Goal: Task Accomplishment & Management: Manage account settings

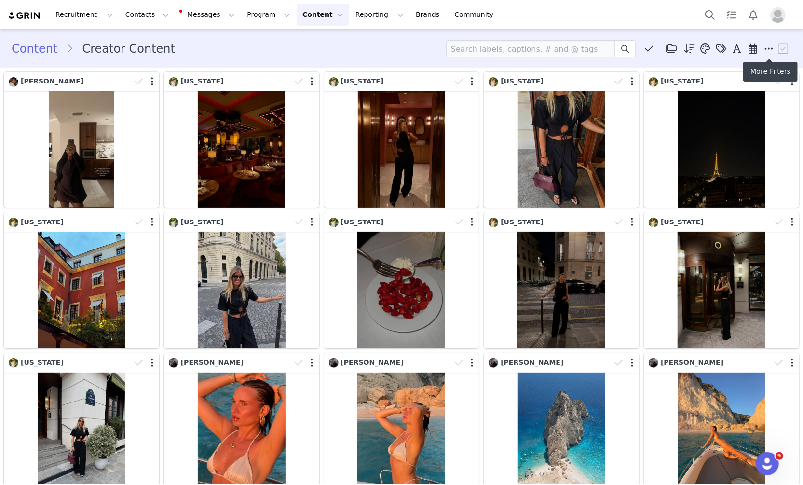
click at [765, 49] on icon at bounding box center [769, 49] width 9 height 10
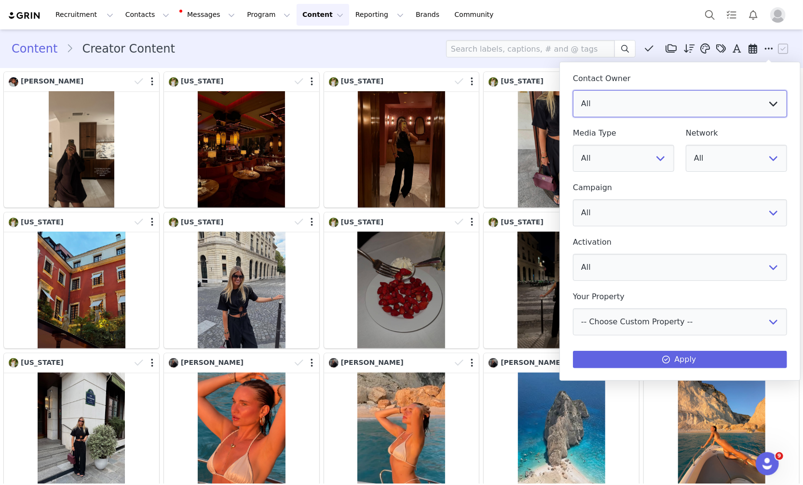
click at [686, 96] on select "All Vivienne Lee Georgia Kalatzis Sabrina Nicholas Vendela Byrnes Samantha Wong…" at bounding box center [680, 103] width 214 height 27
select select "f486a5d6-bb11-4a40-ade1-c57aed3289ae"
click at [573, 90] on select "All Vivienne Lee Georgia Kalatzis Sabrina Nicholas Vendela Byrnes Samantha Wong…" at bounding box center [680, 103] width 214 height 27
click at [598, 349] on div "Contact Owner All Vivienne Lee Georgia Kalatzis Sabrina Nicholas Vendela Byrnes…" at bounding box center [680, 219] width 214 height 300
click at [598, 352] on button "Apply" at bounding box center [680, 359] width 214 height 17
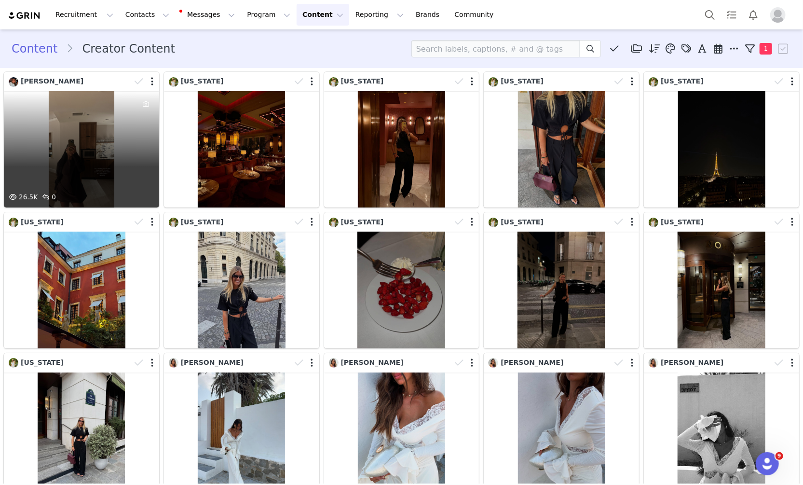
click at [118, 155] on div "26.5K 0" at bounding box center [81, 149] width 155 height 116
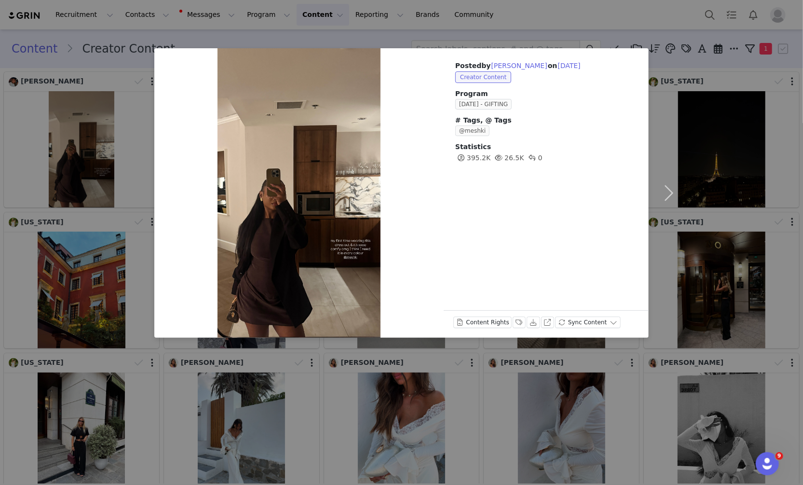
click at [554, 34] on div "Posted by Aicha Drame on Aug 31, 2025 Creator Content Program OCTOBER 23 - GIFT…" at bounding box center [401, 242] width 803 height 485
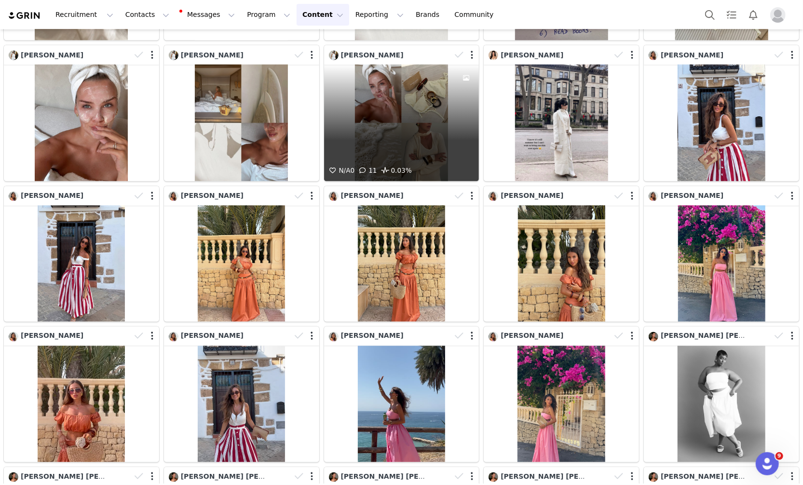
scroll to position [1041, 0]
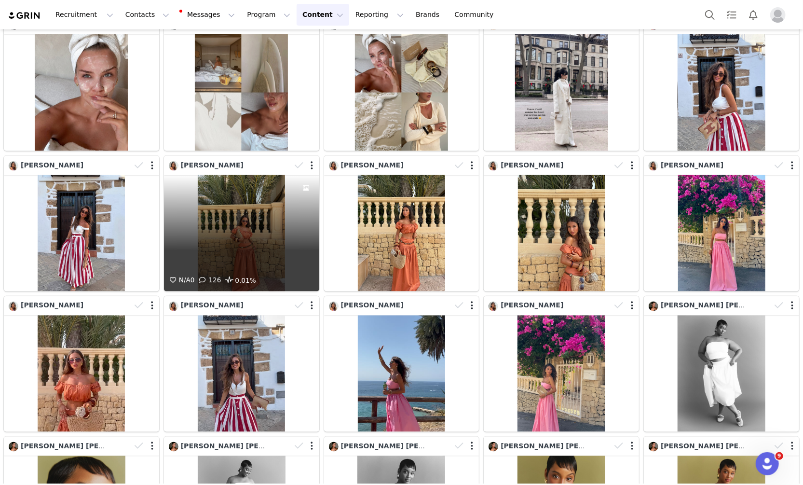
click at [276, 233] on div "N/A 0 126 0.01%" at bounding box center [241, 233] width 155 height 116
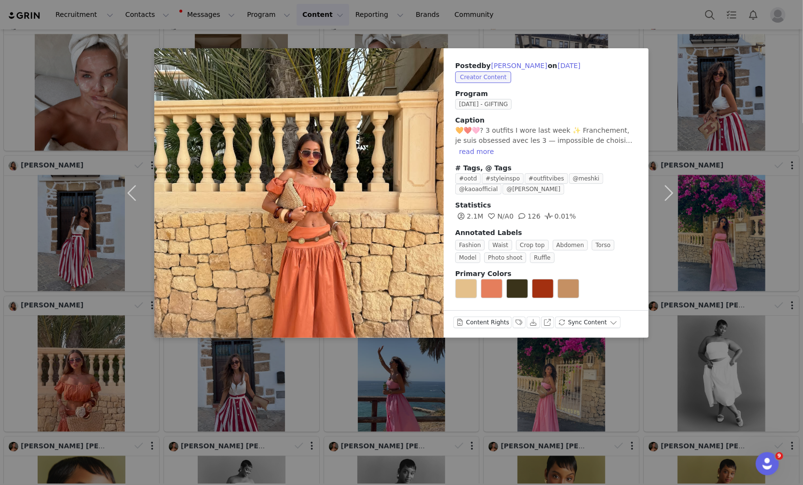
click at [710, 224] on div "Posted by Sabrina Lopez on Aug 30, 2025 Creator Content Program JUNE 25 - GIFTI…" at bounding box center [401, 242] width 803 height 485
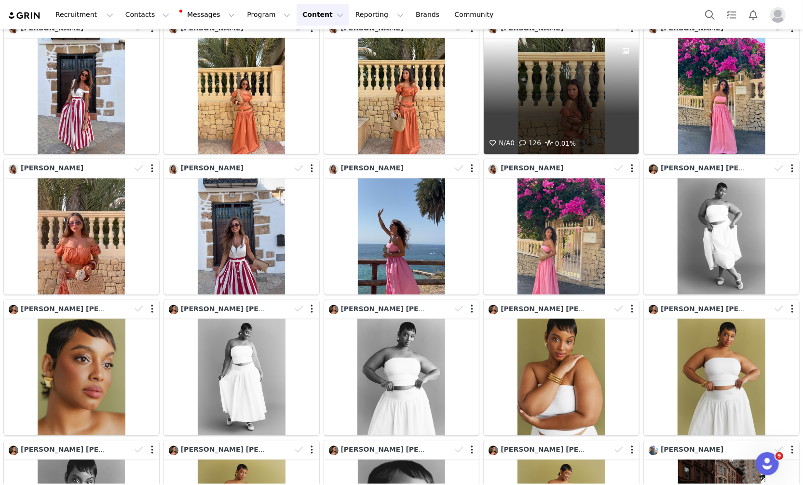
scroll to position [1178, 0]
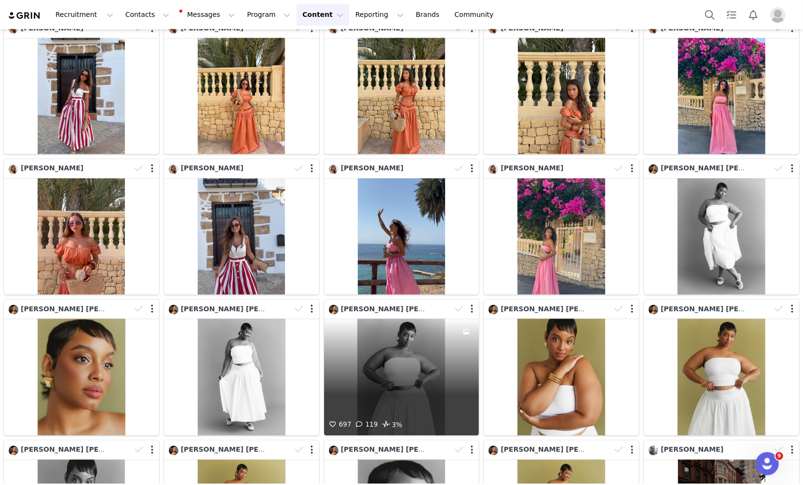
click at [419, 389] on div "697 119 3%" at bounding box center [401, 377] width 155 height 116
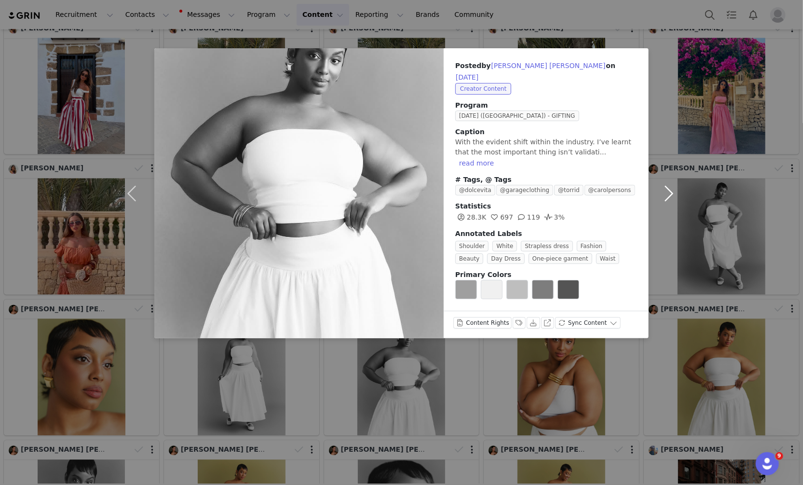
click at [678, 115] on button "button" at bounding box center [669, 193] width 41 height 290
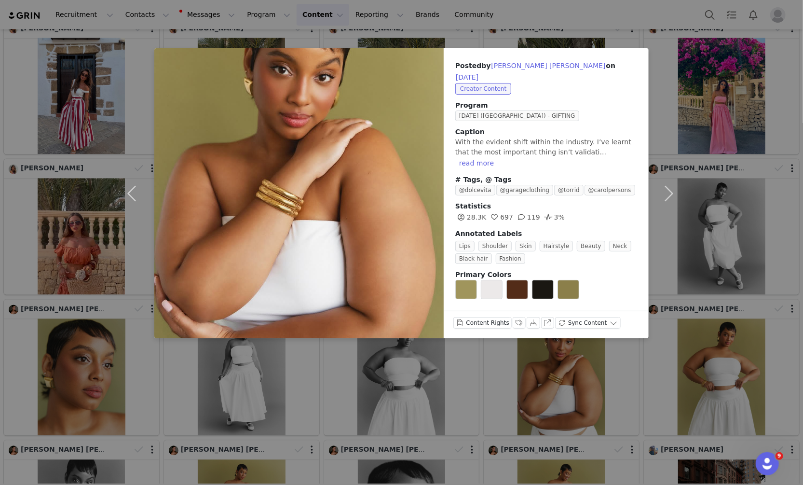
click at [717, 104] on div "Posted by Brittany-Leigh Mae on Aug 30, 2025 Creator Content Program AUGUST 25 …" at bounding box center [401, 242] width 803 height 485
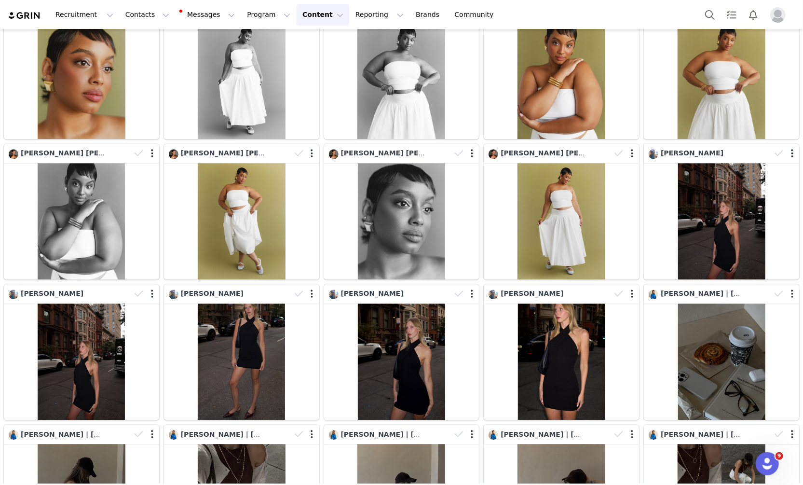
scroll to position [1560, 0]
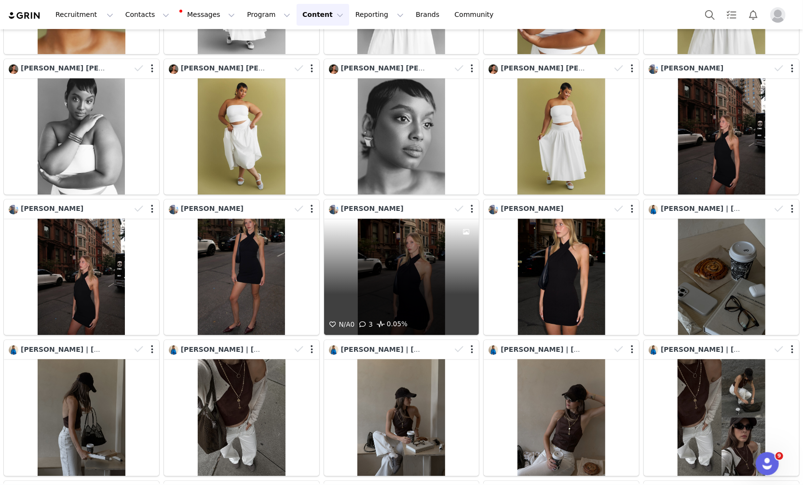
click at [442, 245] on div "N/A 0 3 0.05%" at bounding box center [401, 277] width 155 height 116
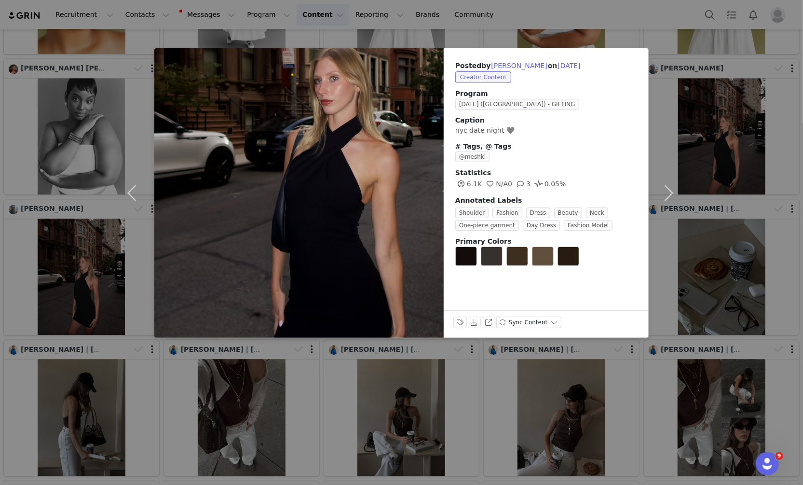
click at [500, 369] on div "Posted by Mia Savio on Aug 30, 2025 Creator Content Program AUGUST 25 (USA) - G…" at bounding box center [401, 242] width 803 height 485
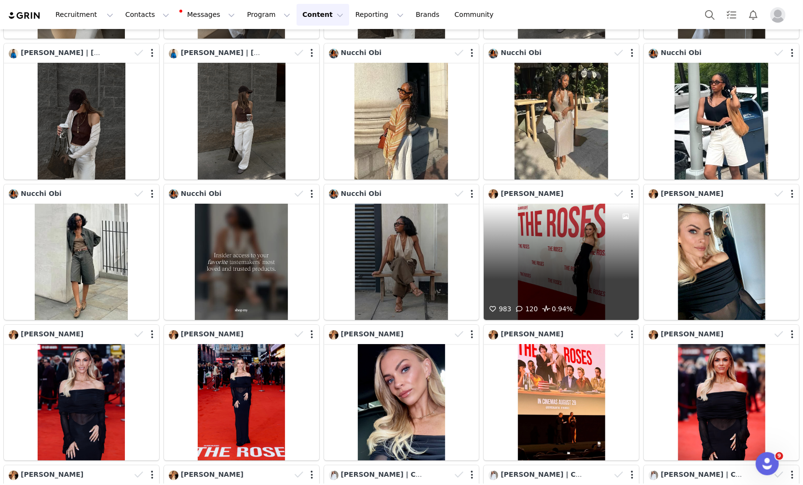
scroll to position [2139, 0]
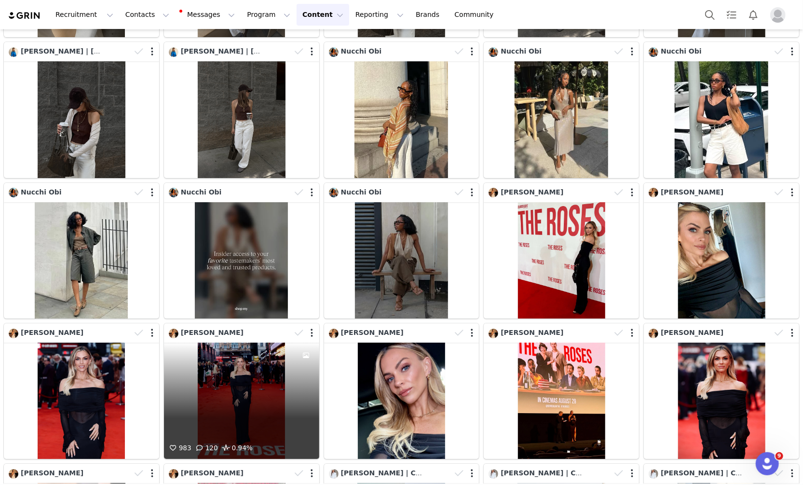
click at [285, 407] on div "983 120 0.94%" at bounding box center [241, 401] width 155 height 116
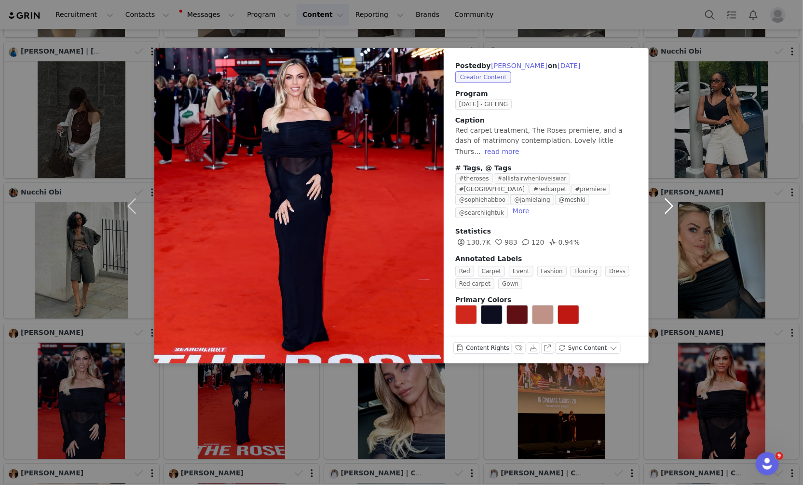
click at [687, 133] on button "button" at bounding box center [669, 205] width 41 height 315
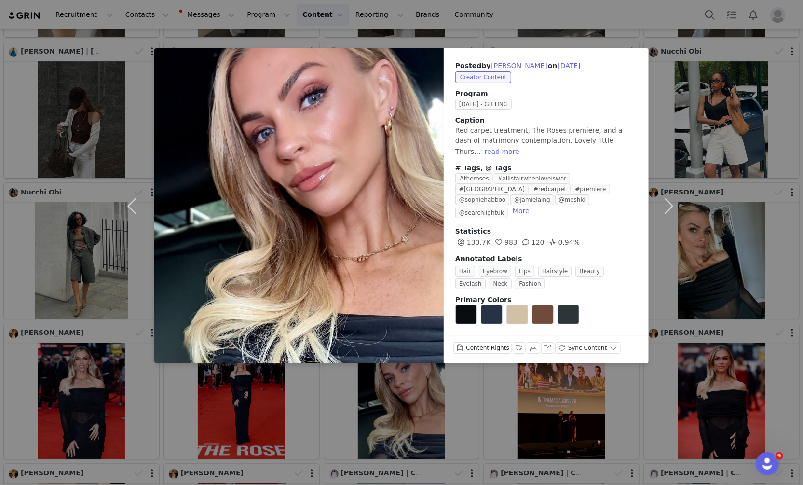
click at [698, 95] on div "Posted by Emma Walsh on Aug 29, 2025 Creator Content Program AUGUST 25 - GIFTIN…" at bounding box center [401, 242] width 803 height 485
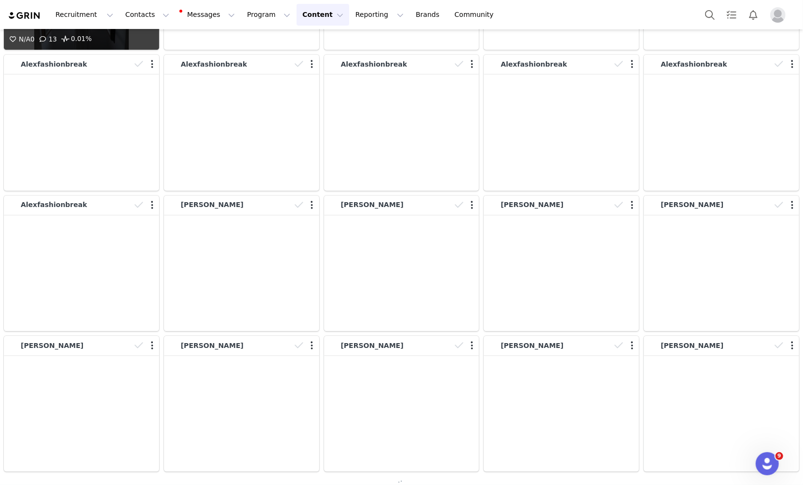
scroll to position [4236, 0]
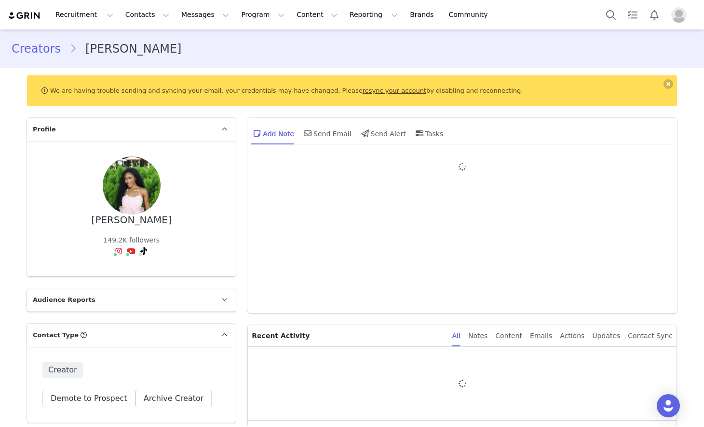
type input "+1 ([GEOGRAPHIC_DATA])"
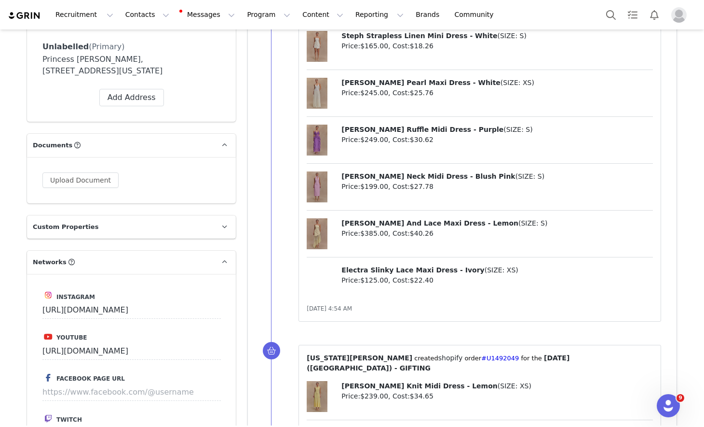
scroll to position [842, 0]
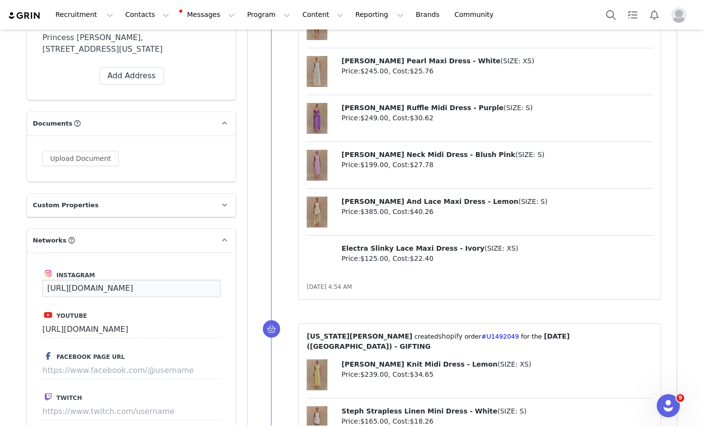
click at [119, 279] on input "https://www.instagram.com/cessuche" at bounding box center [131, 287] width 179 height 17
paste input "princesssuche/?hl=en"
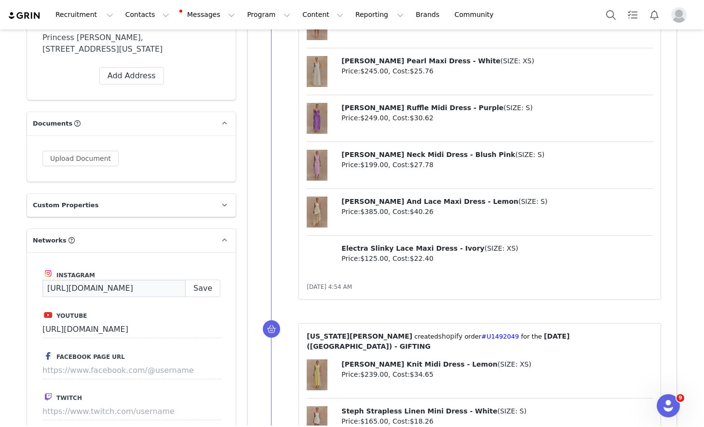
scroll to position [0, 14]
click at [216, 279] on button "Save" at bounding box center [202, 287] width 35 height 17
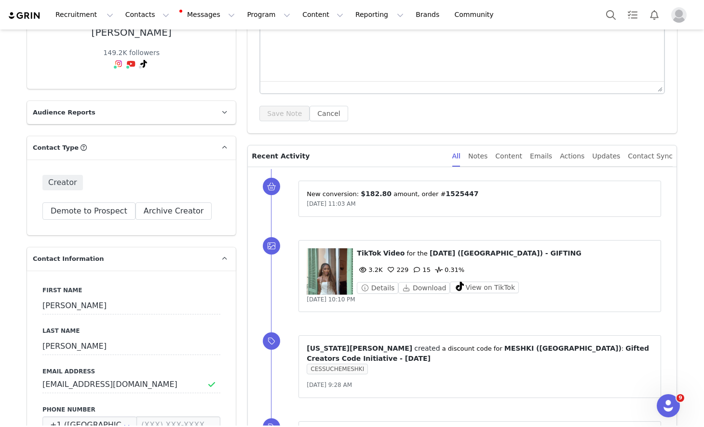
scroll to position [326, 0]
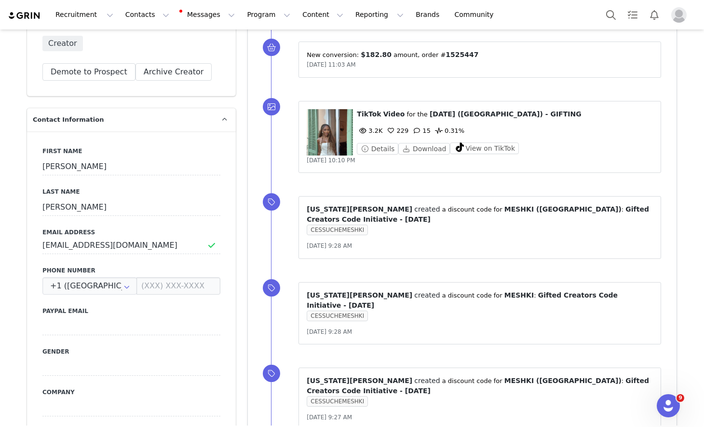
type input "https://www.instagram.com/princesssuche"
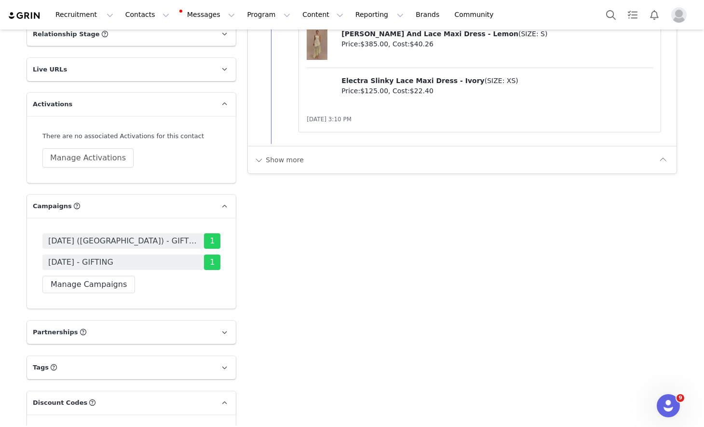
scroll to position [1674, 0]
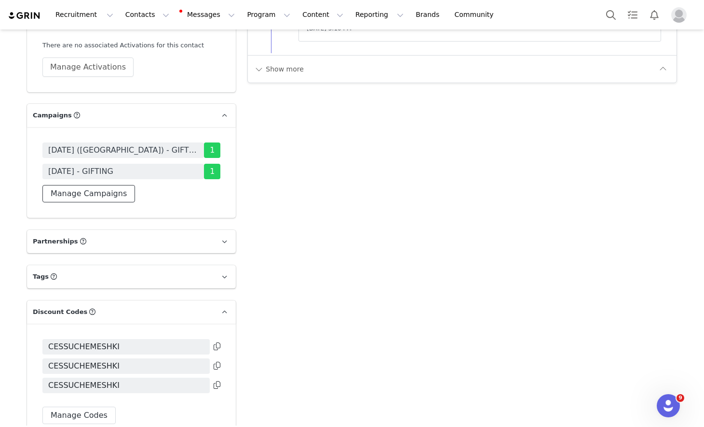
click at [101, 185] on button "Manage Campaigns" at bounding box center [88, 193] width 93 height 17
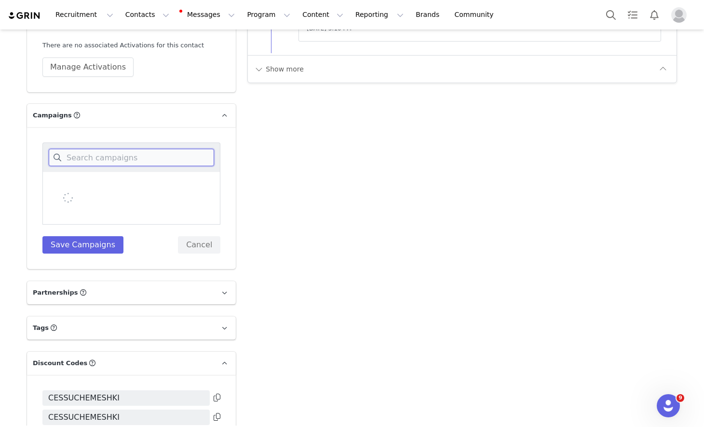
click at [117, 149] on input at bounding box center [132, 157] width 166 height 17
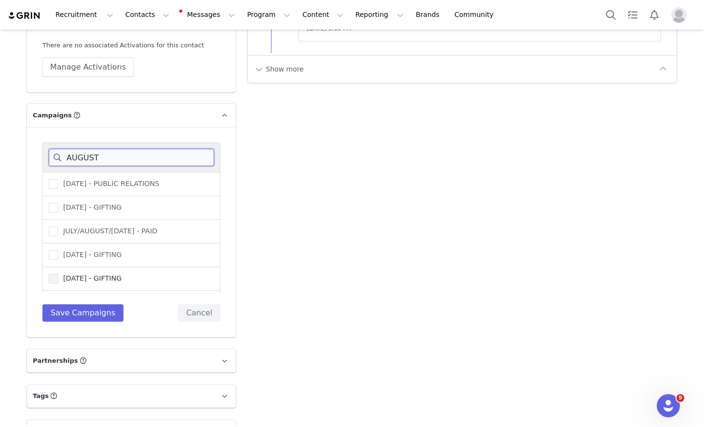
type input "AUGUST"
click at [82, 274] on span "AUGUST 25 - GIFTING" at bounding box center [89, 278] width 63 height 9
click at [58, 274] on input "AUGUST 25 - GIFTING" at bounding box center [58, 274] width 0 height 0
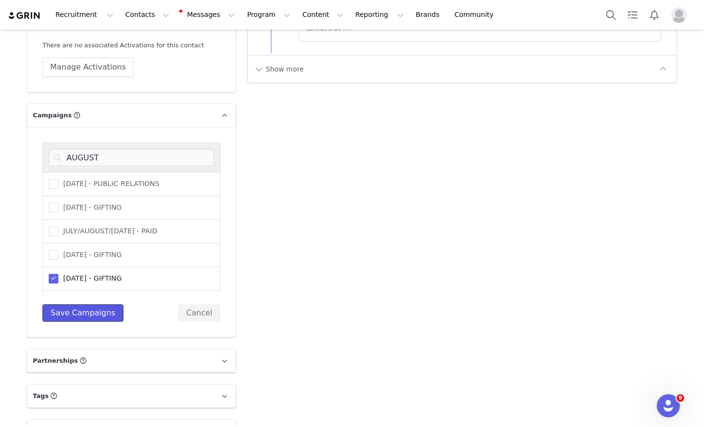
click at [81, 304] on button "Save Campaigns" at bounding box center [82, 312] width 81 height 17
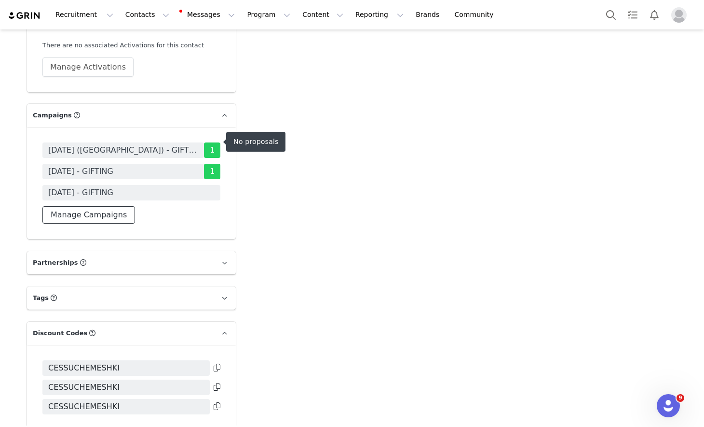
click at [112, 206] on button "Manage Campaigns" at bounding box center [88, 214] width 93 height 17
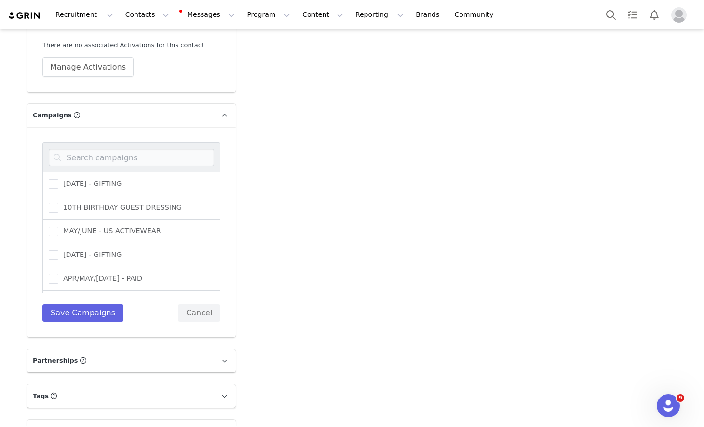
click at [129, 142] on div at bounding box center [131, 156] width 178 height 29
click at [121, 149] on input at bounding box center [132, 157] width 166 height 17
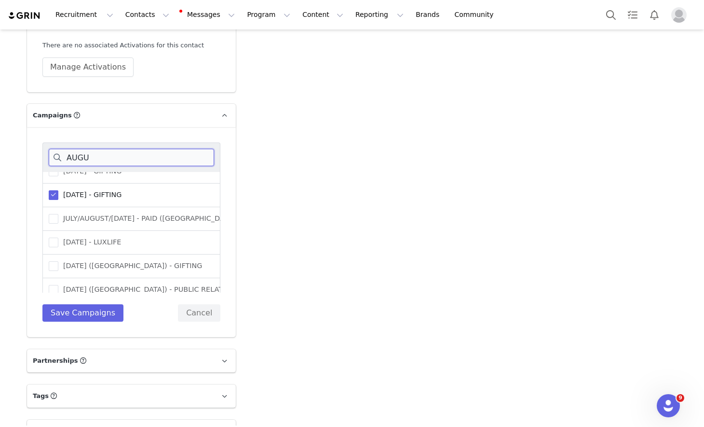
scroll to position [91, 0]
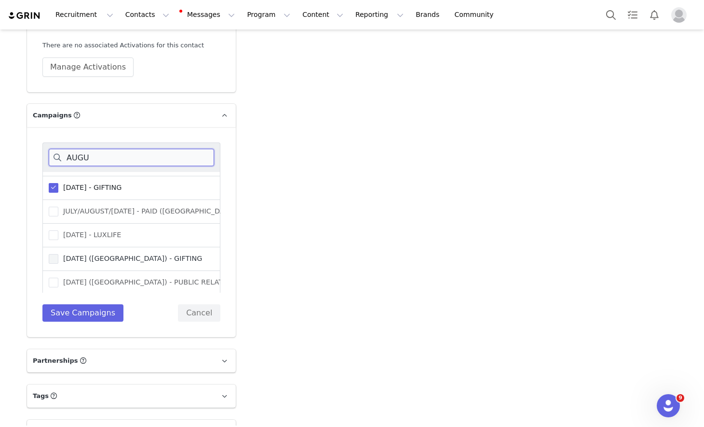
type input "AUGU"
click at [100, 254] on span "[DATE] ([GEOGRAPHIC_DATA]) - GIFTING" at bounding box center [130, 258] width 144 height 9
click at [58, 254] on input "[DATE] ([GEOGRAPHIC_DATA]) - GIFTING" at bounding box center [58, 254] width 0 height 0
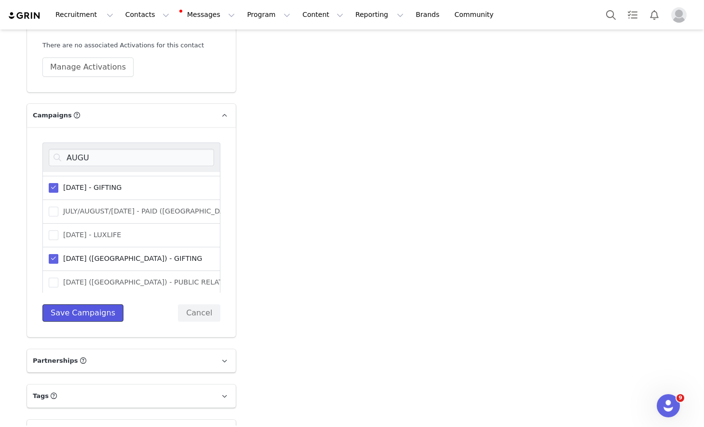
click at [86, 304] on button "Save Campaigns" at bounding box center [82, 312] width 81 height 17
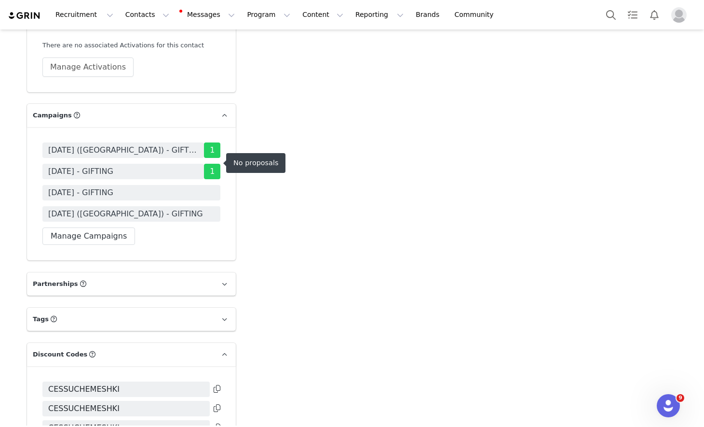
click at [173, 206] on span "AUGUST 25 (USA) - GIFTING" at bounding box center [131, 213] width 178 height 15
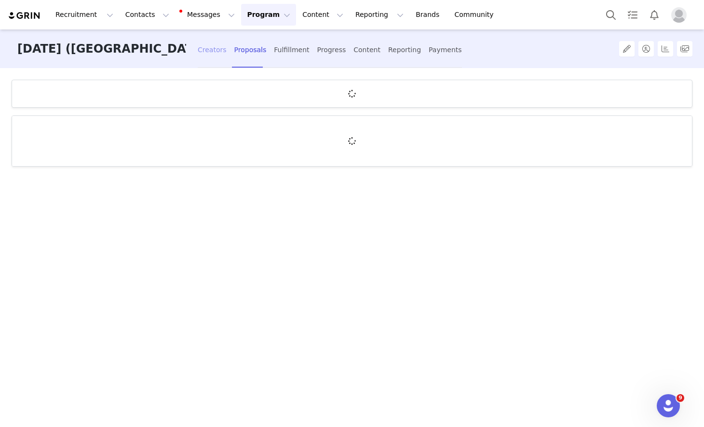
click at [198, 53] on div "Creators" at bounding box center [212, 50] width 29 height 26
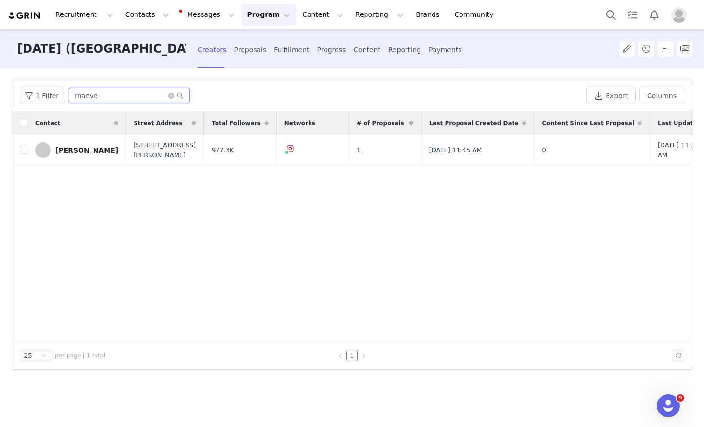
click at [95, 101] on input "maeve" at bounding box center [129, 95] width 121 height 15
type input "PRIN"
click at [22, 149] on input "checkbox" at bounding box center [24, 148] width 8 height 8
checkbox input "true"
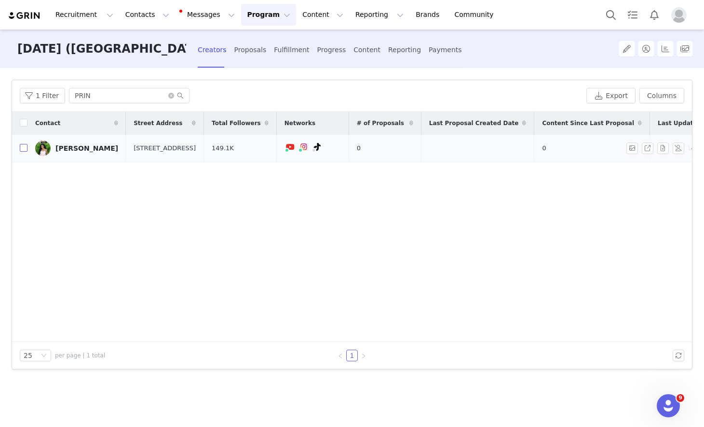
checkbox input "true"
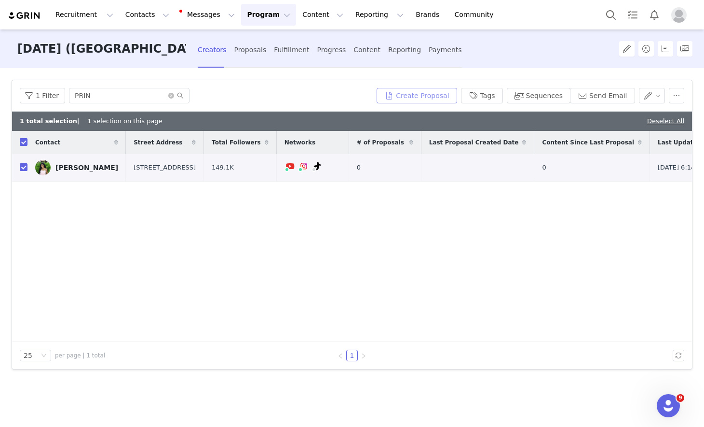
click at [398, 97] on button "Create Proposal" at bounding box center [417, 95] width 80 height 15
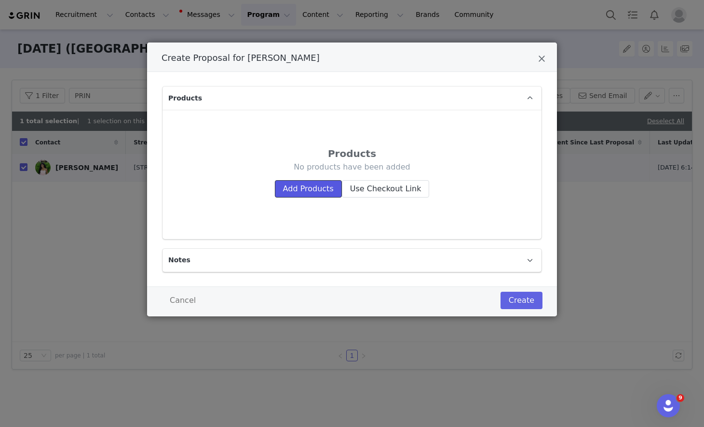
click at [323, 189] on button "Add Products" at bounding box center [308, 188] width 67 height 17
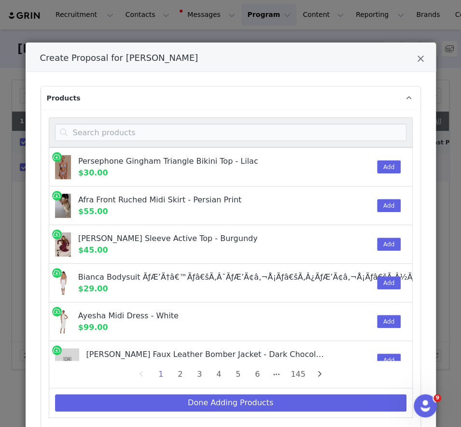
scroll to position [6, 0]
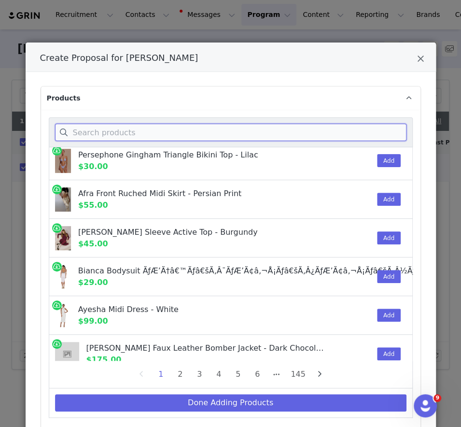
click at [279, 135] on input "Create Proposal for julia bełza" at bounding box center [230, 132] width 351 height 17
paste input "FATIMA SATIN STRAIGHT LEG PANT"
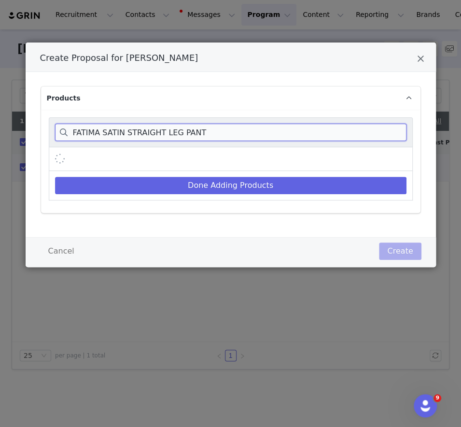
scroll to position [0, 0]
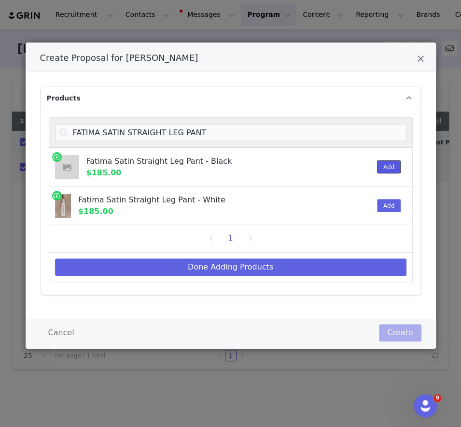
click at [396, 165] on button "Add" at bounding box center [389, 166] width 24 height 13
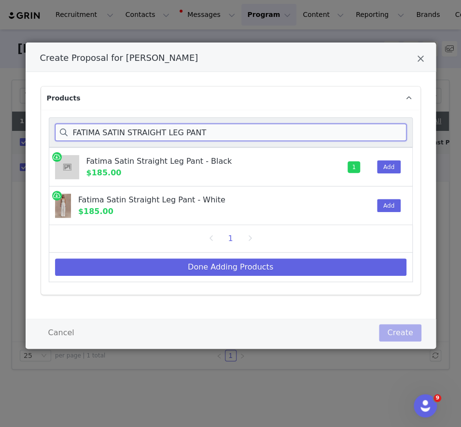
click at [396, 133] on input "FATIMA SATIN STRAIGHT LEG PANT" at bounding box center [230, 132] width 351 height 17
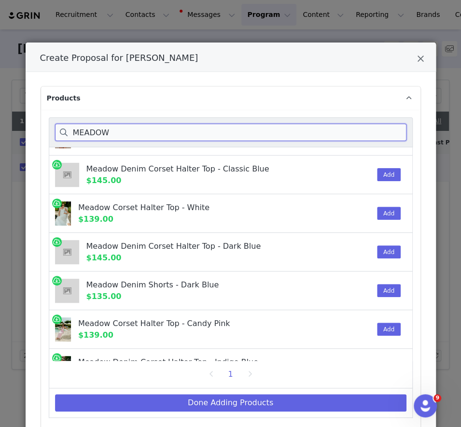
scroll to position [33, 0]
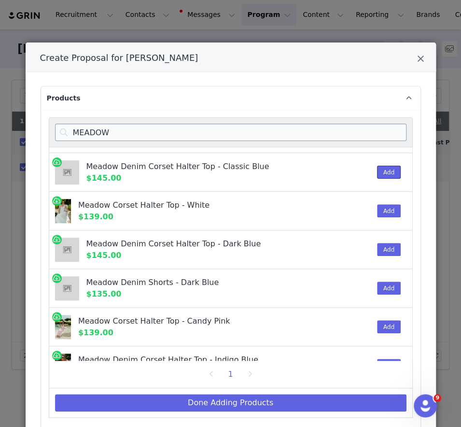
drag, startPoint x: 388, startPoint y: 174, endPoint x: 395, endPoint y: 134, distance: 40.1
click at [388, 174] on button "Add" at bounding box center [389, 172] width 24 height 13
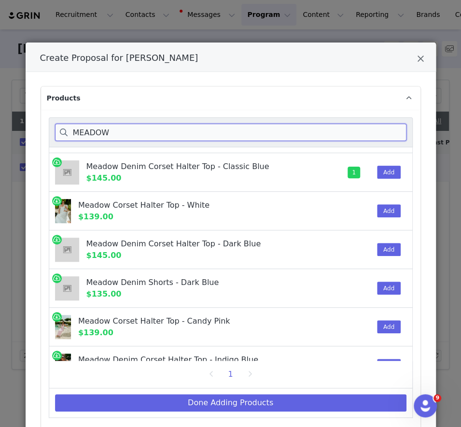
click at [396, 133] on input "MEADOW" at bounding box center [230, 132] width 351 height 17
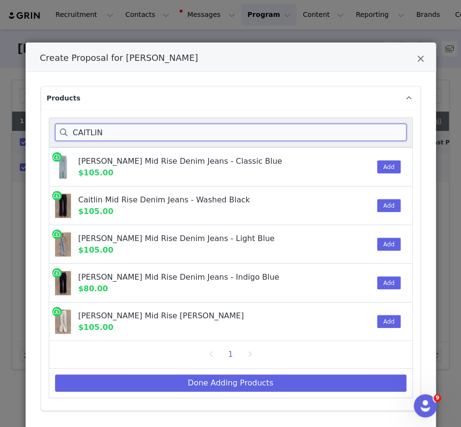
scroll to position [0, 0]
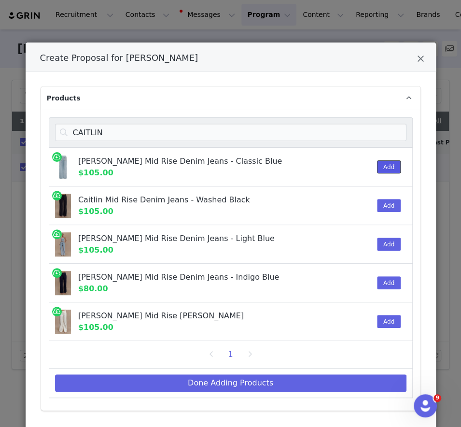
click at [384, 168] on button "Add" at bounding box center [389, 166] width 24 height 13
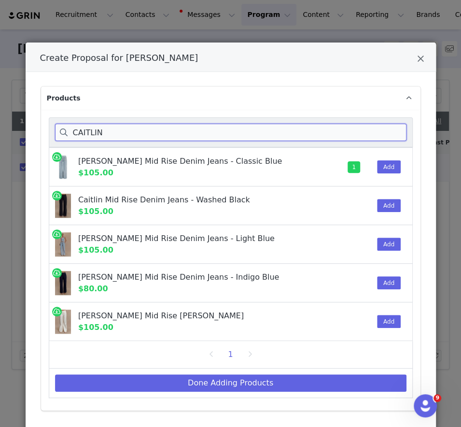
click at [319, 129] on input "CAITLIN" at bounding box center [230, 132] width 351 height 17
paste input "AUBREE"
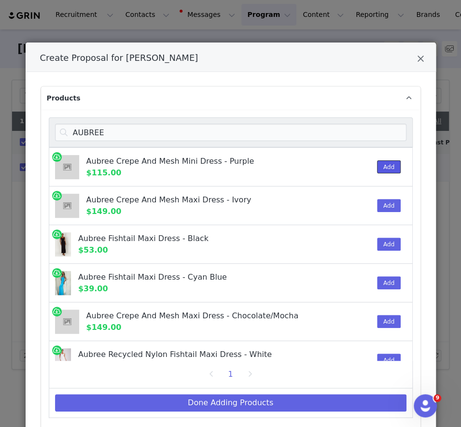
click at [384, 162] on button "Add" at bounding box center [389, 166] width 24 height 13
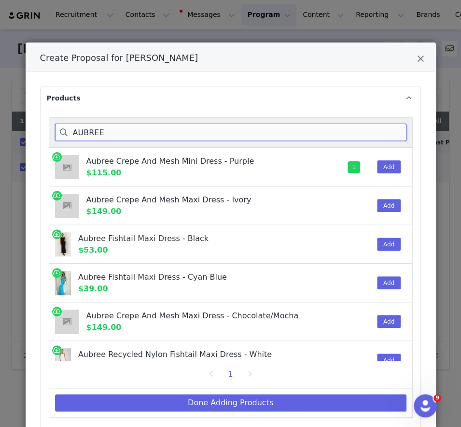
click at [381, 128] on input "AUBREE" at bounding box center [230, 132] width 351 height 17
paste input "MATEO"
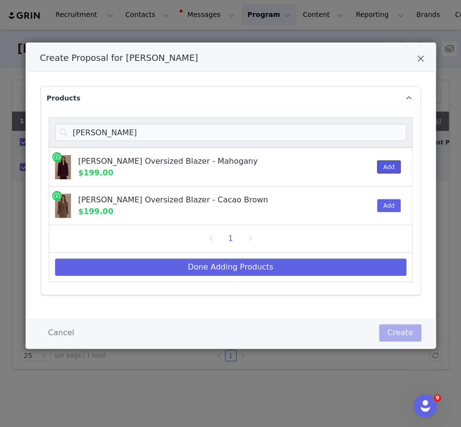
click at [385, 164] on button "Add" at bounding box center [389, 166] width 24 height 13
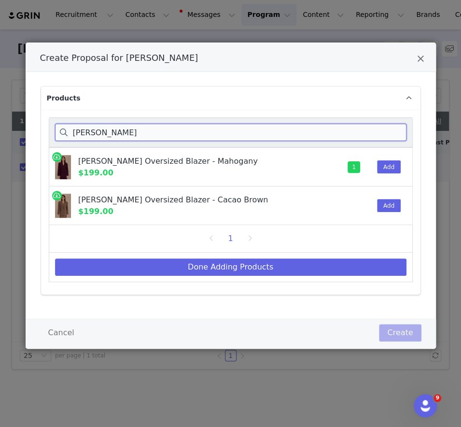
click at [387, 128] on input "MATEO" at bounding box center [230, 132] width 351 height 17
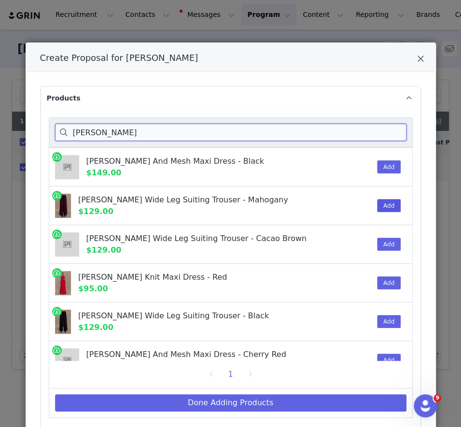
type input "ARLO"
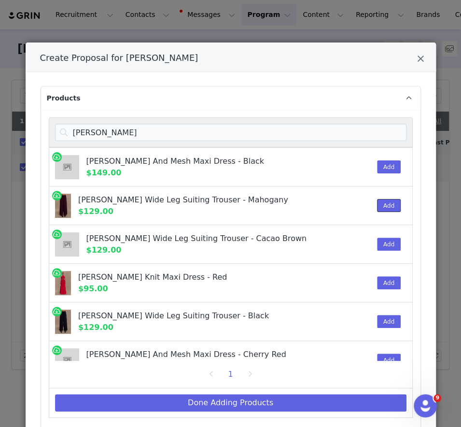
drag, startPoint x: 391, startPoint y: 205, endPoint x: 301, endPoint y: 384, distance: 200.3
click at [391, 205] on button "Add" at bounding box center [389, 205] width 24 height 13
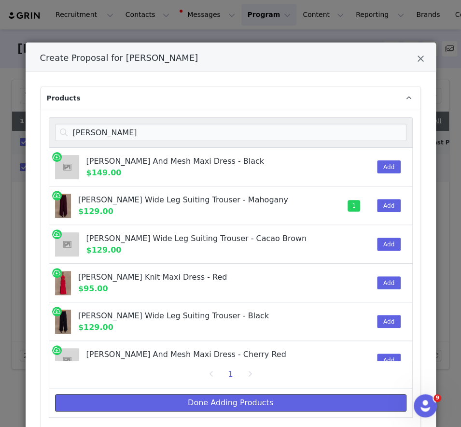
drag, startPoint x: 294, startPoint y: 394, endPoint x: 291, endPoint y: 408, distance: 13.9
click at [294, 395] on button "Done Adding Products" at bounding box center [230, 402] width 351 height 17
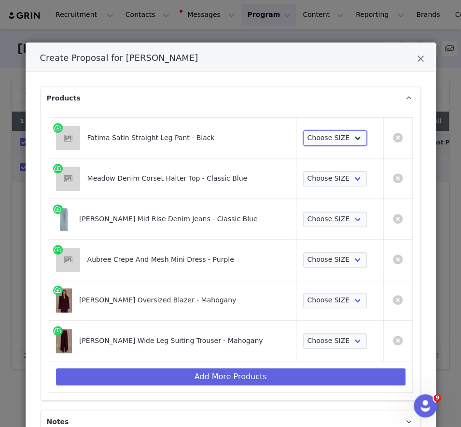
click at [345, 137] on select "Choose SIZE XXS XS S M L XL XXL 3XL" at bounding box center [335, 137] width 64 height 15
select select "27695263"
click at [303, 130] on select "Choose SIZE XXS XS S M L XL XXL 3XL" at bounding box center [335, 137] width 64 height 15
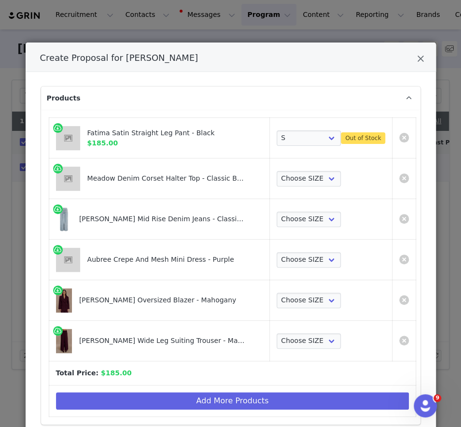
click at [338, 176] on div "Choose SIZE XXS XS S M L XL XXL 3XL" at bounding box center [330, 178] width 109 height 15
click at [312, 176] on select "Choose SIZE XXS XS S M L XL XXL 3XL" at bounding box center [308, 178] width 64 height 15
select select "27861650"
click at [276, 171] on select "Choose SIZE XXS XS S M L XL XXL 3XL" at bounding box center [308, 178] width 64 height 15
click at [309, 219] on select "Choose SIZE 22 23 24 25 26 27 28 29 30 31 32 33 34 35 36" at bounding box center [308, 218] width 64 height 15
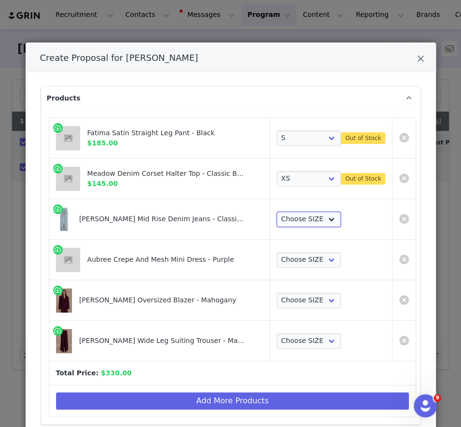
select select "27798918"
click at [276, 211] on select "Choose SIZE 22 23 24 25 26 27 28 29 30 31 32 33 34 35 36" at bounding box center [308, 218] width 64 height 15
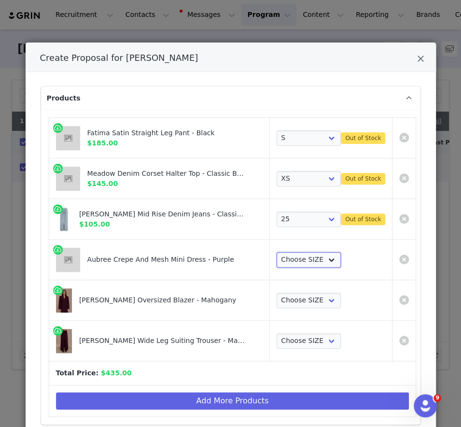
click at [303, 261] on select "Choose SIZE XXS XS S M L XL XXL 3XL" at bounding box center [308, 259] width 64 height 15
select select "27693986"
click at [276, 252] on select "Choose SIZE XXS XS S M L XL XXL 3XL" at bounding box center [308, 259] width 64 height 15
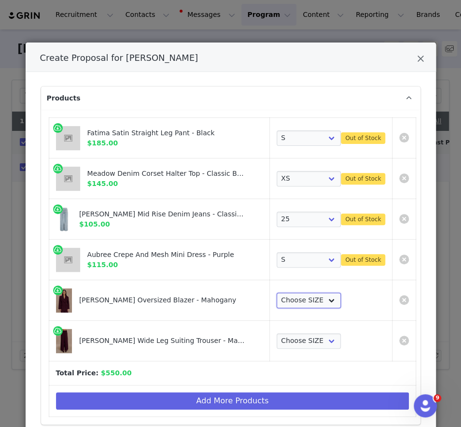
click at [300, 298] on select "Choose SIZE XXS XS S M L XL XXL 3XL" at bounding box center [308, 299] width 64 height 15
select select "27695950"
click at [276, 292] on select "Choose SIZE XXS XS S M L XL XXL 3XL" at bounding box center [308, 299] width 64 height 15
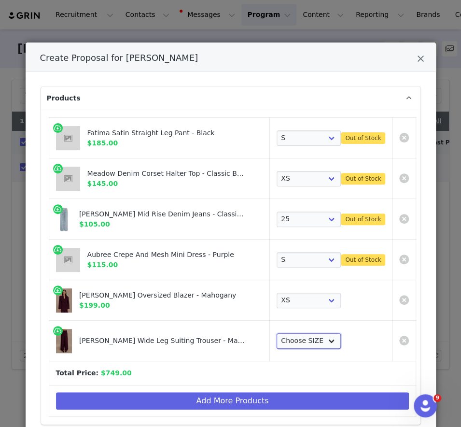
click at [296, 334] on select "Choose SIZE XXS XS S M L XL XXL 3XL" at bounding box center [308, 340] width 64 height 15
select select "27696311"
click at [276, 333] on select "Choose SIZE XXS XS S M L XL XXL 3XL" at bounding box center [308, 340] width 64 height 15
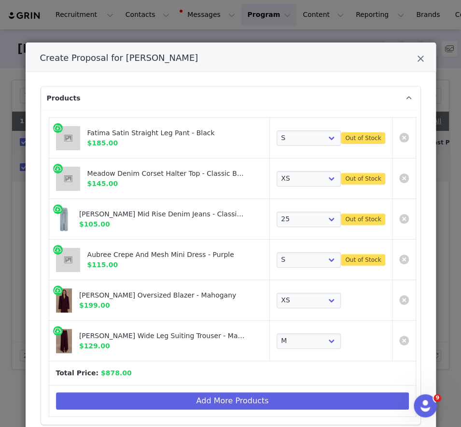
click at [404, 135] on td "Create Proposal for julia bełza" at bounding box center [404, 138] width 24 height 41
click at [399, 135] on link "Create Proposal for julia bełza" at bounding box center [404, 138] width 10 height 10
select select "27861650"
select select "27693986"
select select "27695950"
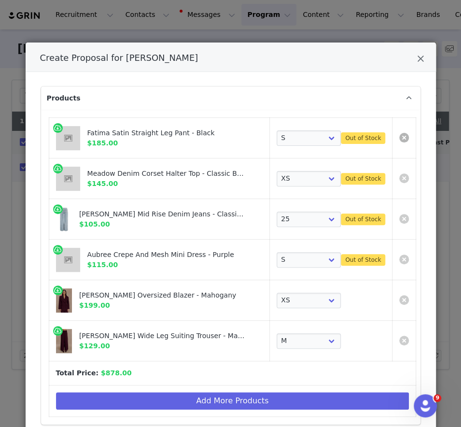
select select "27696311"
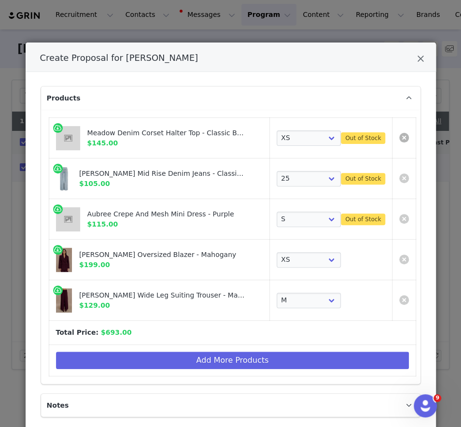
click at [399, 135] on link "Create Proposal for julia bełza" at bounding box center [404, 138] width 10 height 10
select select "27693986"
select select "27695950"
select select "27696311"
click at [399, 135] on link "Create Proposal for julia bełza" at bounding box center [404, 138] width 10 height 10
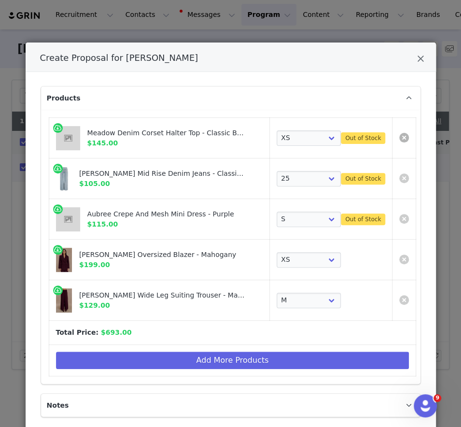
select select "27695950"
select select "27696311"
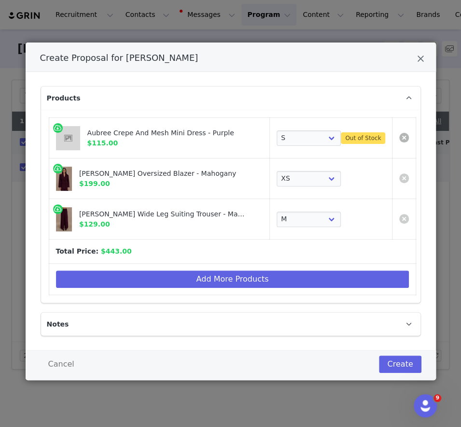
click at [399, 135] on link "Create Proposal for julia bełza" at bounding box center [404, 138] width 10 height 10
select select "27695950"
select select "27696311"
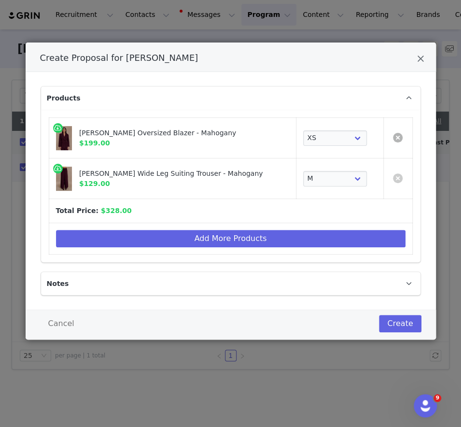
click at [399, 135] on link "Create Proposal for julia bełza" at bounding box center [398, 138] width 10 height 10
select select "27696311"
click at [399, 135] on link "Create Proposal for julia bełza" at bounding box center [398, 138] width 10 height 10
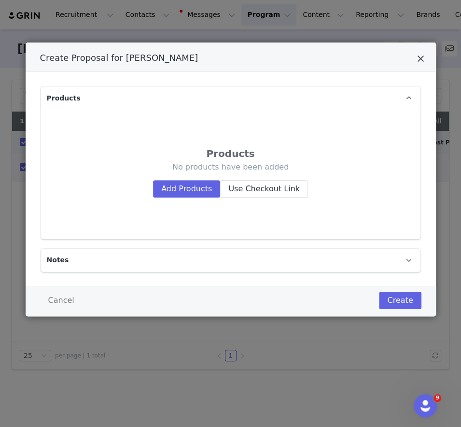
click at [419, 56] on icon "Close" at bounding box center [420, 59] width 7 height 10
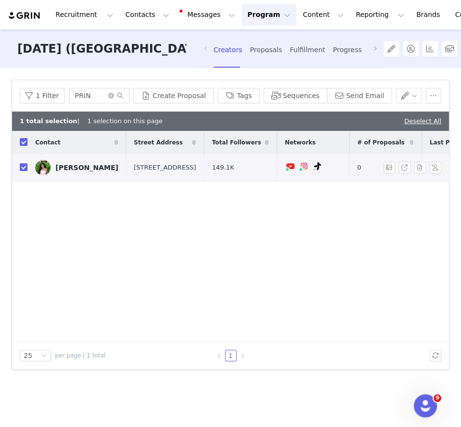
click at [69, 173] on link "julia bełza" at bounding box center [76, 167] width 83 height 15
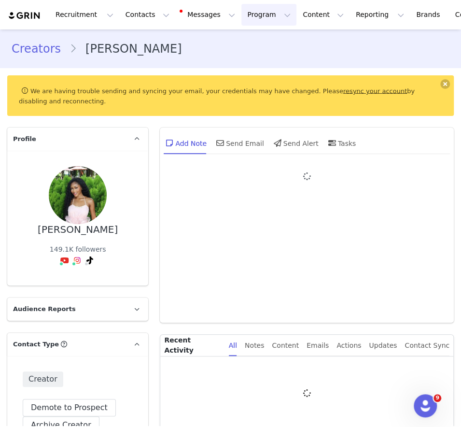
type input "+1 ([GEOGRAPHIC_DATA])"
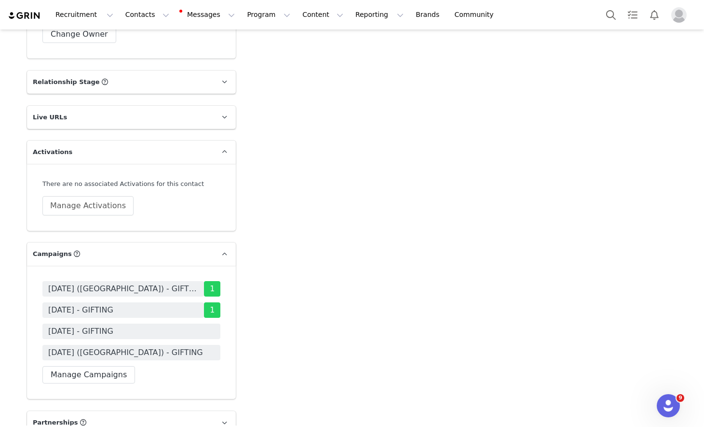
scroll to position [1653, 0]
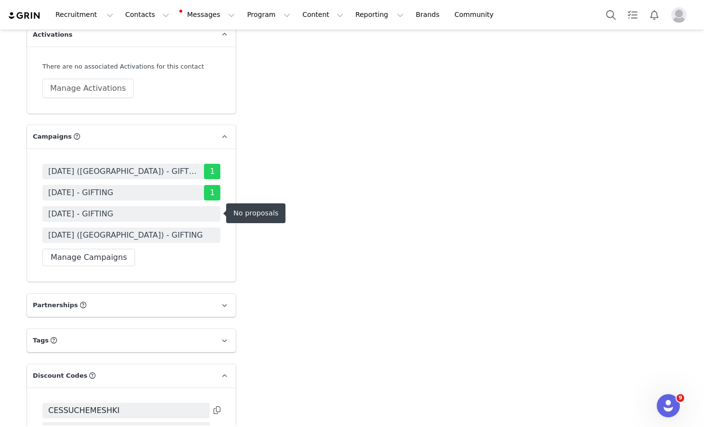
click at [147, 212] on span "AUGUST 25 - GIFTING" at bounding box center [131, 213] width 178 height 15
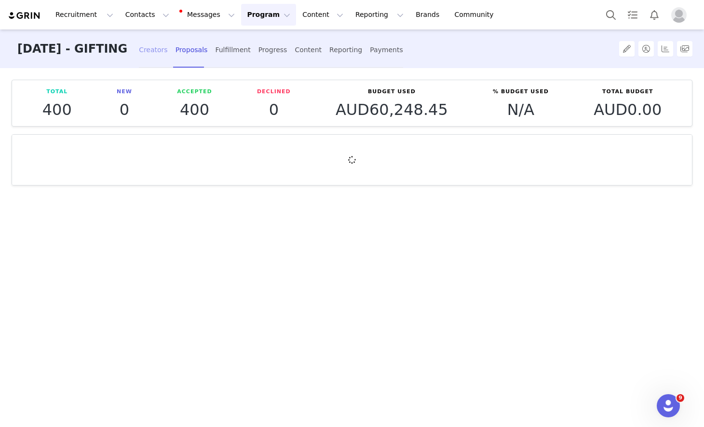
click at [151, 58] on div "Creators" at bounding box center [153, 50] width 29 height 26
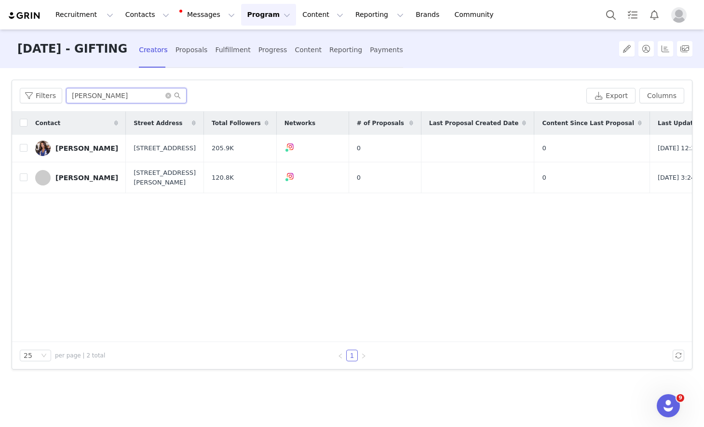
click at [100, 93] on input "kelly" at bounding box center [126, 95] width 121 height 15
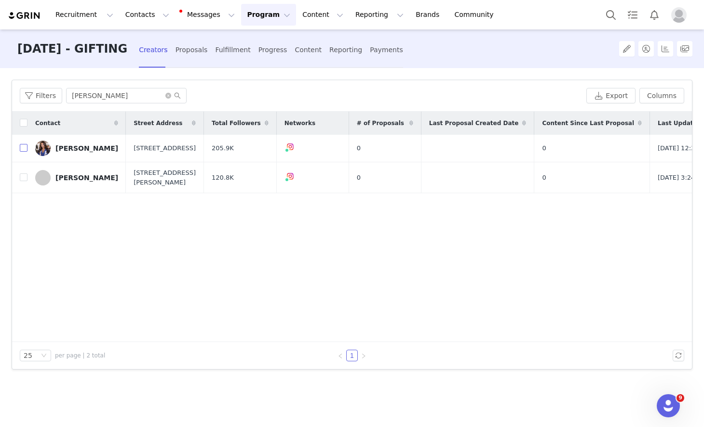
click at [24, 147] on input "checkbox" at bounding box center [24, 148] width 8 height 8
checkbox input "true"
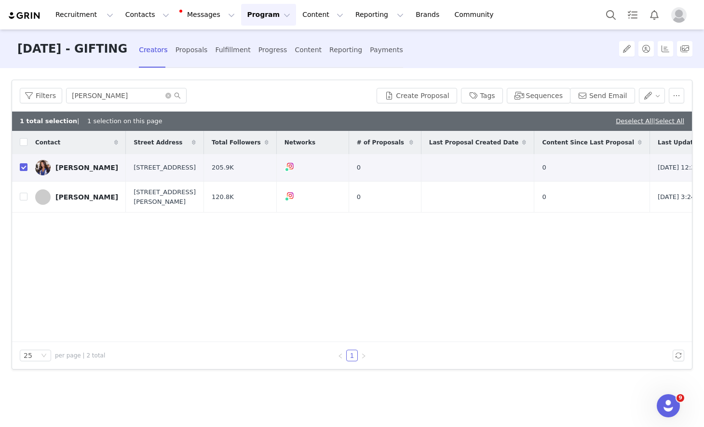
click at [396, 83] on div "Filters kelly Create Proposal Tags Sequences Send Email" at bounding box center [352, 95] width 680 height 31
click at [401, 89] on button "Create Proposal" at bounding box center [417, 95] width 80 height 15
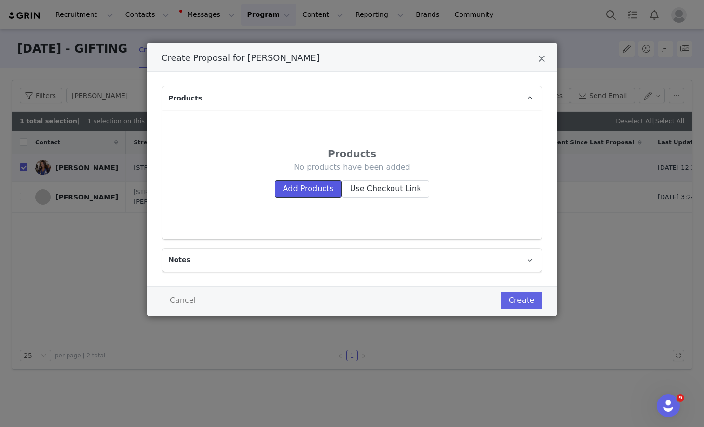
click at [323, 187] on button "Add Products" at bounding box center [308, 188] width 67 height 17
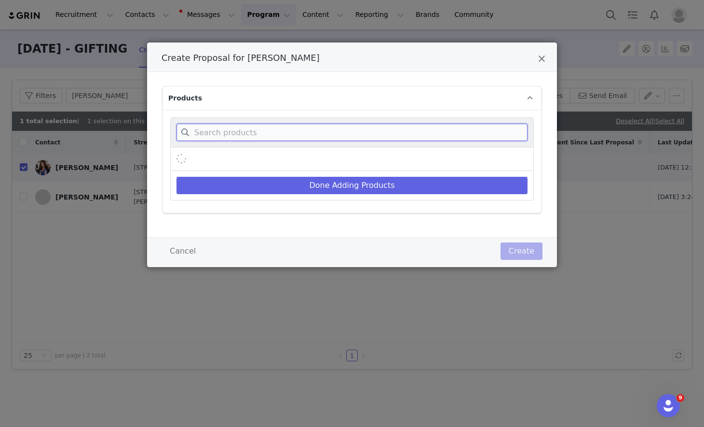
click at [289, 138] on input "Create Proposal for Kelly Villares" at bounding box center [352, 132] width 351 height 17
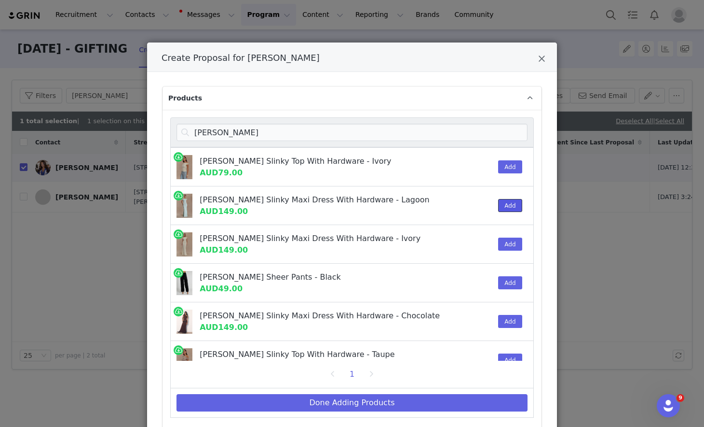
click at [460, 204] on button "Add" at bounding box center [510, 205] width 24 height 13
click at [460, 124] on input "KINSLEY" at bounding box center [352, 132] width 351 height 17
click at [460, 126] on input "KINSLEY" at bounding box center [352, 132] width 351 height 17
click at [460, 131] on input "KINSLEY" at bounding box center [352, 132] width 351 height 17
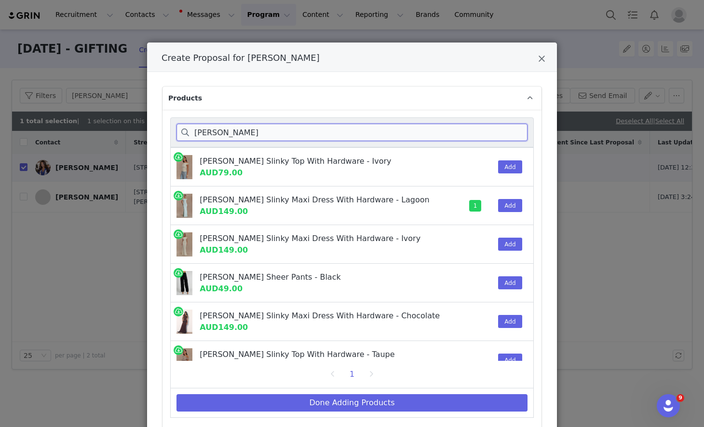
click at [460, 131] on input "KINSLEY" at bounding box center [352, 132] width 351 height 17
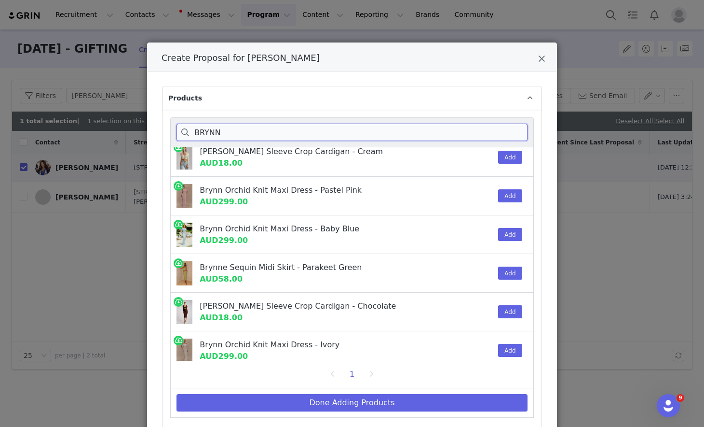
scroll to position [287, 0]
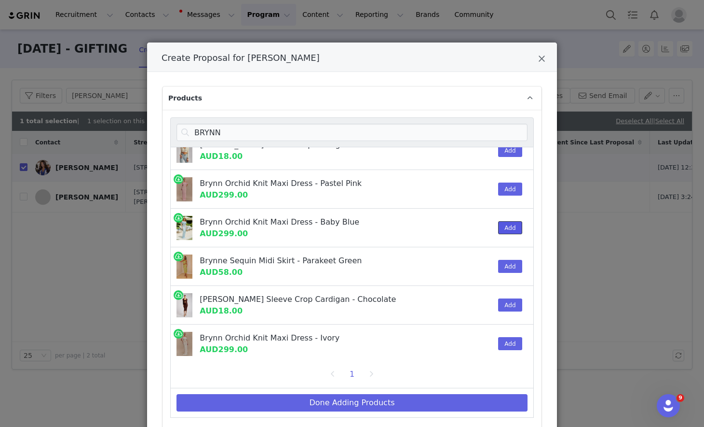
click at [460, 225] on button "Add" at bounding box center [510, 227] width 24 height 13
click at [460, 130] on input "BRYNN" at bounding box center [352, 132] width 351 height 17
type input "N"
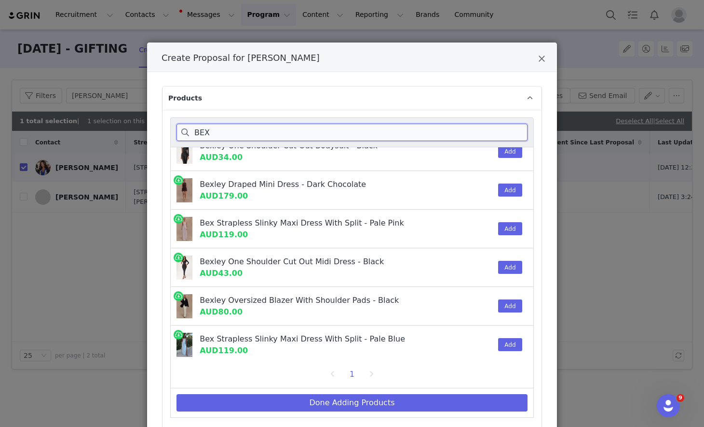
scroll to position [55, 0]
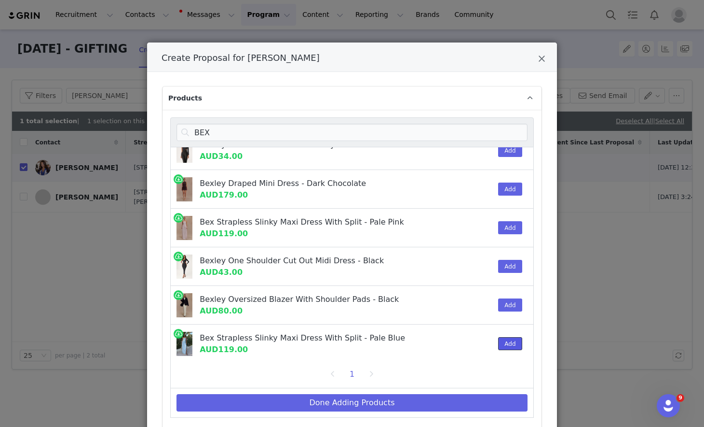
click at [460, 346] on button "Add" at bounding box center [510, 343] width 24 height 13
click at [371, 131] on input "BEX" at bounding box center [352, 132] width 351 height 17
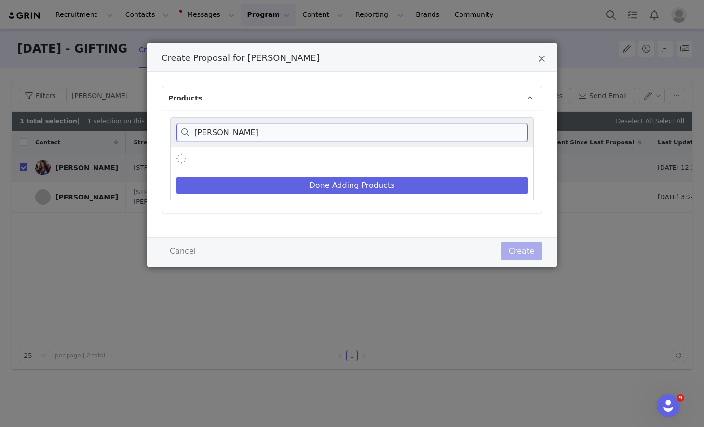
scroll to position [0, 0]
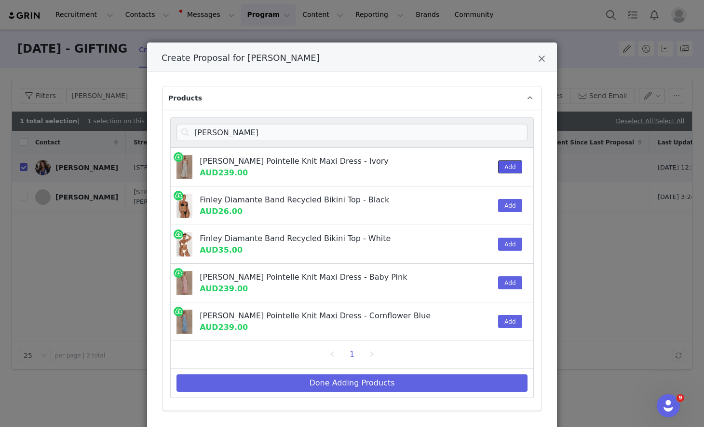
click at [460, 165] on button "Add" at bounding box center [510, 166] width 24 height 13
click at [460, 124] on input "FINLEY" at bounding box center [352, 132] width 351 height 17
click at [460, 130] on input "FINLEY" at bounding box center [352, 132] width 351 height 17
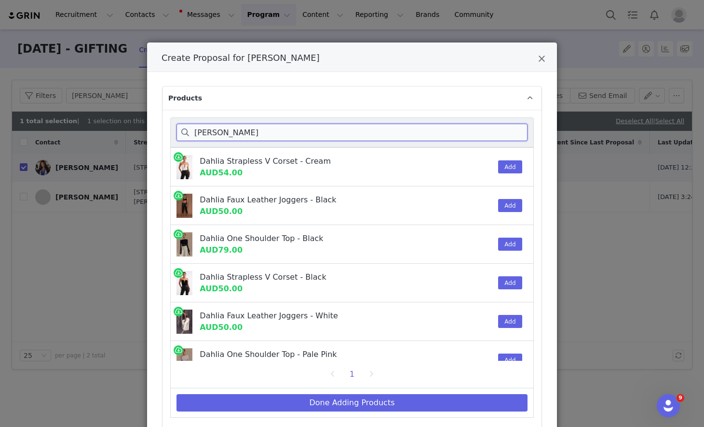
scroll to position [48, 0]
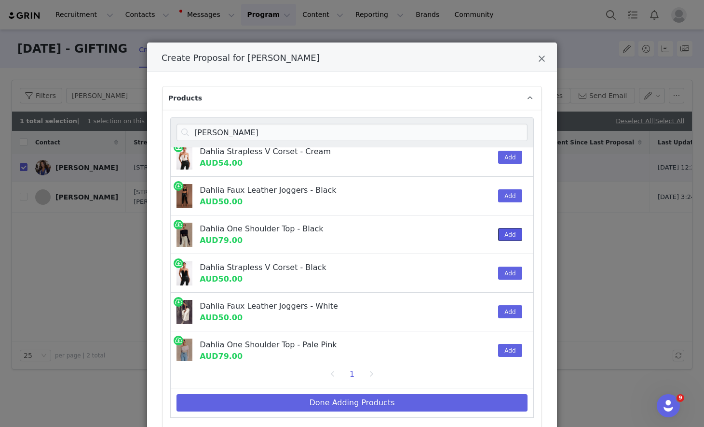
click at [460, 228] on button "Add" at bounding box center [510, 234] width 24 height 13
click at [444, 136] on input "DAHL" at bounding box center [352, 132] width 351 height 17
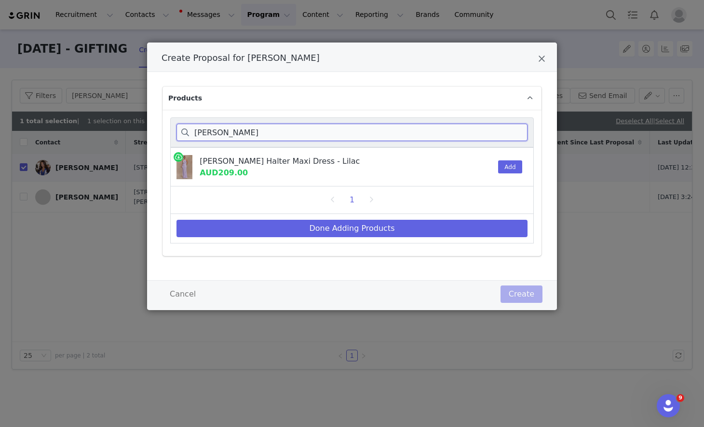
scroll to position [0, 0]
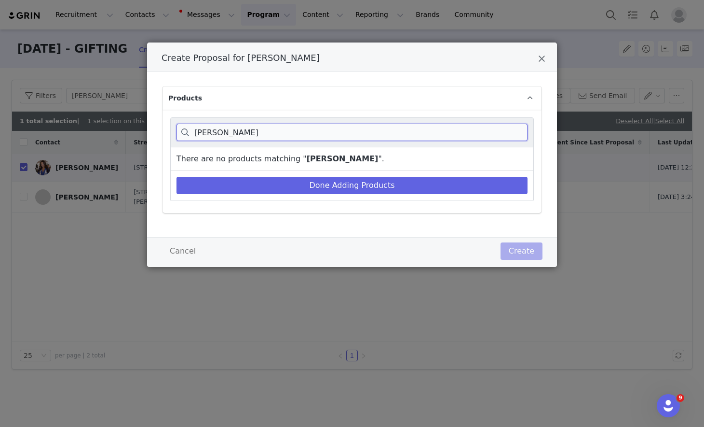
click at [211, 132] on input "PHYLIS" at bounding box center [352, 132] width 351 height 17
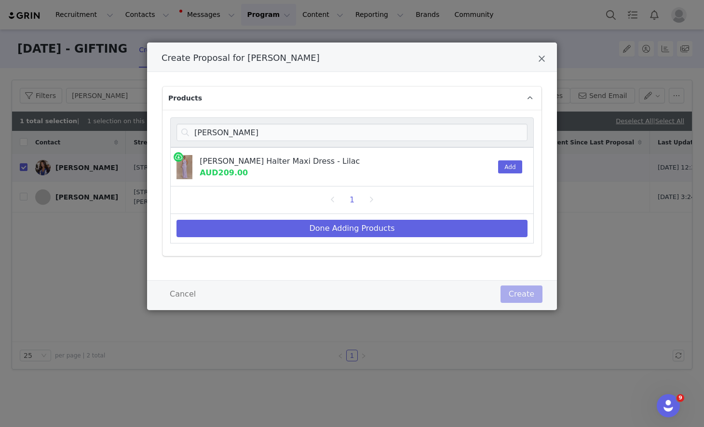
click at [460, 156] on div "Add" at bounding box center [507, 167] width 29 height 38
click at [460, 167] on button "Add" at bounding box center [510, 166] width 24 height 13
click at [460, 133] on input "PHYLLIS" at bounding box center [352, 132] width 351 height 17
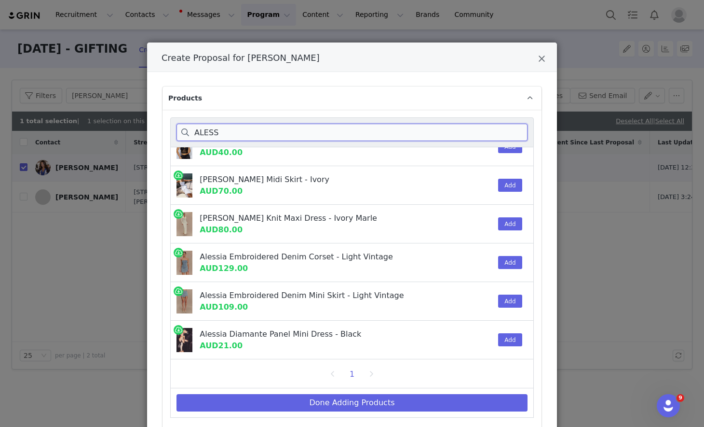
scroll to position [259, 0]
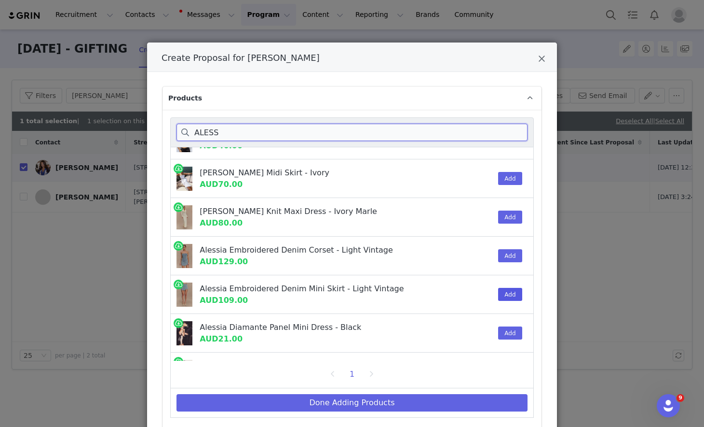
type input "ALESS"
click at [460, 293] on button "Add" at bounding box center [510, 294] width 24 height 13
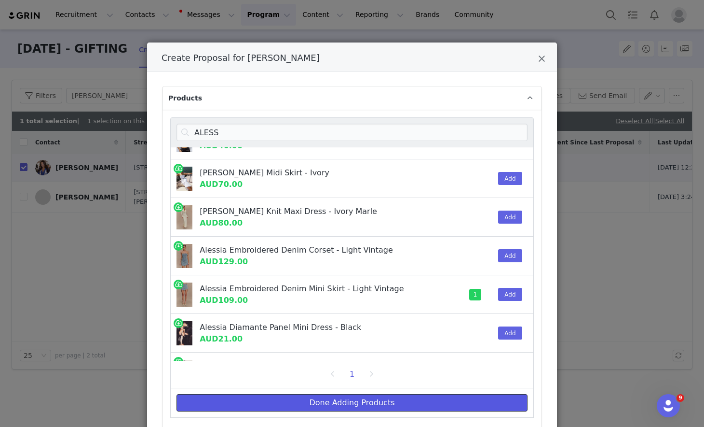
click at [409, 401] on button "Done Adding Products" at bounding box center [352, 402] width 351 height 17
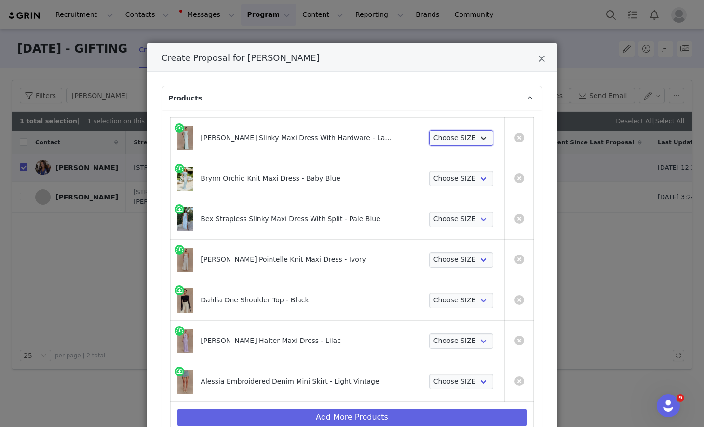
click at [430, 132] on select "Choose SIZE XXS XS S M L XL XXL 3XL" at bounding box center [461, 137] width 64 height 15
select select "27635641"
click at [429, 130] on select "Choose SIZE XXS XS S M L XL XXL 3XL" at bounding box center [461, 137] width 64 height 15
drag, startPoint x: 430, startPoint y: 132, endPoint x: 428, endPoint y: 177, distance: 44.9
click at [429, 177] on select "Choose SIZE XXS XS S M L XL XXL 3XL" at bounding box center [461, 178] width 64 height 15
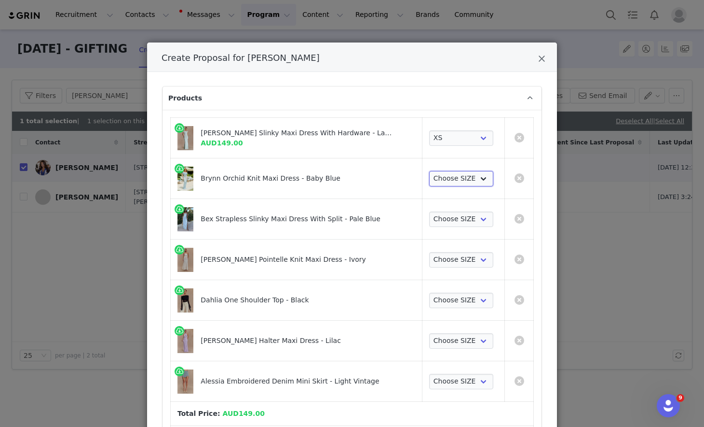
select select "26835838"
click at [429, 171] on select "Choose SIZE XXS XS S M L XL XXL 3XL" at bounding box center [461, 178] width 64 height 15
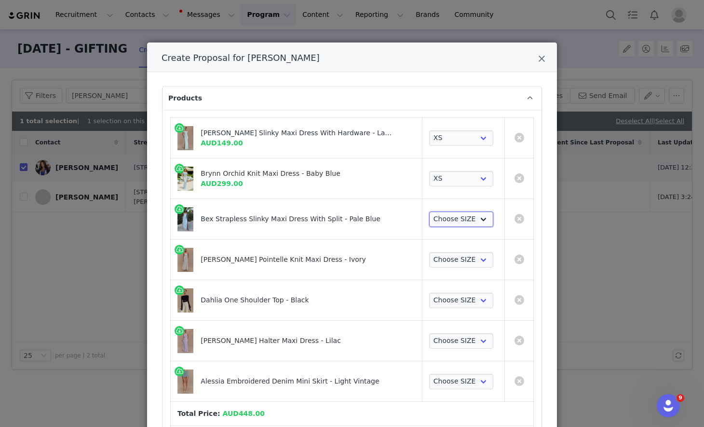
click at [439, 219] on select "Choose SIZE XXS XS S M L XL XXL 3XL" at bounding box center [461, 218] width 64 height 15
click at [429, 211] on select "Choose SIZE XXS XS S M L XL XXL 3XL" at bounding box center [461, 218] width 64 height 15
click at [429, 217] on select "Choose SIZE XXS XS S M L XL XXL 3XL" at bounding box center [461, 218] width 64 height 15
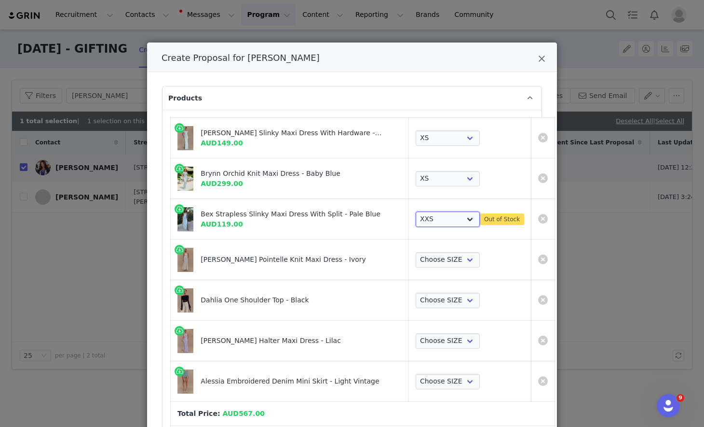
select select "27100064"
click at [416, 211] on select "Choose SIZE XXS XS S M L XL XXL 3XL" at bounding box center [448, 218] width 64 height 15
click at [428, 258] on select "Choose SIZE XXS XS S M L XL XXL 3XL" at bounding box center [448, 259] width 64 height 15
select select "25939004"
click at [416, 252] on select "Choose SIZE XXS XS S M L XL XXL 3XL" at bounding box center [448, 259] width 64 height 15
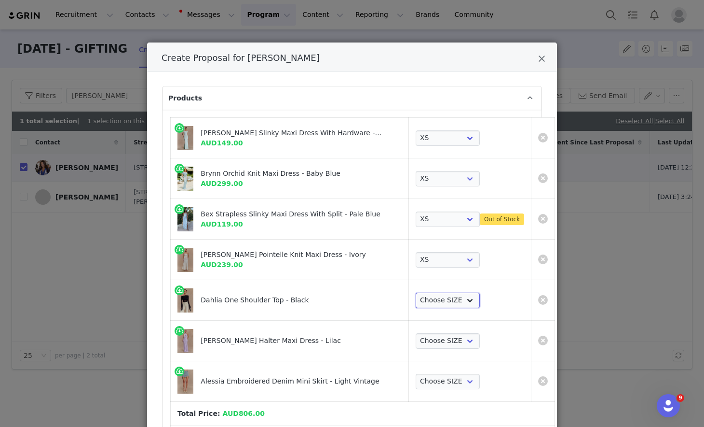
click at [428, 296] on select "Choose SIZE XXS XS S M L XL XXL 3XL" at bounding box center [448, 299] width 64 height 15
select select "26558070"
click at [416, 292] on select "Choose SIZE XXS XS S M L XL XXL 3XL" at bounding box center [448, 299] width 64 height 15
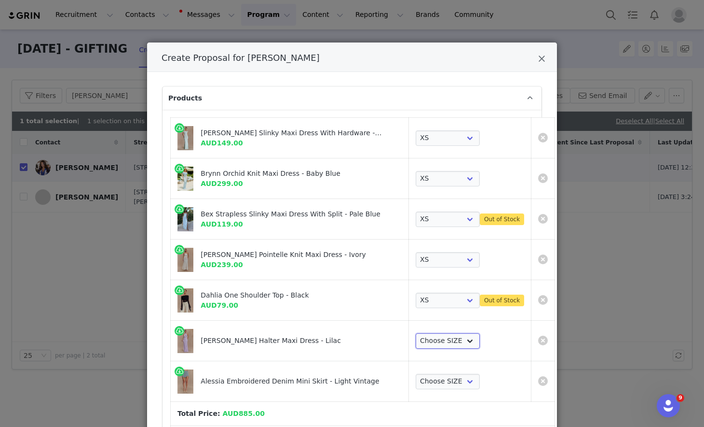
click at [427, 344] on select "Choose SIZE XXS XS S M L XL XXL 3XL" at bounding box center [448, 340] width 64 height 15
select select "26375068"
click at [416, 333] on select "Choose SIZE XXS XS S M L XL XXL 3XL" at bounding box center [448, 340] width 64 height 15
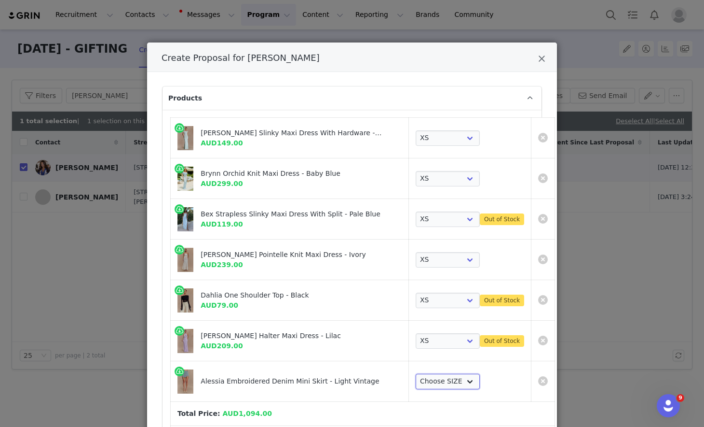
click at [417, 379] on select "Choose SIZE XXS XS S M L XL XXL 3XL" at bounding box center [448, 380] width 64 height 15
select select "26375824"
click at [416, 373] on select "Choose SIZE XXS XS S M L XL XXL 3XL" at bounding box center [448, 380] width 64 height 15
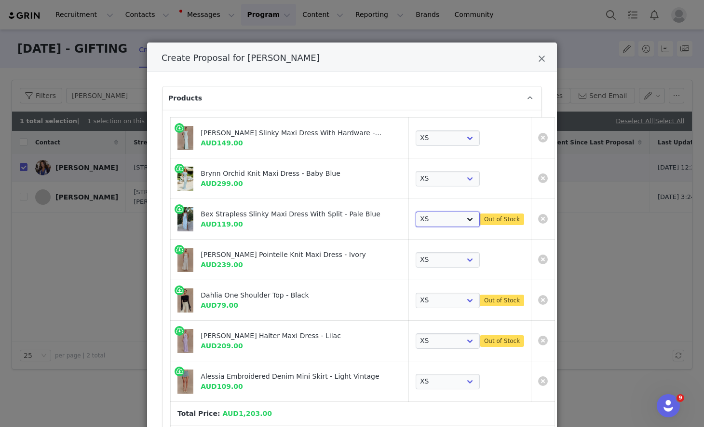
click at [416, 215] on select "Choose SIZE XXS XS S M L XL XXL 3XL" at bounding box center [448, 218] width 64 height 15
click at [416, 211] on select "Choose SIZE XXS XS S M L XL XXL 3XL" at bounding box center [448, 218] width 64 height 15
click at [423, 213] on select "Choose SIZE XXS XS S M L XL XXL 3XL" at bounding box center [448, 218] width 64 height 15
select select "27100064"
click at [416, 211] on select "Choose SIZE XXS XS S M L XL XXL 3XL" at bounding box center [448, 218] width 64 height 15
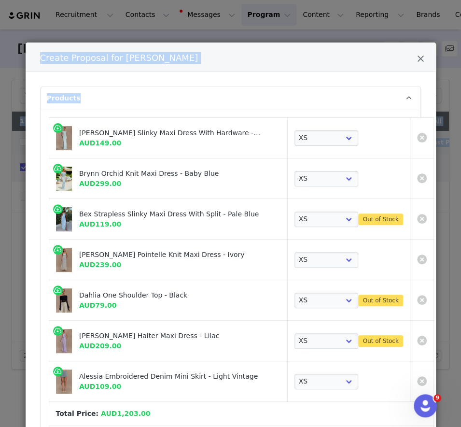
drag, startPoint x: 2, startPoint y: 243, endPoint x: -120, endPoint y: 222, distance: 123.7
click at [0, 222] on html "Recruitment Recruitment Creator Search Curated Lists Landing Pages Web Extensio…" at bounding box center [230, 213] width 461 height 427
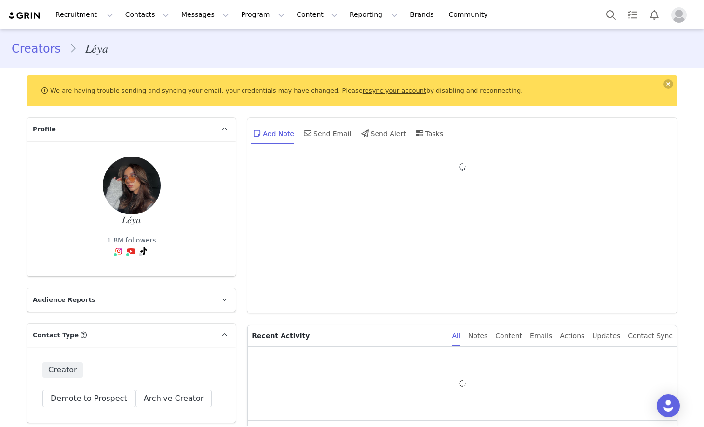
type input "+1 ([GEOGRAPHIC_DATA])"
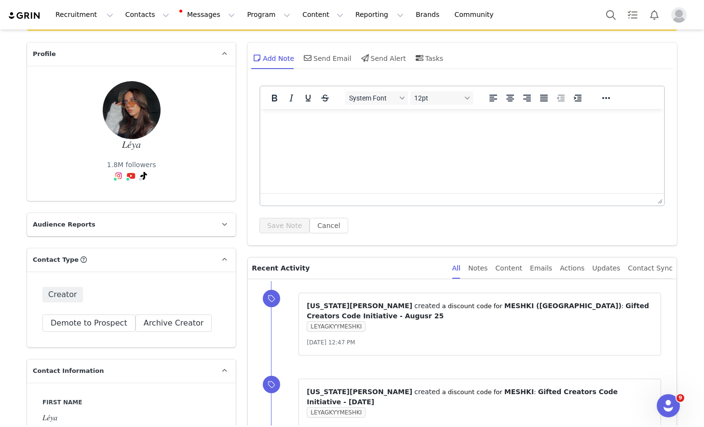
scroll to position [147, 0]
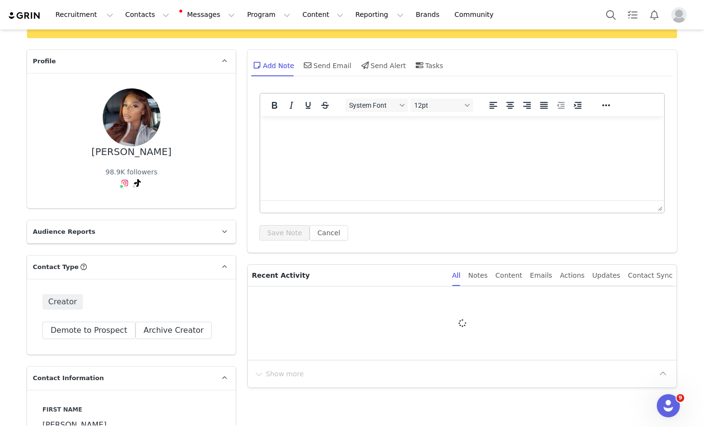
type input "+1 ([GEOGRAPHIC_DATA])"
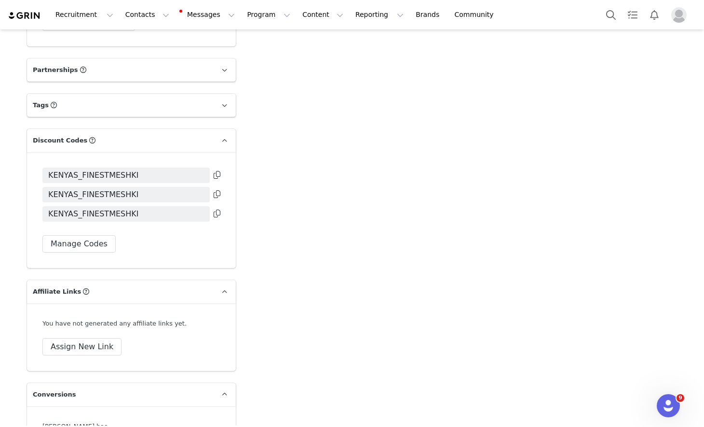
scroll to position [2033, 0]
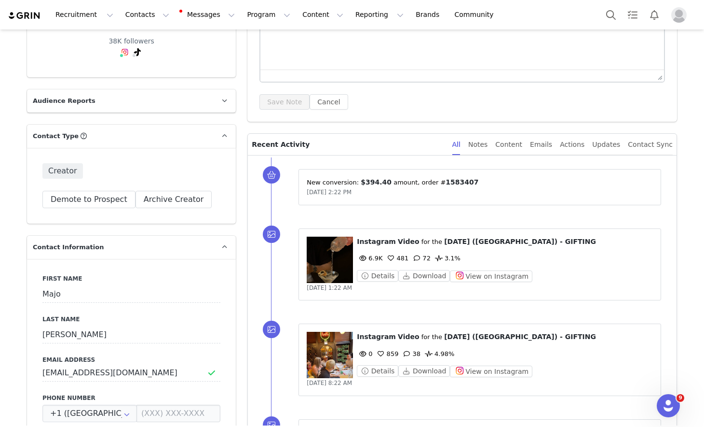
scroll to position [200, 0]
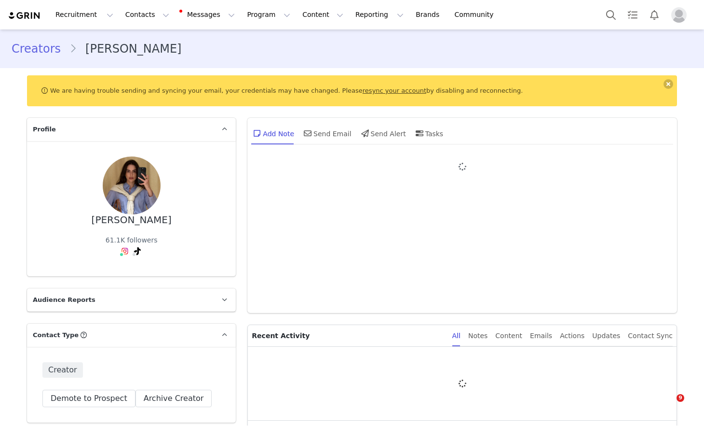
type input "+1 ([GEOGRAPHIC_DATA])"
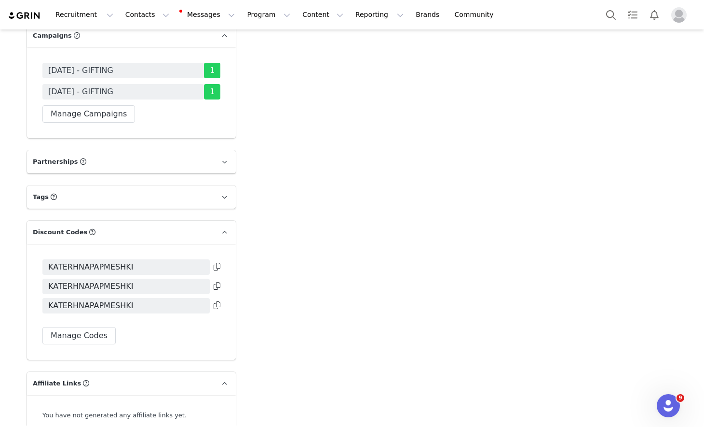
scroll to position [1987, 0]
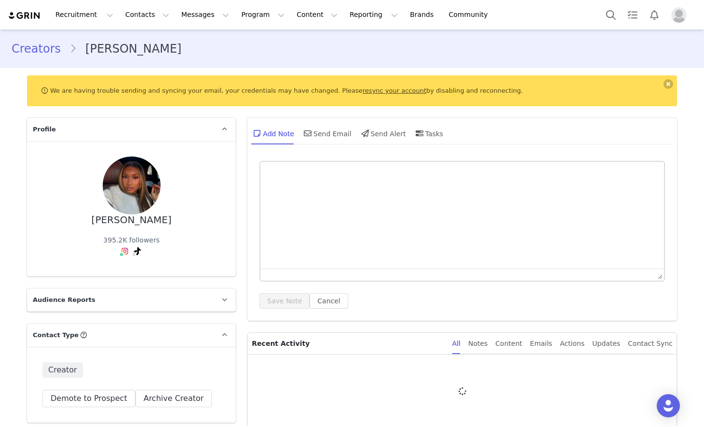
type input "+1 ([GEOGRAPHIC_DATA])"
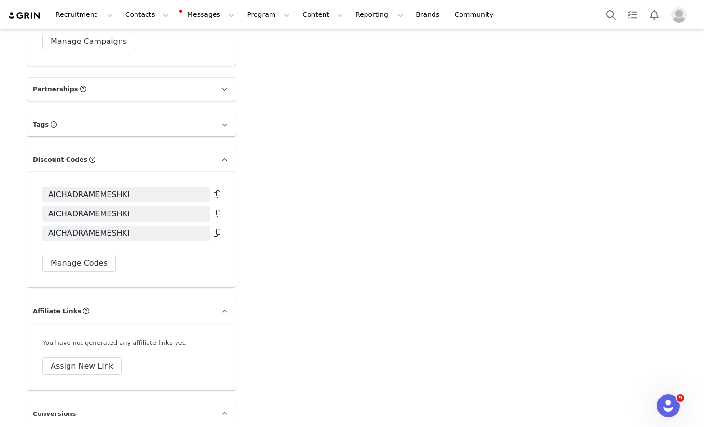
scroll to position [2025, 0]
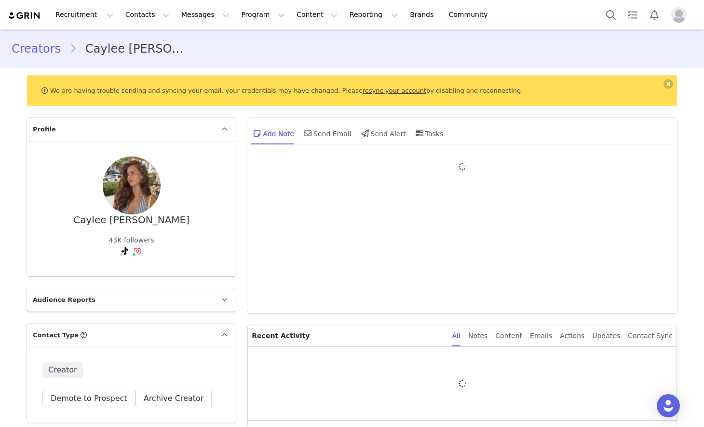
type input "+1 ([GEOGRAPHIC_DATA])"
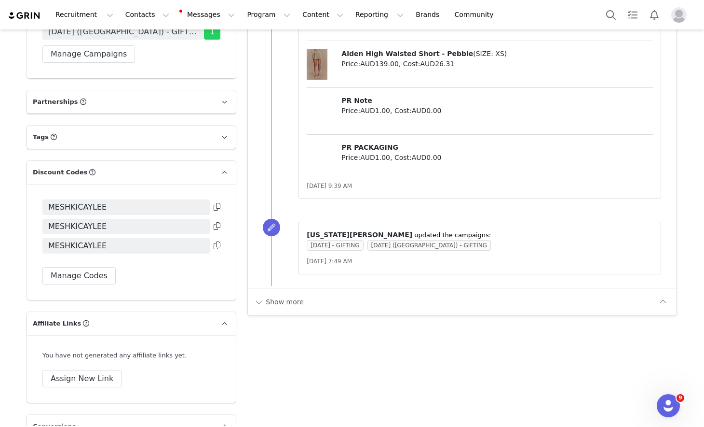
scroll to position [1764, 0]
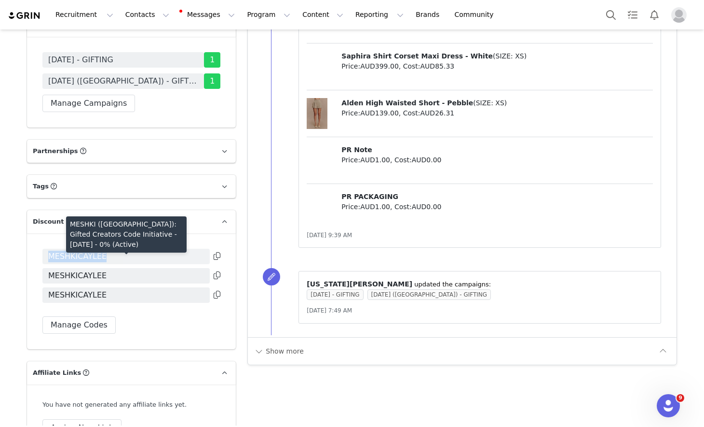
drag, startPoint x: 109, startPoint y: 261, endPoint x: 48, endPoint y: 257, distance: 61.0
click at [48, 257] on span "MESHKICAYLEE" at bounding box center [125, 256] width 167 height 15
copy span "MESHKICAYLEE"
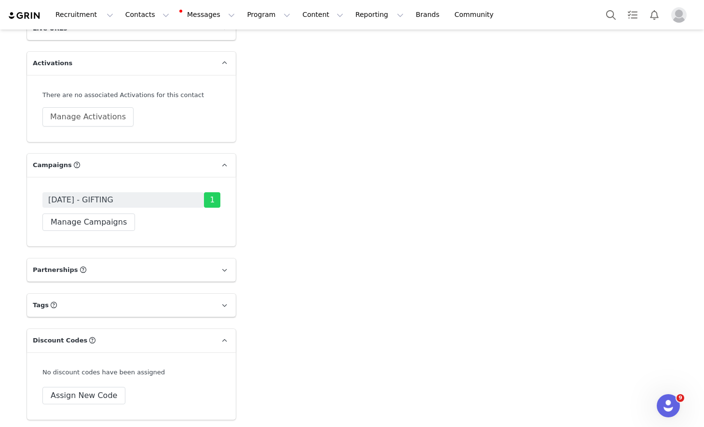
scroll to position [1660, 0]
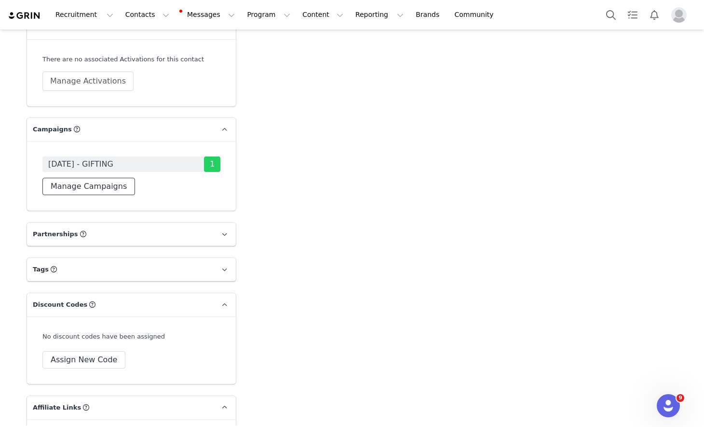
click at [104, 195] on button "Manage Campaigns" at bounding box center [88, 186] width 93 height 17
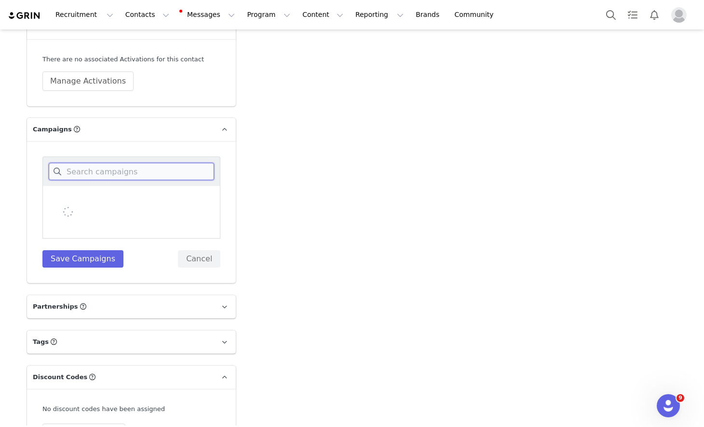
click at [132, 179] on input at bounding box center [132, 171] width 166 height 17
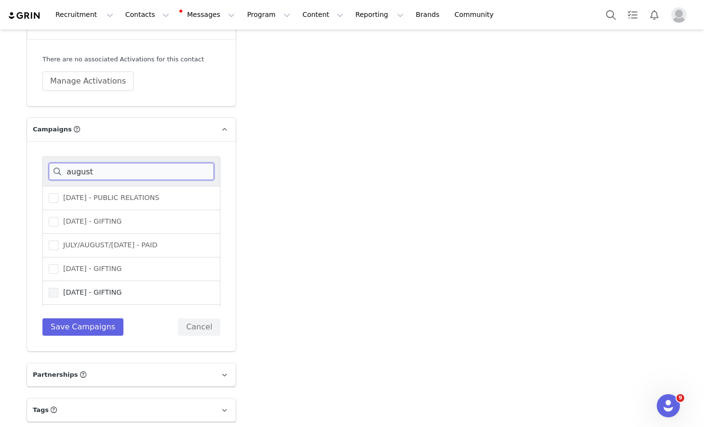
type input "august"
click at [114, 297] on span "[DATE] - GIFTING" at bounding box center [89, 292] width 63 height 9
click at [58, 288] on input "[DATE] - GIFTING" at bounding box center [58, 288] width 0 height 0
click at [106, 335] on button "Save Campaigns" at bounding box center [82, 326] width 81 height 17
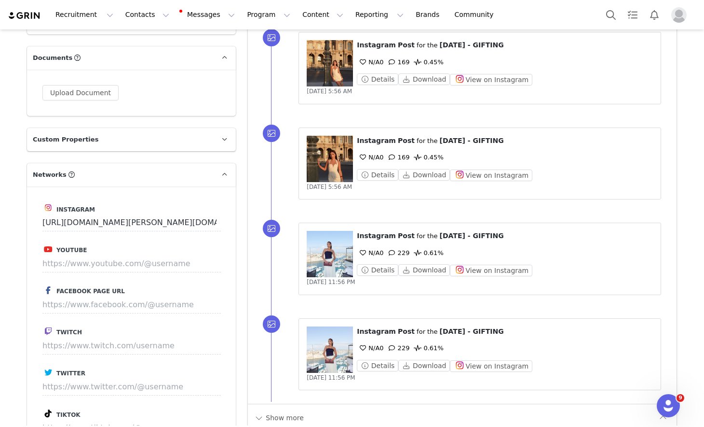
scroll to position [1040, 0]
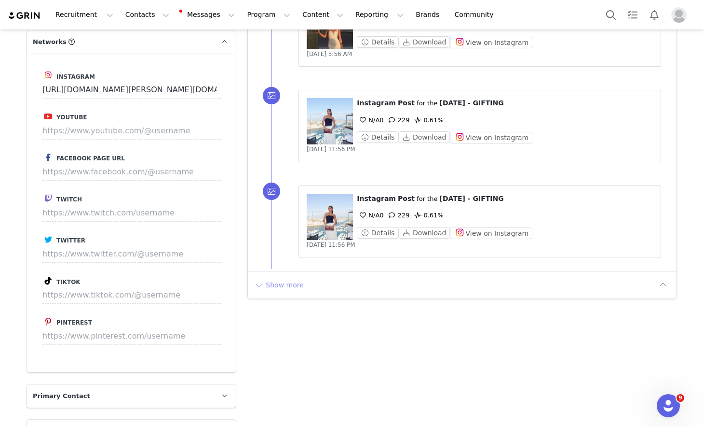
click at [264, 277] on button "Show more" at bounding box center [279, 284] width 51 height 15
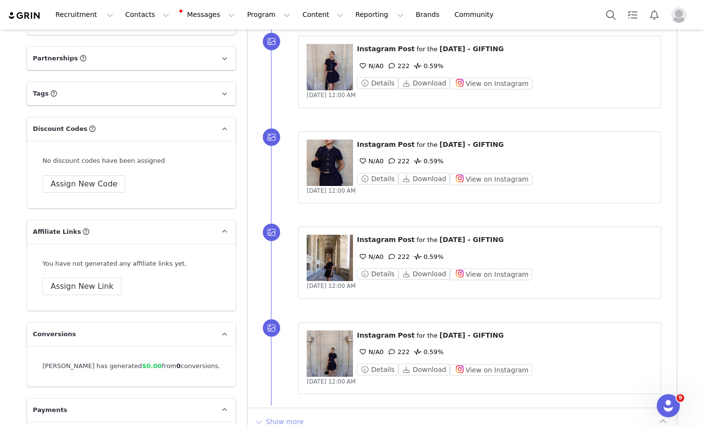
scroll to position [1931, 0]
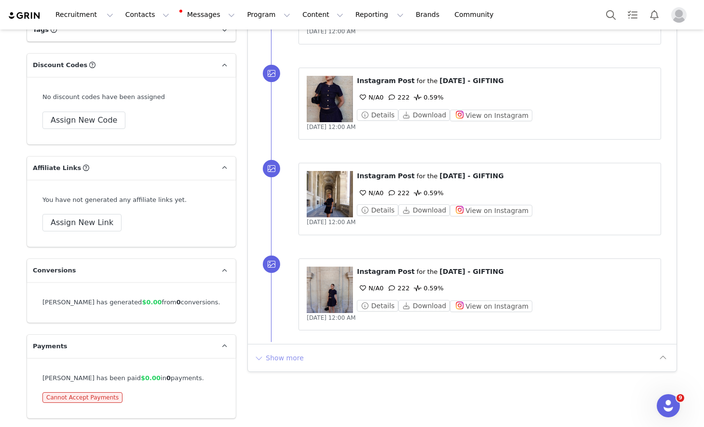
click at [275, 350] on button "Show more" at bounding box center [279, 357] width 51 height 15
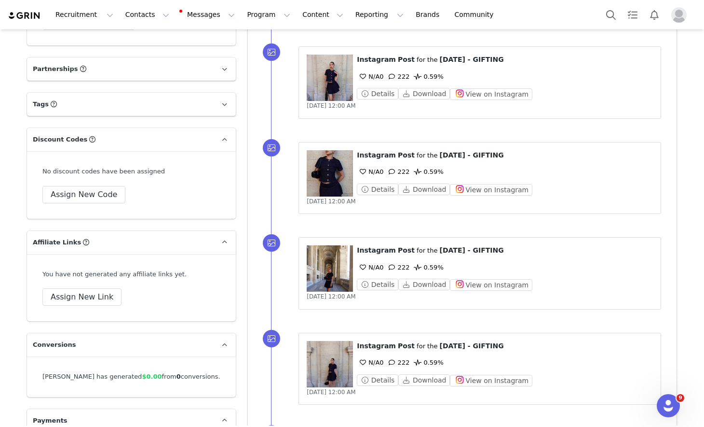
scroll to position [1654, 0]
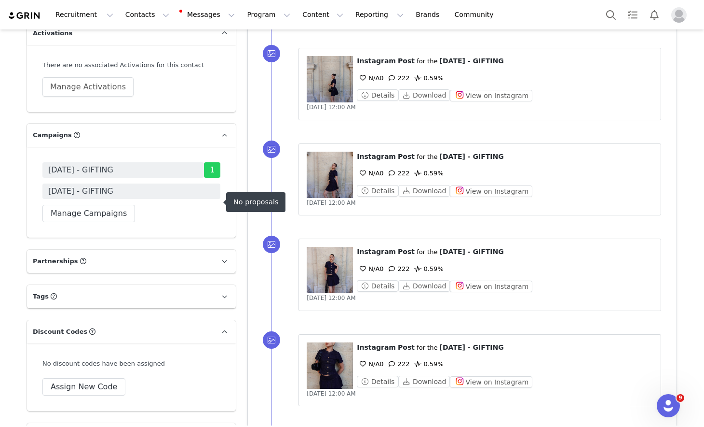
click at [151, 199] on span "[DATE] - GIFTING" at bounding box center [131, 190] width 178 height 15
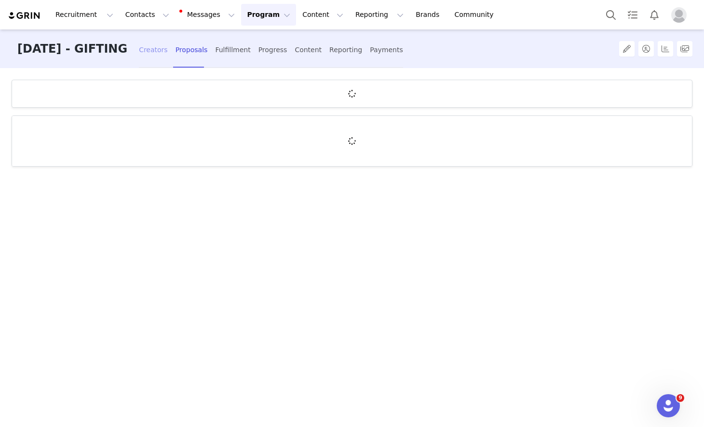
click at [156, 52] on div "Creators" at bounding box center [153, 50] width 29 height 26
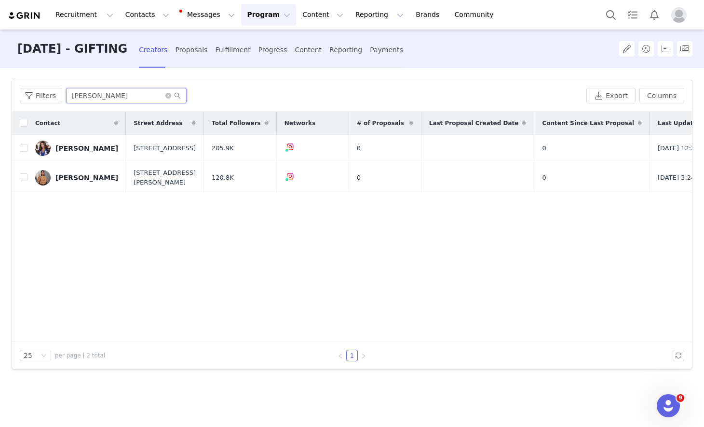
click at [111, 98] on input "kelly" at bounding box center [126, 95] width 121 height 15
click at [23, 149] on input "checkbox" at bounding box center [24, 148] width 8 height 8
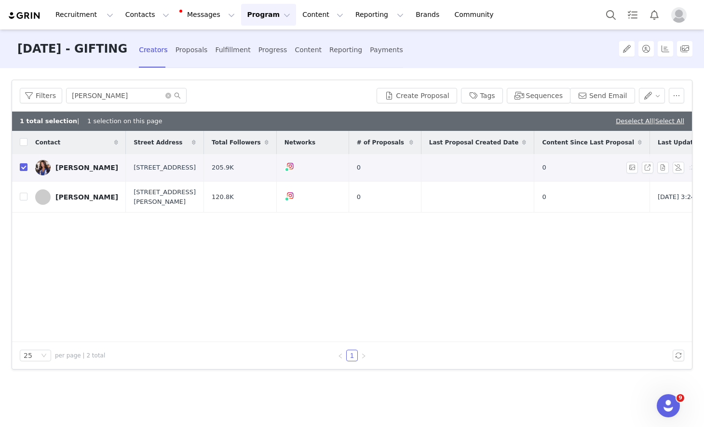
click at [18, 172] on td at bounding box center [19, 168] width 15 height 28
click at [28, 170] on td "Kelly Villares" at bounding box center [77, 168] width 98 height 28
click at [24, 170] on input "checkbox" at bounding box center [24, 167] width 8 height 8
checkbox input "false"
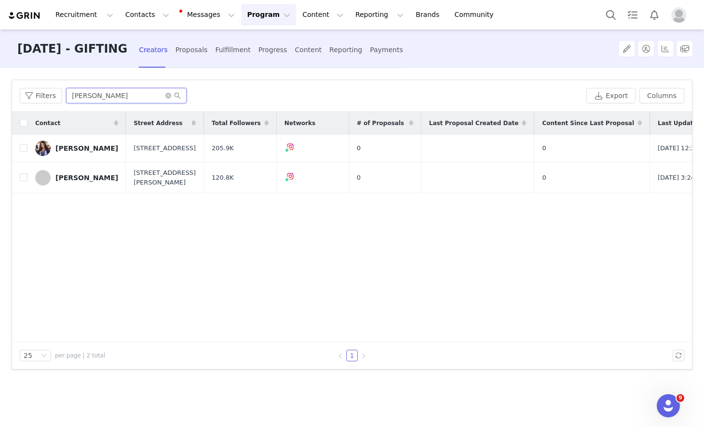
click at [92, 97] on input "kelly" at bounding box center [126, 95] width 121 height 15
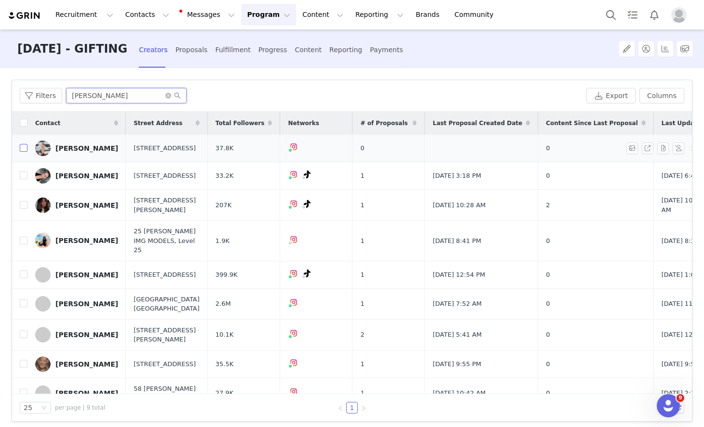
type input "[PERSON_NAME]"
click at [26, 152] on input "checkbox" at bounding box center [24, 148] width 8 height 8
checkbox input "true"
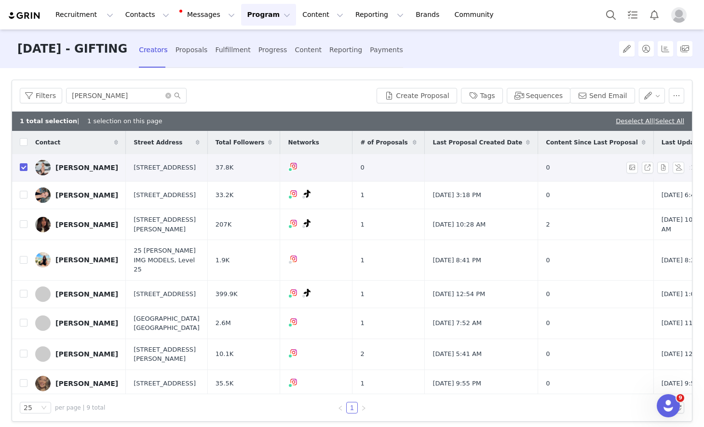
click at [68, 171] on div "[PERSON_NAME]" at bounding box center [86, 168] width 63 height 8
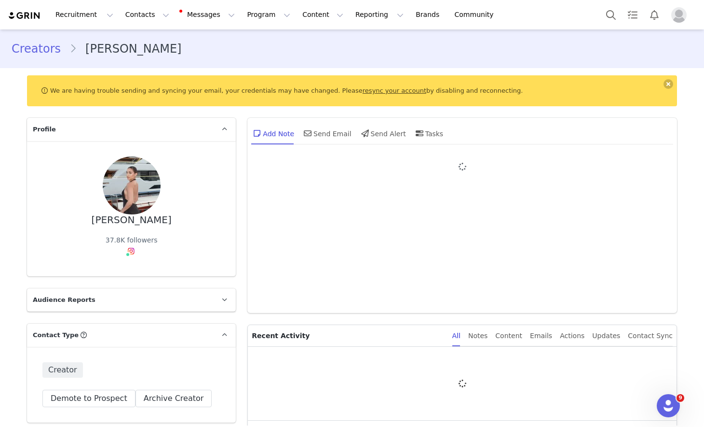
type input "+1 ([GEOGRAPHIC_DATA])"
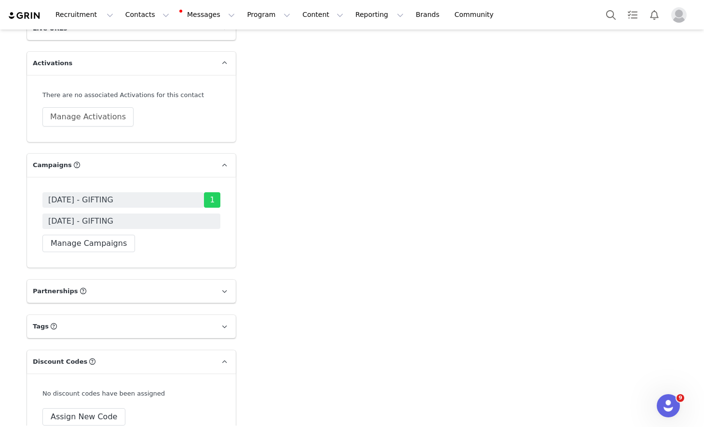
scroll to position [1625, 0]
click at [76, 251] on button "Manage Campaigns" at bounding box center [88, 242] width 93 height 17
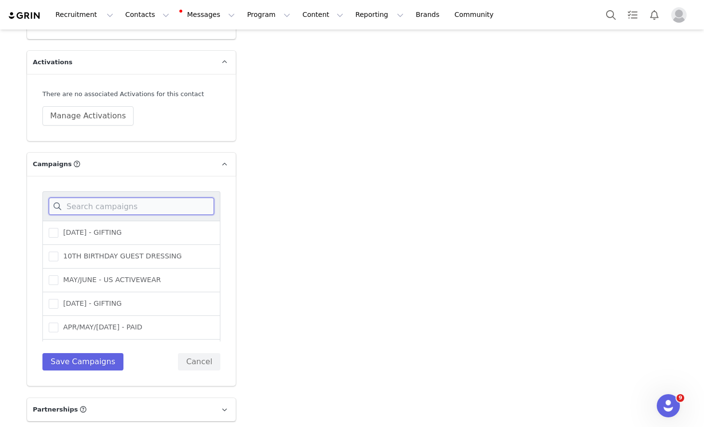
click at [78, 215] on input at bounding box center [132, 205] width 166 height 17
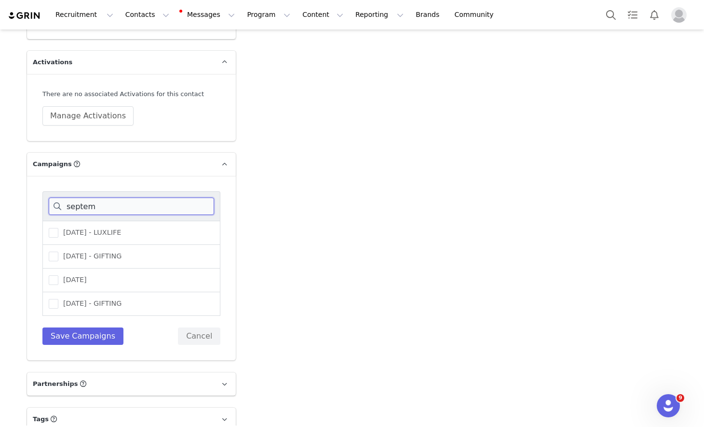
type input "septemb"
click at [91, 215] on input "septemb" at bounding box center [132, 205] width 166 height 17
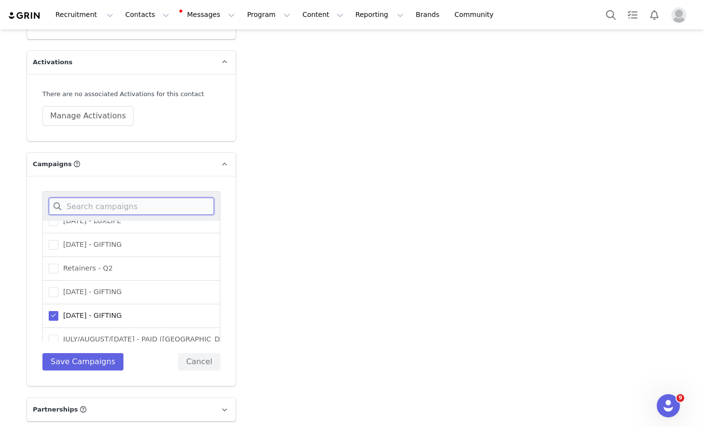
scroll to position [1829, 0]
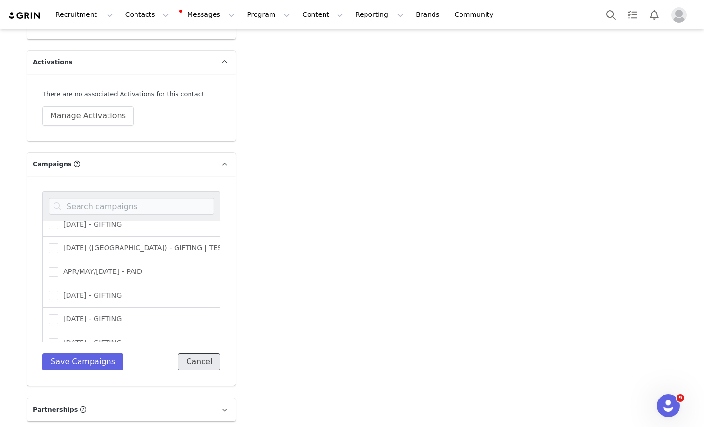
click at [209, 366] on button "Cancel" at bounding box center [199, 361] width 42 height 17
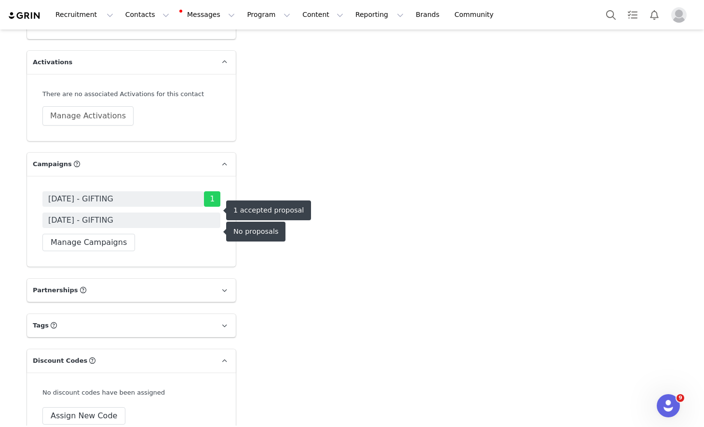
click at [182, 226] on span "[DATE] - GIFTING" at bounding box center [131, 219] width 178 height 15
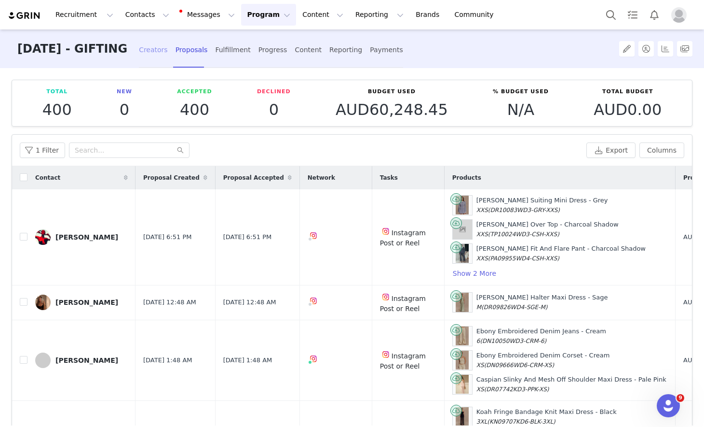
click at [166, 48] on div "Creators" at bounding box center [153, 50] width 29 height 26
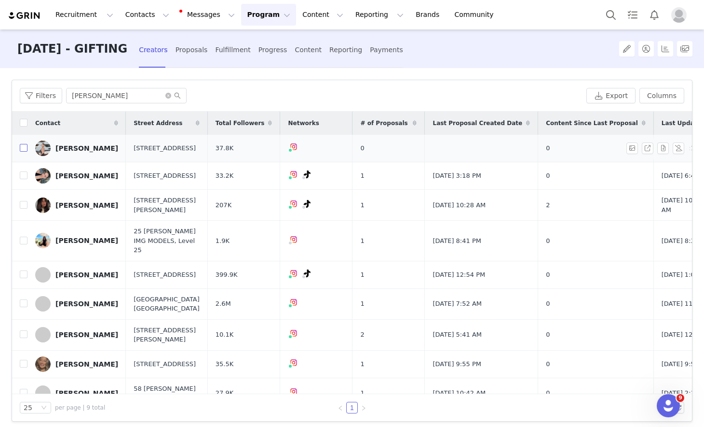
click at [22, 152] on input "checkbox" at bounding box center [24, 148] width 8 height 8
checkbox input "true"
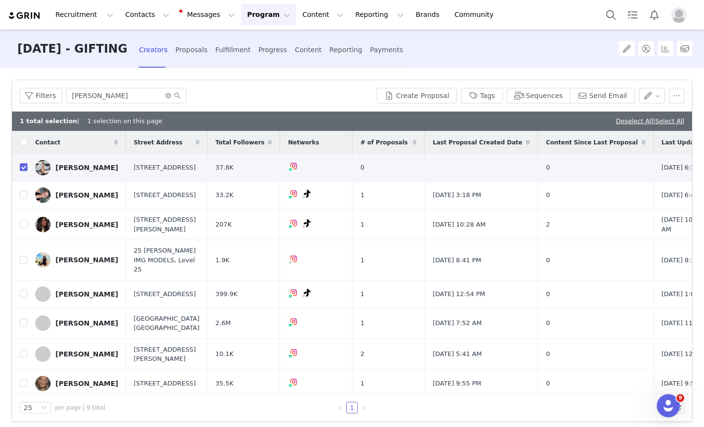
click at [431, 83] on div "Filters sara Create Proposal Tags Sequences Send Email" at bounding box center [352, 95] width 680 height 31
click at [431, 85] on div "Filters sara Create Proposal Tags Sequences Send Email" at bounding box center [352, 95] width 680 height 31
click at [431, 95] on button "Create Proposal" at bounding box center [417, 95] width 80 height 15
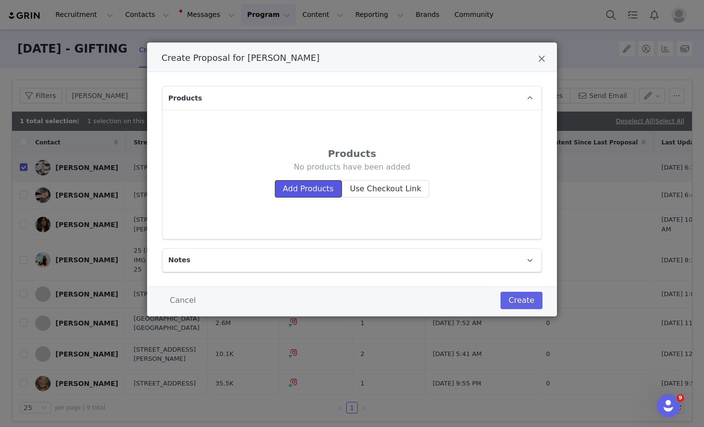
click at [309, 186] on button "Add Products" at bounding box center [308, 188] width 67 height 17
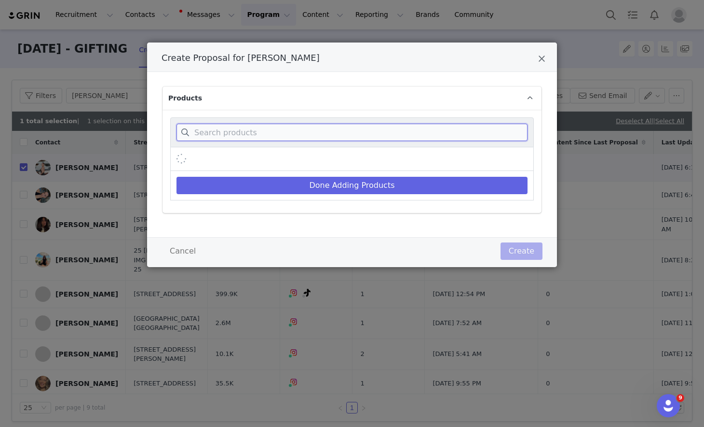
click at [309, 134] on input "Create Proposal for Sarah" at bounding box center [352, 132] width 351 height 17
type input "a"
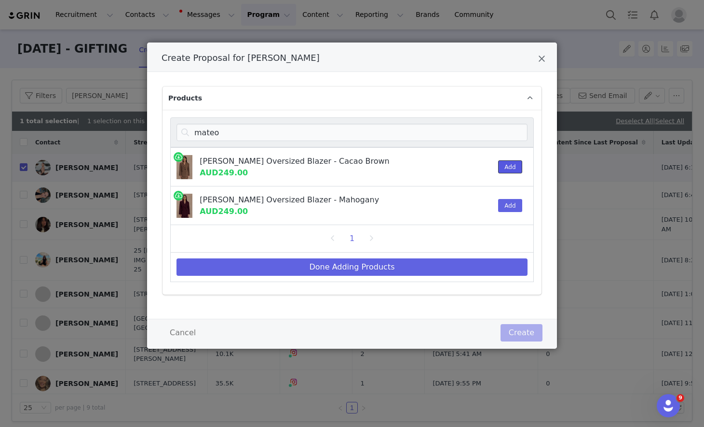
click at [460, 166] on button "Add" at bounding box center [510, 166] width 24 height 13
click at [407, 136] on input "mateo" at bounding box center [352, 132] width 351 height 17
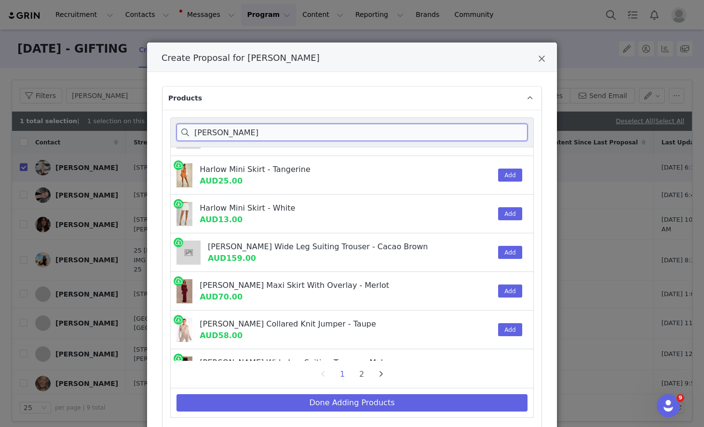
scroll to position [408, 0]
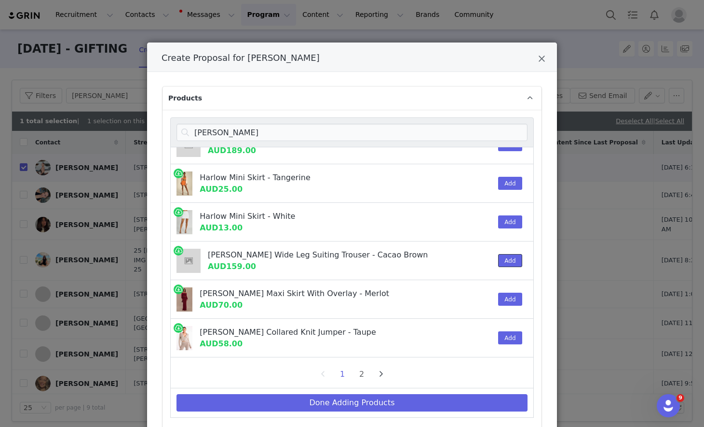
drag, startPoint x: 505, startPoint y: 252, endPoint x: 504, endPoint y: 239, distance: 13.5
click at [460, 254] on button "Add" at bounding box center [510, 260] width 24 height 13
click at [460, 128] on input "arlo" at bounding box center [352, 132] width 351 height 17
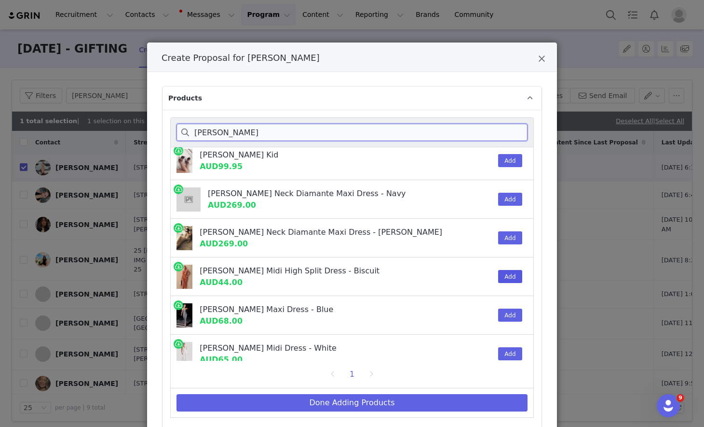
scroll to position [0, 0]
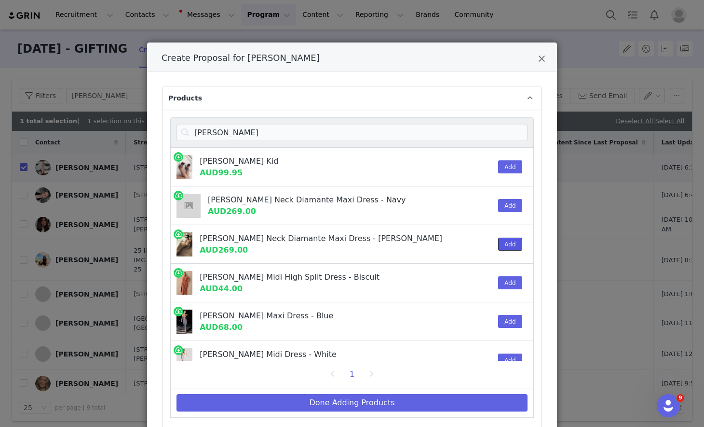
click at [460, 245] on button "Add" at bounding box center [510, 243] width 24 height 13
click at [311, 125] on input "harriet" at bounding box center [352, 132] width 351 height 17
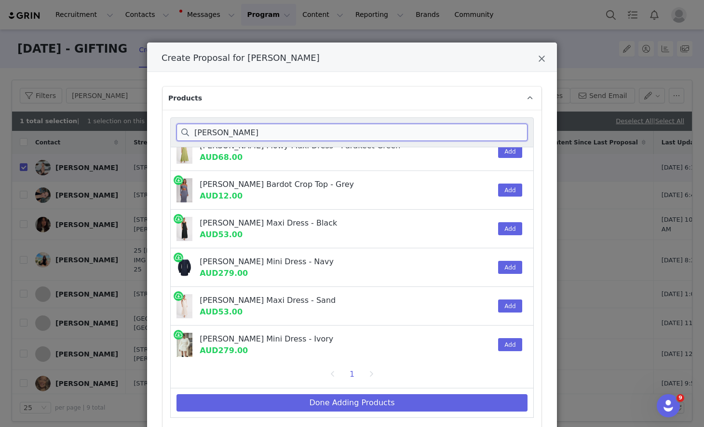
scroll to position [95, 0]
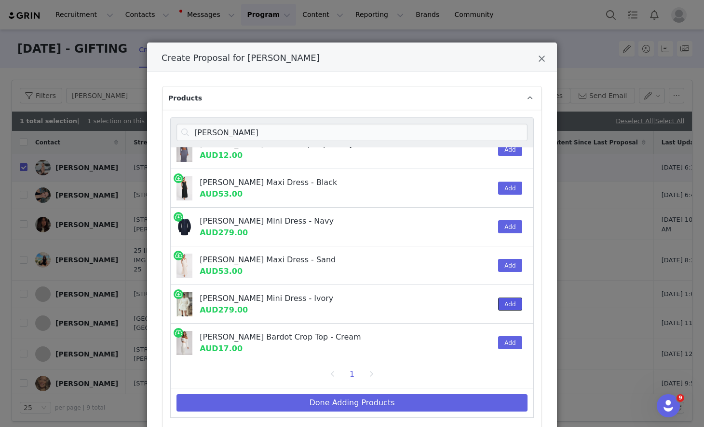
click at [460, 303] on button "Add" at bounding box center [510, 303] width 24 height 13
click at [460, 136] on input "beatrice" at bounding box center [352, 132] width 351 height 17
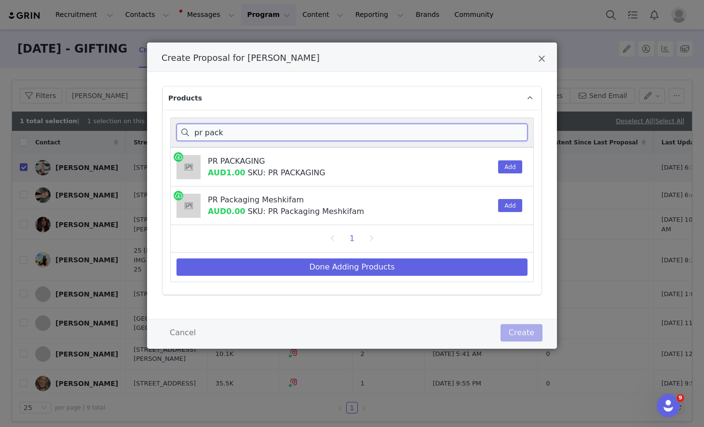
scroll to position [0, 0]
click at [460, 168] on button "Add" at bounding box center [510, 166] width 24 height 13
click at [460, 140] on input "pr pack" at bounding box center [352, 132] width 351 height 17
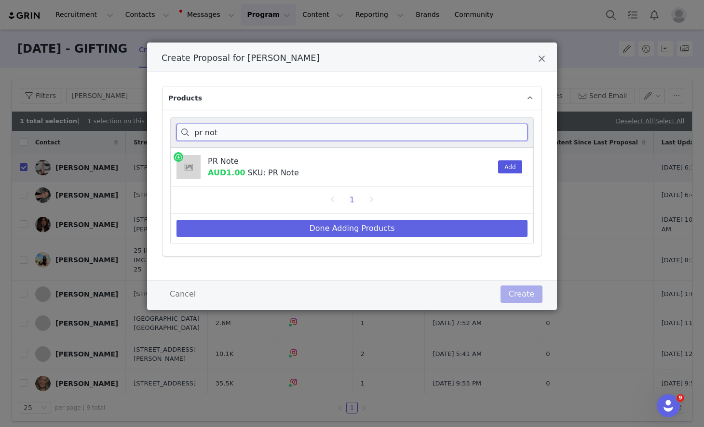
type input "pr not"
click at [460, 161] on button "Add" at bounding box center [510, 166] width 24 height 13
click at [460, 212] on div "1" at bounding box center [352, 200] width 364 height 28
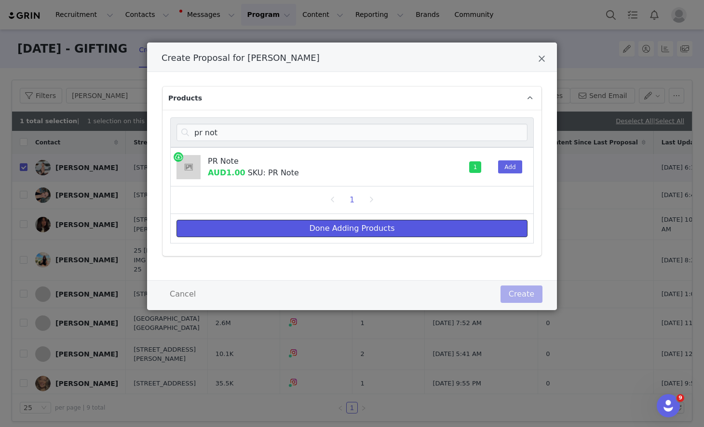
click at [460, 231] on button "Done Adding Products" at bounding box center [352, 228] width 351 height 17
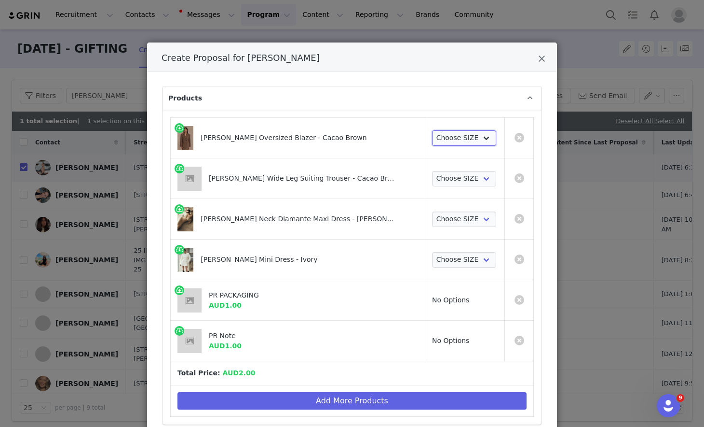
click at [448, 136] on select "Choose SIZE XXS XS S M L XL XXL 3XL" at bounding box center [464, 137] width 64 height 15
click at [432, 130] on select "Choose SIZE XXS XS S M L XL XXL 3XL" at bounding box center [464, 137] width 64 height 15
click at [444, 134] on select "Choose SIZE XXS XS S M L XL XXL 3XL" at bounding box center [464, 137] width 64 height 15
select select "27694498"
click at [432, 130] on select "Choose SIZE XXS XS S M L XL XXL 3XL" at bounding box center [464, 137] width 64 height 15
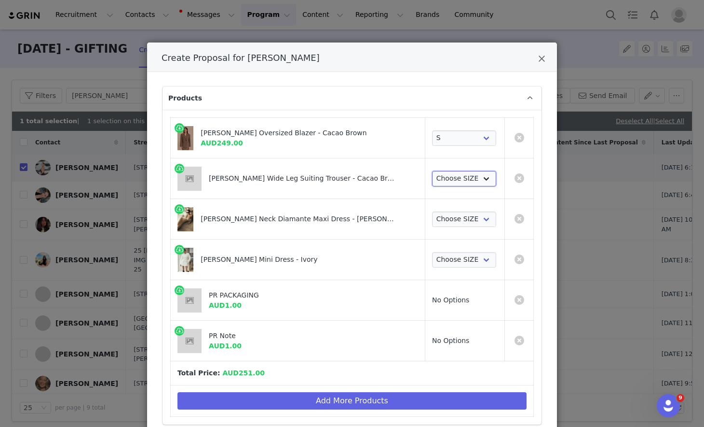
click at [441, 177] on select "Choose SIZE XXS XS S M L XL XXL 3XL" at bounding box center [464, 178] width 64 height 15
select select "27695746"
click at [432, 171] on select "Choose SIZE XXS XS S M L XL XXL 3XL" at bounding box center [464, 178] width 64 height 15
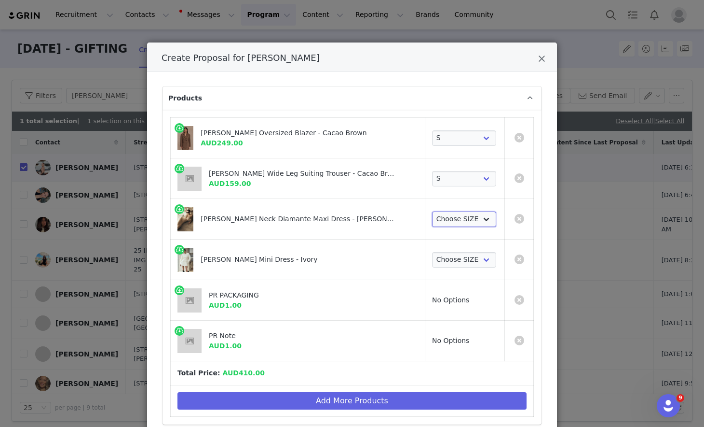
click at [441, 221] on select "Choose SIZE XXS XS S M L XL XXL 3XL" at bounding box center [464, 218] width 64 height 15
select select "27696158"
click at [432, 211] on select "Choose SIZE XXS XS S M L XL XXL 3XL" at bounding box center [464, 218] width 64 height 15
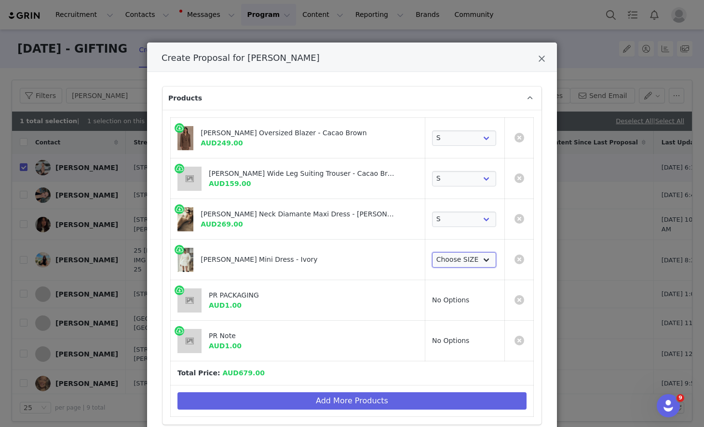
click at [439, 262] on select "Choose SIZE XXS XS S M L XL XXL 3XL" at bounding box center [464, 259] width 64 height 15
click at [432, 252] on select "Choose SIZE XXS XS S M L XL XXL 3XL" at bounding box center [464, 259] width 64 height 15
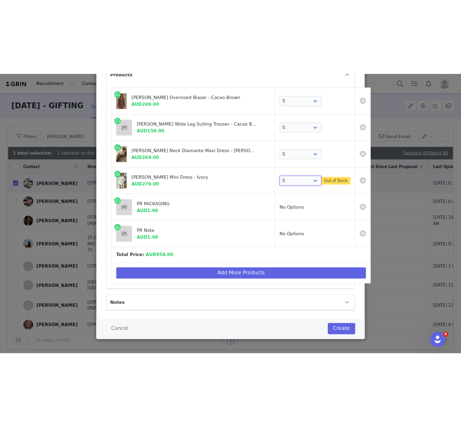
scroll to position [97, 0]
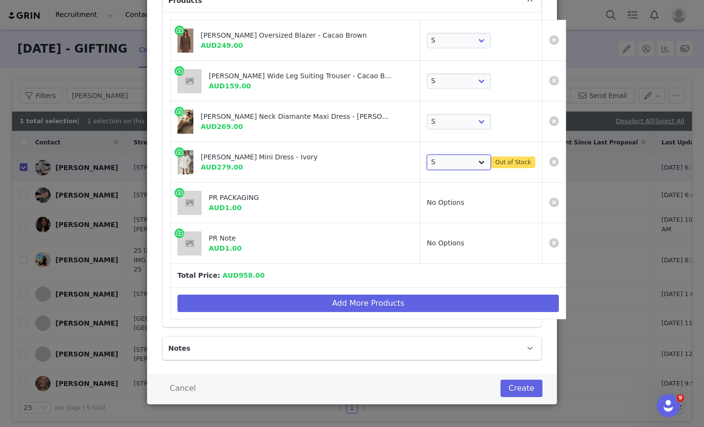
click at [427, 159] on select "Choose SIZE XXS XS S M L XL XXL 3XL" at bounding box center [459, 161] width 64 height 15
click at [427, 154] on select "Choose SIZE XXS XS S M L XL XXL 3XL" at bounding box center [459, 161] width 64 height 15
click at [420, 148] on td "Choose SIZE XXS XS S M L XL XXL 3XL Out of Stock" at bounding box center [481, 162] width 123 height 41
click at [427, 159] on select "Choose SIZE XXS XS S M L XL XXL 3XL" at bounding box center [459, 161] width 64 height 15
click at [427, 154] on select "Choose SIZE XXS XS S M L XL XXL 3XL" at bounding box center [459, 161] width 64 height 15
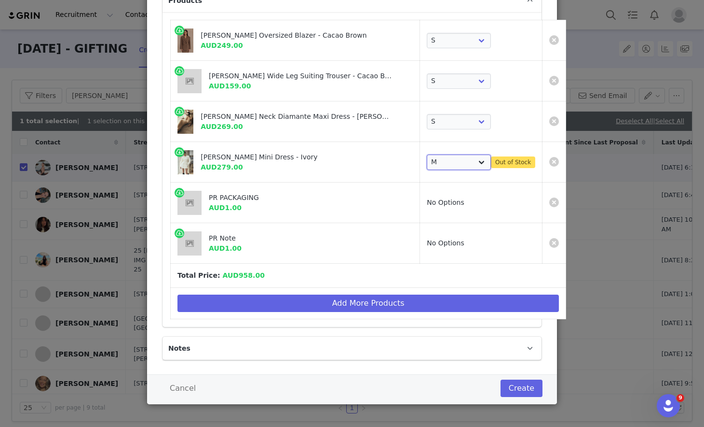
click at [427, 162] on select "Choose SIZE XXS XS S M L XL XXL 3XL" at bounding box center [459, 161] width 64 height 15
click at [427, 154] on select "Choose SIZE XXS XS S M L XL XXL 3XL" at bounding box center [459, 161] width 64 height 15
click at [427, 156] on select "Choose SIZE XXS XS S M L XL XXL 3XL" at bounding box center [459, 161] width 64 height 15
select select "27695926"
click at [427, 154] on select "Choose SIZE XXS XS S M L XL XXL 3XL" at bounding box center [459, 161] width 64 height 15
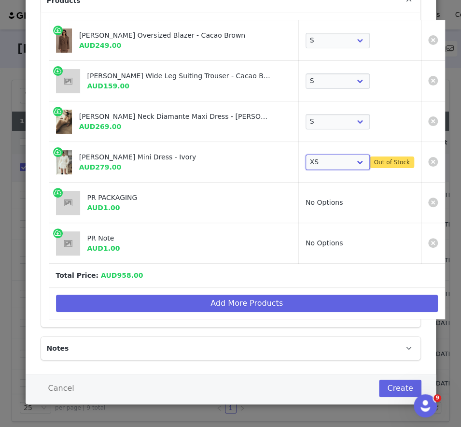
scroll to position [57, 0]
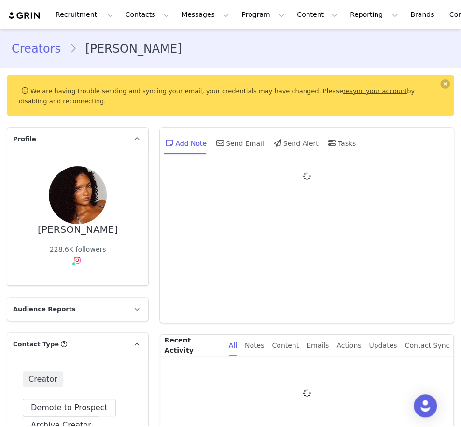
type input "+1 ([GEOGRAPHIC_DATA])"
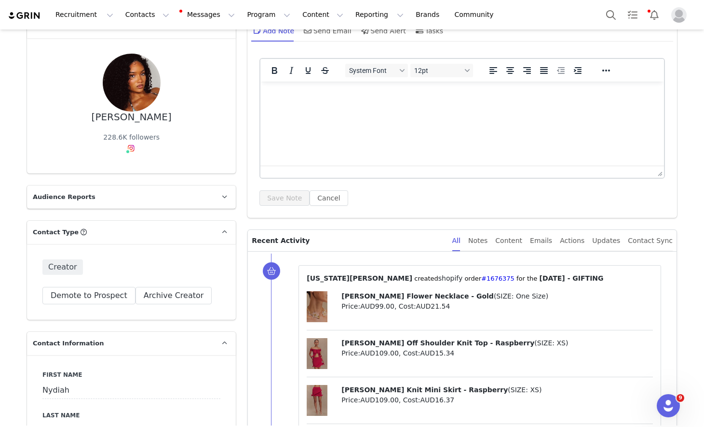
scroll to position [105, 0]
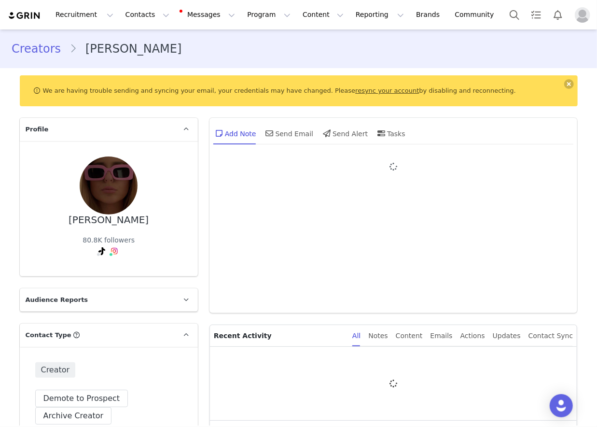
type input "+1 ([GEOGRAPHIC_DATA])"
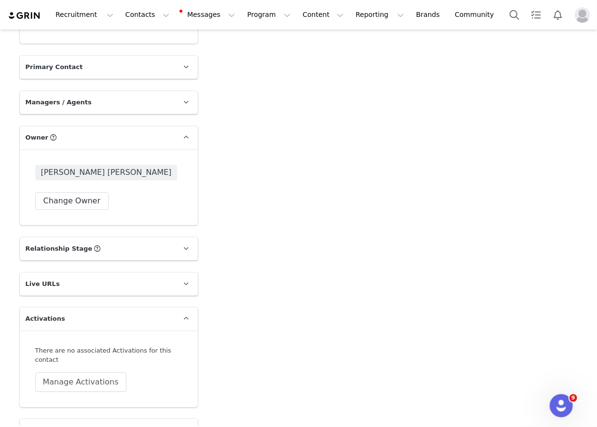
scroll to position [1431, 0]
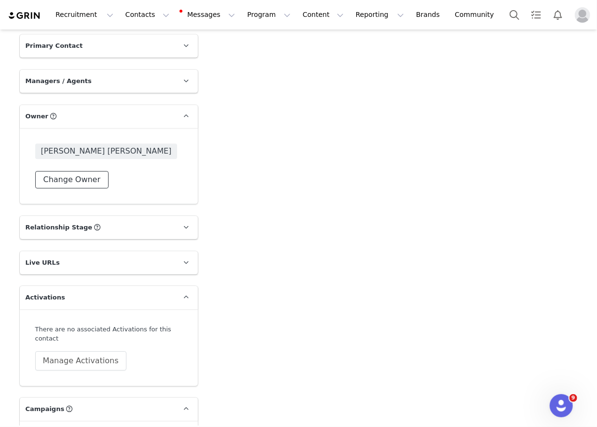
click at [88, 171] on button "Change Owner" at bounding box center [72, 179] width 74 height 17
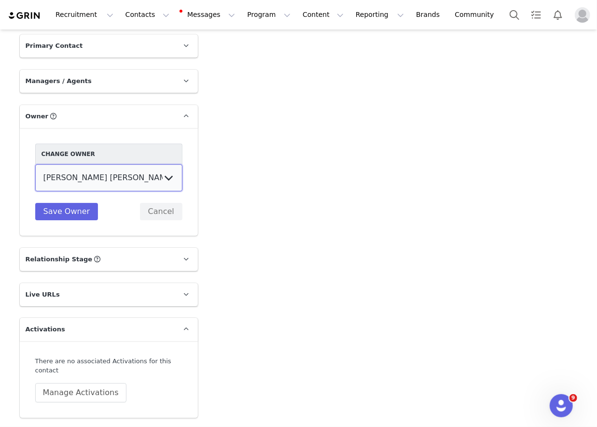
click at [123, 164] on select "[PERSON_NAME] [US_STATE][PERSON_NAME] [PERSON_NAME] [PERSON_NAME] [PERSON_NAME]…" at bounding box center [108, 177] width 147 height 27
select select "f486a5d6-bb11-4a40-ade1-c57aed3289ae"
click at [35, 164] on select "[PERSON_NAME] [US_STATE][PERSON_NAME] [PERSON_NAME] [PERSON_NAME] [PERSON_NAME]…" at bounding box center [108, 177] width 147 height 27
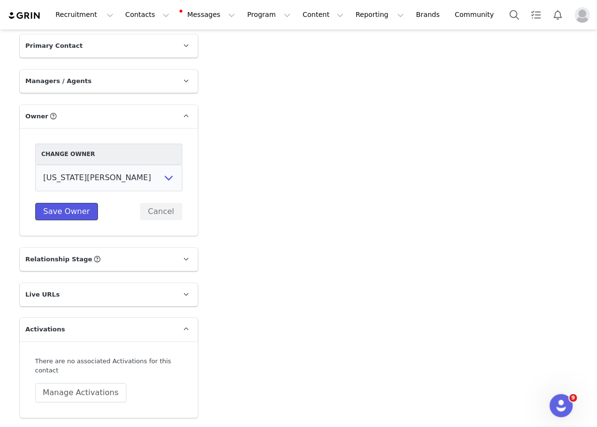
click at [83, 203] on button "Save Owner" at bounding box center [66, 211] width 63 height 17
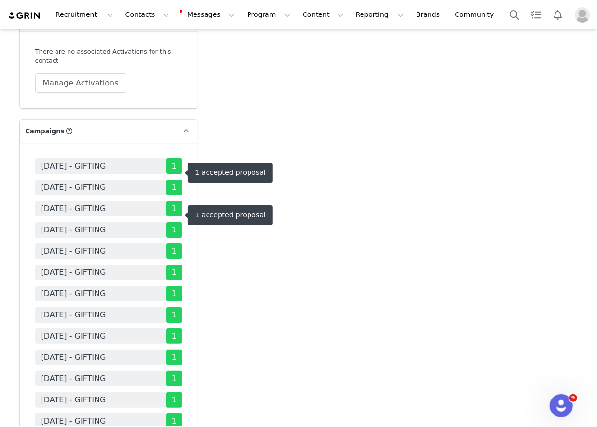
scroll to position [1840, 0]
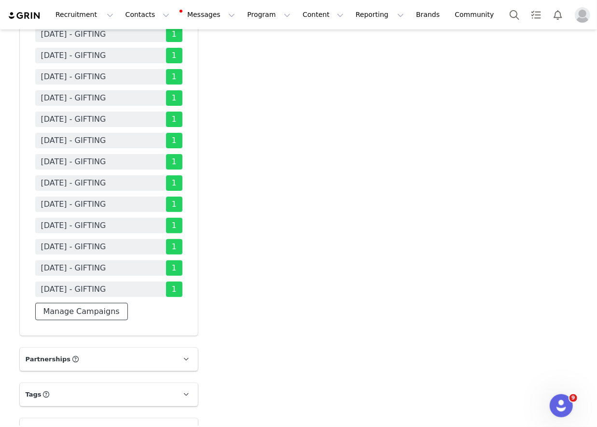
click at [107, 303] on button "Manage Campaigns" at bounding box center [81, 311] width 93 height 17
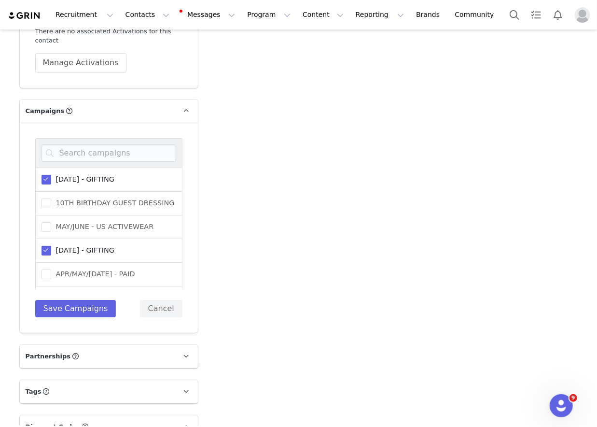
scroll to position [1695, 0]
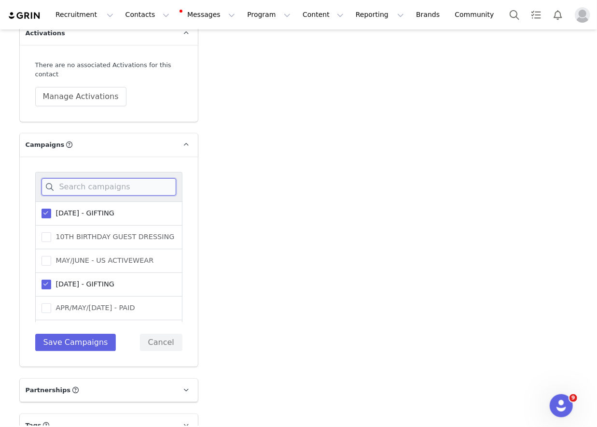
click at [131, 178] on input at bounding box center [108, 186] width 135 height 17
type input "august"
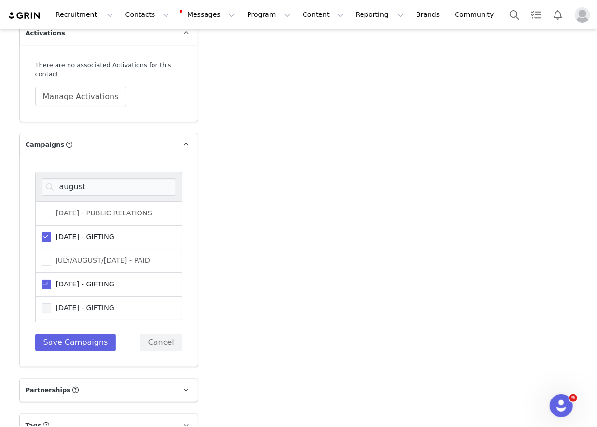
click at [93, 303] on span "[DATE] - GIFTING" at bounding box center [82, 307] width 63 height 9
click at [51, 303] on input "[DATE] - GIFTING" at bounding box center [51, 303] width 0 height 0
click at [93, 259] on div "august [DATE] - PUBLIC RELATIONS [DATE] - GIFTING JULY/AUGUST/[DATE] - PAID [DA…" at bounding box center [108, 261] width 147 height 179
click at [93, 333] on button "Save Campaigns" at bounding box center [75, 341] width 81 height 17
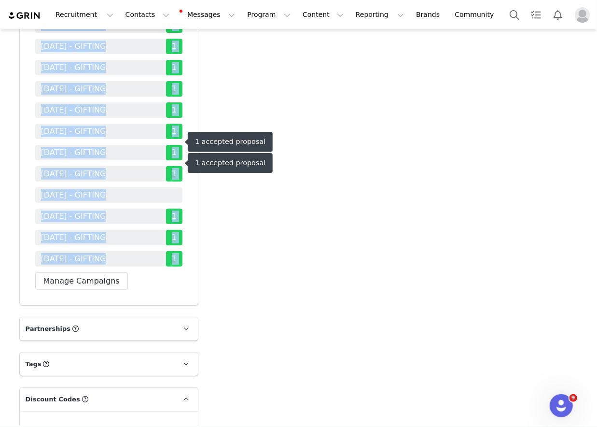
scroll to position [1894, 0]
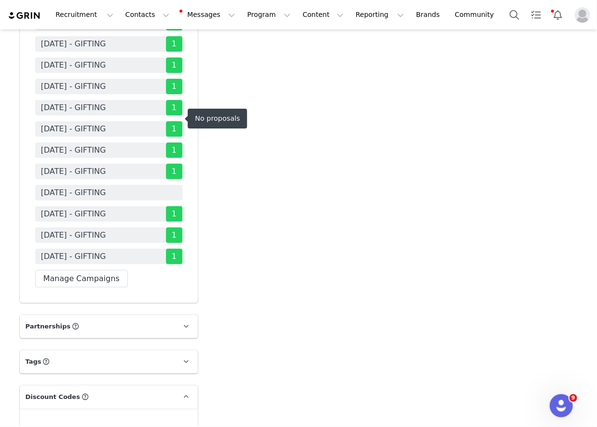
click at [133, 185] on span "[DATE] - GIFTING" at bounding box center [108, 192] width 147 height 15
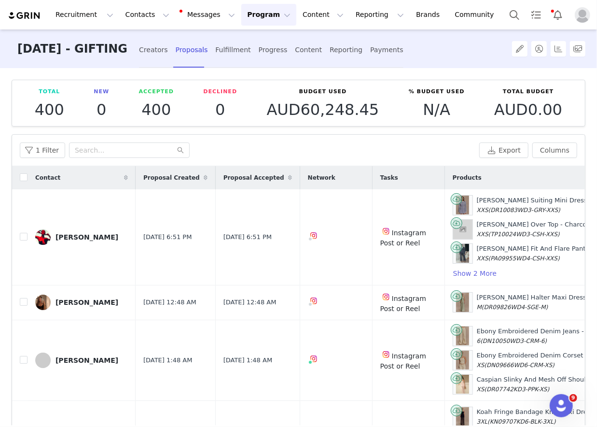
click at [133, 140] on div "1 Filter Export Columns" at bounding box center [298, 150] width 573 height 31
click at [158, 36] on div "Creators Proposals Fulfillment Progress Content Reporting Payments" at bounding box center [271, 48] width 264 height 39
click at [158, 45] on div "Creators" at bounding box center [153, 50] width 29 height 26
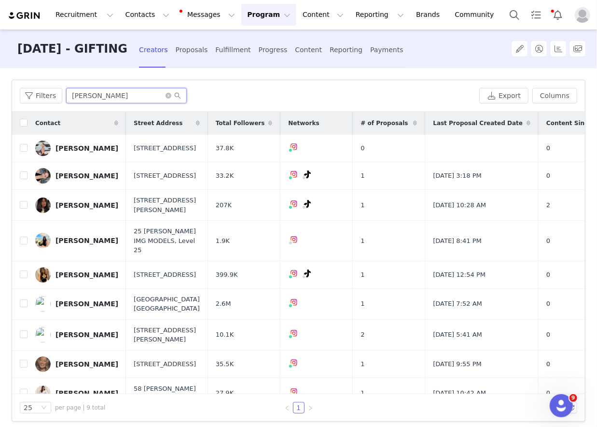
click at [97, 100] on input "[PERSON_NAME]" at bounding box center [126, 95] width 121 height 15
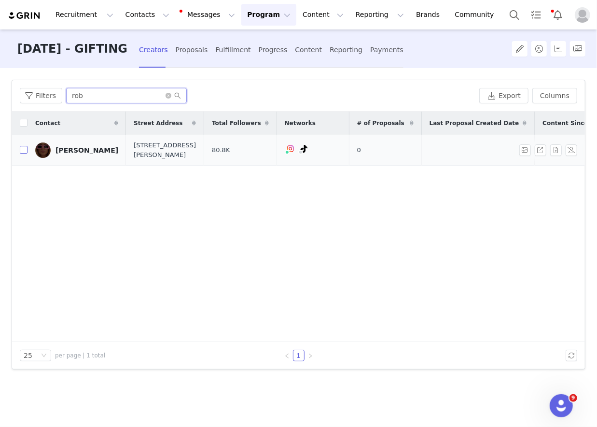
type input "rob"
click at [20, 147] on input "checkbox" at bounding box center [24, 150] width 8 height 8
checkbox input "true"
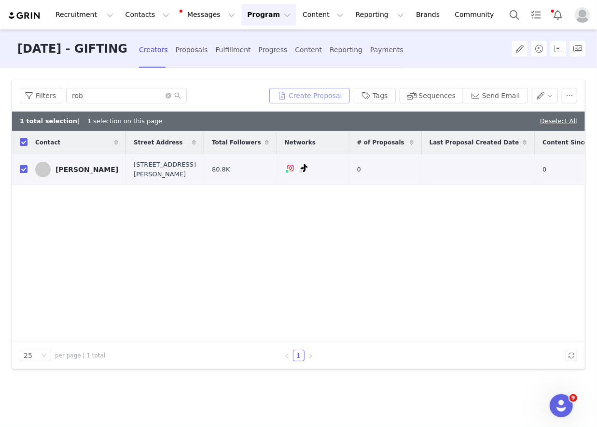
click at [349, 90] on button "Create Proposal" at bounding box center [309, 95] width 80 height 15
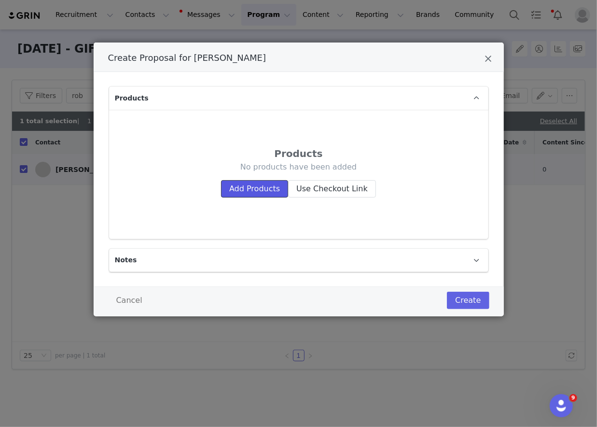
click at [265, 192] on button "Add Products" at bounding box center [254, 188] width 67 height 17
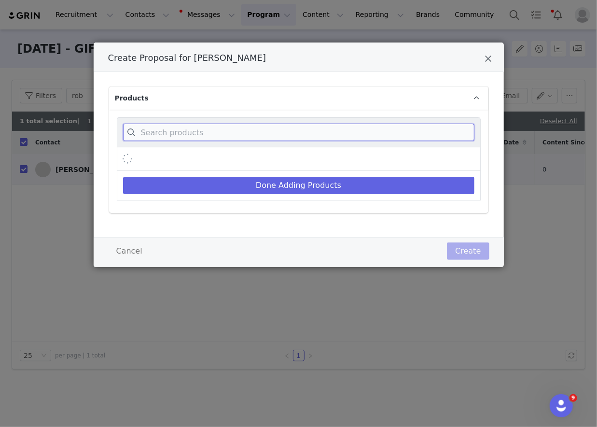
click at [271, 132] on input "Create Proposal for Roberta gervasi" at bounding box center [298, 132] width 351 height 17
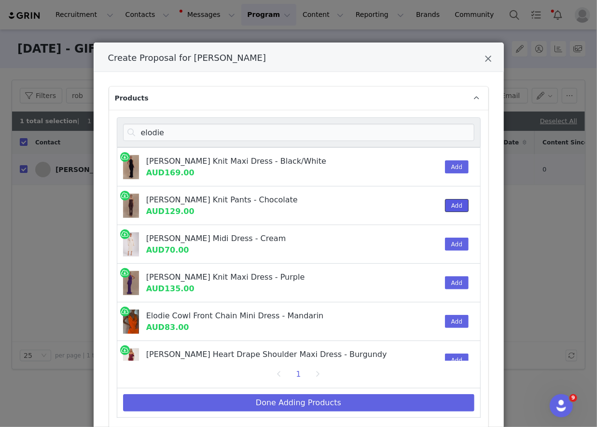
click at [449, 204] on button "Add" at bounding box center [457, 205] width 24 height 13
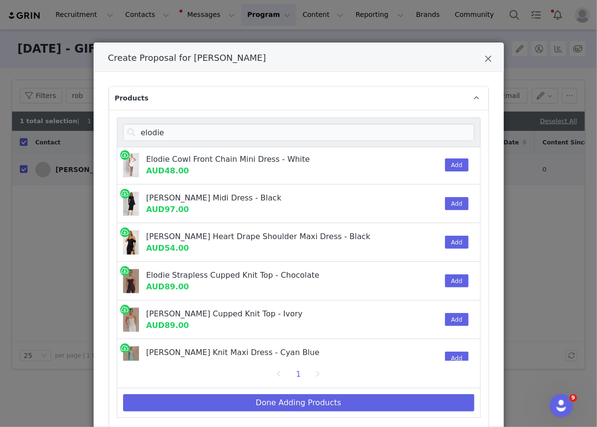
scroll to position [248, 0]
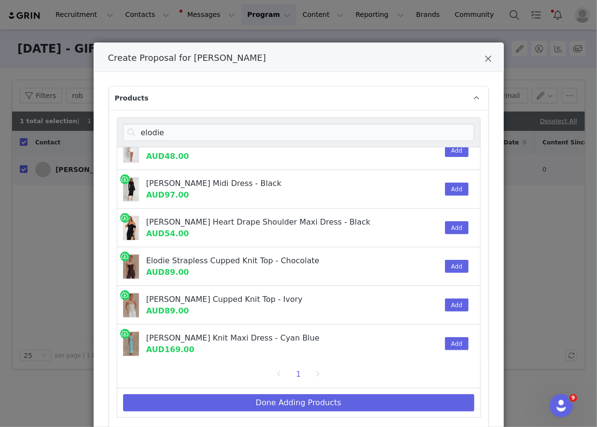
click at [462, 274] on div "Add" at bounding box center [453, 266] width 29 height 38
click at [459, 268] on button "Add" at bounding box center [457, 266] width 24 height 13
click at [459, 133] on input "elodie" at bounding box center [298, 132] width 351 height 17
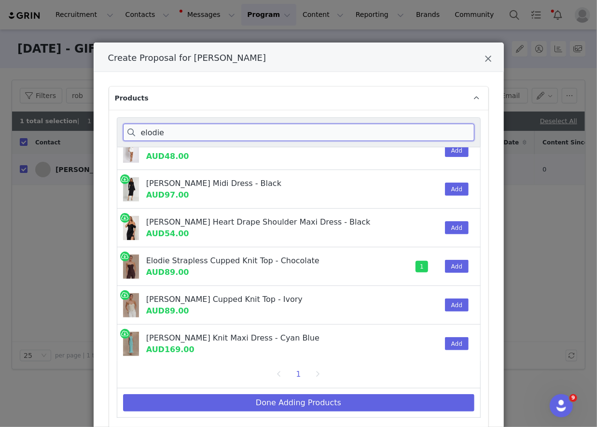
paste input "[PERSON_NAME] Suede"
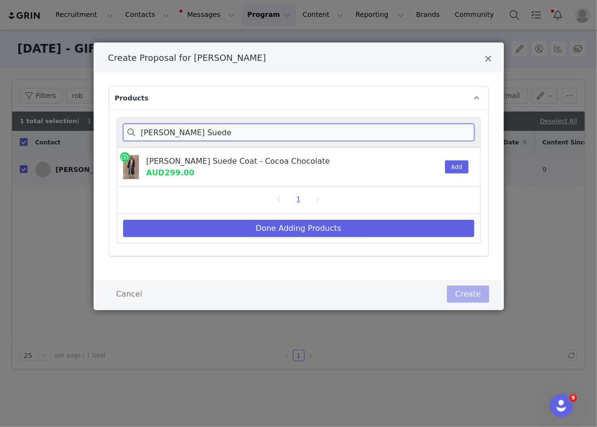
scroll to position [0, 0]
click at [459, 166] on button "Add" at bounding box center [457, 166] width 24 height 13
click at [459, 131] on input "[PERSON_NAME] Suede" at bounding box center [298, 132] width 351 height 17
paste input "[PERSON_NAME] Pointelle"
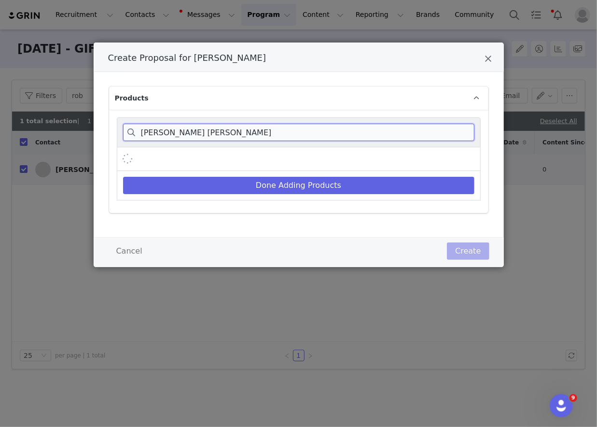
paste input "Create Proposal for Roberta gervasi"
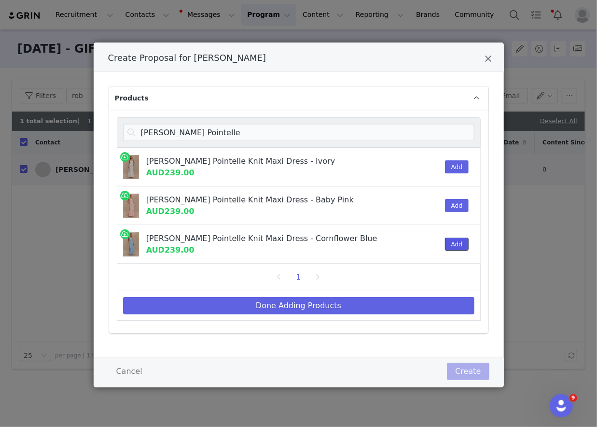
click at [446, 242] on button "Add" at bounding box center [457, 243] width 24 height 13
click at [455, 126] on input "[PERSON_NAME] Pointelle" at bounding box center [298, 132] width 351 height 17
paste input "[PERSON_NAME] Shoulder pad"
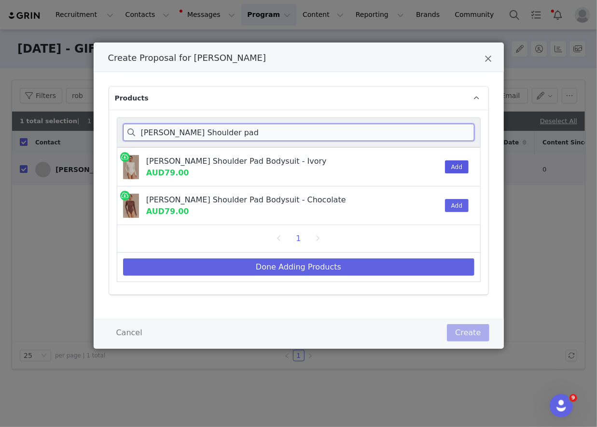
type input "[PERSON_NAME] Shoulder pad"
click at [458, 168] on button "Add" at bounding box center [457, 166] width 24 height 13
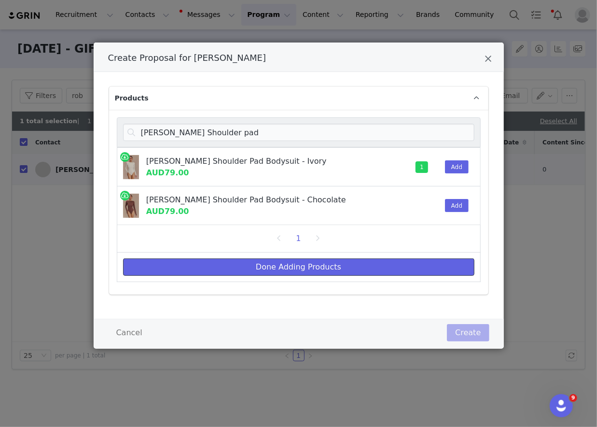
drag, startPoint x: 457, startPoint y: 265, endPoint x: 513, endPoint y: 191, distance: 93.0
click at [457, 265] on button "Done Adding Products" at bounding box center [298, 266] width 351 height 17
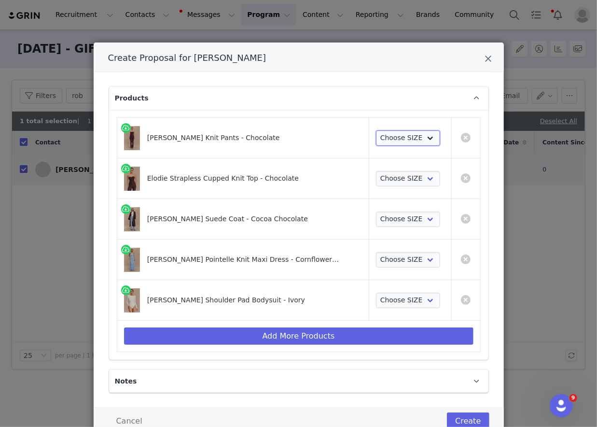
click at [415, 141] on select "Choose SIZE XXS XS S M L XL XXL 3XL" at bounding box center [408, 137] width 64 height 15
select select "27145509"
click at [376, 130] on select "Choose SIZE XXS XS S M L XL XXL 3XL" at bounding box center [408, 137] width 64 height 15
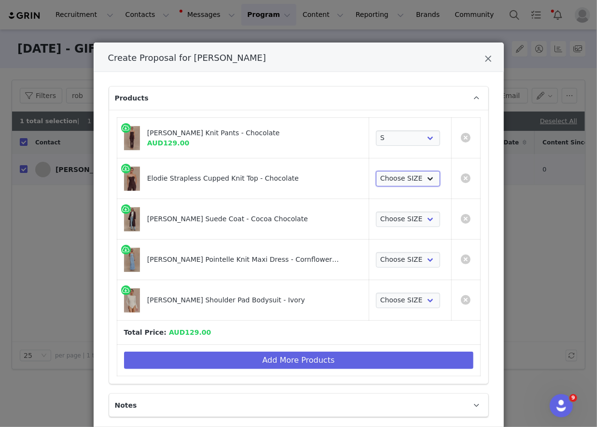
click at [409, 184] on select "Choose SIZE XXS XS S M L XL XXL 3XL" at bounding box center [408, 178] width 64 height 15
select select "27127682"
click at [376, 171] on select "Choose SIZE XXS XS S M L XL XXL 3XL" at bounding box center [408, 178] width 64 height 15
click at [407, 216] on select "Choose SIZE XXS XS S M L XL XXL 3XL" at bounding box center [408, 218] width 64 height 15
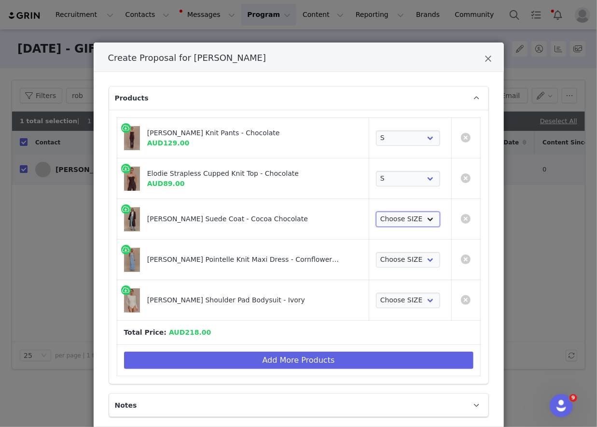
select select "26188368"
click at [376, 211] on select "Choose SIZE XXS XS S M L XL XXL 3XL" at bounding box center [408, 218] width 64 height 15
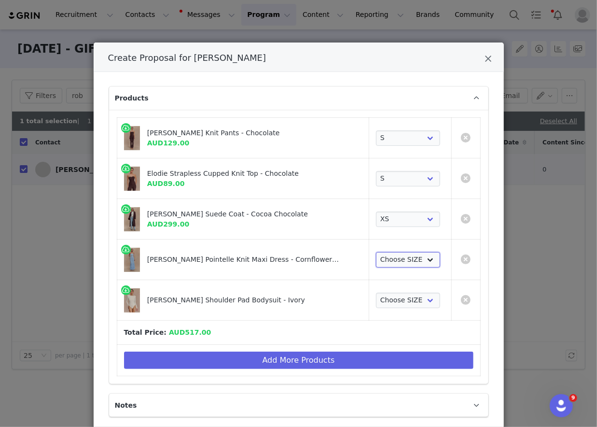
click at [409, 259] on select "Choose SIZE XXS XS S M L XL XXL 3XL" at bounding box center [408, 259] width 64 height 15
select select "25938655"
click at [376, 252] on select "Choose SIZE XXS XS S M L XL XXL 3XL" at bounding box center [408, 259] width 64 height 15
click at [405, 294] on select "Choose SIZE XXS XS S M L XL XXL 3XL" at bounding box center [408, 299] width 64 height 15
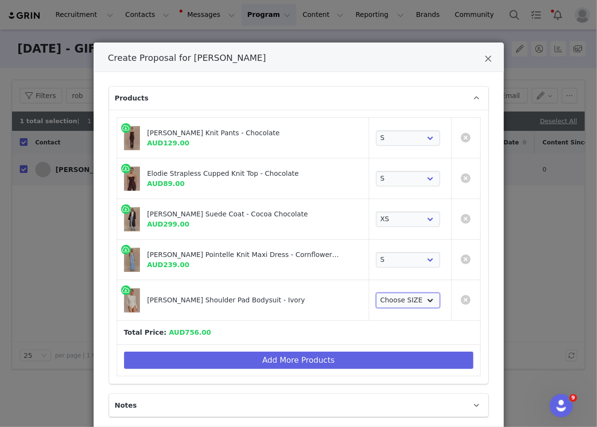
select select "27266503"
click at [376, 292] on select "Choose SIZE XXS XS S M L XL XXL 3XL" at bounding box center [408, 299] width 64 height 15
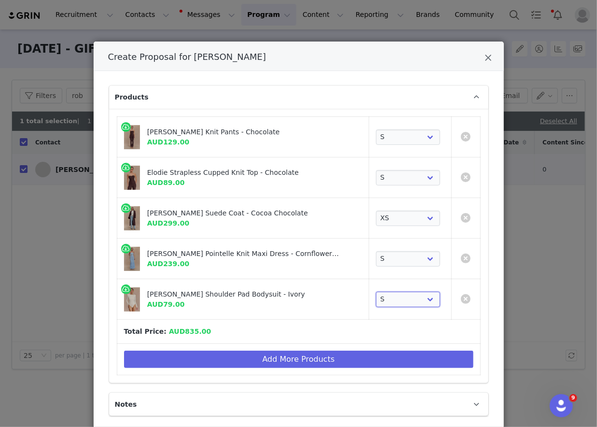
scroll to position [57, 0]
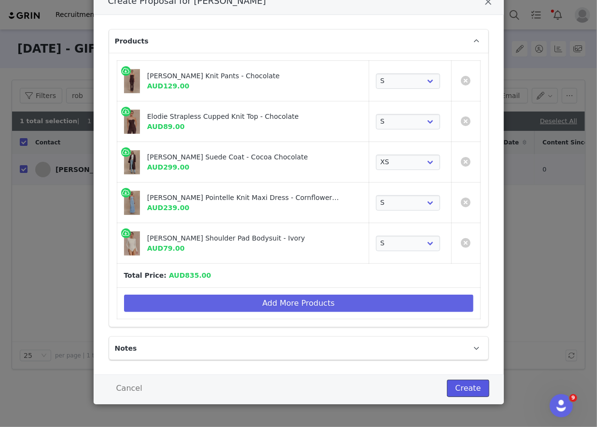
click at [476, 383] on button "Create" at bounding box center [468, 387] width 42 height 17
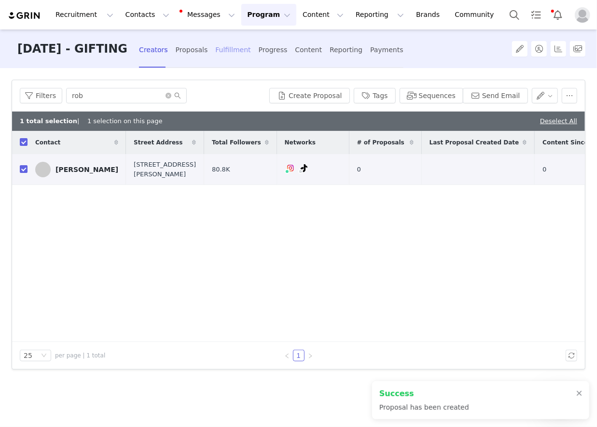
click at [230, 60] on div "Fulfillment" at bounding box center [232, 50] width 35 height 26
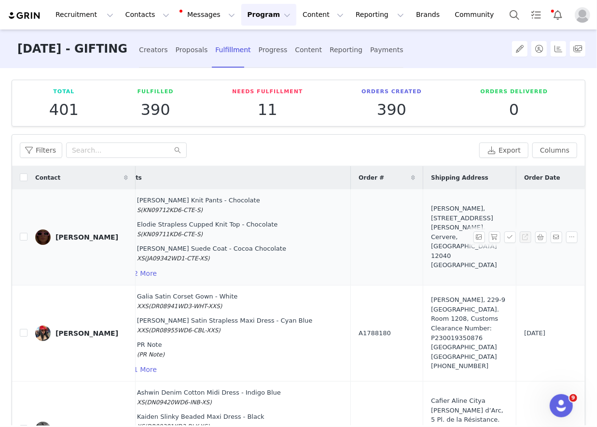
scroll to position [0, 116]
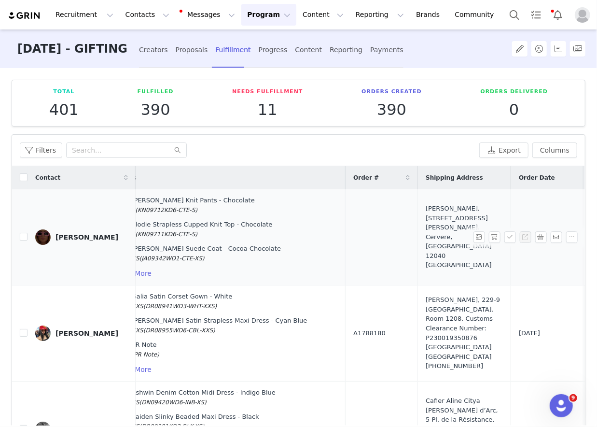
click at [426, 228] on div "[PERSON_NAME], [STREET_ADDRESS][PERSON_NAME]. Cervere, [GEOGRAPHIC_DATA] 12040 …" at bounding box center [464, 237] width 77 height 66
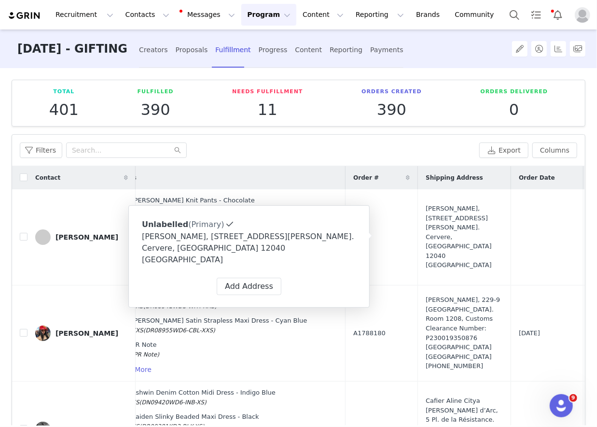
type input "[PERSON_NAME]"
type input "[PERSON_NAME][EMAIL_ADDRESS][PERSON_NAME][DOMAIN_NAME]"
type input "+1 ([GEOGRAPHIC_DATA])"
type input "Cervere"
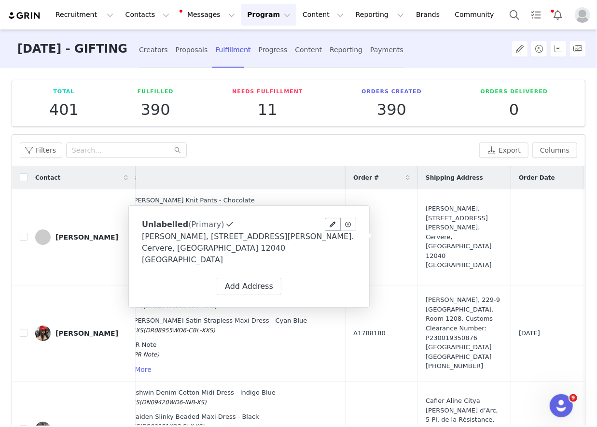
select select "[object Object]"
click at [329, 224] on span at bounding box center [333, 224] width 9 height 9
select select "[object Object]"
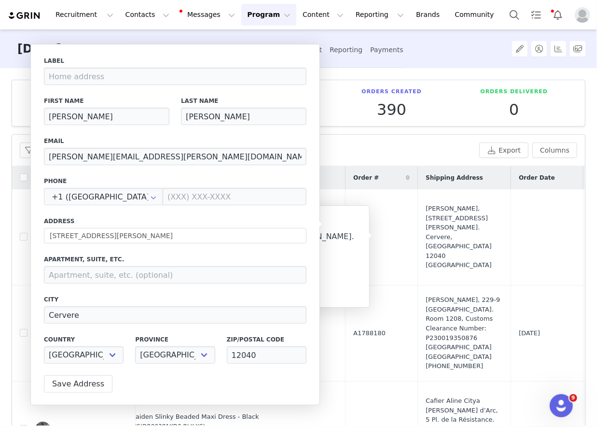
click at [48, 205] on div "Label First Name [PERSON_NAME] Last Name [PERSON_NAME] Email [PERSON_NAME][EMAI…" at bounding box center [175, 212] width 262 height 313
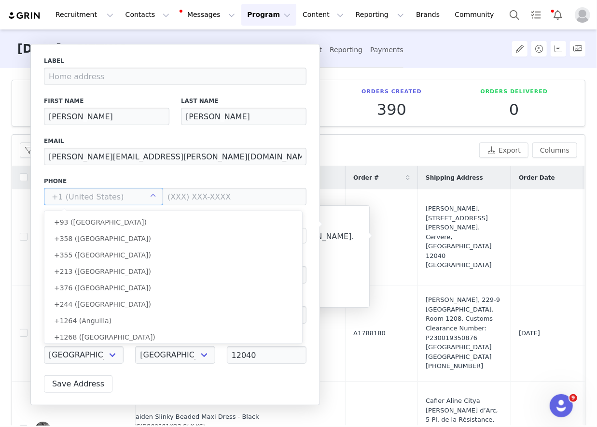
click at [93, 196] on input "text" at bounding box center [103, 196] width 119 height 17
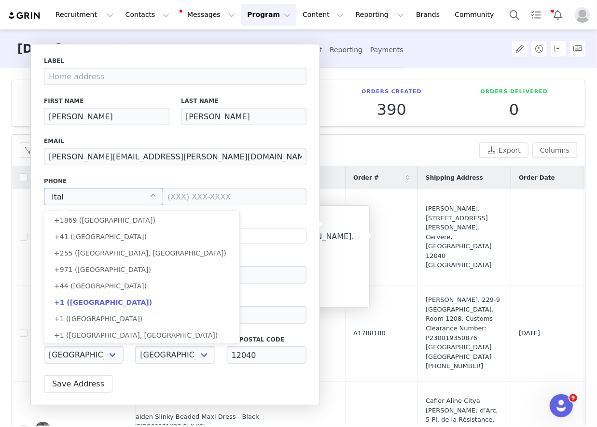
scroll to position [0, 0]
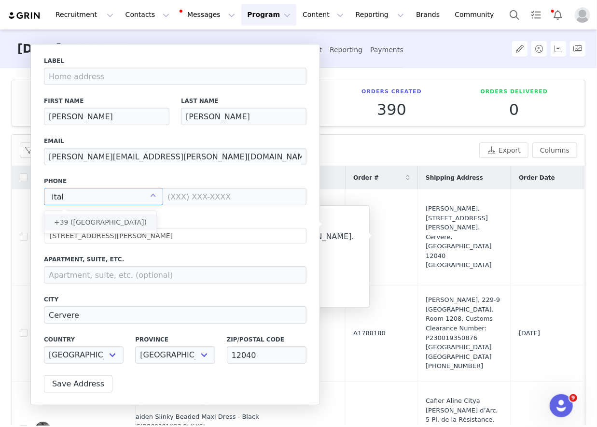
click at [100, 215] on li "+39 ([GEOGRAPHIC_DATA])" at bounding box center [100, 222] width 112 height 16
type input "+39 ([GEOGRAPHIC_DATA])"
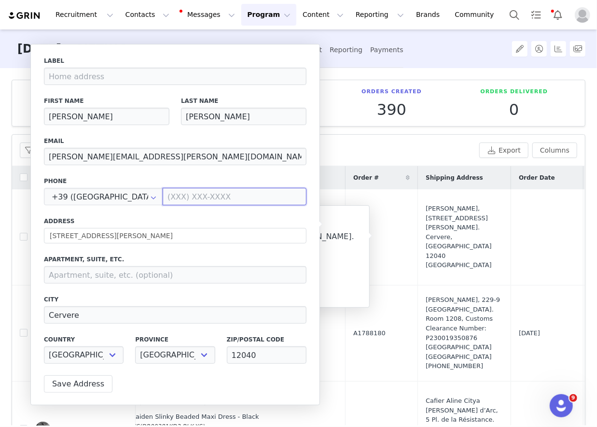
click at [171, 190] on input at bounding box center [235, 196] width 144 height 17
paste input "3393447347"
type input "[PHONE_NUMBER]"
click at [143, 265] on div "Apartment, suite, etc." at bounding box center [175, 269] width 262 height 28
click at [85, 386] on button "Save Address" at bounding box center [78, 383] width 69 height 17
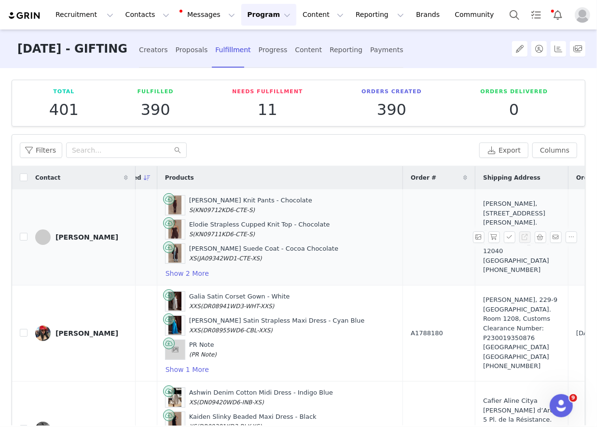
scroll to position [0, 112]
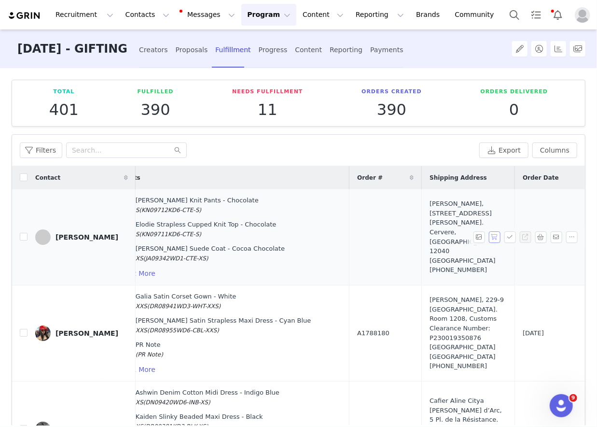
click at [499, 237] on button "button" at bounding box center [494, 237] width 12 height 12
click at [507, 235] on button "button" at bounding box center [510, 237] width 12 height 12
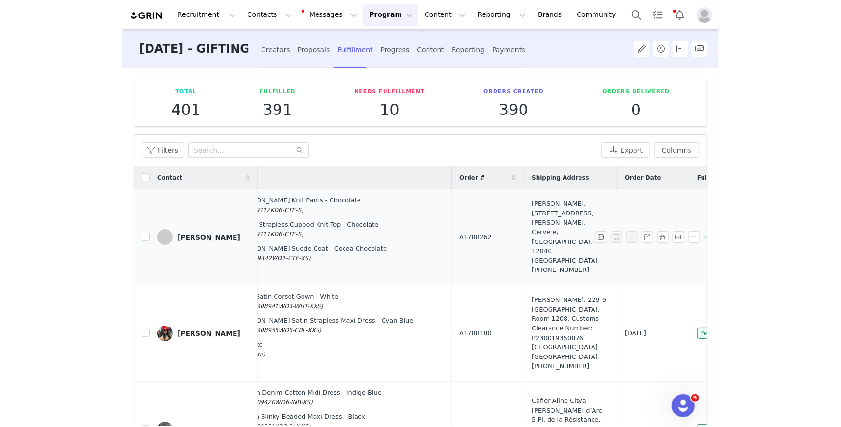
scroll to position [0, 217]
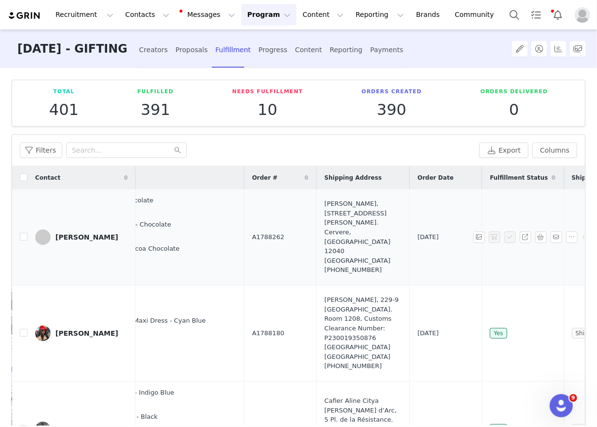
click at [252, 233] on span "A1788262" at bounding box center [268, 237] width 32 height 10
drag, startPoint x: 218, startPoint y: 233, endPoint x: 305, endPoint y: 251, distance: 89.3
click at [305, 251] on tr "[PERSON_NAME] [DATE] 6:51 AM [PERSON_NAME] Knit Pants - Chocolate S (KN09712KD6…" at bounding box center [281, 237] width 973 height 96
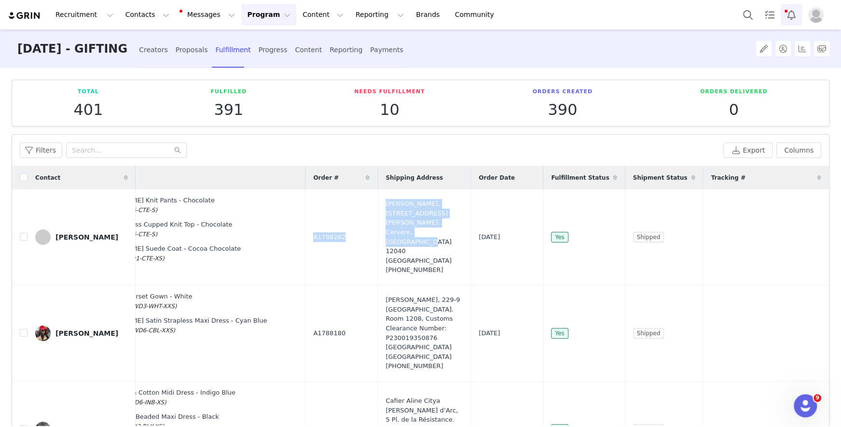
scroll to position [0, 72]
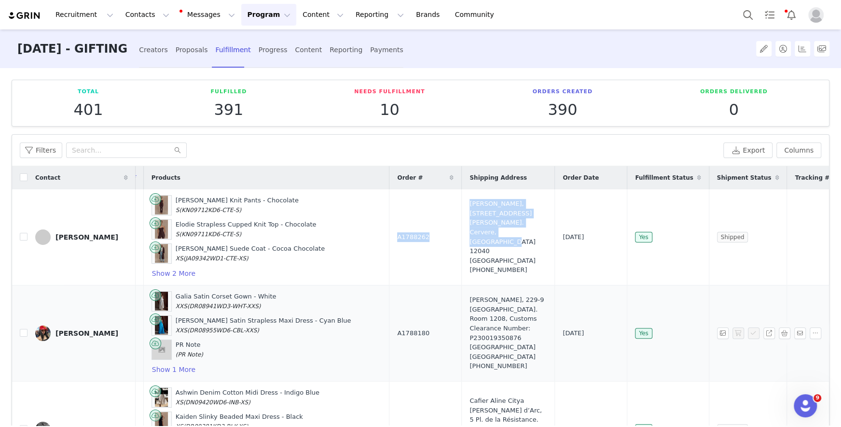
copy tr "A1788262 [PERSON_NAME], [STREET_ADDRESS][PERSON_NAME]. Cervere, [GEOGRAPHIC_DAT…"
click at [596, 234] on button "button" at bounding box center [769, 237] width 12 height 12
click at [596, 235] on button "button" at bounding box center [785, 237] width 12 height 12
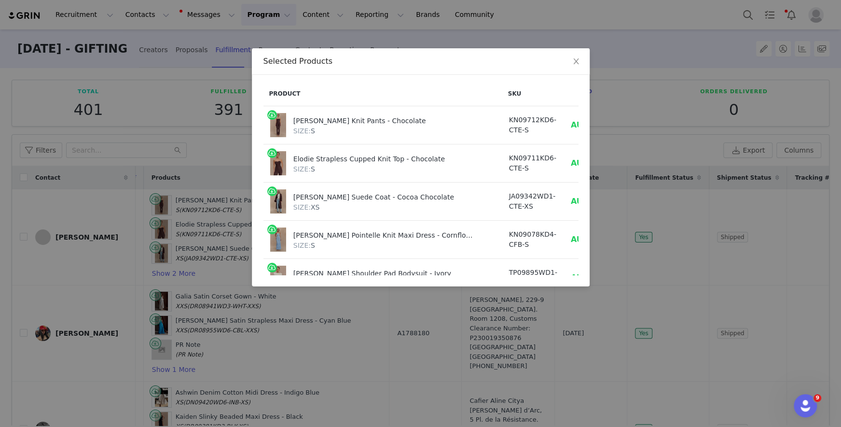
drag, startPoint x: 540, startPoint y: 124, endPoint x: 565, endPoint y: 124, distance: 25.1
click at [565, 124] on td "AUD24.36" at bounding box center [592, 125] width 56 height 38
copy span "24.36"
drag, startPoint x: 539, startPoint y: 197, endPoint x: 571, endPoint y: 197, distance: 31.4
click at [571, 197] on div "Product SKU Cost Price [PERSON_NAME] Knit Pants - Chocolate SIZE: S KN09712KD6-…" at bounding box center [420, 178] width 315 height 193
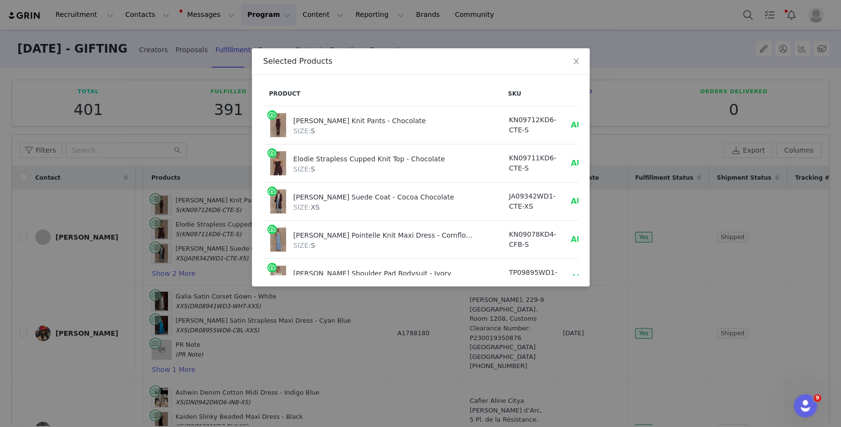
scroll to position [0, 1]
copy span "59.96"
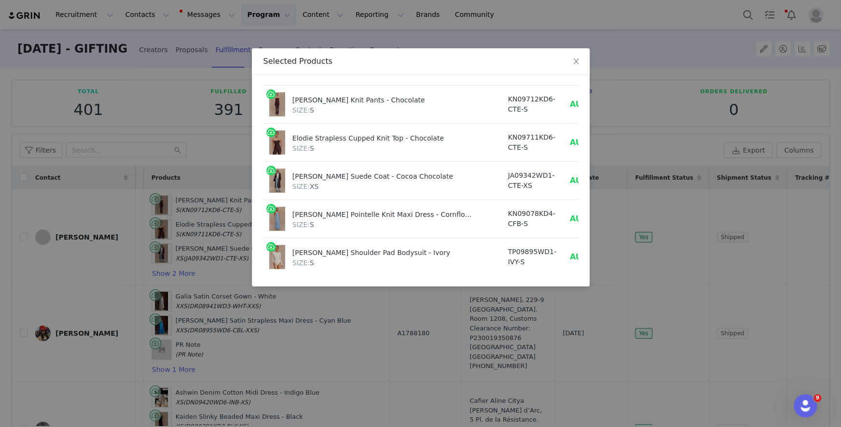
drag, startPoint x: 536, startPoint y: 250, endPoint x: 549, endPoint y: 254, distance: 14.2
click at [563, 254] on td "AUD17.03" at bounding box center [591, 257] width 56 height 38
click at [570, 254] on span "AUD17.03" at bounding box center [591, 256] width 43 height 9
click at [570, 255] on span "AUD17.03" at bounding box center [591, 256] width 43 height 9
drag, startPoint x: 559, startPoint y: 255, endPoint x: 538, endPoint y: 254, distance: 21.3
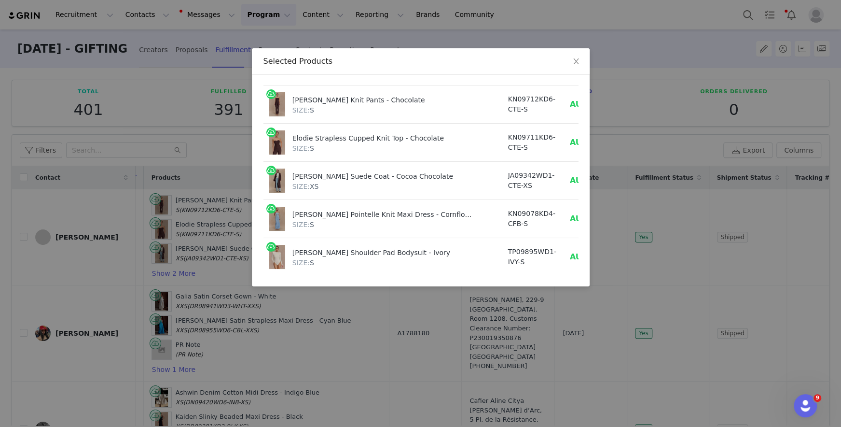
click at [570, 254] on span "AUD17.03" at bounding box center [591, 256] width 43 height 9
copy span "17.03"
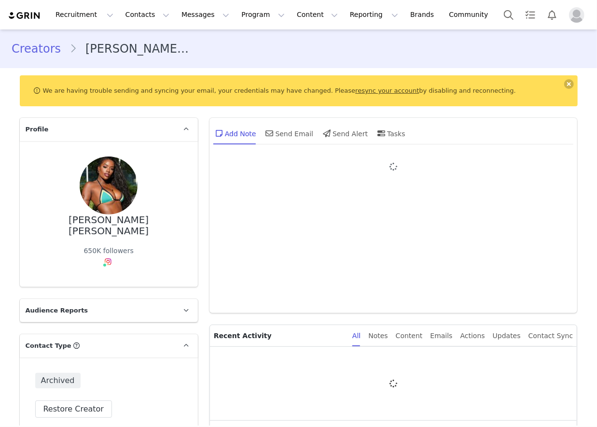
type input "+1 ([GEOGRAPHIC_DATA])"
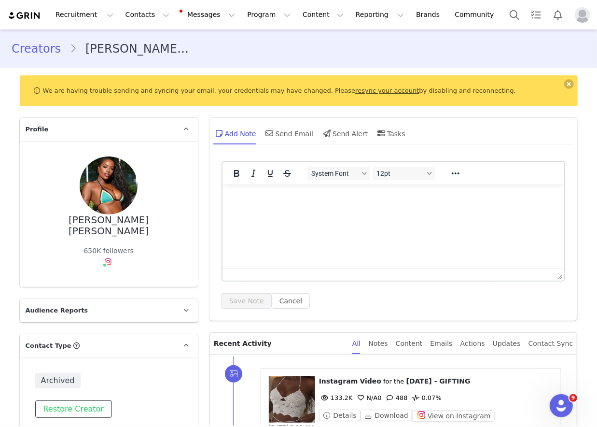
click at [56, 400] on button "Restore Creator" at bounding box center [73, 408] width 77 height 17
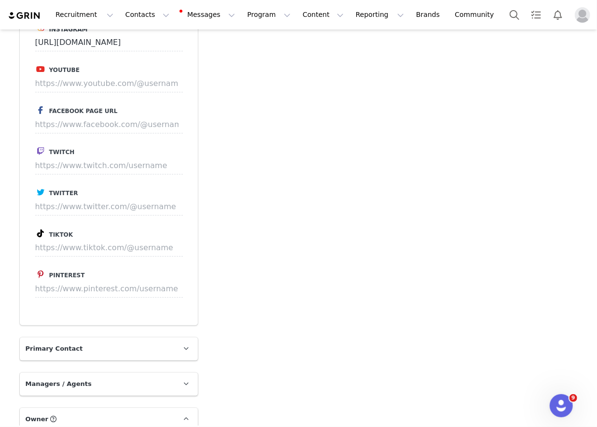
scroll to position [1145, 0]
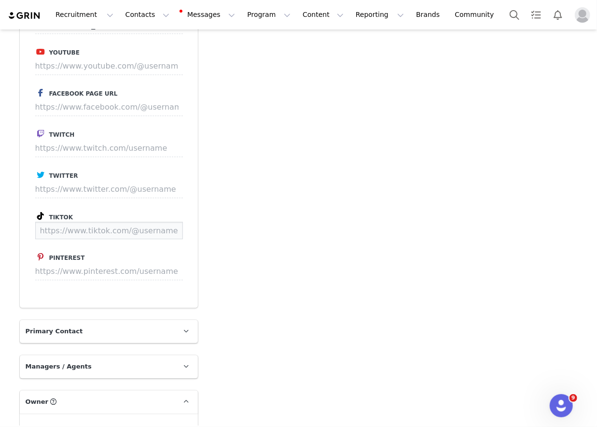
click at [130, 221] on input at bounding box center [109, 229] width 148 height 17
paste input "https://www.tiktok.com/@justinejoy?lang=en"
type input "https://www.tiktok.com/@justinejoy"
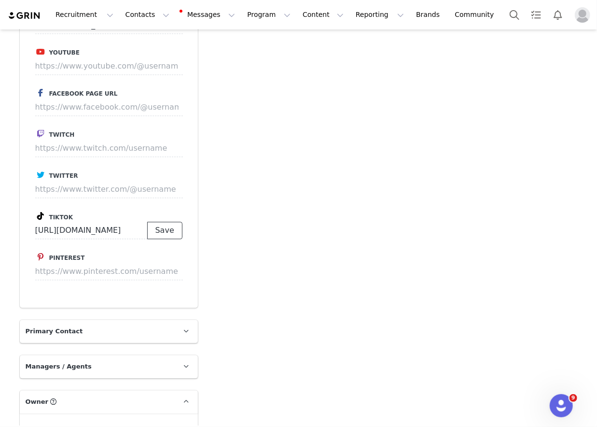
click at [154, 221] on button "Save" at bounding box center [164, 229] width 35 height 17
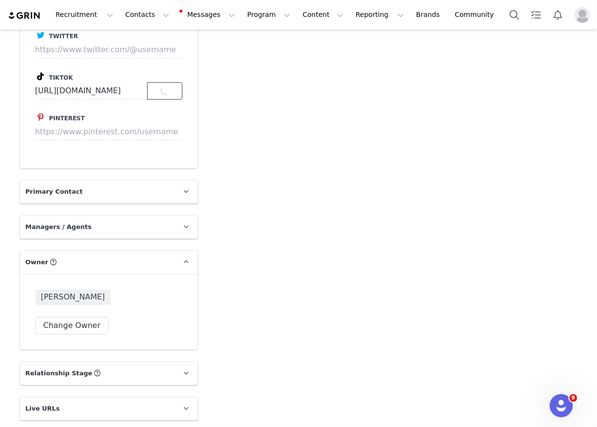
scroll to position [1294, 0]
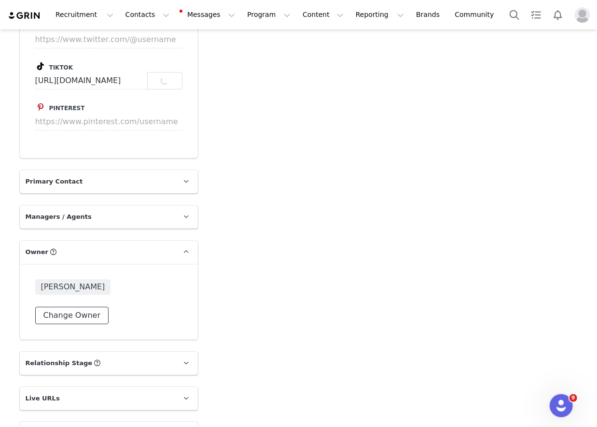
click at [90, 306] on button "Change Owner" at bounding box center [72, 314] width 74 height 17
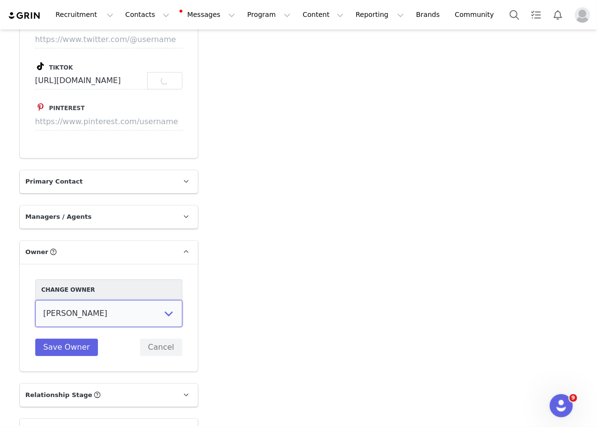
click at [121, 304] on select "[PERSON_NAME] [US_STATE][PERSON_NAME] [PERSON_NAME] [PERSON_NAME] [PERSON_NAME]…" at bounding box center [108, 313] width 147 height 27
select select "f486a5d6-bb11-4a40-ade1-c57aed3289ae"
click at [35, 300] on select "[PERSON_NAME] [US_STATE][PERSON_NAME] [PERSON_NAME] [PERSON_NAME] [PERSON_NAME]…" at bounding box center [108, 313] width 147 height 27
click at [70, 338] on button "Save Owner" at bounding box center [66, 346] width 63 height 17
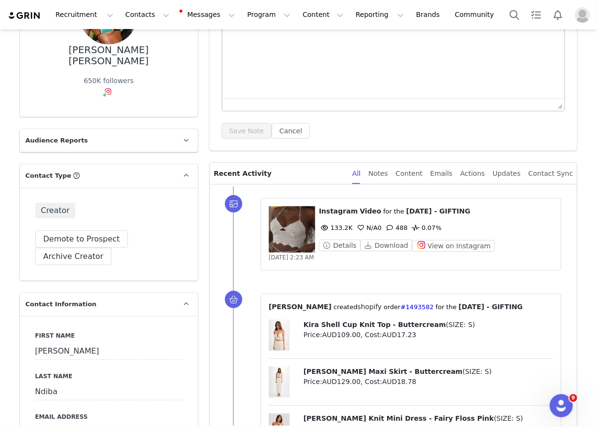
scroll to position [0, 0]
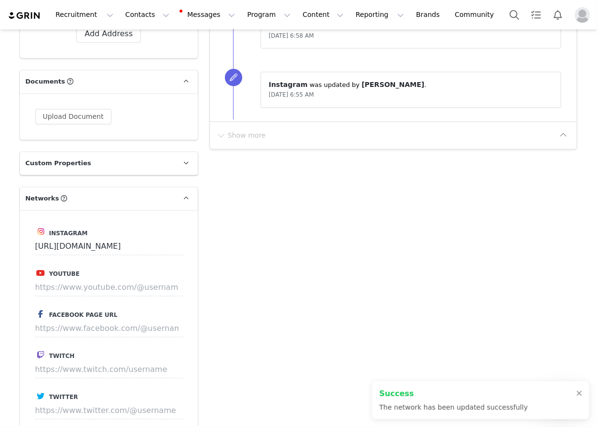
type input "https://www.tiktok.com/@justinejoy"
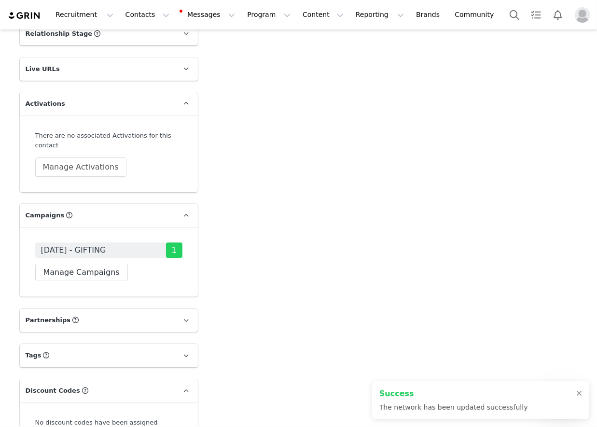
scroll to position [1646, 0]
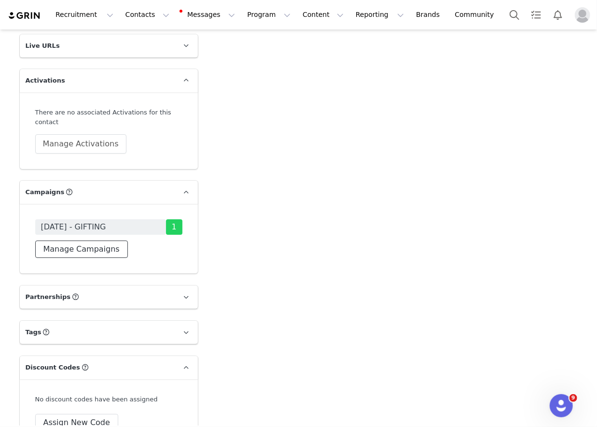
click at [101, 240] on button "Manage Campaigns" at bounding box center [81, 248] width 93 height 17
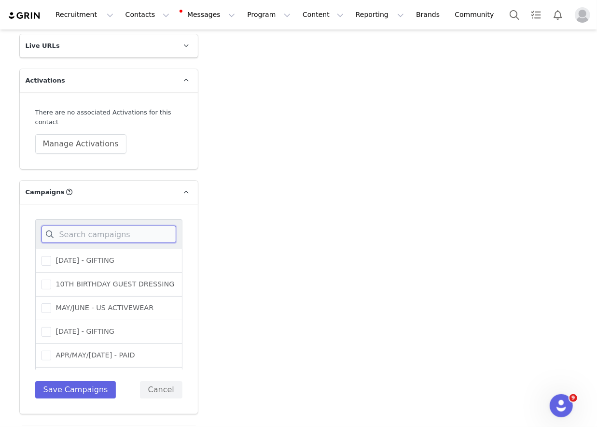
click at [102, 225] on input at bounding box center [108, 233] width 135 height 17
type input "augus"
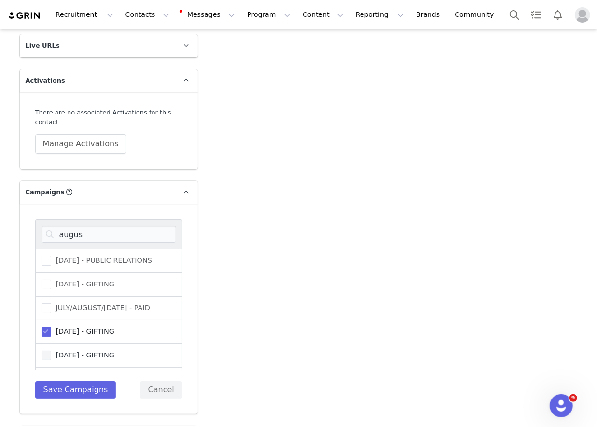
click at [74, 350] on span "[DATE] - GIFTING" at bounding box center [82, 354] width 63 height 9
click at [51, 350] on input "[DATE] - GIFTING" at bounding box center [51, 350] width 0 height 0
click at [74, 381] on button "Save Campaigns" at bounding box center [75, 389] width 81 height 17
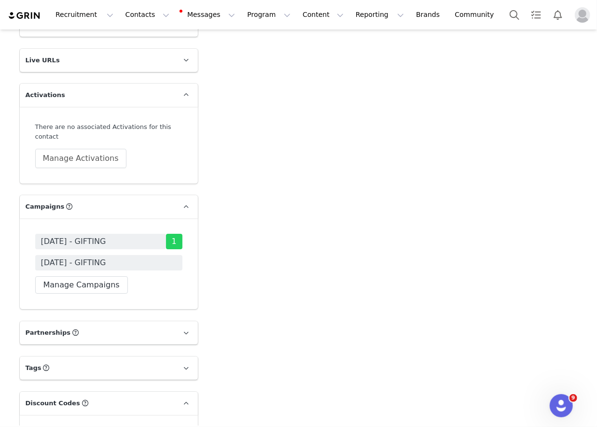
scroll to position [1529, 0]
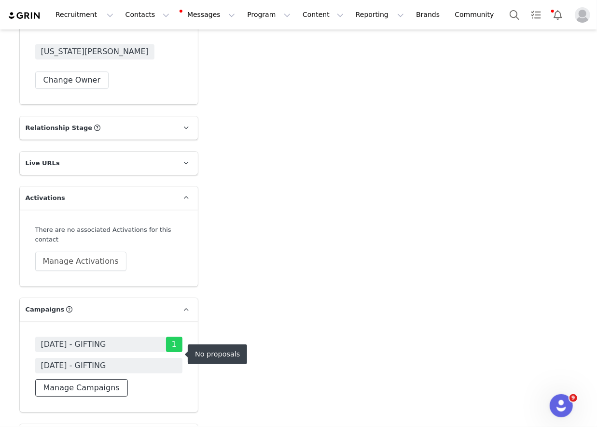
click at [68, 379] on button "Manage Campaigns" at bounding box center [81, 387] width 93 height 17
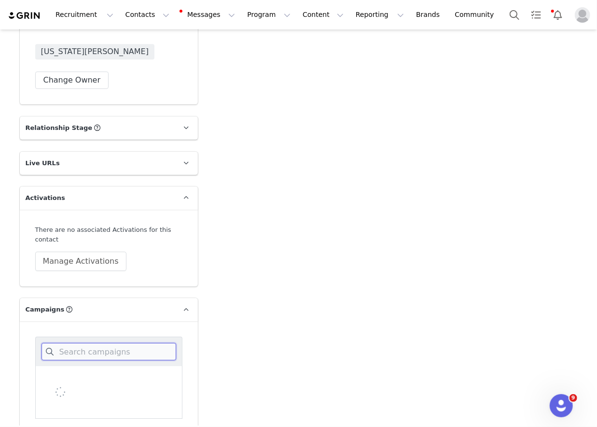
click at [82, 343] on input at bounding box center [108, 351] width 135 height 17
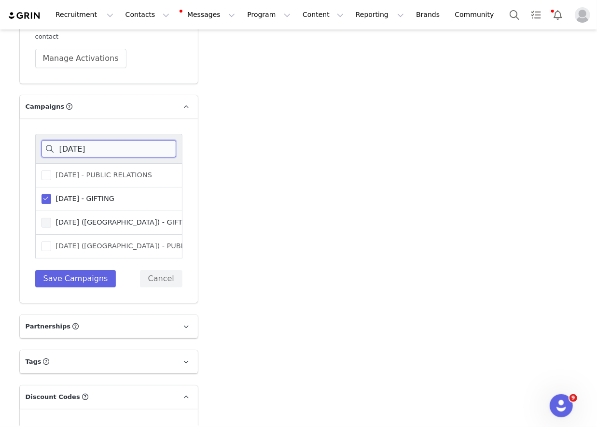
type input "august 25"
click at [113, 216] on label "[DATE] ([GEOGRAPHIC_DATA]) - GIFTING" at bounding box center [117, 222] width 153 height 12
click at [51, 217] on input "[DATE] ([GEOGRAPHIC_DATA]) - GIFTING" at bounding box center [51, 217] width 0 height 0
click at [94, 269] on button "Save Campaigns" at bounding box center [75, 277] width 81 height 17
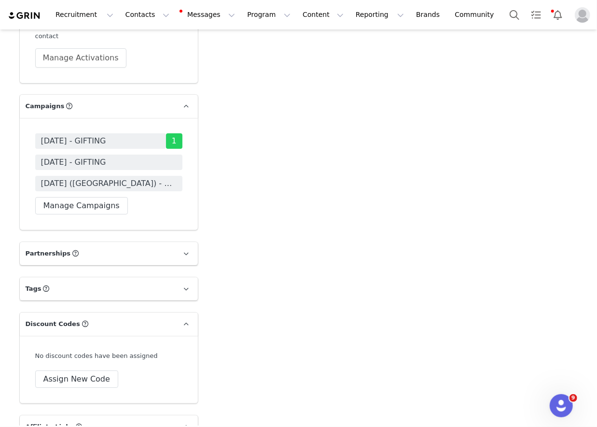
click at [135, 178] on span "[DATE] ([GEOGRAPHIC_DATA]) - GIFTING" at bounding box center [109, 184] width 136 height 12
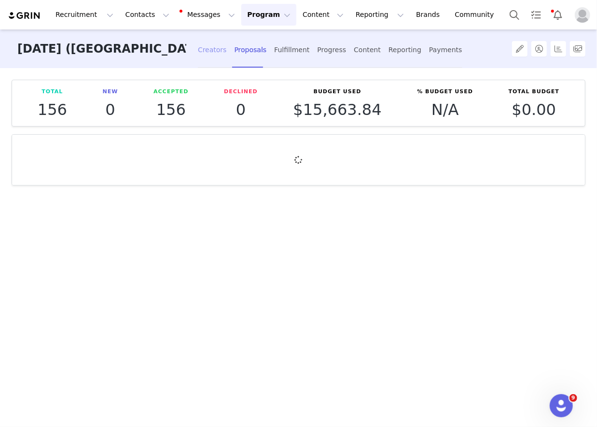
click at [198, 43] on div "Creators" at bounding box center [212, 50] width 29 height 26
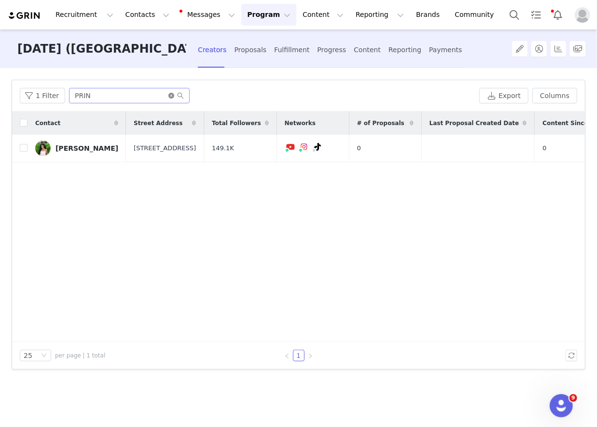
click at [168, 94] on icon "icon: close-circle" at bounding box center [171, 96] width 6 height 6
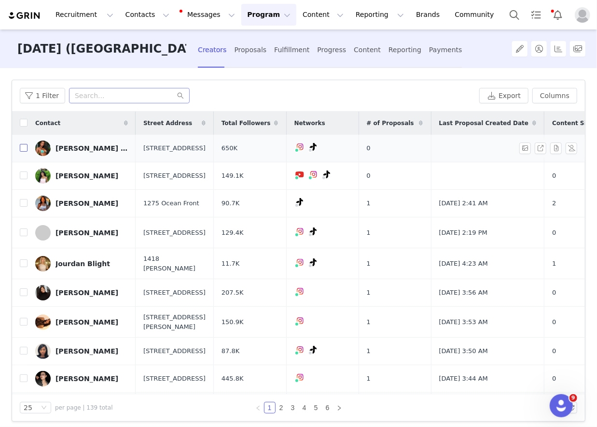
click at [23, 150] on input "checkbox" at bounding box center [24, 148] width 8 height 8
checkbox input "true"
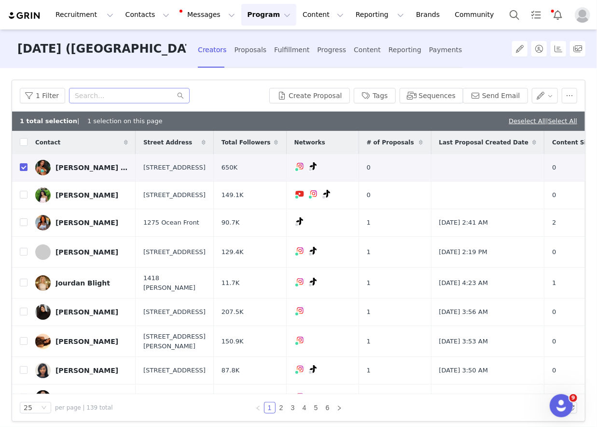
click at [302, 103] on div "1 Filter Create Proposal Tags Sequences Send Email" at bounding box center [298, 95] width 573 height 31
click at [304, 97] on button "Create Proposal" at bounding box center [309, 95] width 80 height 15
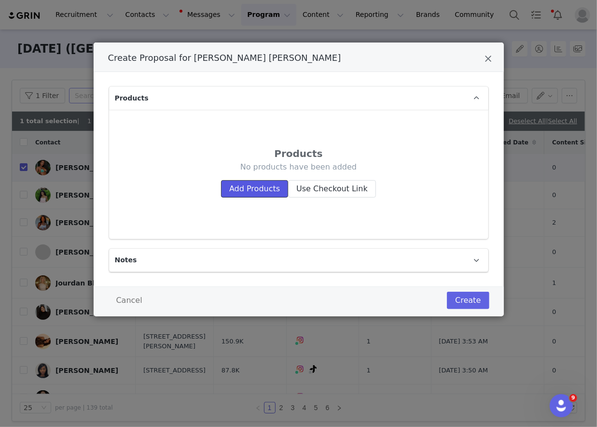
click at [260, 186] on button "Add Products" at bounding box center [254, 188] width 67 height 17
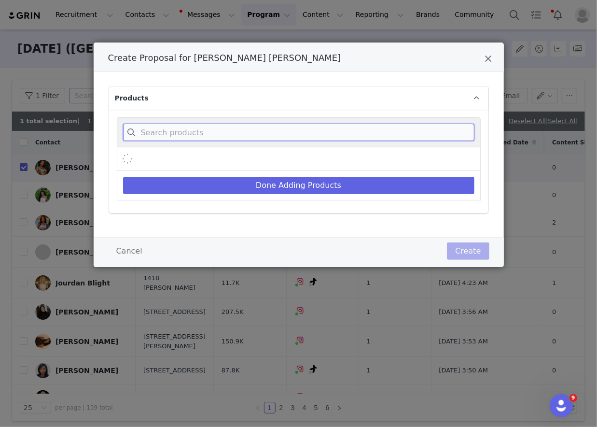
click at [271, 137] on input "Create Proposal for Justine Joy Ndiba" at bounding box center [298, 132] width 351 height 17
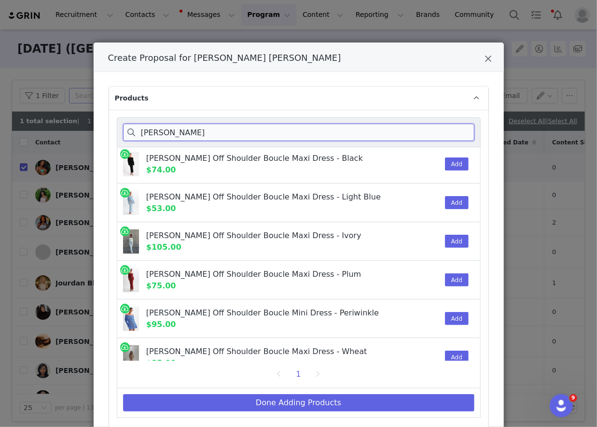
scroll to position [133, 0]
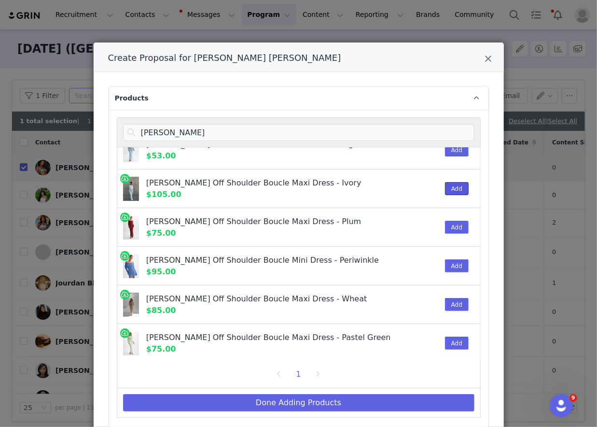
click at [454, 185] on button "Add" at bounding box center [457, 188] width 24 height 13
click at [464, 127] on input "marisol" at bounding box center [298, 132] width 351 height 17
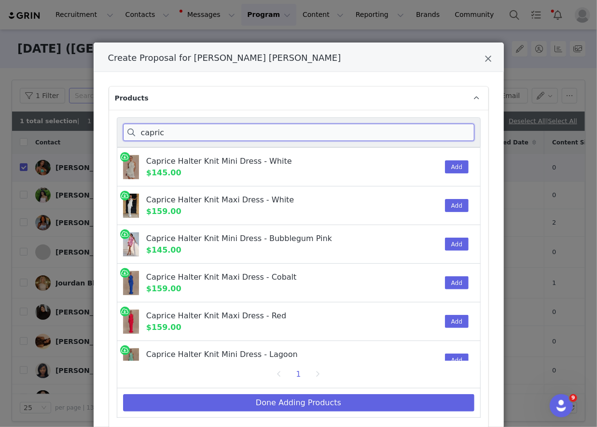
scroll to position [17, 0]
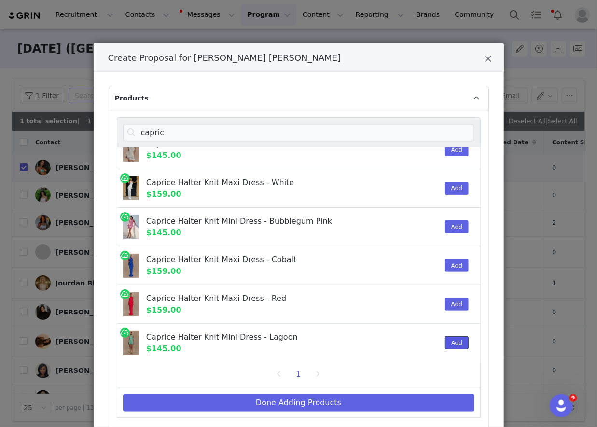
click at [445, 341] on button "Add" at bounding box center [457, 342] width 24 height 13
click at [458, 130] on input "capric" at bounding box center [298, 132] width 351 height 17
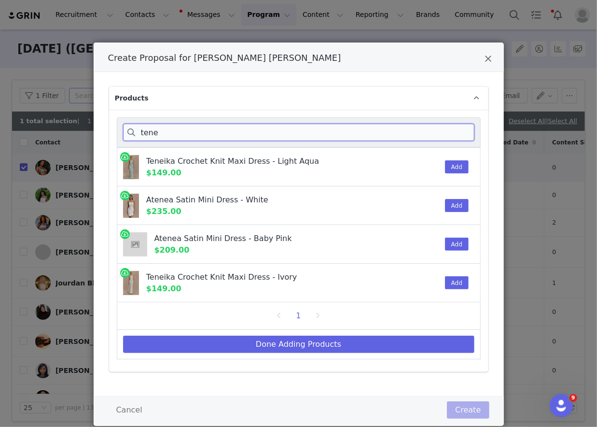
scroll to position [0, 0]
type input "tene"
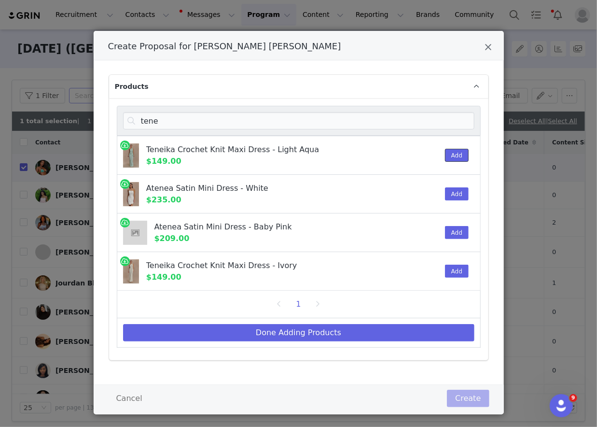
drag, startPoint x: 463, startPoint y: 154, endPoint x: 458, endPoint y: 171, distance: 17.4
click at [463, 154] on button "Add" at bounding box center [457, 155] width 24 height 13
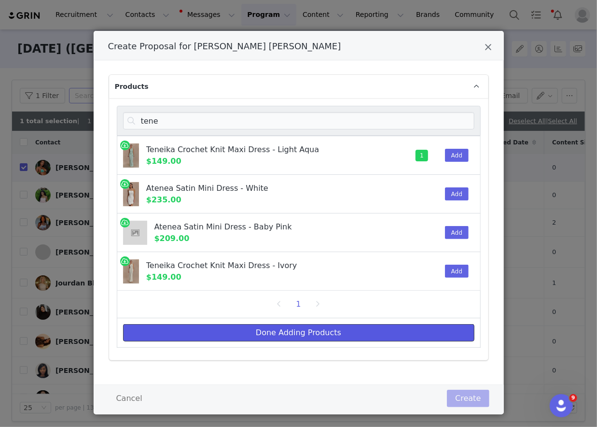
click at [414, 331] on button "Done Adding Products" at bounding box center [298, 332] width 351 height 17
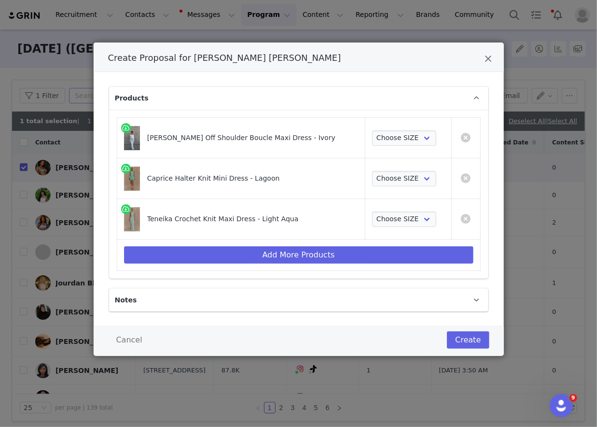
scroll to position [0, 0]
click at [414, 134] on select "Choose SIZE XXS XS S M L XL XXL 3XL" at bounding box center [404, 137] width 64 height 15
select select "27600321"
click at [372, 130] on select "Choose SIZE XXS XS S M L XL XXL 3XL" at bounding box center [404, 137] width 64 height 15
click at [409, 183] on select "Choose SIZE XXS XS S M L XL XXL 3XL" at bounding box center [404, 178] width 64 height 15
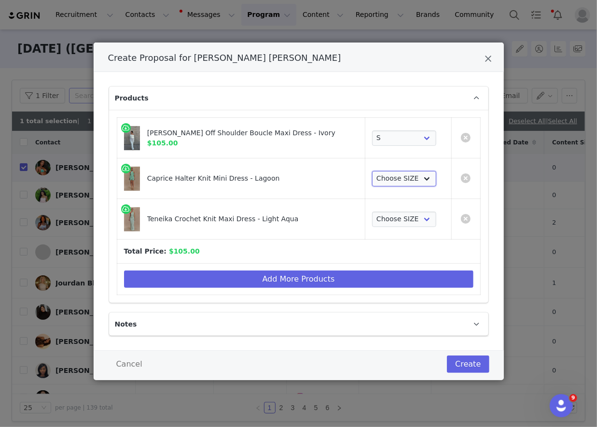
select select "27573669"
click at [372, 171] on select "Choose SIZE XXS XS S M L XL XXL 3XL" at bounding box center [404, 178] width 64 height 15
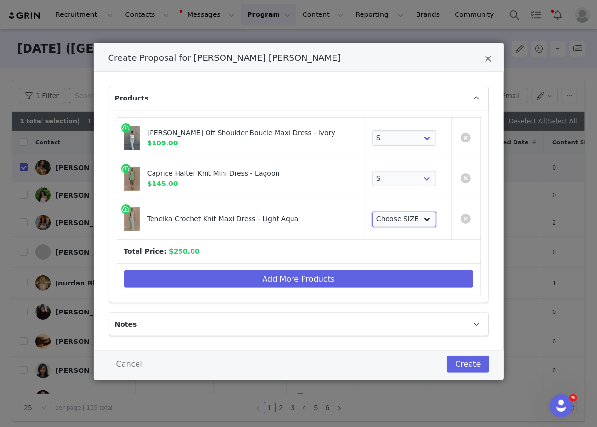
click at [392, 218] on select "Choose SIZE XS S M L XL" at bounding box center [404, 218] width 64 height 15
select select "27573570"
click at [372, 211] on select "Choose SIZE XS S M L XL" at bounding box center [404, 218] width 64 height 15
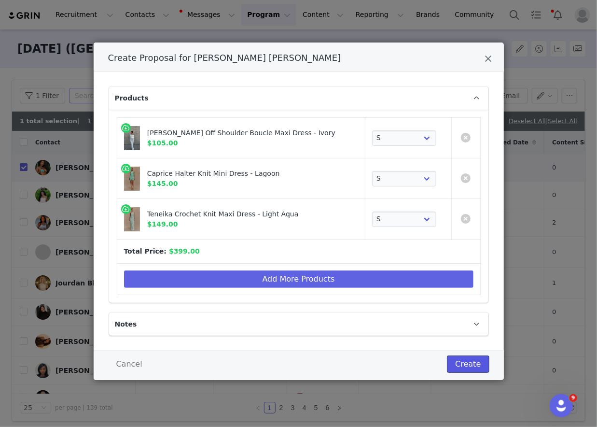
click at [460, 357] on button "Create" at bounding box center [468, 363] width 42 height 17
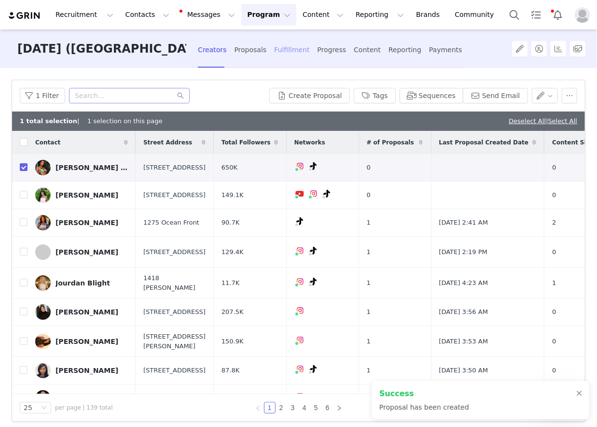
click at [274, 56] on div "Fulfillment" at bounding box center [291, 50] width 35 height 26
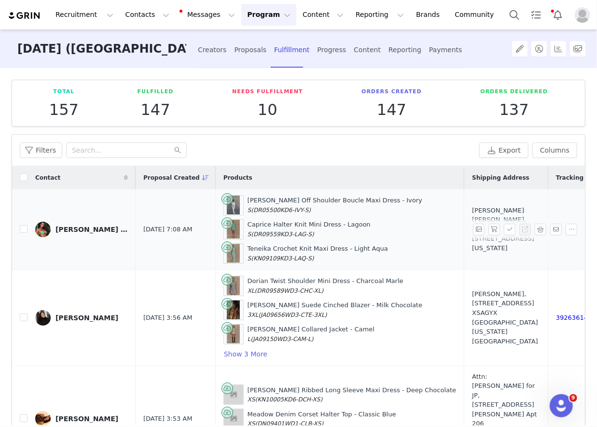
click at [472, 211] on div "Justine Joy Ndiba, 3333 S La Cienega Blvd. Apt 4001 Los Angeles, California 900…" at bounding box center [506, 229] width 68 height 47
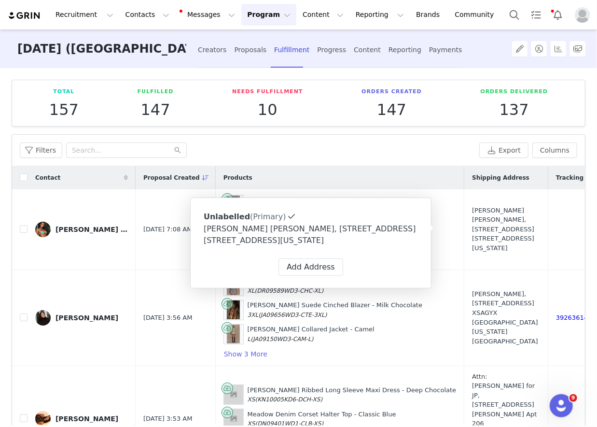
type input "Justine Joy"
type input "Ndiba"
type input "britt@kensingtongrey.co"
type input "US"
type input "Apt 4001"
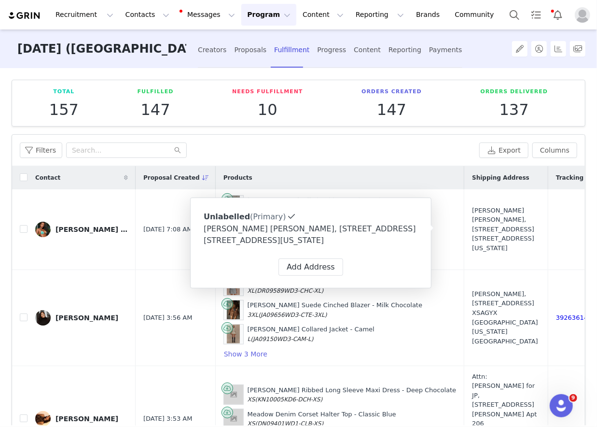
type input "Los Angeles"
select select
type input "+1 ([GEOGRAPHIC_DATA])"
select select "[object Object]"
click at [392, 219] on span at bounding box center [394, 216] width 9 height 9
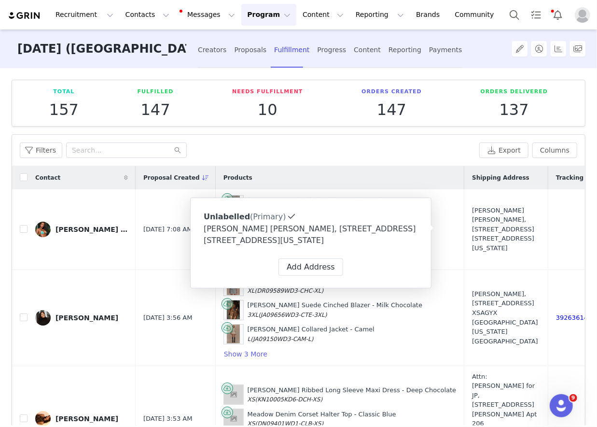
select select "[object Object]"
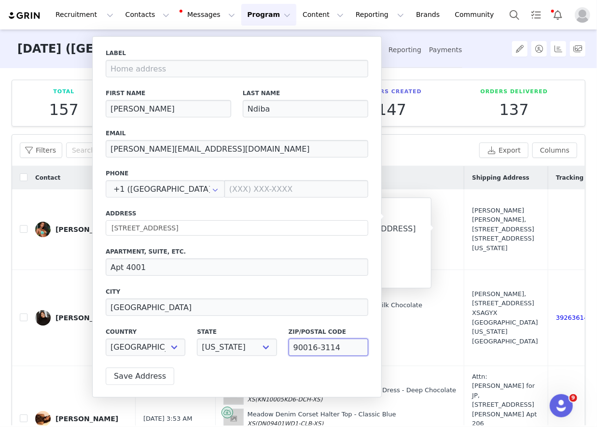
click at [334, 344] on input "90016-3114" at bounding box center [329, 346] width 80 height 17
type input "90016"
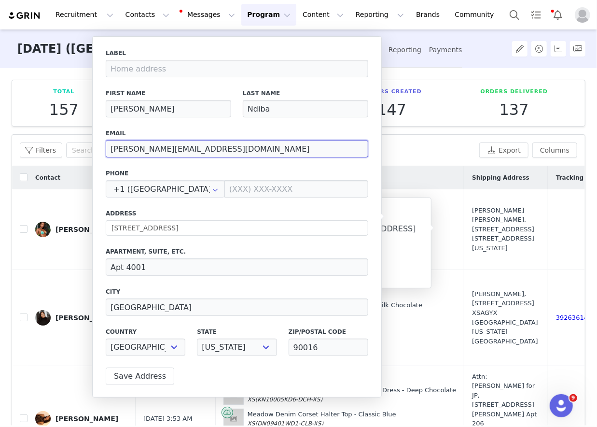
click at [332, 140] on input "britt@kensingtongrey.co" at bounding box center [237, 148] width 262 height 17
click at [332, 150] on input "britt@kensingtongrey.co" at bounding box center [237, 148] width 262 height 17
paste input "julia"
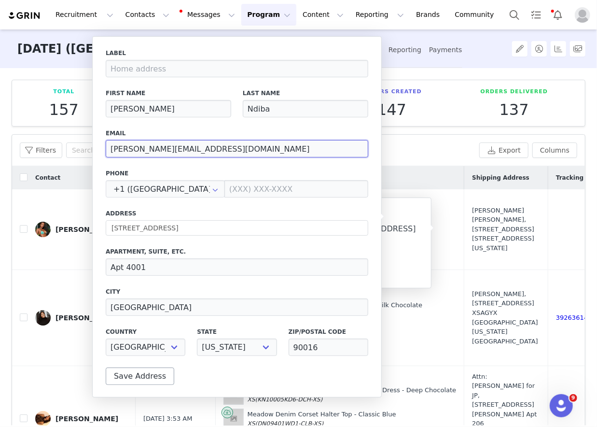
type input "julia@kensingtongrey.co"
click at [139, 375] on button "Save Address" at bounding box center [140, 375] width 69 height 17
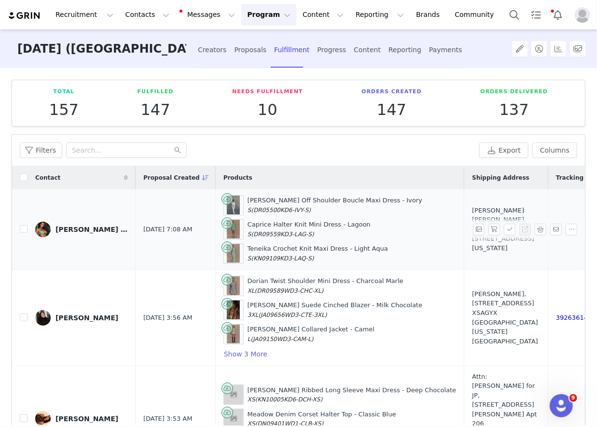
click at [472, 253] on div "Justine Joy Ndiba, 3333 S La Cienega Blvd. Apt 4001 Los Angeles, California 900…" at bounding box center [506, 229] width 68 height 47
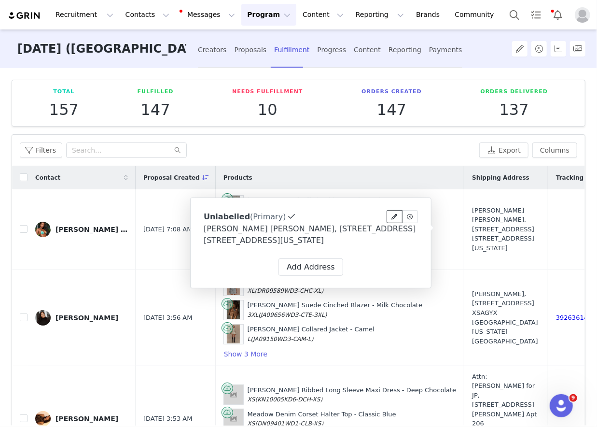
click at [389, 214] on button at bounding box center [395, 216] width 16 height 13
type input "Justine Joy"
type input "Ndiba"
type input "julia@kensingtongrey.co"
type input "+1 ([GEOGRAPHIC_DATA])"
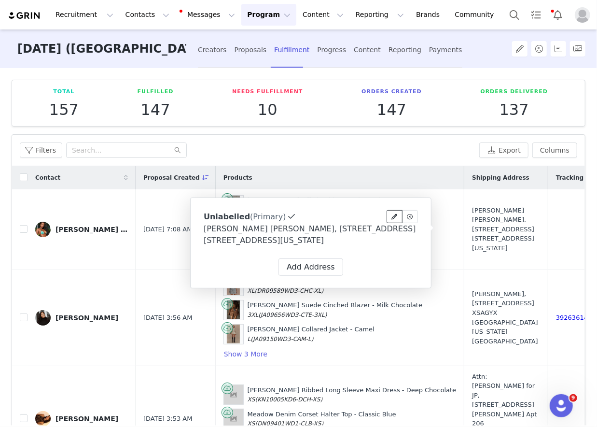
type input "Apt 4001"
type input "[GEOGRAPHIC_DATA]"
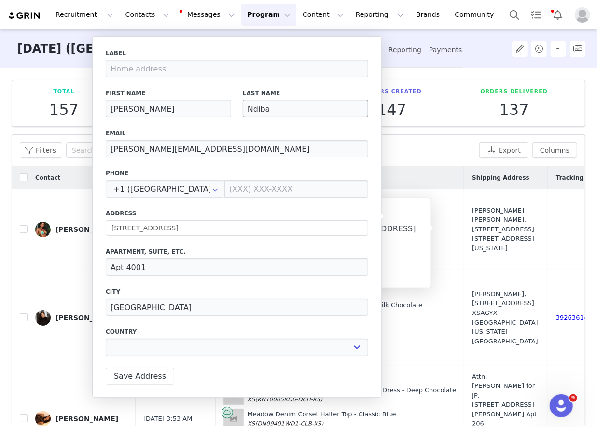
select select "[object Object]"
click at [163, 110] on input "Justine Joy" at bounding box center [168, 108] width 125 height 17
type input "Justine"
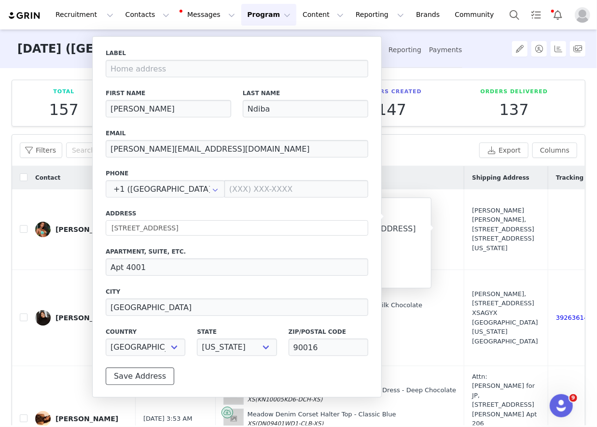
click at [139, 368] on button "Save Address" at bounding box center [140, 375] width 69 height 17
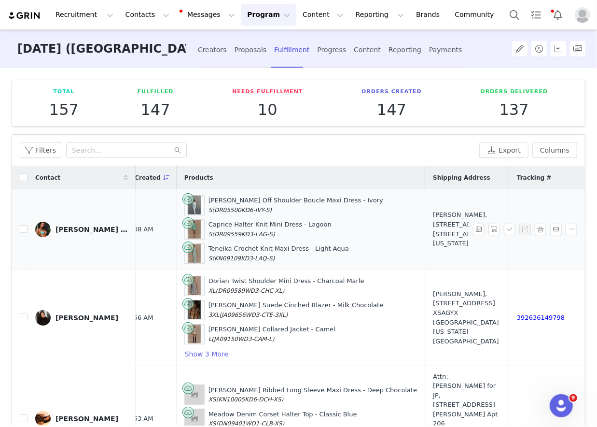
scroll to position [0, 48]
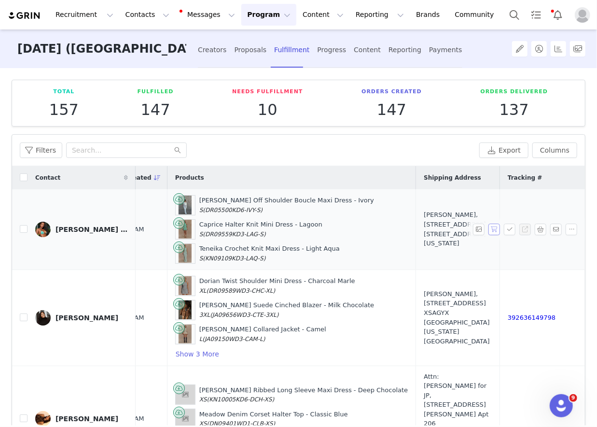
click at [497, 226] on button "button" at bounding box center [494, 229] width 12 height 12
click at [505, 226] on button "button" at bounding box center [510, 229] width 12 height 12
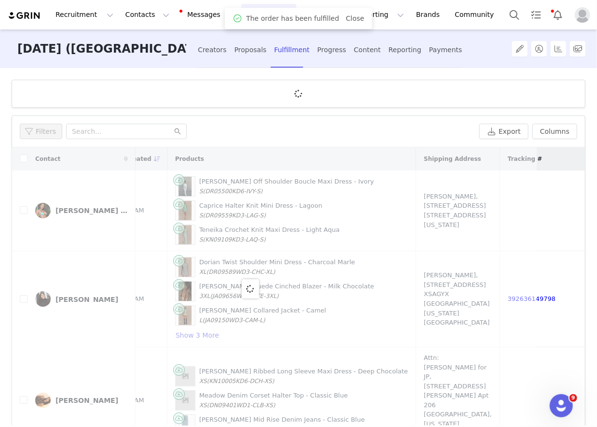
scroll to position [0, 0]
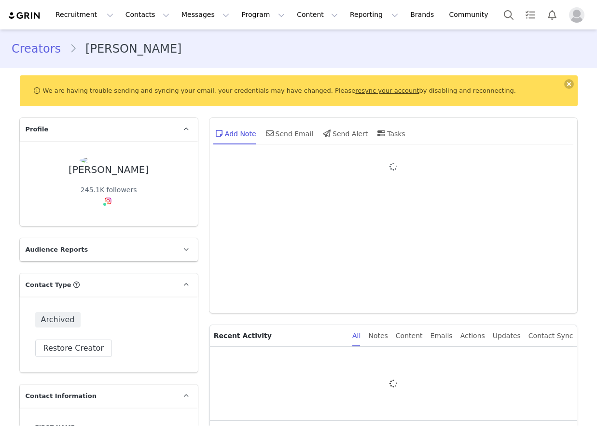
type input "+1 ([GEOGRAPHIC_DATA])"
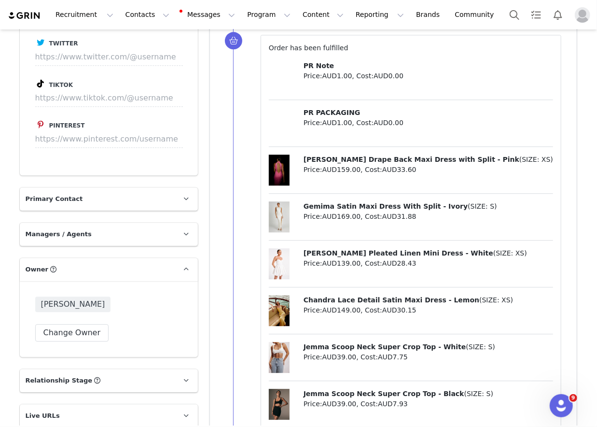
scroll to position [1296, 0]
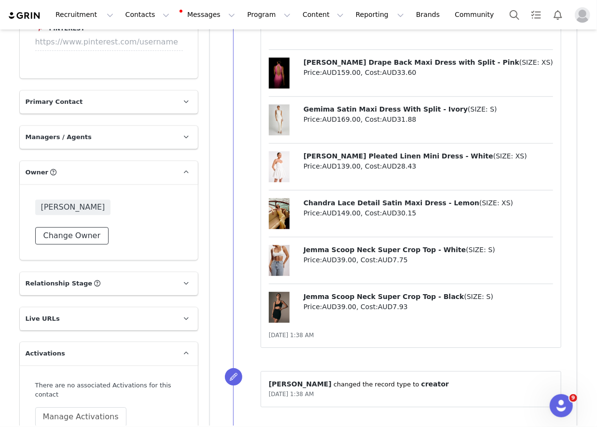
click at [85, 240] on button "Change Owner" at bounding box center [72, 235] width 74 height 17
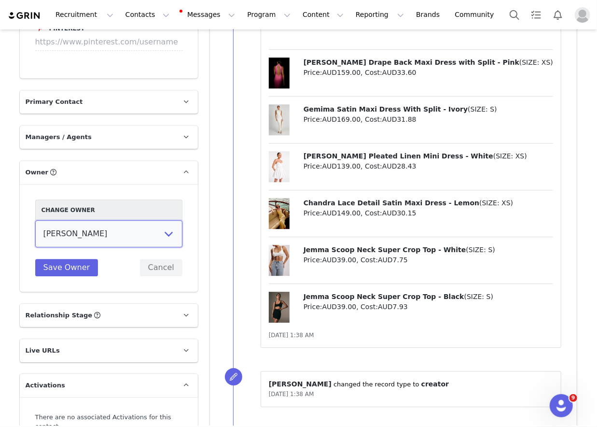
click at [107, 229] on select "[PERSON_NAME] [US_STATE][PERSON_NAME] [PERSON_NAME] [PERSON_NAME] [PERSON_NAME]…" at bounding box center [108, 233] width 147 height 27
select select "f486a5d6-bb11-4a40-ade1-c57aed3289ae"
click at [35, 220] on select "[PERSON_NAME] [US_STATE][PERSON_NAME] [PERSON_NAME] [PERSON_NAME] [PERSON_NAME]…" at bounding box center [108, 233] width 147 height 27
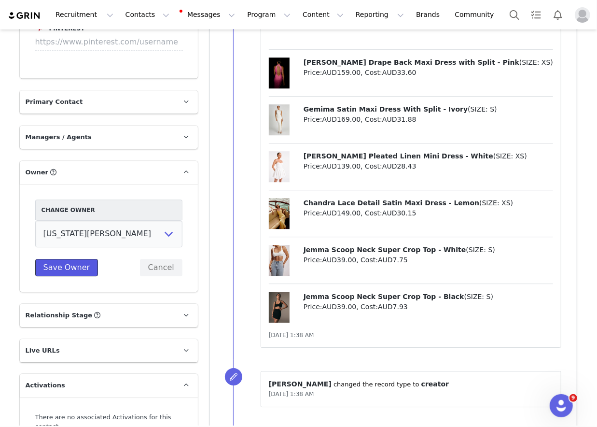
click at [83, 267] on button "Save Owner" at bounding box center [66, 267] width 63 height 17
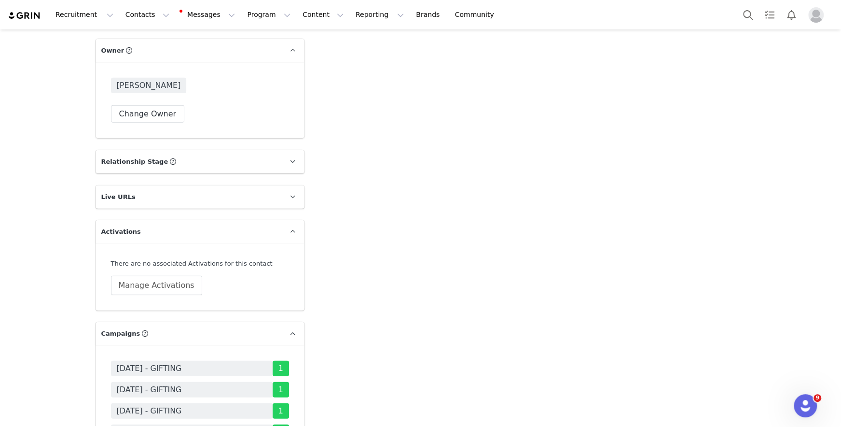
scroll to position [1560, 0]
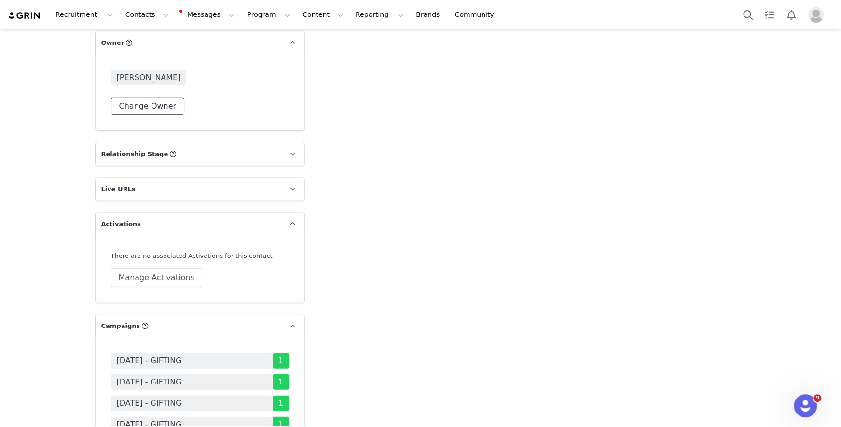
click at [164, 108] on button "Change Owner" at bounding box center [148, 105] width 74 height 17
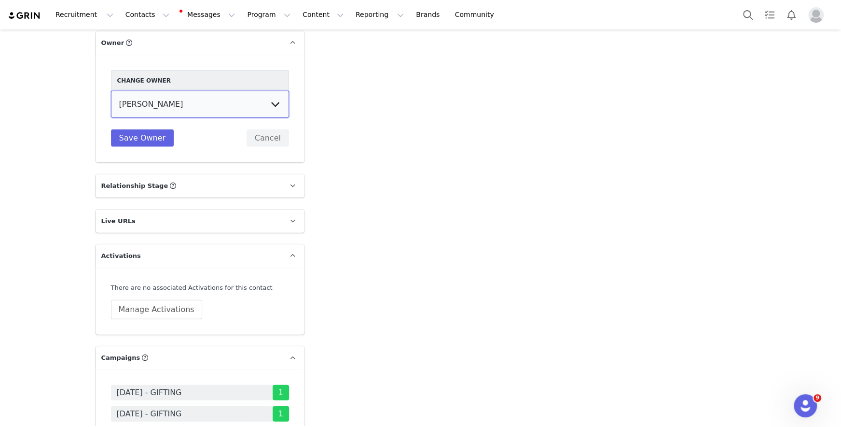
click at [173, 110] on select "[PERSON_NAME] [US_STATE][PERSON_NAME] [PERSON_NAME] [PERSON_NAME] [PERSON_NAME]…" at bounding box center [200, 104] width 178 height 27
select select "f486a5d6-bb11-4a40-ade1-c57aed3289ae"
click at [111, 91] on select "[PERSON_NAME] [US_STATE][PERSON_NAME] [PERSON_NAME] [PERSON_NAME] [PERSON_NAME]…" at bounding box center [200, 104] width 178 height 27
click at [137, 136] on button "Save Owner" at bounding box center [142, 137] width 63 height 17
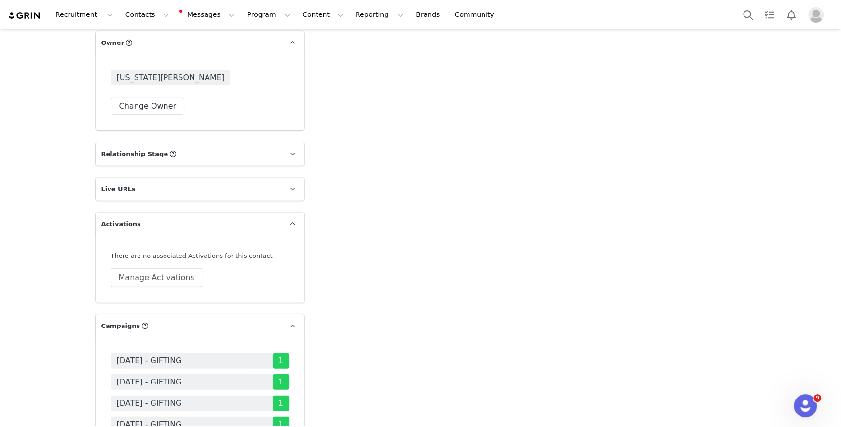
scroll to position [0, 0]
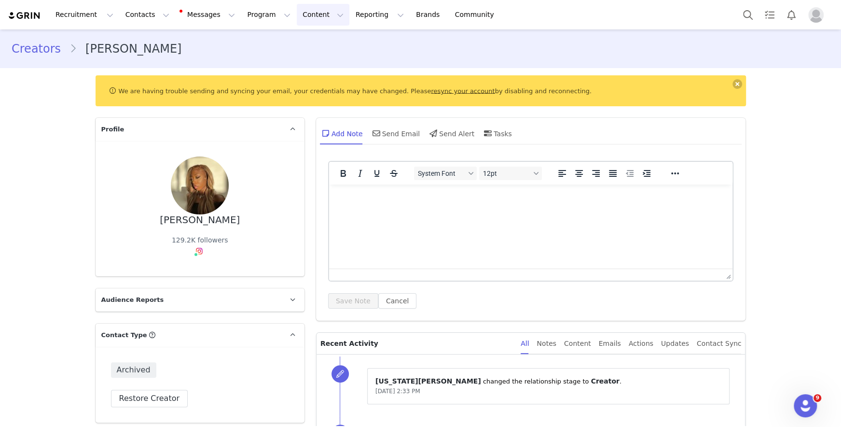
click at [297, 8] on button "Content Content" at bounding box center [323, 15] width 53 height 22
click at [301, 39] on p "Creator Content" at bounding box center [312, 43] width 54 height 10
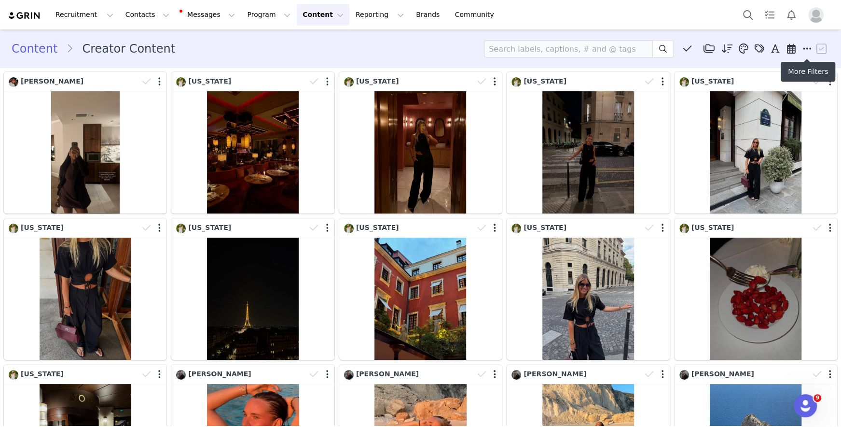
click at [596, 56] on div "Media Library (506) Lounge 2.0 (232) SOCIAL REPOSTS (274) New Folder Edit Folde…" at bounding box center [656, 48] width 345 height 17
click at [596, 49] on icon at bounding box center [807, 49] width 9 height 10
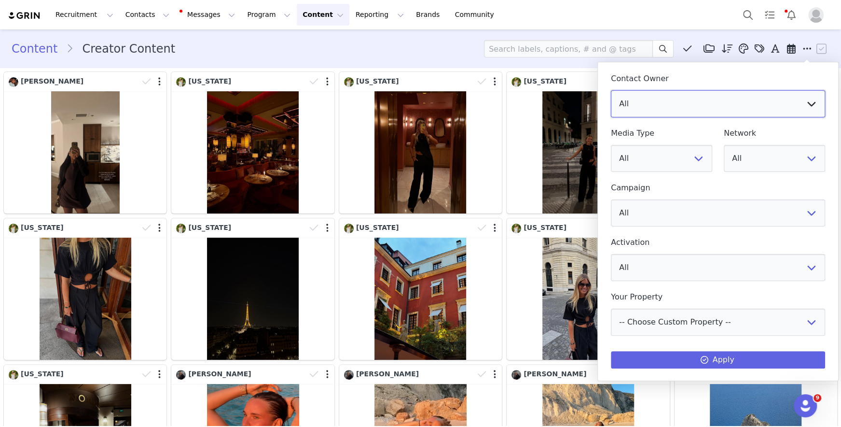
click at [596, 106] on select "All [PERSON_NAME] [US_STATE][PERSON_NAME] [PERSON_NAME] [PERSON_NAME] [PERSON_N…" at bounding box center [718, 103] width 214 height 27
select select "f486a5d6-bb11-4a40-ade1-c57aed3289ae"
click at [596, 90] on select "All [PERSON_NAME] [US_STATE][PERSON_NAME] [PERSON_NAME] [PERSON_NAME] [PERSON_N…" at bounding box center [718, 103] width 214 height 27
click at [596, 348] on div "Contact Owner All [PERSON_NAME] [US_STATE][PERSON_NAME] [PERSON_NAME] [PERSON_N…" at bounding box center [718, 219] width 214 height 300
click at [596, 354] on button "Apply" at bounding box center [718, 359] width 214 height 17
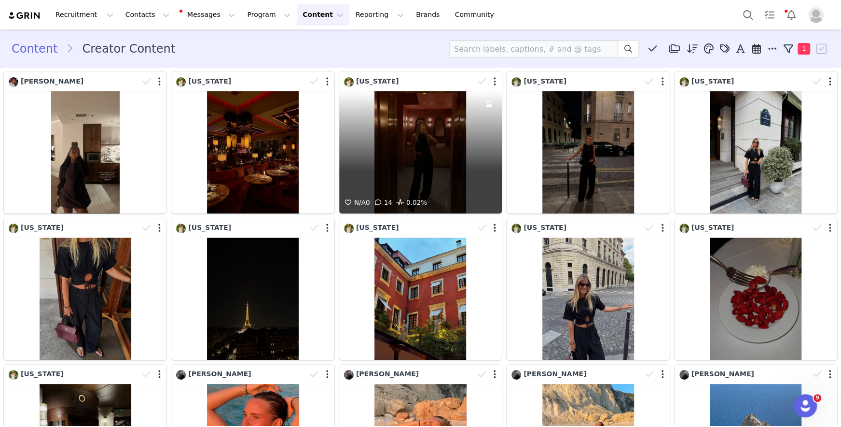
click at [452, 129] on div "N/A 0 14 0.02%" at bounding box center [420, 152] width 163 height 122
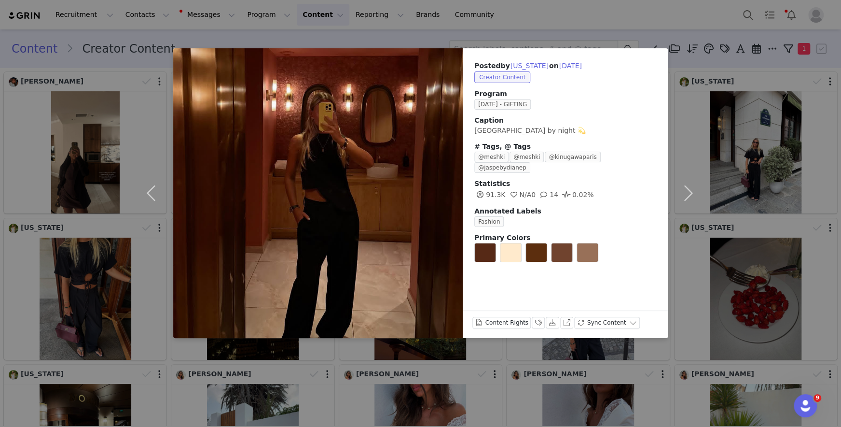
click at [596, 92] on div "Posted by [US_STATE] on [DATE] Creator Content Program [DATE] - GIFTING Caption…" at bounding box center [420, 213] width 841 height 427
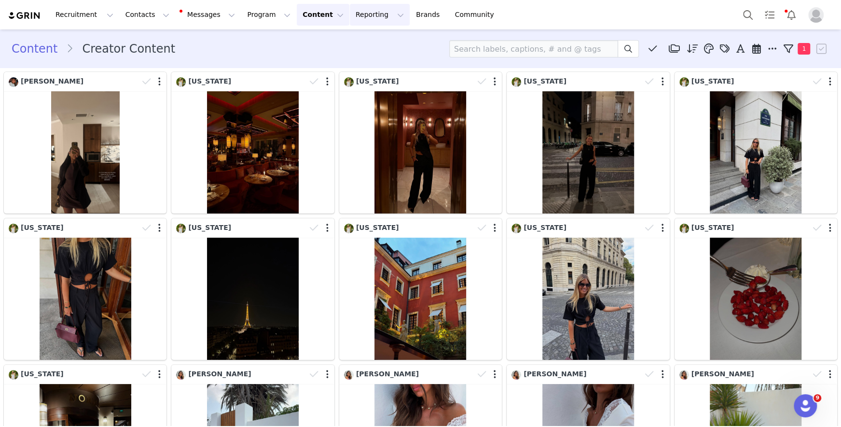
click at [362, 19] on button "Reporting Reporting" at bounding box center [380, 15] width 60 height 22
click at [359, 60] on p "Report Builder" at bounding box center [357, 60] width 48 height 10
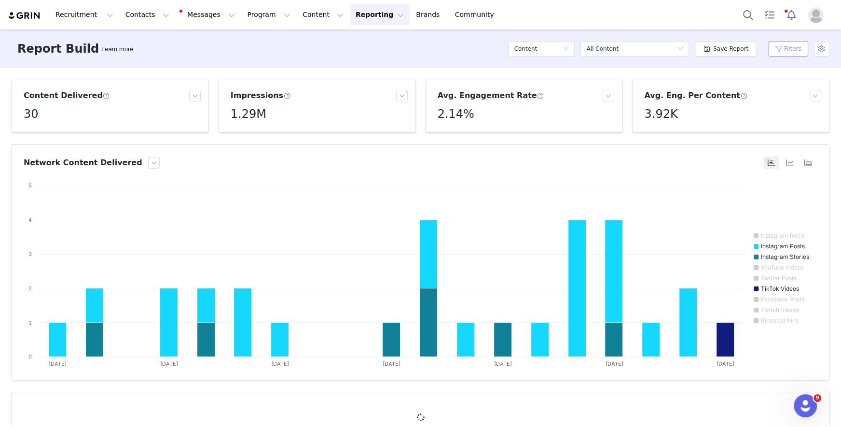
click at [596, 49] on button "Filters" at bounding box center [788, 48] width 40 height 15
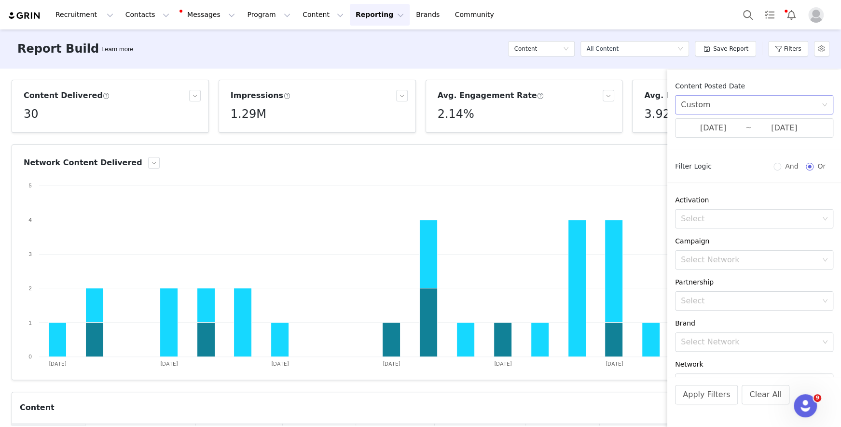
click at [596, 102] on div "Custom" at bounding box center [751, 105] width 140 height 18
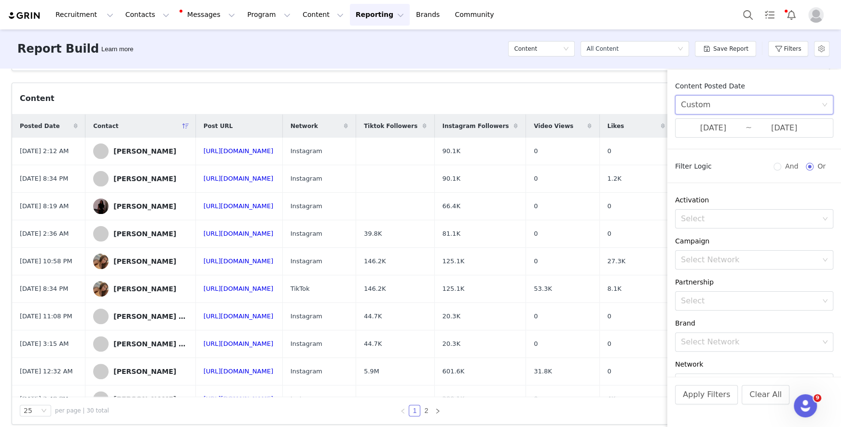
scroll to position [94, 0]
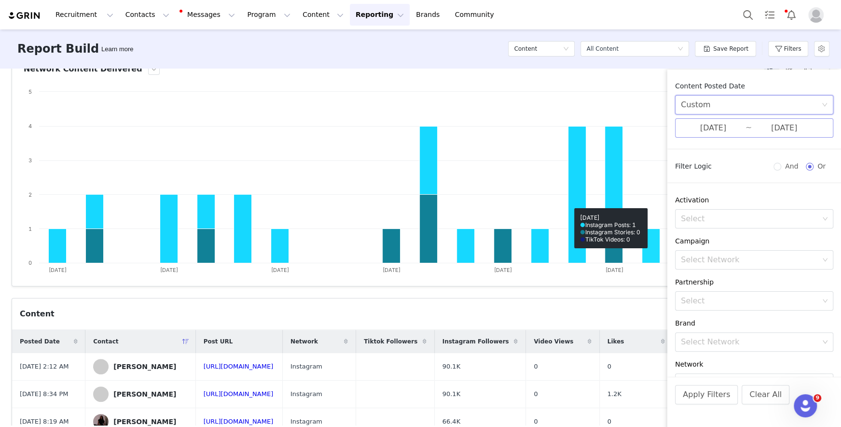
click at [596, 126] on input "[DATE]" at bounding box center [713, 128] width 65 height 13
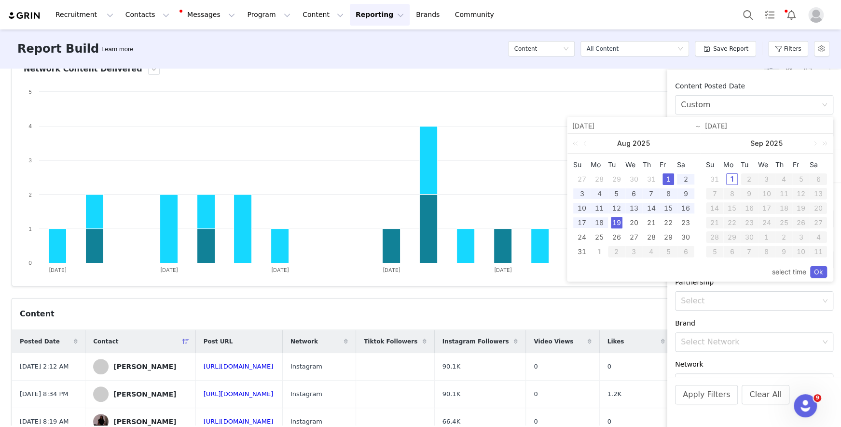
click at [596, 180] on div "1" at bounding box center [669, 179] width 12 height 12
click at [596, 175] on div "1" at bounding box center [669, 179] width 12 height 12
type input "[DATE]"
click at [596, 174] on div "1" at bounding box center [732, 179] width 12 height 12
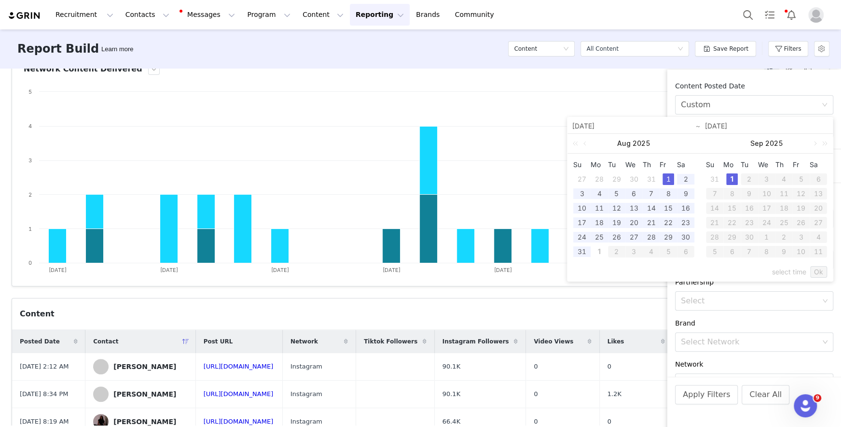
click at [596, 175] on div "1" at bounding box center [669, 179] width 12 height 12
type input "[DATE]"
click at [596, 270] on link "Ok" at bounding box center [818, 272] width 17 height 12
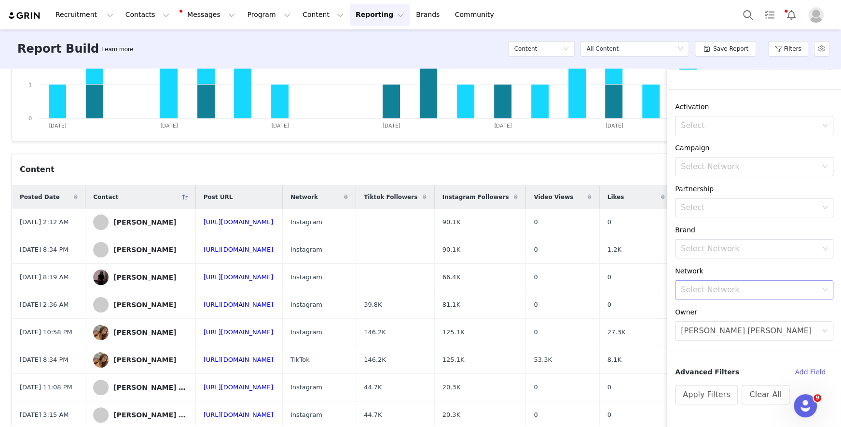
scroll to position [96, 0]
click at [596, 324] on div "[PERSON_NAME] [PERSON_NAME]" at bounding box center [746, 327] width 131 height 18
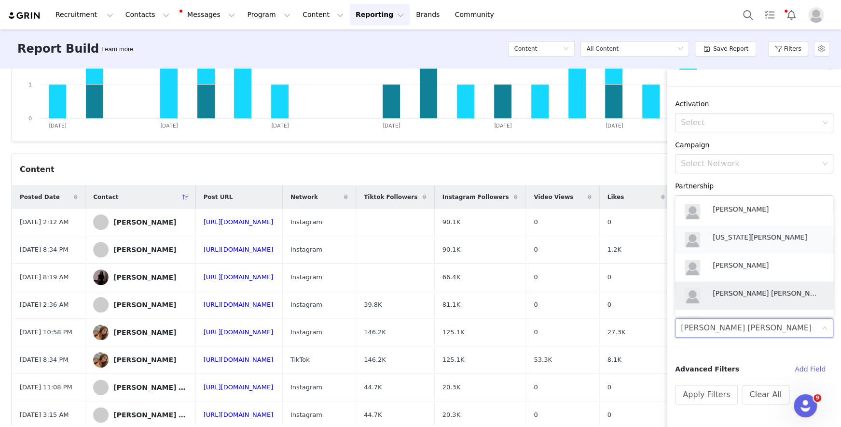
scroll to position [21, 0]
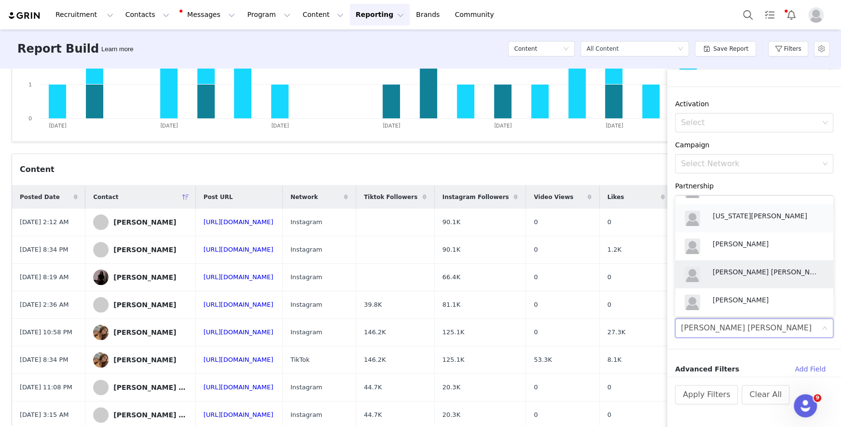
click at [596, 222] on div "[US_STATE][PERSON_NAME]" at bounding box center [768, 217] width 111 height 14
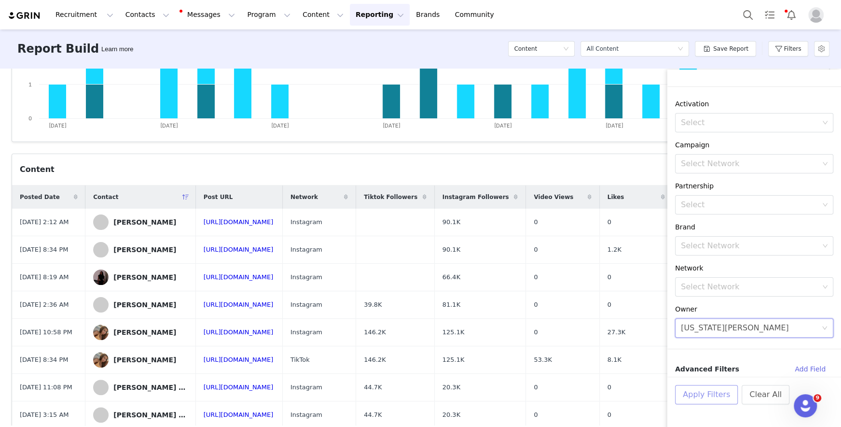
click at [596, 391] on button "Apply Filters" at bounding box center [706, 394] width 63 height 19
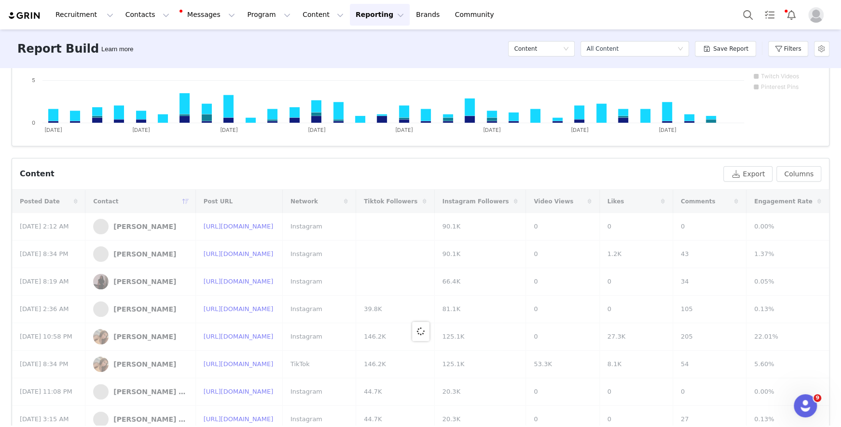
scroll to position [238, 0]
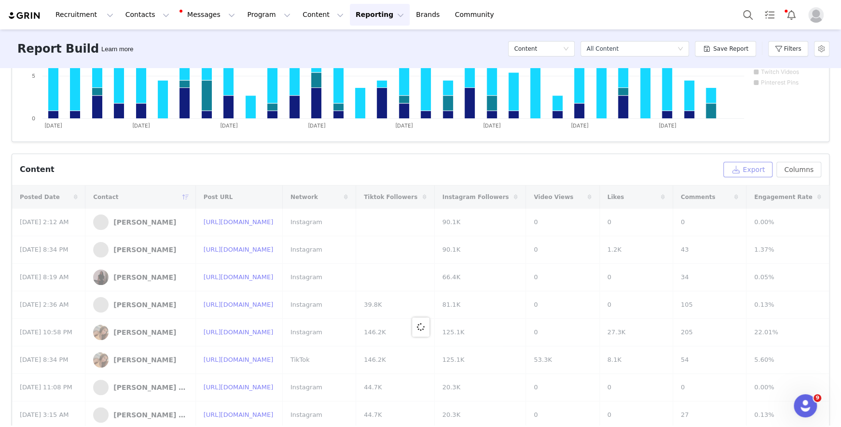
click at [596, 170] on button "Export" at bounding box center [747, 169] width 49 height 15
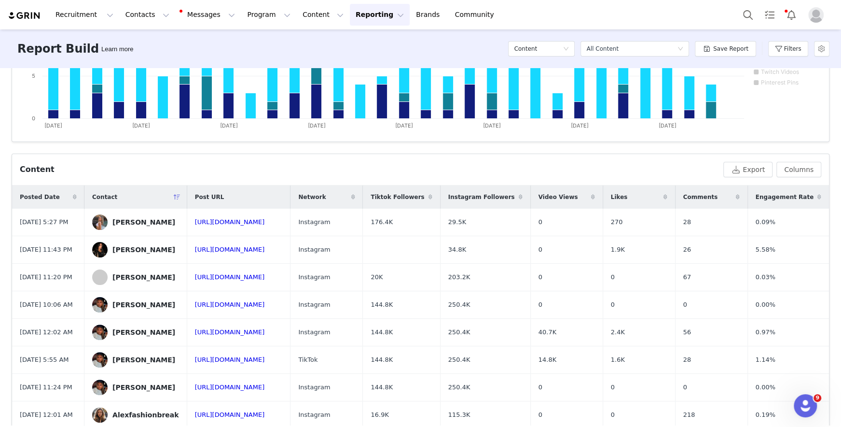
click at [55, 198] on div "Posted Date" at bounding box center [48, 196] width 72 height 23
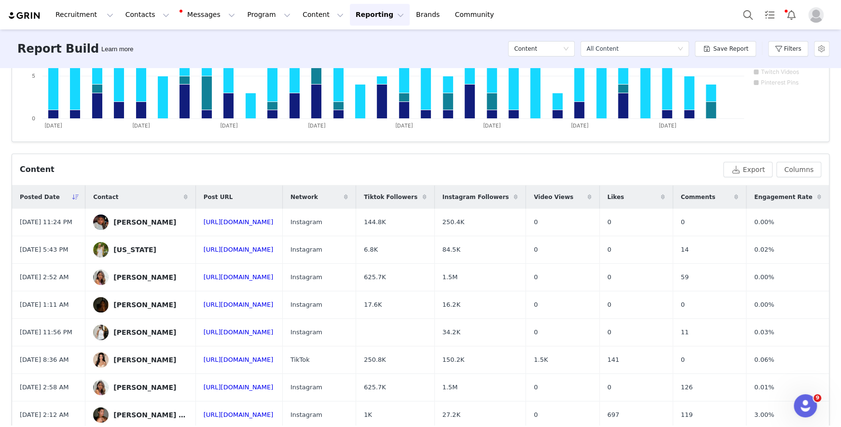
click at [61, 189] on div "Posted Date" at bounding box center [48, 196] width 73 height 23
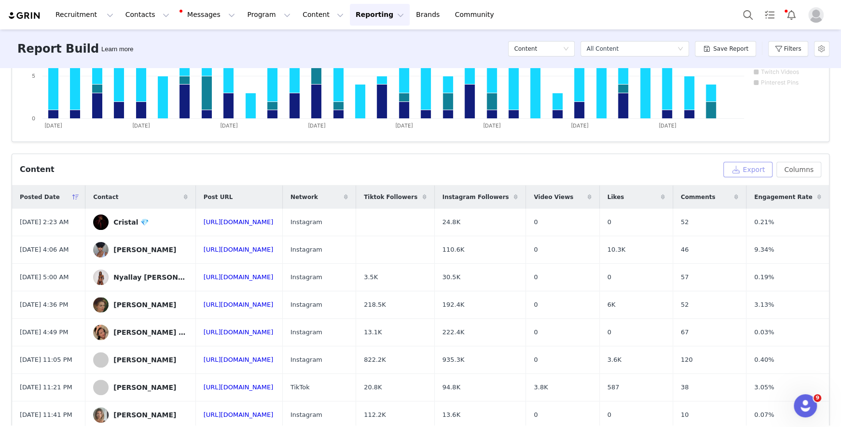
click at [596, 172] on button "Export" at bounding box center [747, 169] width 49 height 15
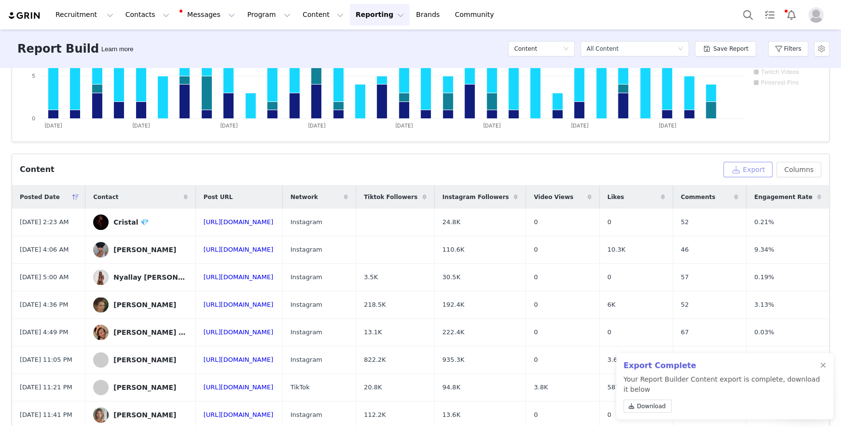
click at [596, 164] on button "Export" at bounding box center [747, 169] width 49 height 15
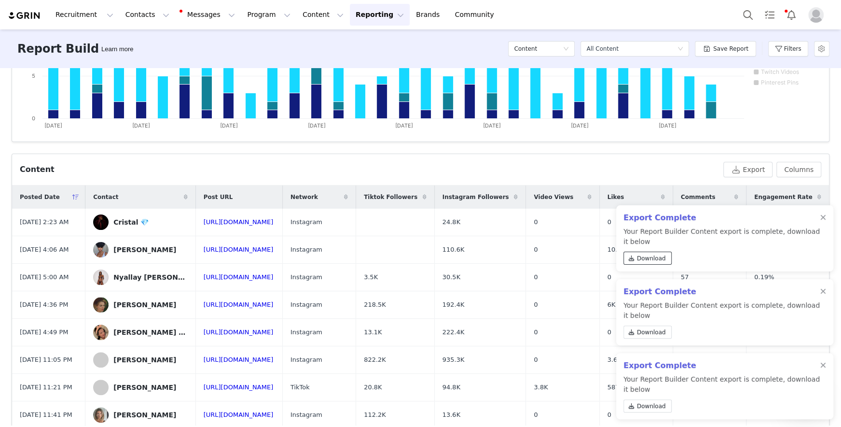
click at [596, 257] on span "Download" at bounding box center [651, 258] width 29 height 9
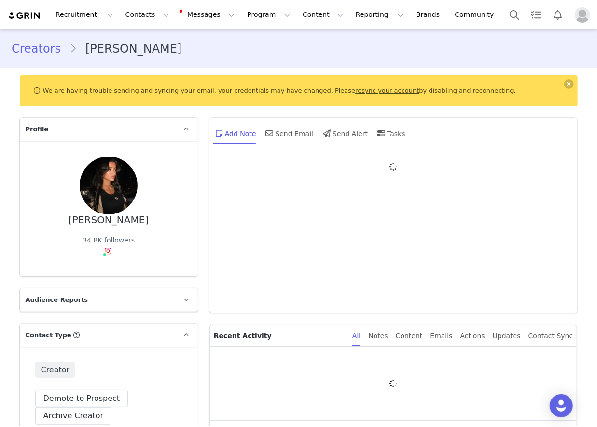
type input "+1 ([GEOGRAPHIC_DATA])"
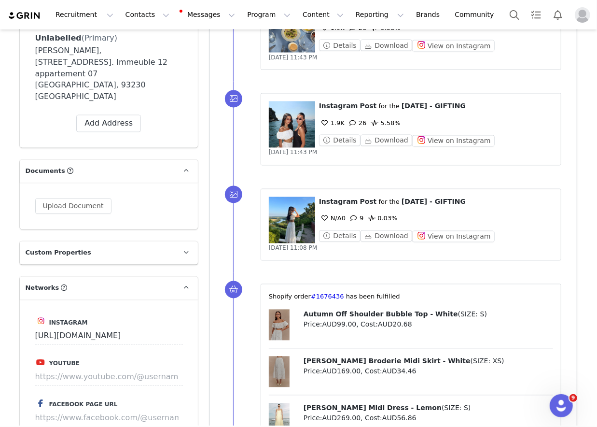
scroll to position [832, 0]
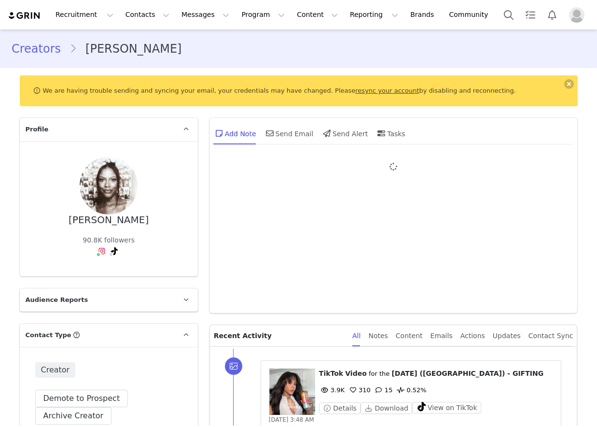
type input "+1 ([GEOGRAPHIC_DATA])"
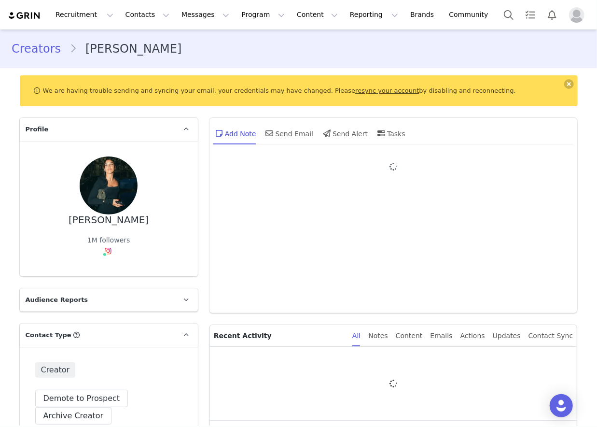
type input "+1 ([GEOGRAPHIC_DATA])"
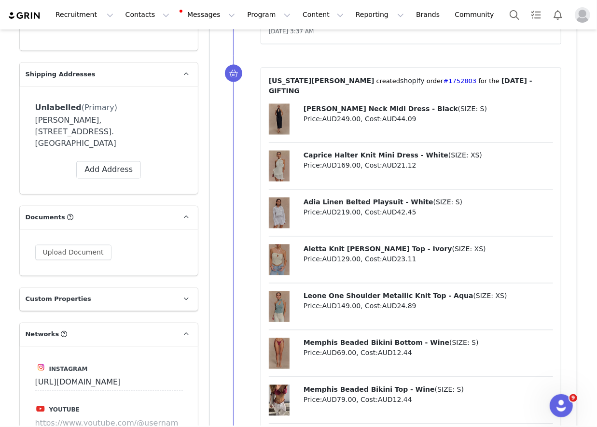
scroll to position [699, 0]
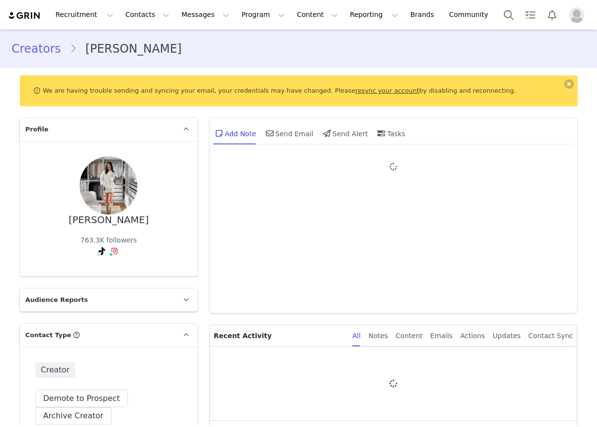
type input "+1 ([GEOGRAPHIC_DATA])"
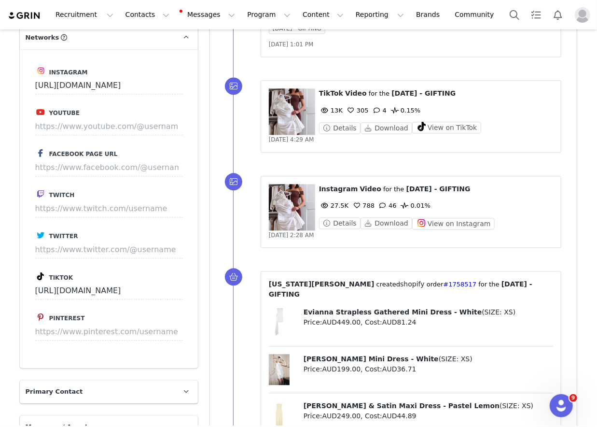
scroll to position [944, 0]
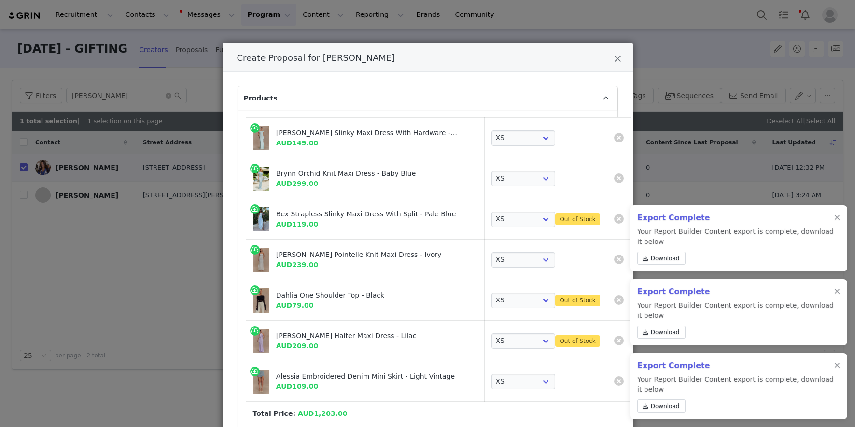
select select "27635641"
select select "26835838"
select select "27100064"
select select "25939004"
select select "26558070"
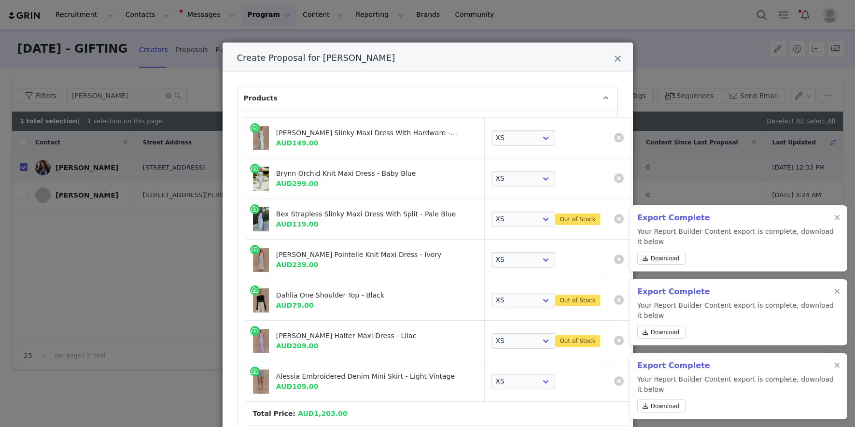
select select "26375068"
select select "26375824"
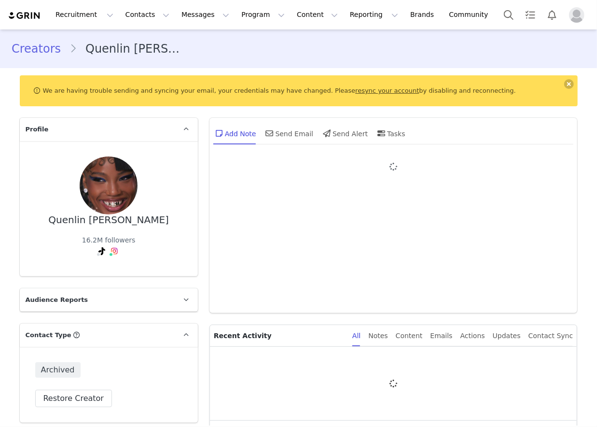
type input "+1 ([GEOGRAPHIC_DATA])"
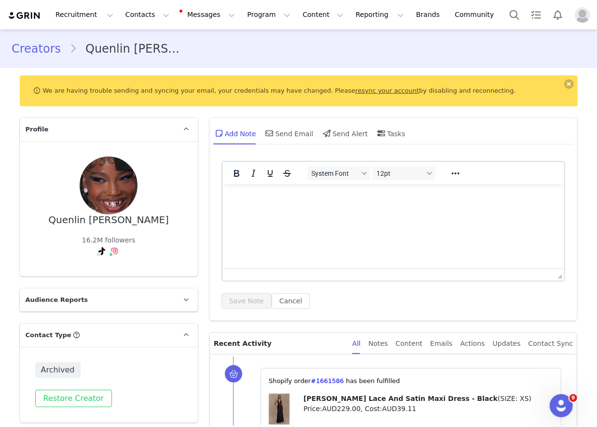
click at [86, 388] on div "Archived Restore Creator" at bounding box center [109, 384] width 178 height 76
click at [84, 392] on button "Restore Creator" at bounding box center [73, 397] width 77 height 17
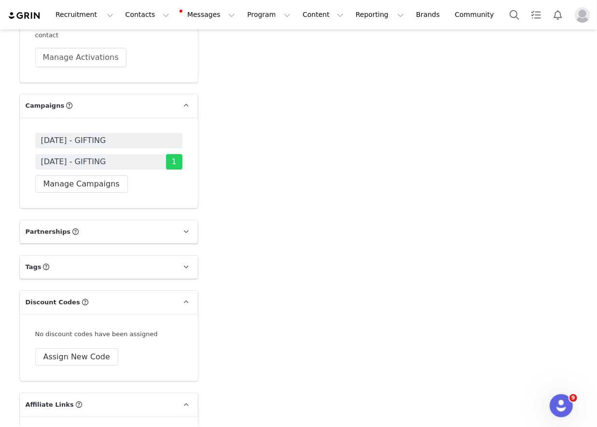
scroll to position [1731, 0]
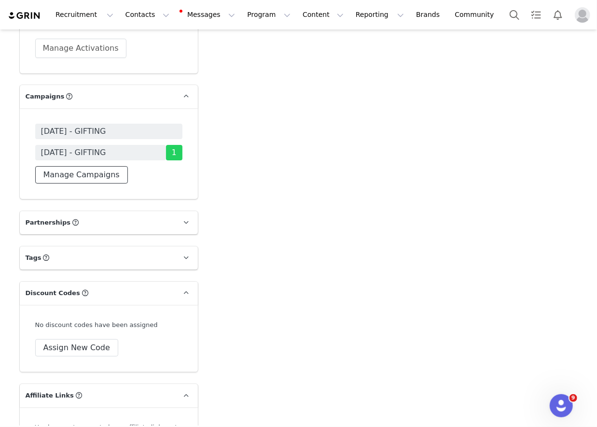
click at [101, 175] on button "Manage Campaigns" at bounding box center [81, 174] width 93 height 17
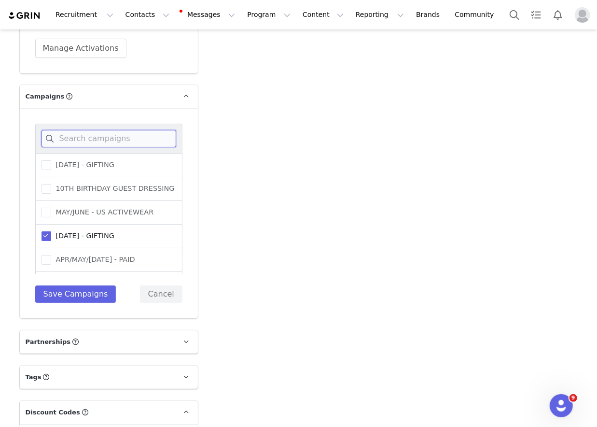
click at [103, 142] on input at bounding box center [108, 138] width 135 height 17
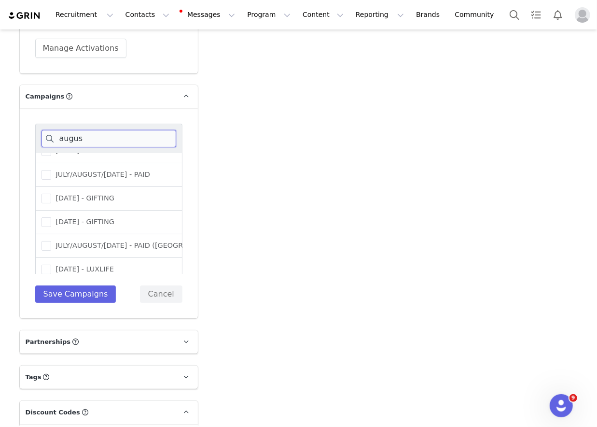
scroll to position [91, 0]
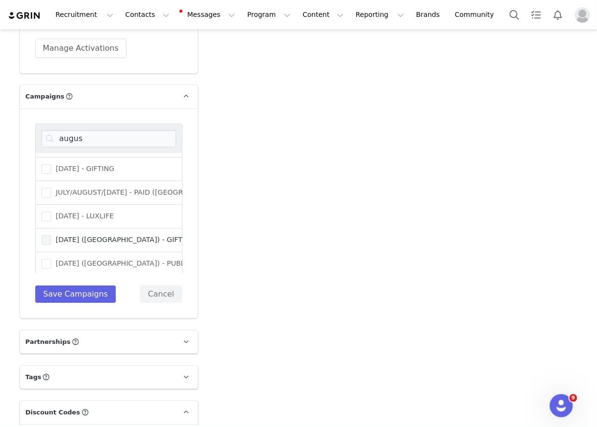
click at [66, 242] on label "[DATE] ([GEOGRAPHIC_DATA]) - GIFTING" at bounding box center [117, 240] width 153 height 12
click at [51, 235] on input "[DATE] ([GEOGRAPHIC_DATA]) - GIFTING" at bounding box center [51, 235] width 0 height 0
click at [90, 140] on input "augus" at bounding box center [108, 138] width 135 height 17
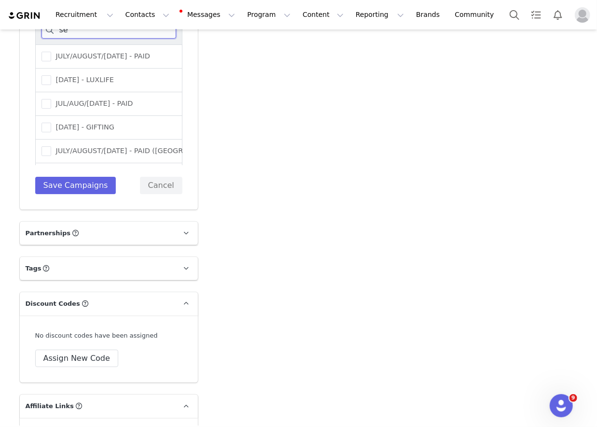
scroll to position [1835, 0]
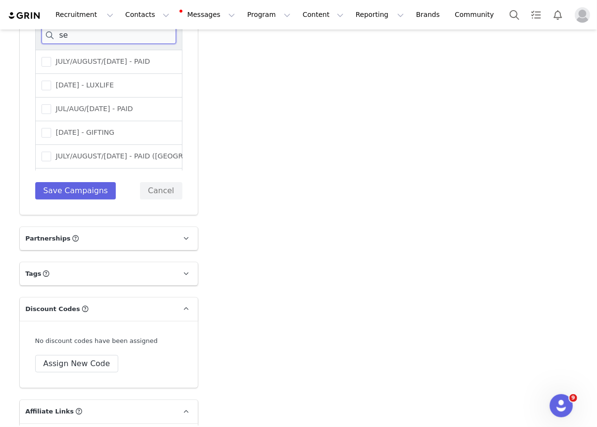
type input "s"
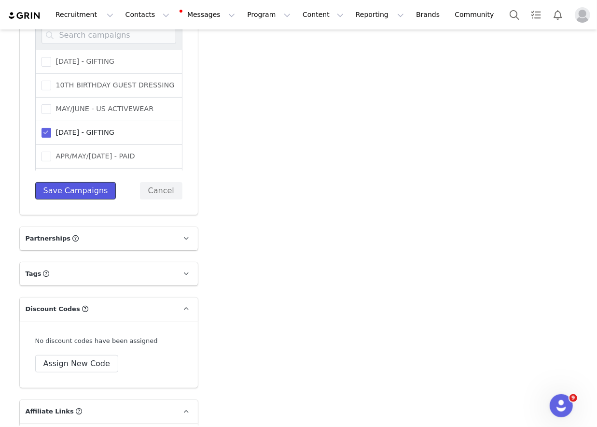
click at [99, 186] on button "Save Campaigns" at bounding box center [75, 190] width 81 height 17
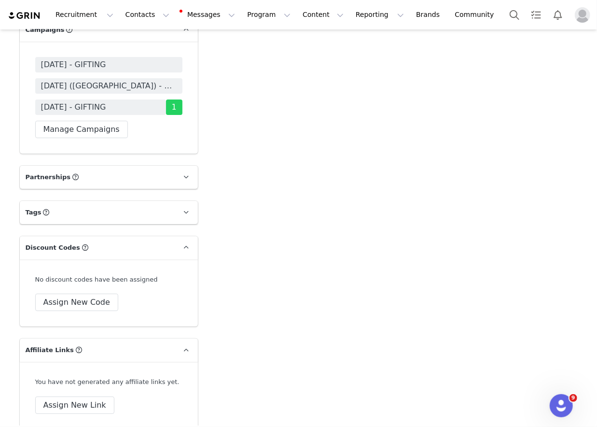
scroll to position [1729, 0]
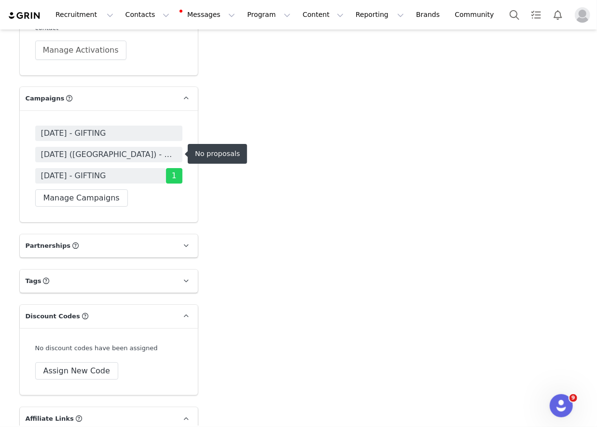
click at [123, 154] on span "[DATE] ([GEOGRAPHIC_DATA]) - GIFTING" at bounding box center [109, 155] width 136 height 12
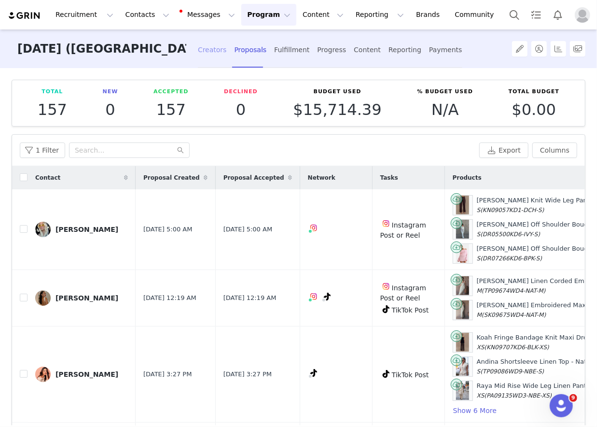
click at [198, 53] on div "Creators" at bounding box center [212, 50] width 29 height 26
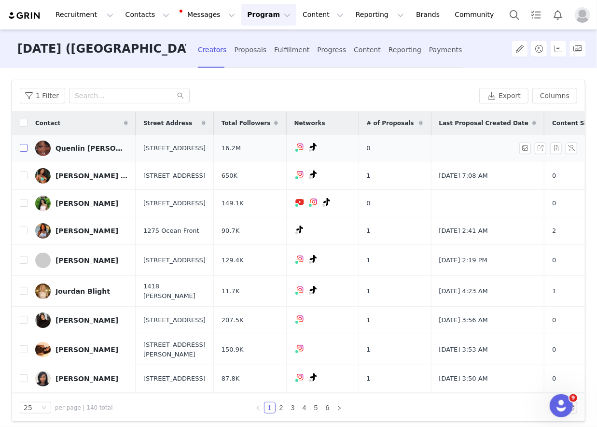
click at [26, 150] on input "checkbox" at bounding box center [24, 148] width 8 height 8
checkbox input "true"
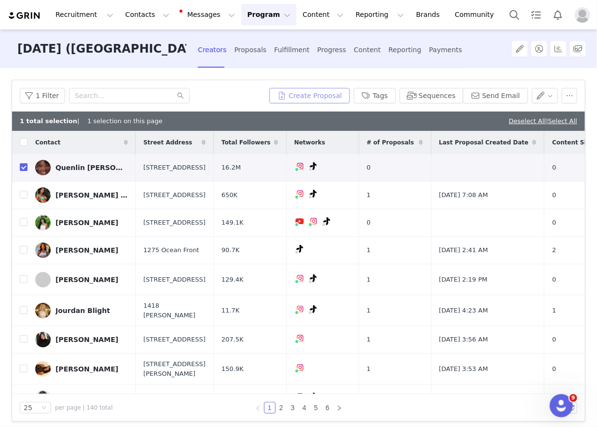
click at [327, 98] on button "Create Proposal" at bounding box center [309, 95] width 80 height 15
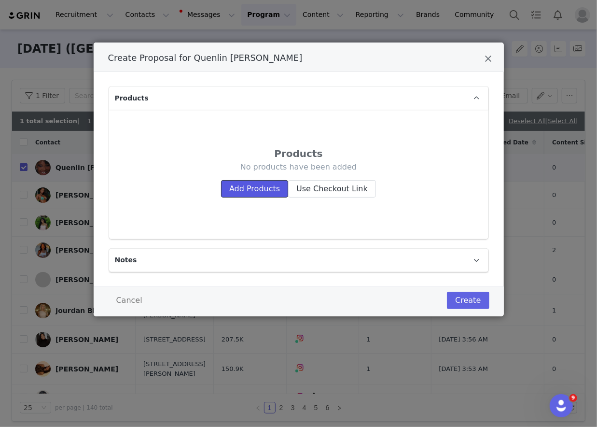
click at [270, 189] on button "Add Products" at bounding box center [254, 188] width 67 height 17
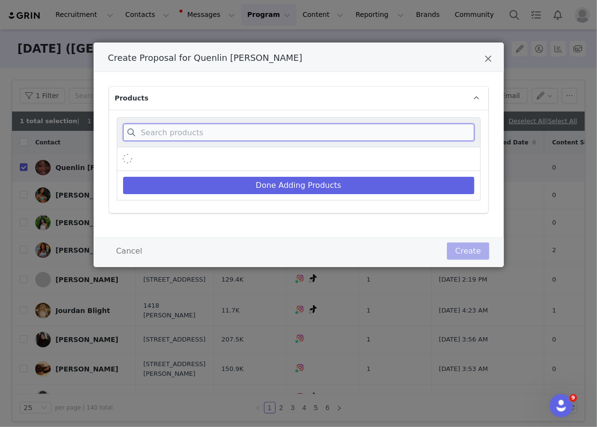
click at [275, 131] on input "Create Proposal for Quenlin Blackwell" at bounding box center [298, 132] width 351 height 17
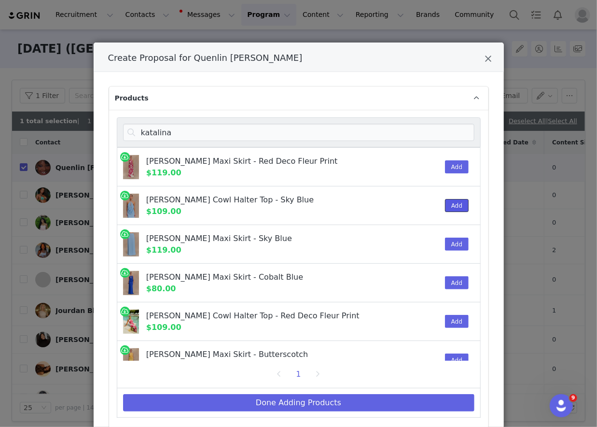
click at [451, 208] on button "Add" at bounding box center [457, 205] width 24 height 13
click at [450, 237] on button "Add" at bounding box center [457, 243] width 24 height 13
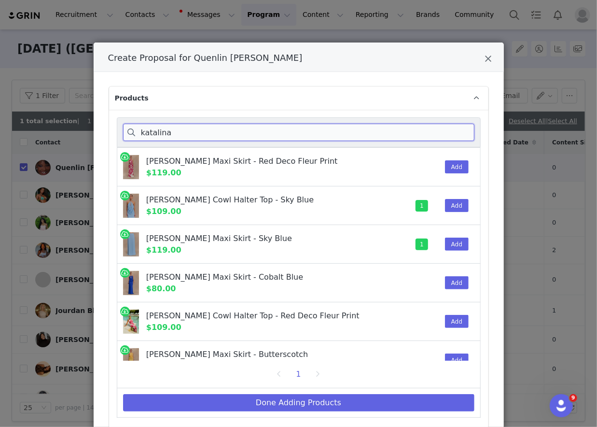
click at [446, 131] on input "katalina" at bounding box center [298, 132] width 351 height 17
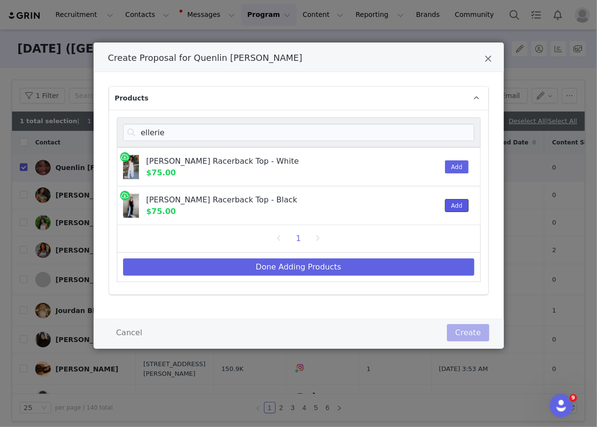
click at [464, 202] on button "Add" at bounding box center [457, 205] width 24 height 13
click at [411, 122] on div "ellerie" at bounding box center [299, 132] width 364 height 30
click at [411, 127] on input "ellerie" at bounding box center [298, 132] width 351 height 17
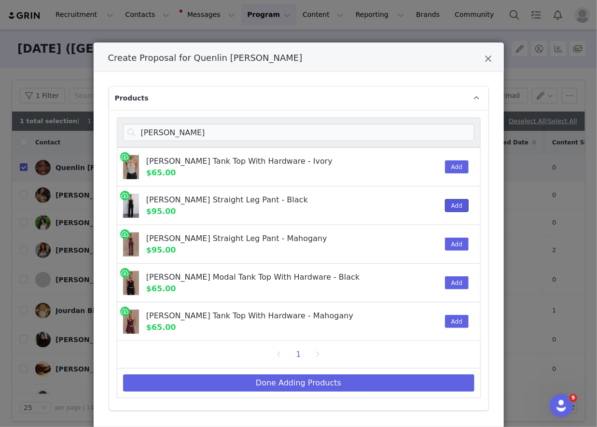
click at [457, 205] on button "Add" at bounding box center [457, 205] width 24 height 13
click at [453, 280] on button "Add" at bounding box center [457, 282] width 24 height 13
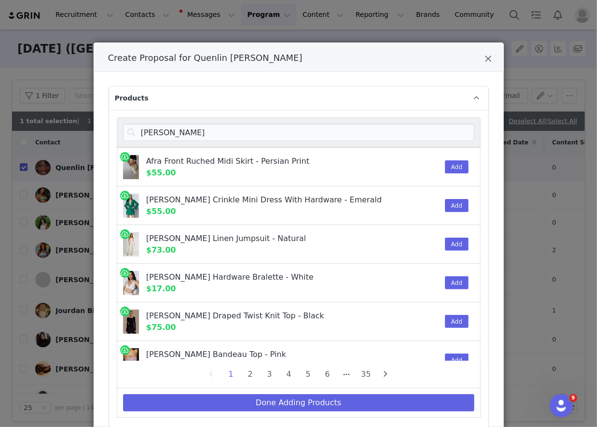
click at [308, 142] on div "[PERSON_NAME]" at bounding box center [299, 132] width 364 height 30
click at [307, 131] on input "[PERSON_NAME]" at bounding box center [298, 132] width 351 height 17
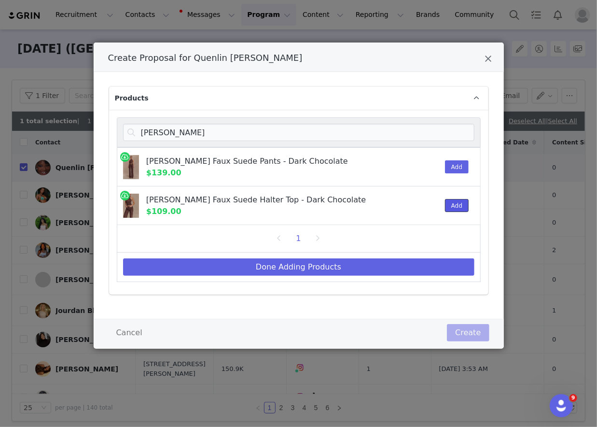
click at [454, 199] on button "Add" at bounding box center [457, 205] width 24 height 13
click at [454, 168] on button "Add" at bounding box center [457, 166] width 24 height 13
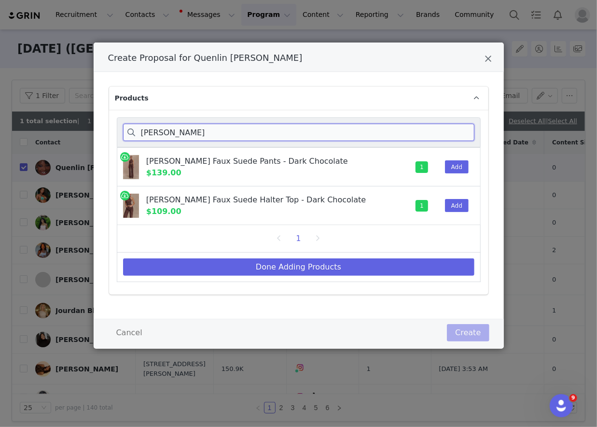
click at [446, 138] on input "[PERSON_NAME]" at bounding box center [298, 132] width 351 height 17
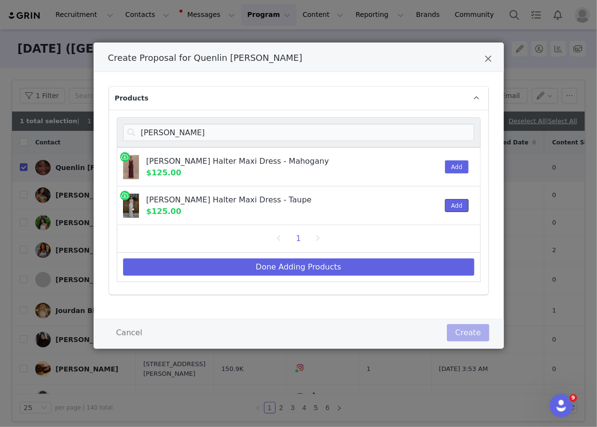
drag, startPoint x: 448, startPoint y: 204, endPoint x: 448, endPoint y: 190, distance: 14.0
click at [448, 204] on button "Add" at bounding box center [457, 205] width 24 height 13
click at [448, 131] on input "[PERSON_NAME]" at bounding box center [298, 132] width 351 height 17
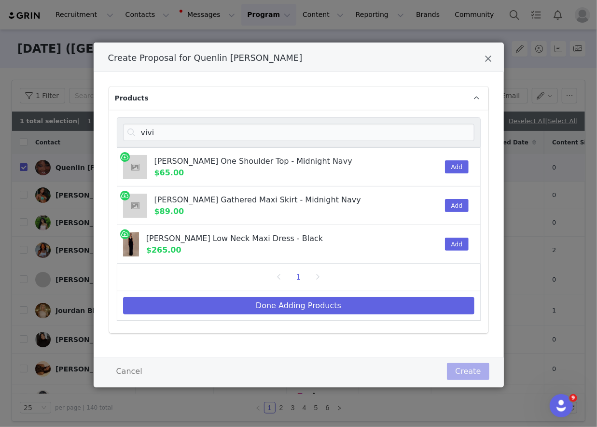
click at [455, 250] on div "Add" at bounding box center [453, 244] width 29 height 38
click at [456, 248] on button "Add" at bounding box center [457, 243] width 24 height 13
click at [390, 133] on input "vivi" at bounding box center [298, 132] width 351 height 17
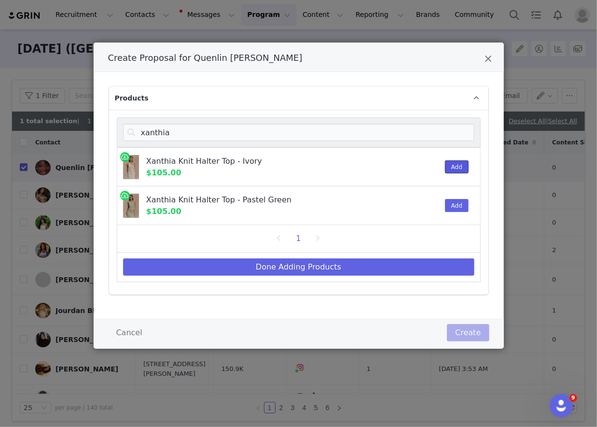
click at [463, 170] on button "Add" at bounding box center [457, 166] width 24 height 13
click at [458, 134] on input "xanthia" at bounding box center [298, 132] width 351 height 17
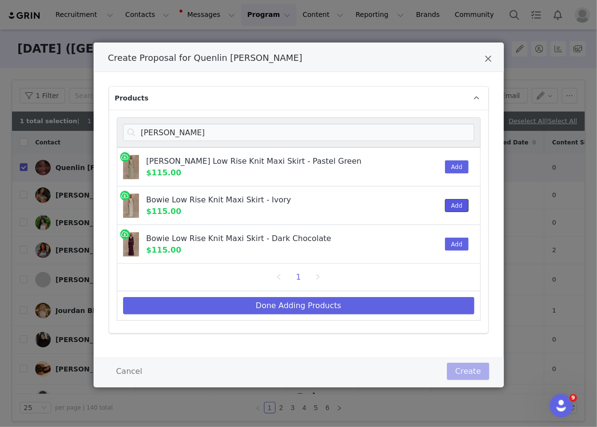
click at [451, 199] on button "Add" at bounding box center [457, 205] width 24 height 13
click at [440, 134] on input "[PERSON_NAME]" at bounding box center [298, 132] width 351 height 17
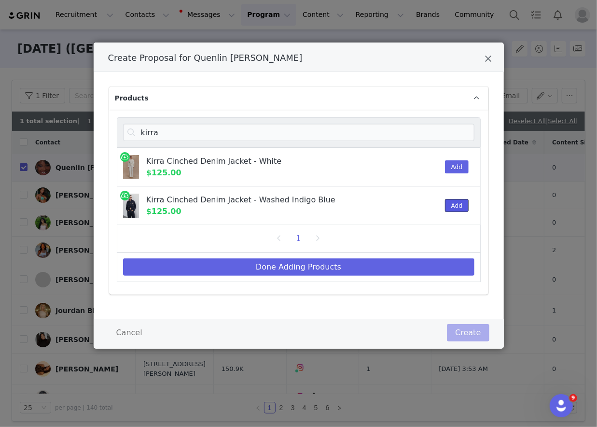
click at [457, 201] on button "Add" at bounding box center [457, 205] width 24 height 13
click at [456, 138] on input "kirra" at bounding box center [298, 132] width 351 height 17
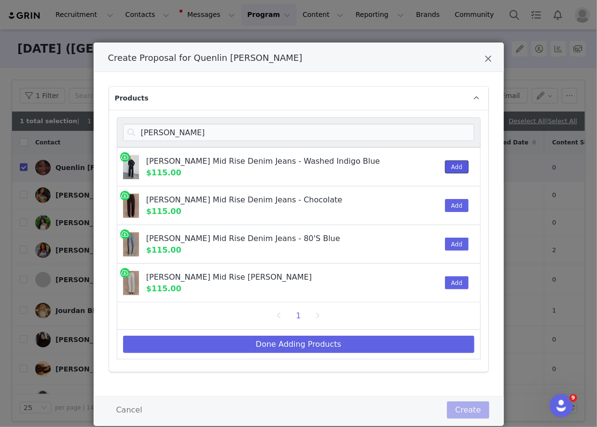
click at [453, 164] on button "Add" at bounding box center [457, 166] width 24 height 13
click at [451, 135] on input "[PERSON_NAME]" at bounding box center [298, 132] width 351 height 17
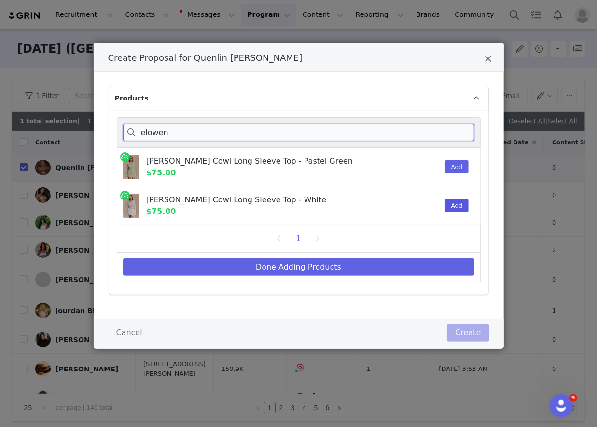
type input "elowen"
click at [450, 201] on button "Add" at bounding box center [457, 205] width 24 height 13
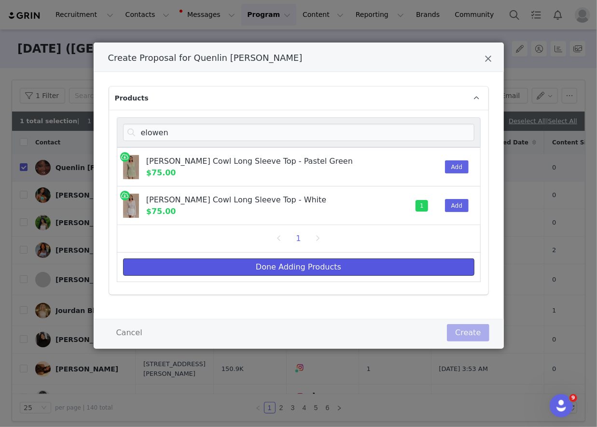
click at [424, 270] on button "Done Adding Products" at bounding box center [298, 266] width 351 height 17
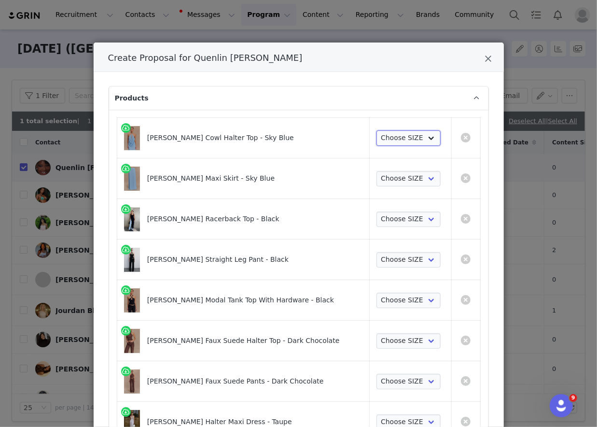
click at [395, 136] on select "Choose SIZE XXS XS S M L XL XXL 3XL" at bounding box center [408, 137] width 64 height 15
select select "27721068"
click at [376, 130] on select "Choose SIZE XXS XS S M L XL XXL 3XL" at bounding box center [408, 137] width 64 height 15
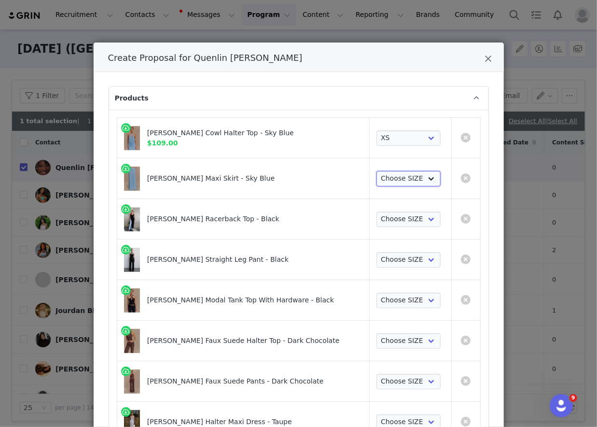
click at [394, 177] on select "Choose SIZE XXS XS S M L XL XXL 3XL" at bounding box center [408, 178] width 64 height 15
select select "27721076"
click at [376, 171] on select "Choose SIZE XXS XS S M L XL XXL 3XL" at bounding box center [408, 178] width 64 height 15
click at [395, 218] on select "Choose SIZE XXS XS S M L XL XXL 3XL" at bounding box center [408, 218] width 64 height 15
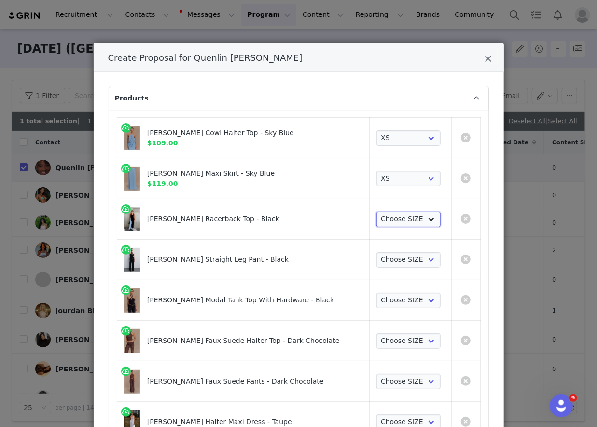
select select "28143771"
click at [376, 211] on select "Choose SIZE XXS XS S M L XL XXL 3XL" at bounding box center [408, 218] width 64 height 15
click at [395, 261] on select "Choose SIZE XXS XS S M L XL XXL 3XL" at bounding box center [408, 259] width 64 height 15
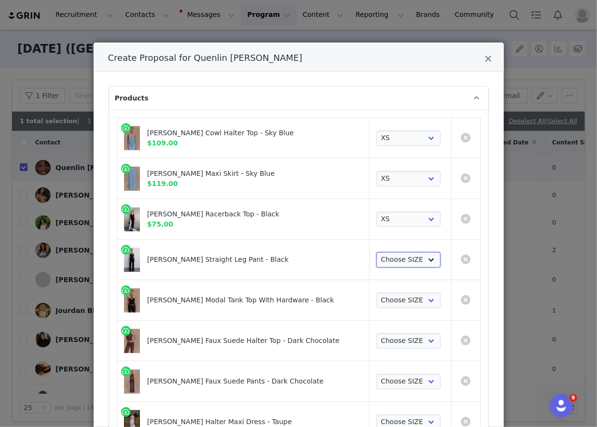
select select "28014253"
click at [376, 252] on select "Choose SIZE XXS XS S M L XL XXL 3XL" at bounding box center [408, 259] width 64 height 15
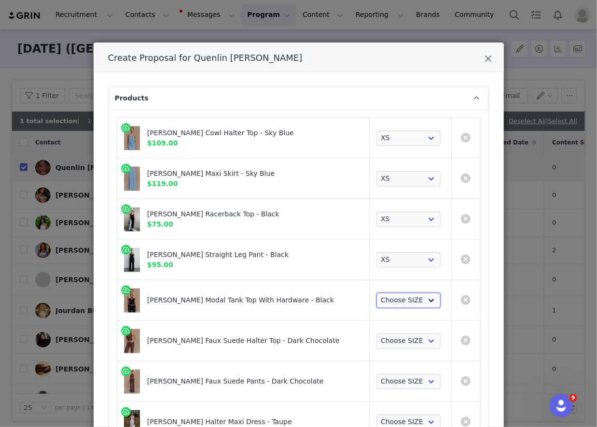
click at [397, 295] on select "Choose SIZE XXS XS S M L XL XXL 3XL" at bounding box center [408, 299] width 64 height 15
click at [376, 292] on select "Choose SIZE XXS XS S M L XL XXL 3XL" at bounding box center [408, 299] width 64 height 15
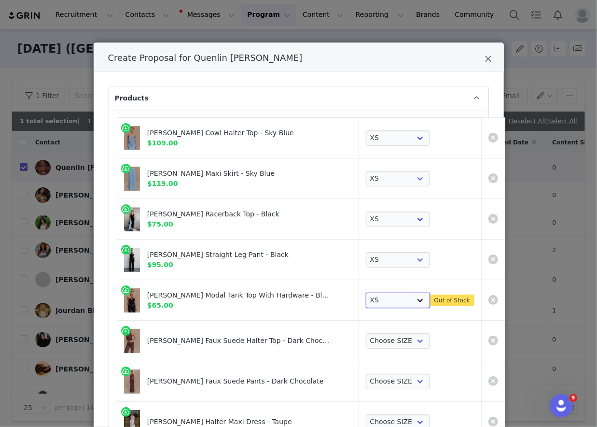
click at [371, 301] on select "Choose SIZE XXS XS S M L XL XXL 3XL" at bounding box center [398, 299] width 64 height 15
click at [366, 292] on select "Choose SIZE XXS XS S M L XL XXL 3XL" at bounding box center [398, 299] width 64 height 15
click at [368, 306] on select "Choose SIZE XXS XS S M L XL XXL 3XL" at bounding box center [398, 299] width 64 height 15
click at [366, 292] on select "Choose SIZE XXS XS S M L XL XXL 3XL" at bounding box center [398, 299] width 64 height 15
click at [375, 296] on select "Choose SIZE XXS XS S M L XL XXL 3XL" at bounding box center [398, 299] width 64 height 15
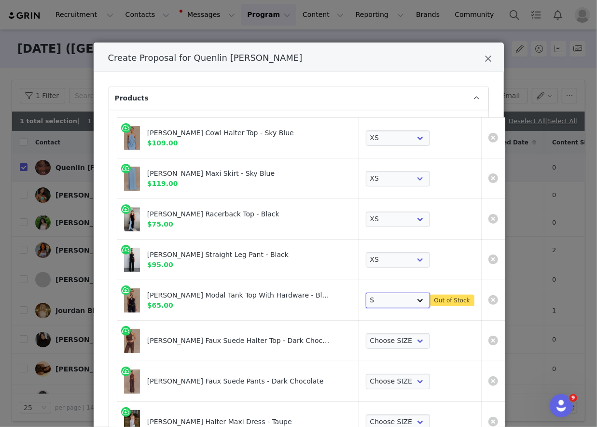
select select "28014239"
click at [366, 292] on select "Choose SIZE XXS XS S M L XL XXL 3XL" at bounding box center [398, 299] width 64 height 15
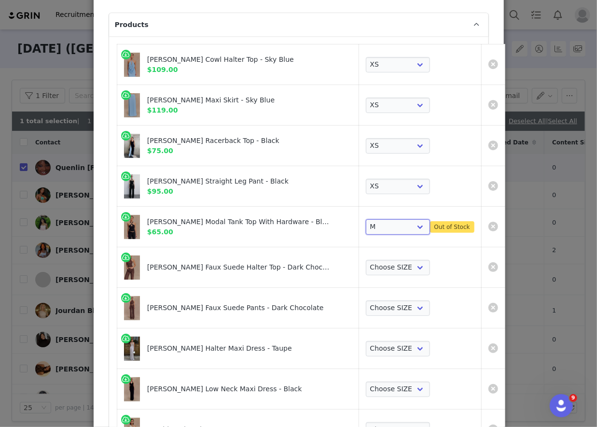
scroll to position [75, 0]
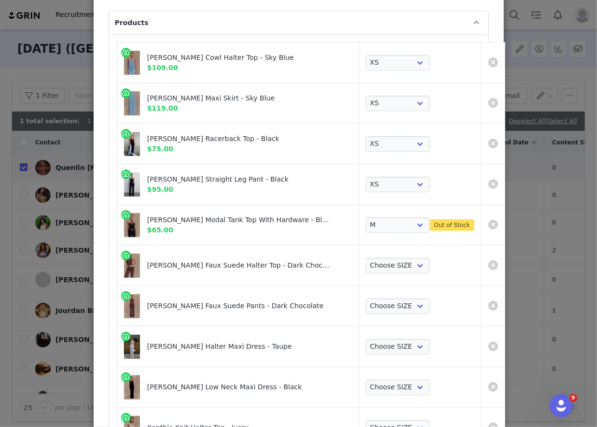
click at [379, 275] on td "Choose SIZE XXS XS S M L XL XXL 3XL" at bounding box center [420, 265] width 123 height 41
click at [379, 272] on td "Choose SIZE XXS XS S M L XL XXL 3XL" at bounding box center [420, 265] width 123 height 41
click at [379, 258] on select "Choose SIZE XXS XS S M L XL XXL 3XL" at bounding box center [398, 265] width 64 height 15
select select "28015410"
click at [366, 258] on select "Choose SIZE XXS XS S M L XL XXL 3XL" at bounding box center [398, 265] width 64 height 15
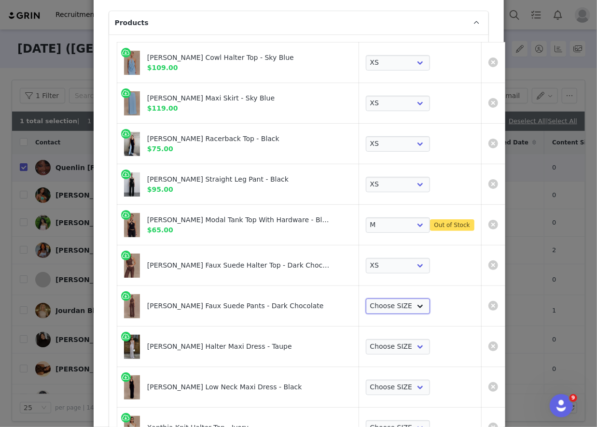
click at [366, 300] on select "Choose SIZE XXS XS S M L XL XXL 3XL" at bounding box center [398, 305] width 64 height 15
select select "28015456"
click at [366, 298] on select "Choose SIZE XXS XS S M L XL XXL 3XL" at bounding box center [398, 305] width 64 height 15
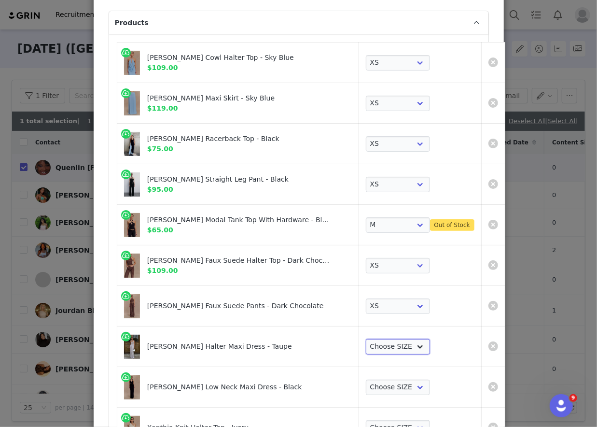
click at [366, 339] on select "Choose SIZE XXS XS S M L XL XXL 3XL" at bounding box center [398, 346] width 64 height 15
select select "28302252"
click at [366, 339] on select "Choose SIZE XXS XS S M L XL XXL 3XL" at bounding box center [398, 346] width 64 height 15
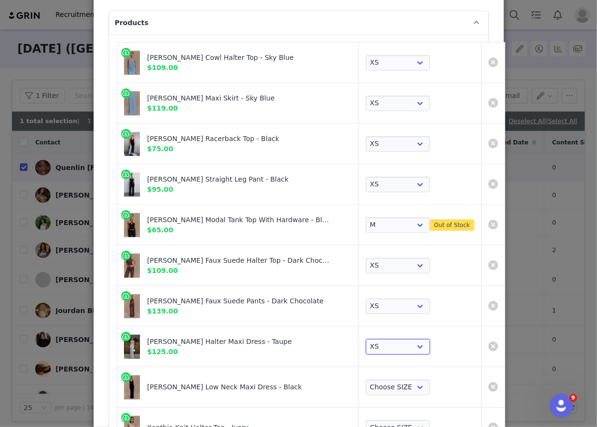
scroll to position [165, 0]
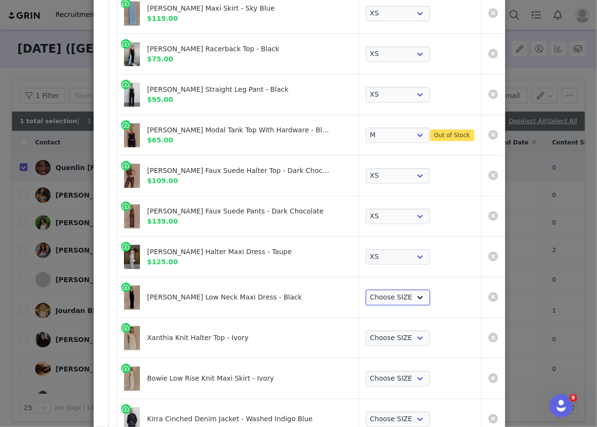
click at [366, 296] on select "Choose SIZE XXS XS S M L XL XXL 3XL" at bounding box center [398, 297] width 64 height 15
select select "28306763"
click at [366, 290] on select "Choose SIZE XXS XS S M L XL XXL 3XL" at bounding box center [398, 297] width 64 height 15
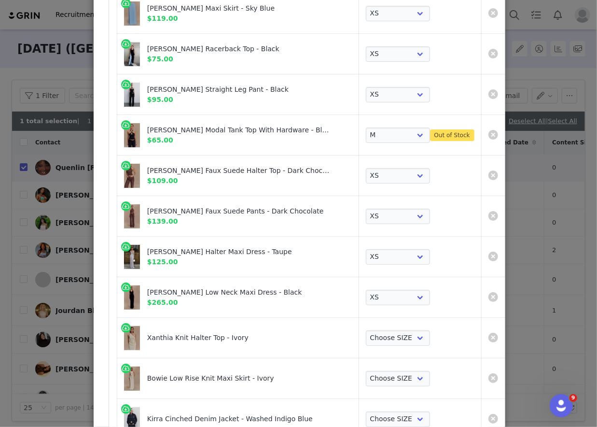
click at [359, 325] on td "Choose SIZE XXS XS S M L XL XXL 3XL" at bounding box center [420, 338] width 123 height 41
click at [366, 332] on select "Choose SIZE XXS XS S M L XL XXL 3XL" at bounding box center [398, 337] width 64 height 15
select select "28306735"
click at [366, 330] on select "Choose SIZE XXS XS S M L XL XXL 3XL" at bounding box center [398, 337] width 64 height 15
click at [366, 375] on select "Choose SIZE XXS XS S M L XL XXL 3XL" at bounding box center [398, 378] width 64 height 15
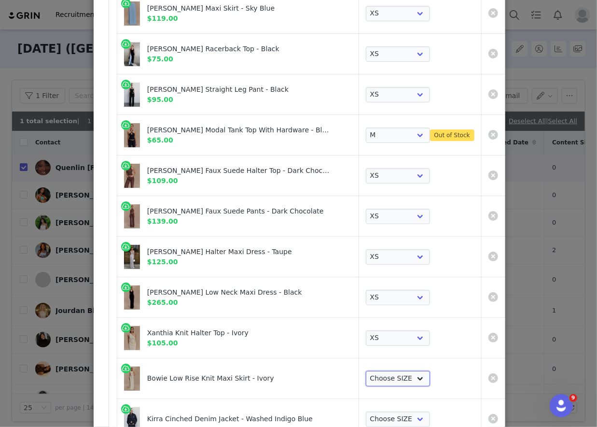
select select "28306752"
click at [366, 371] on select "Choose SIZE XXS XS S M L XL XXL 3XL" at bounding box center [398, 378] width 64 height 15
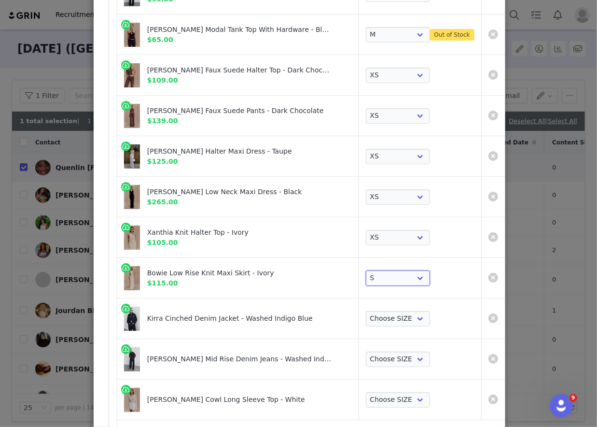
scroll to position [298, 0]
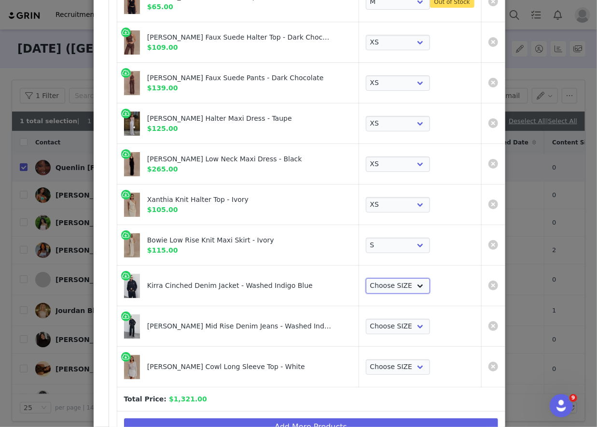
click at [379, 278] on select "Choose SIZE XXS XS S M L XL XXL 3XL" at bounding box center [398, 285] width 64 height 15
select select "28071220"
click at [366, 278] on select "Choose SIZE XXS XS S M L XL XXL 3XL" at bounding box center [398, 285] width 64 height 15
click at [373, 318] on select "Choose SIZE 4 6 7 8 9 10 11 12 14 16 18" at bounding box center [398, 325] width 64 height 15
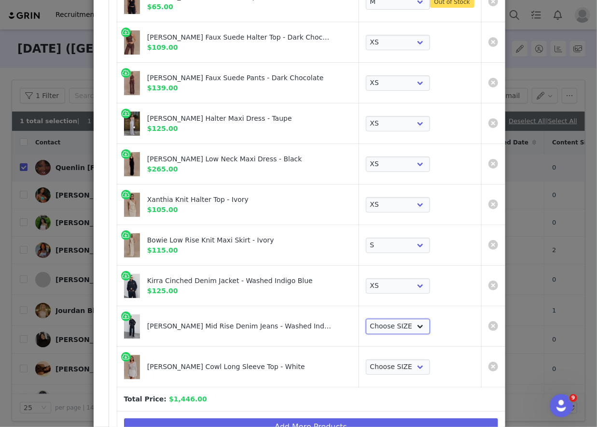
select select "28052041"
click at [366, 318] on select "Choose SIZE 4 6 7 8 9 10 11 12 14 16 18" at bounding box center [398, 325] width 64 height 15
click at [366, 363] on select "Choose SIZE XXS XS S M L XL XXL 3XL" at bounding box center [398, 366] width 64 height 15
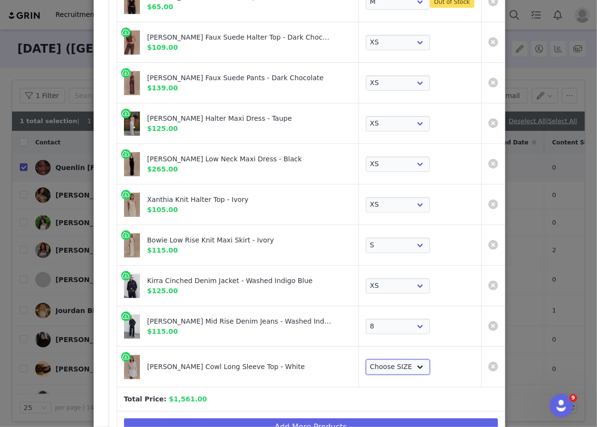
select select "27556434"
click at [366, 359] on select "Choose SIZE XXS XS S M L XL XXL 3XL" at bounding box center [398, 366] width 64 height 15
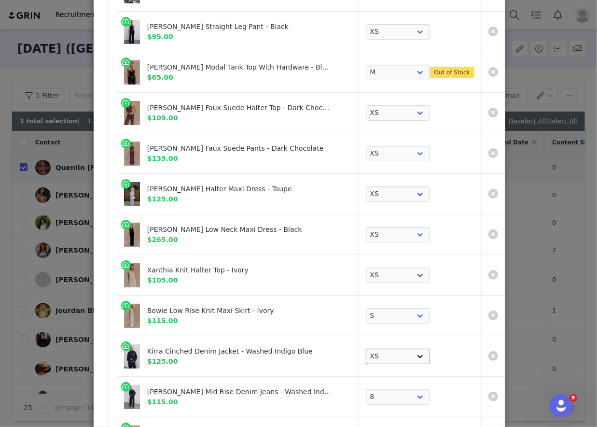
scroll to position [143, 0]
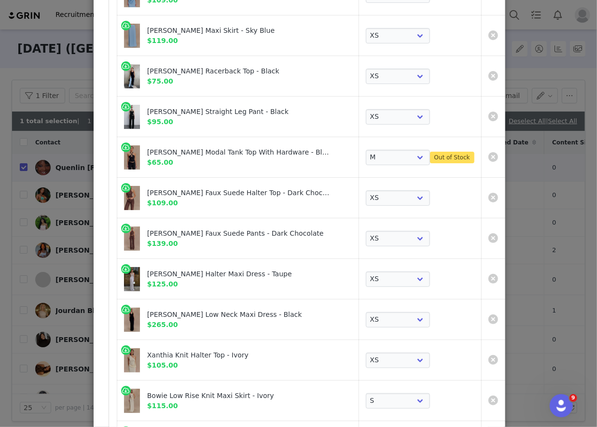
click at [169, 152] on div "[PERSON_NAME] Modal Tank Top With Hardware - Black" at bounding box center [239, 152] width 184 height 10
drag, startPoint x: 169, startPoint y: 152, endPoint x: 244, endPoint y: 151, distance: 74.8
click at [244, 151] on div "[PERSON_NAME] Modal Tank Top With Hardware - Black" at bounding box center [239, 152] width 184 height 10
copy div "[PERSON_NAME] Tank Top With Hardware"
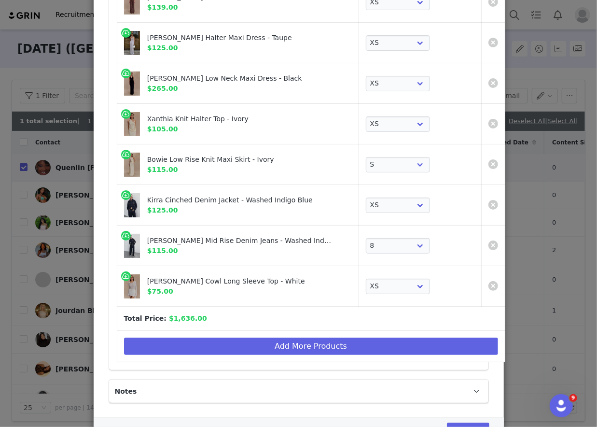
scroll to position [420, 0]
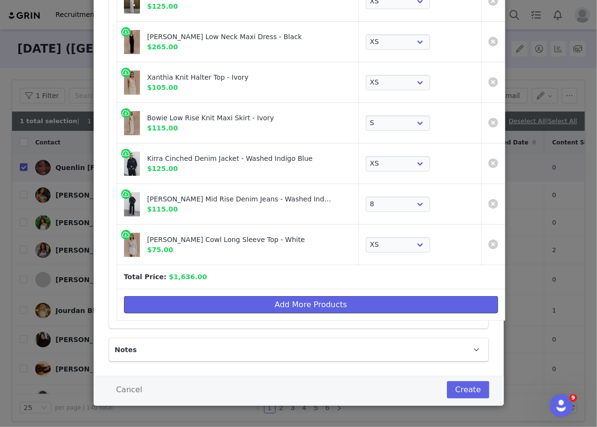
drag, startPoint x: 213, startPoint y: 300, endPoint x: 217, endPoint y: 254, distance: 45.5
click at [213, 300] on button "Add More Products" at bounding box center [311, 304] width 374 height 17
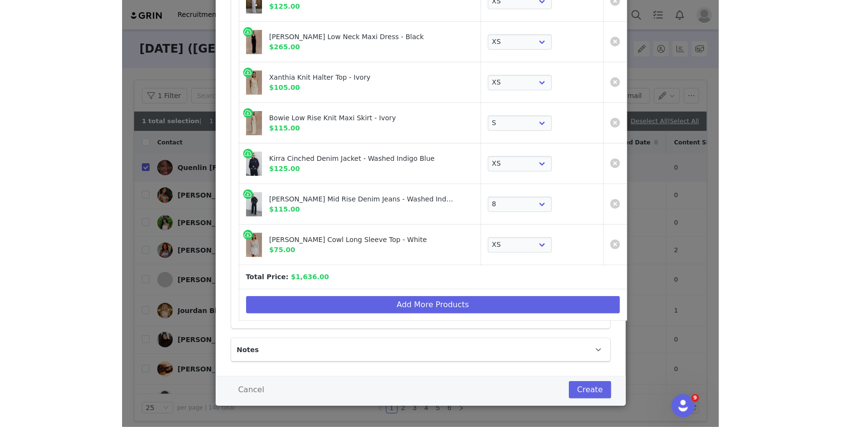
scroll to position [0, 0]
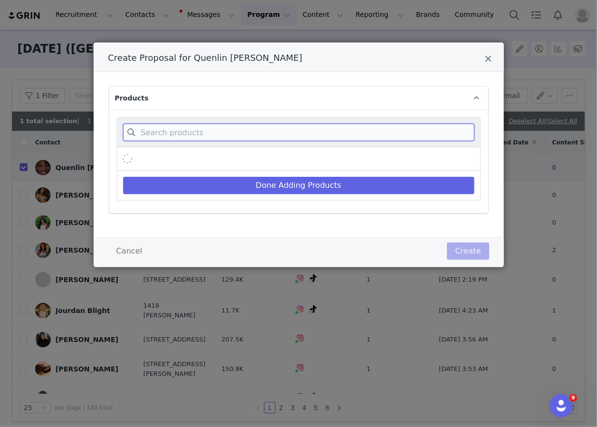
click at [237, 140] on div "Create Proposal for Quenlin Blackwell" at bounding box center [299, 132] width 364 height 30
paste input "[PERSON_NAME] Tank Top With Hardware"
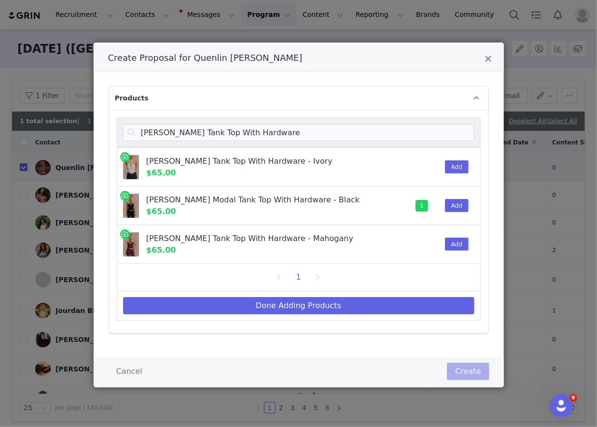
click at [469, 161] on div "[PERSON_NAME] Modal Tank Top With Hardware - Ivory $65.00 Add" at bounding box center [299, 166] width 364 height 39
click at [462, 162] on button "Add" at bounding box center [457, 166] width 24 height 13
click at [449, 247] on button "Add" at bounding box center [457, 243] width 24 height 13
click at [199, 129] on input "[PERSON_NAME] Tank Top With Hardware" at bounding box center [298, 132] width 351 height 17
drag, startPoint x: 199, startPoint y: 129, endPoint x: 317, endPoint y: 129, distance: 117.3
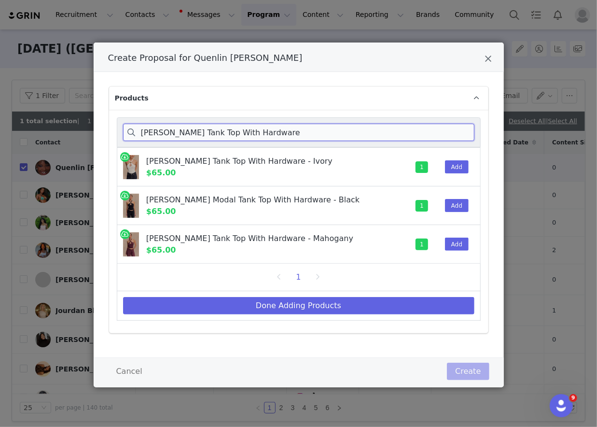
click at [317, 129] on input "[PERSON_NAME] Tank Top With Hardware" at bounding box center [298, 132] width 351 height 17
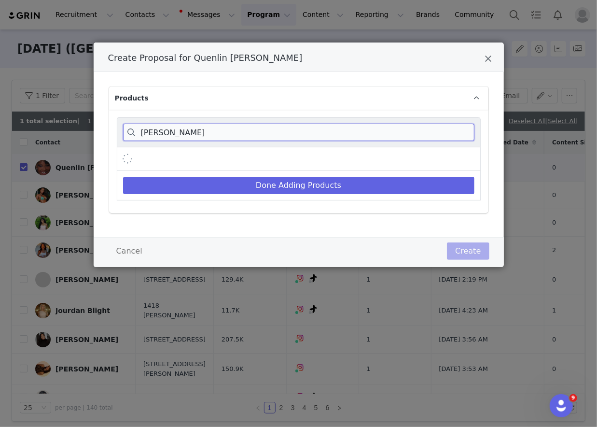
type input "[PERSON_NAME]"
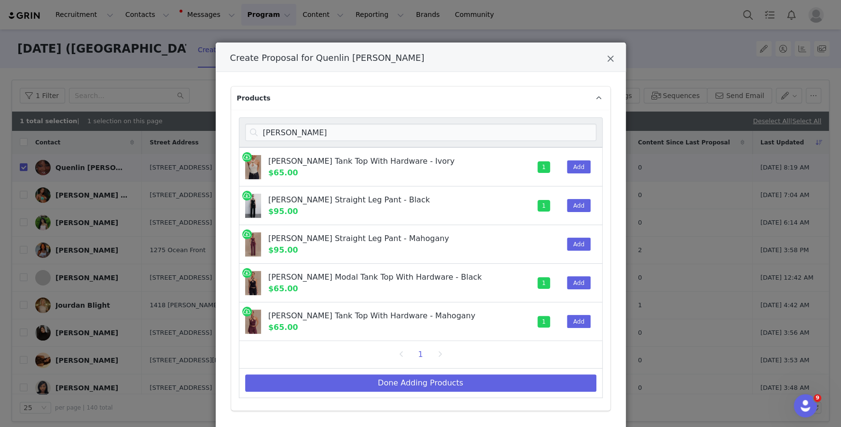
click at [572, 259] on div "Add" at bounding box center [575, 244] width 29 height 38
click at [573, 248] on button "Add" at bounding box center [579, 243] width 24 height 13
click at [470, 369] on div "Done Adding Products" at bounding box center [421, 382] width 364 height 29
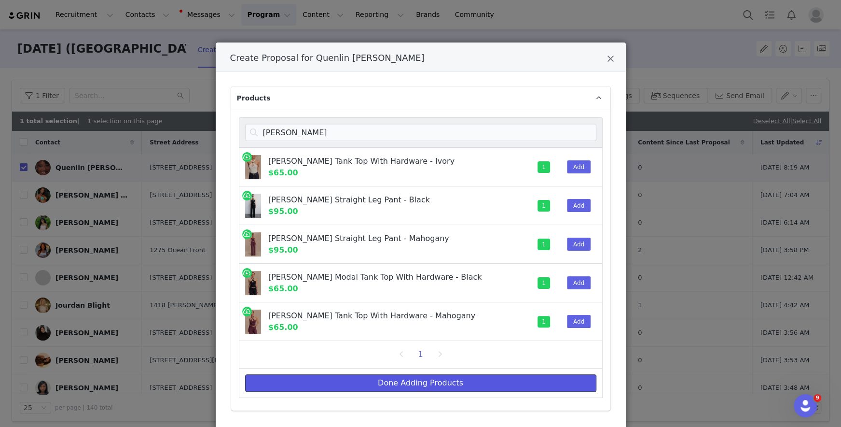
click at [470, 378] on button "Done Adding Products" at bounding box center [420, 382] width 351 height 17
select select "27721068"
select select "27721076"
select select "28143771"
select select "28014253"
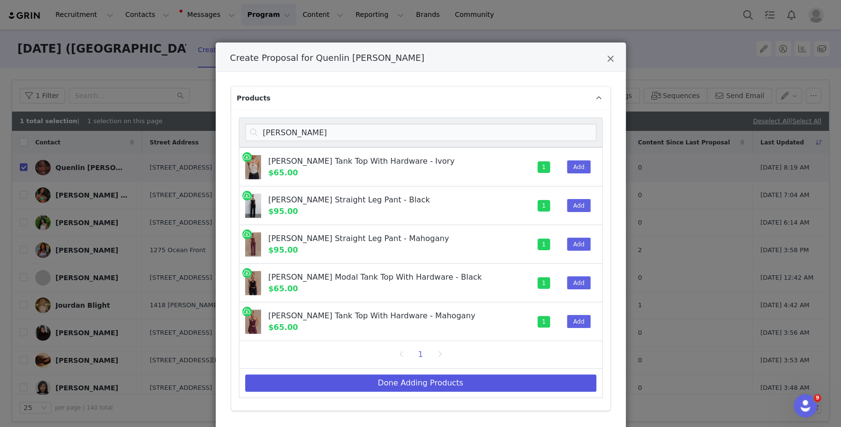
select select "28014239"
select select "28015410"
select select "28015456"
select select "28302252"
select select "28306763"
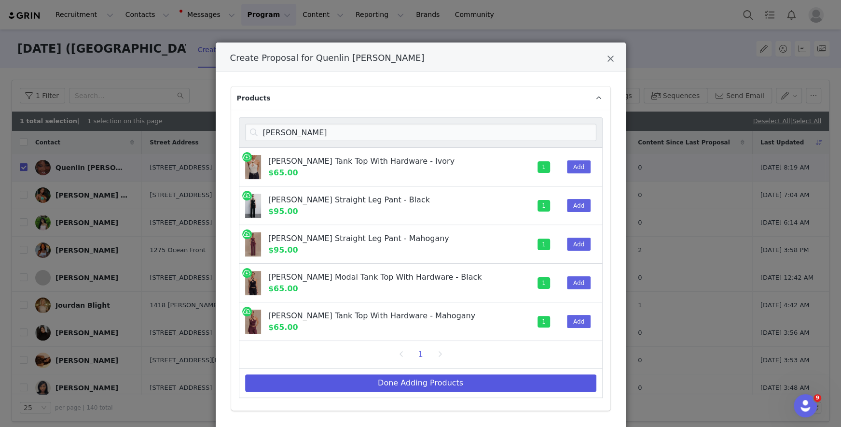
select select "28306735"
select select "28306752"
select select "28071220"
select select "28052041"
select select "27556434"
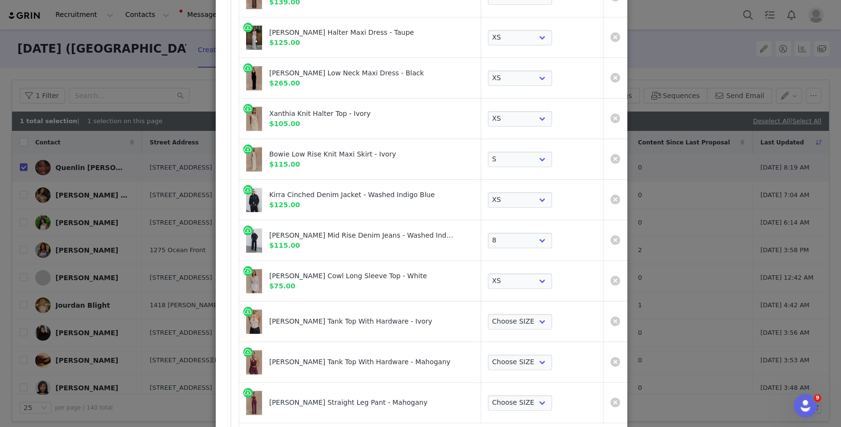
scroll to position [541, 0]
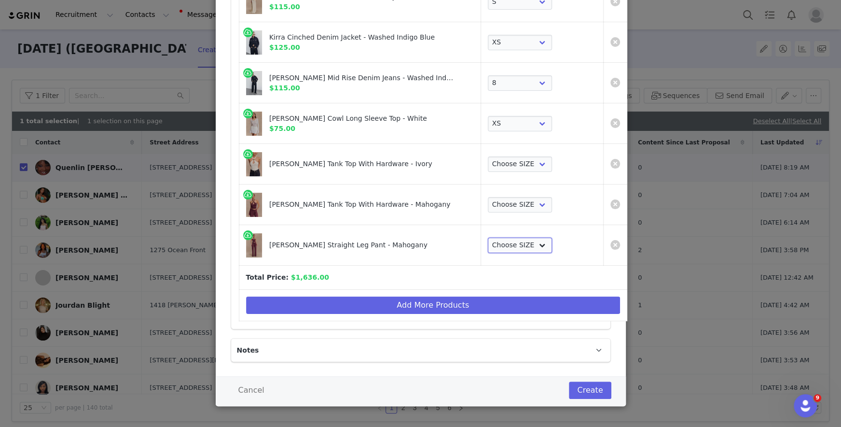
click at [489, 241] on select "Choose SIZE XXS XS S M L XL XXL 3XL" at bounding box center [520, 244] width 64 height 15
select select "28014245"
click at [488, 237] on select "Choose SIZE XXS XS S M L XL XXL 3XL" at bounding box center [520, 244] width 64 height 15
click at [499, 198] on select "Choose SIZE XXS XS S M L XL XXL 3XL" at bounding box center [520, 204] width 64 height 15
click at [488, 197] on select "Choose SIZE XXS XS S M L XL XXL 3XL" at bounding box center [520, 204] width 64 height 15
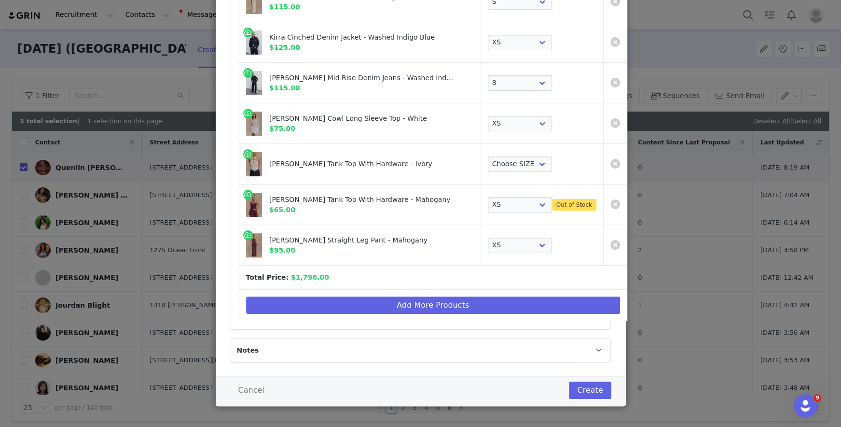
click at [498, 210] on td "Choose SIZE XXS XS S M L XL XXL 3XL Out of Stock" at bounding box center [542, 204] width 123 height 41
click at [498, 205] on select "Choose SIZE XXS XS S M L XL XXL 3XL" at bounding box center [520, 204] width 64 height 15
click at [488, 197] on select "Choose SIZE XXS XS S M L XL XXL 3XL" at bounding box center [520, 204] width 64 height 15
click at [493, 201] on select "Choose SIZE XXS XS S M L XL XXL 3XL" at bounding box center [520, 204] width 64 height 15
click at [488, 197] on select "Choose SIZE XXS XS S M L XL XXL 3XL" at bounding box center [520, 204] width 64 height 15
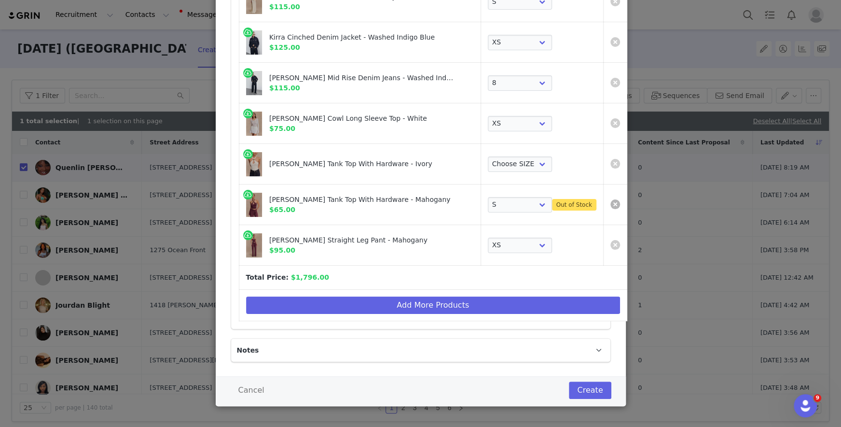
click at [596, 202] on link "Create Proposal for Quenlin Blackwell" at bounding box center [615, 204] width 10 height 10
select select "28014245"
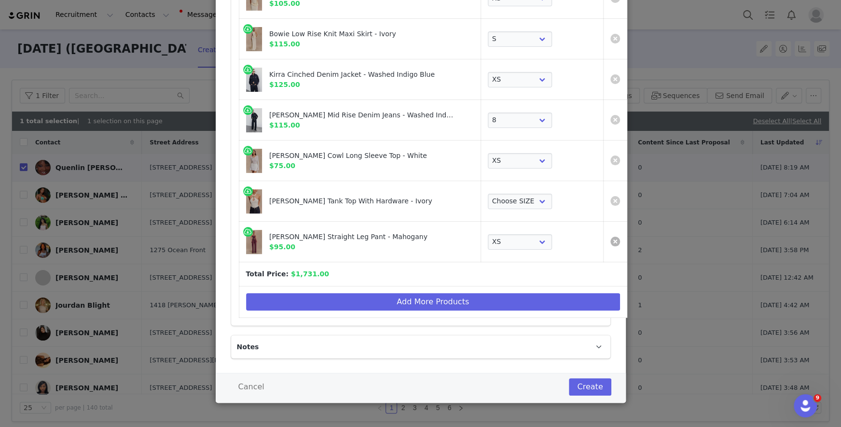
scroll to position [501, 0]
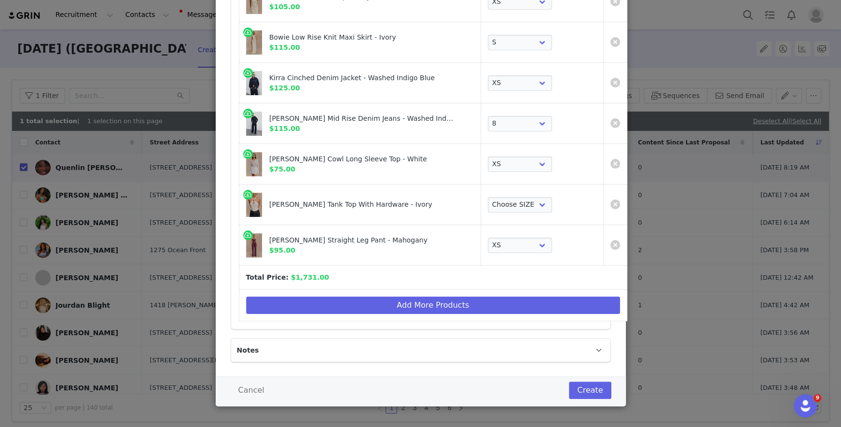
click at [304, 291] on td "Add More Products" at bounding box center [433, 305] width 388 height 31
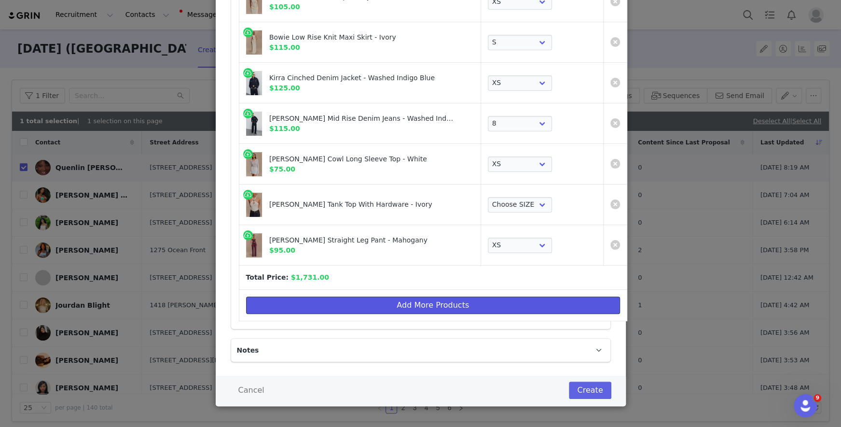
click at [305, 298] on button "Add More Products" at bounding box center [433, 304] width 374 height 17
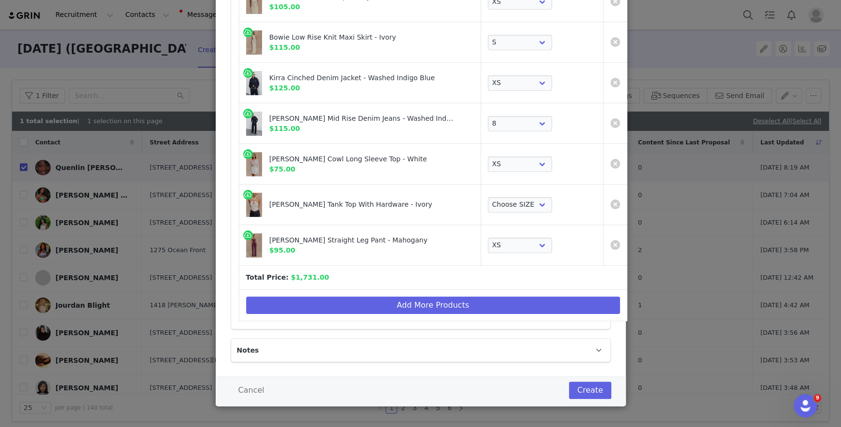
scroll to position [0, 0]
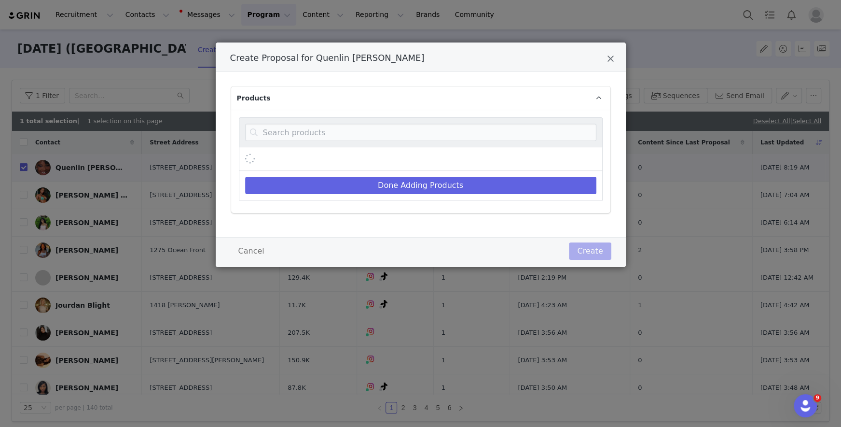
click at [320, 144] on div "Create Proposal for Quenlin Blackwell" at bounding box center [421, 132] width 364 height 30
click at [319, 137] on input "Create Proposal for Quenlin Blackwell" at bounding box center [420, 132] width 351 height 17
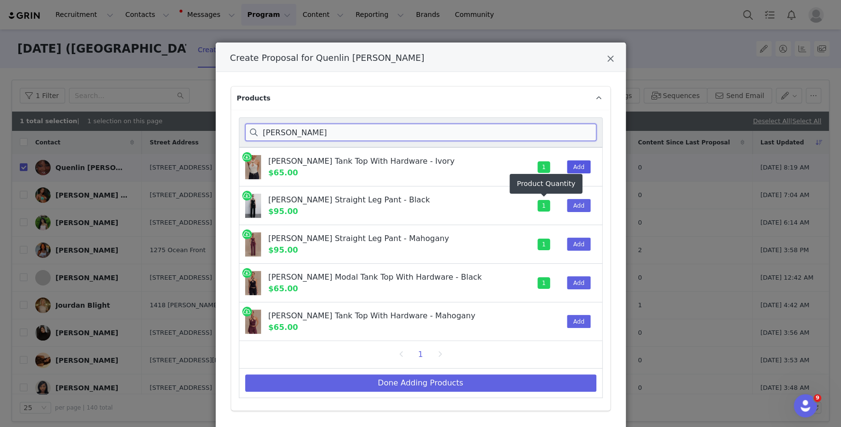
type input "[PERSON_NAME]"
click at [586, 166] on button "Add" at bounding box center [579, 166] width 24 height 13
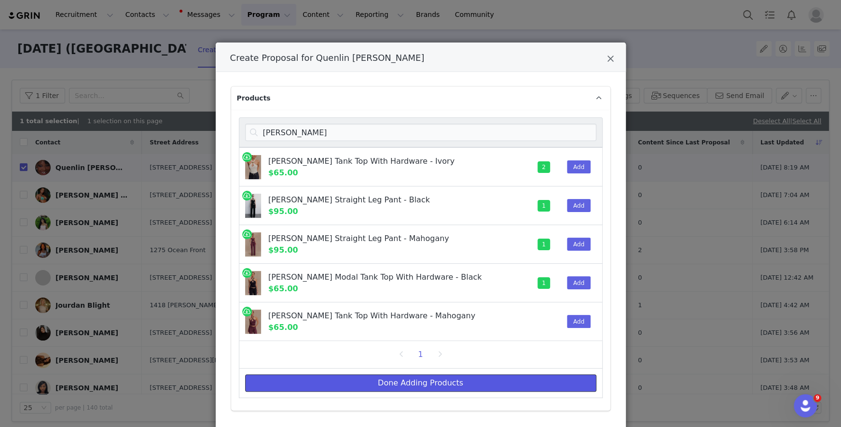
click at [469, 374] on button "Done Adding Products" at bounding box center [420, 382] width 351 height 17
select select "27721068"
select select "27721076"
select select "28143771"
select select "28014253"
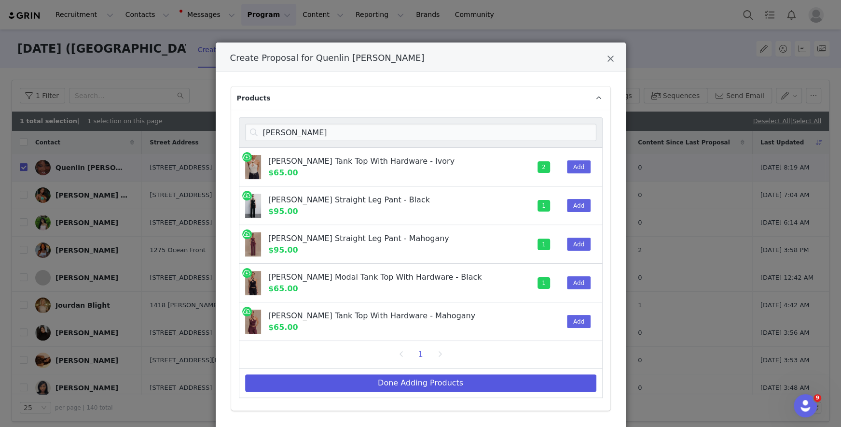
select select "28014239"
select select "28015410"
select select "28015456"
select select "28302252"
select select "28306763"
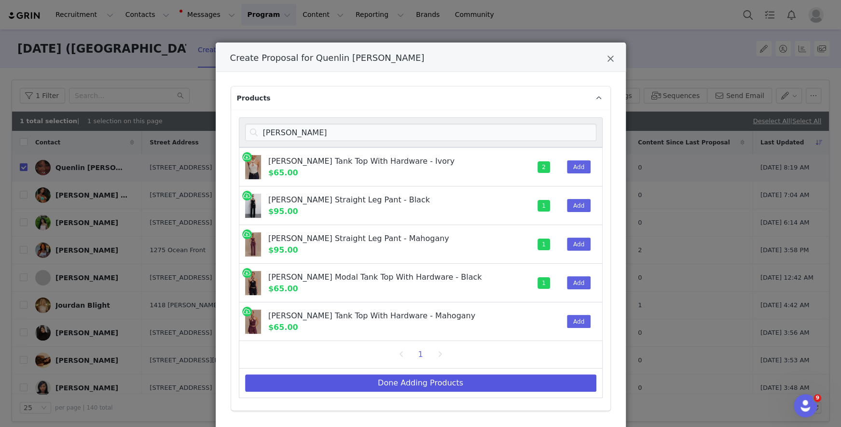
select select "28306735"
select select "28306752"
select select "28071220"
select select "28052041"
select select "27556434"
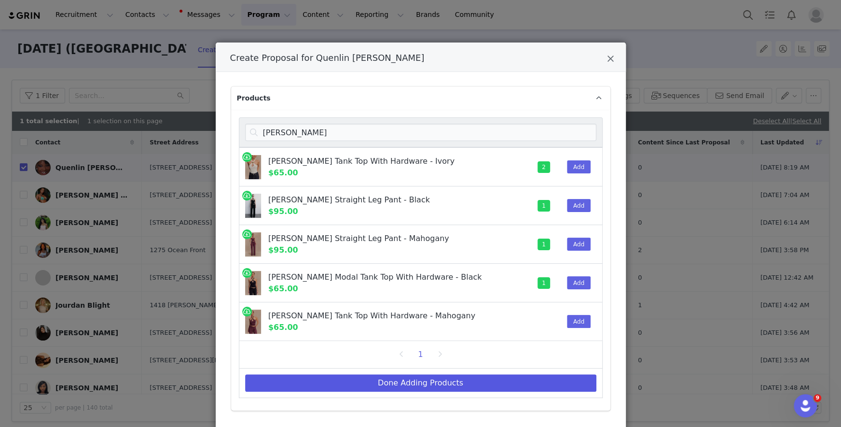
select select "28014245"
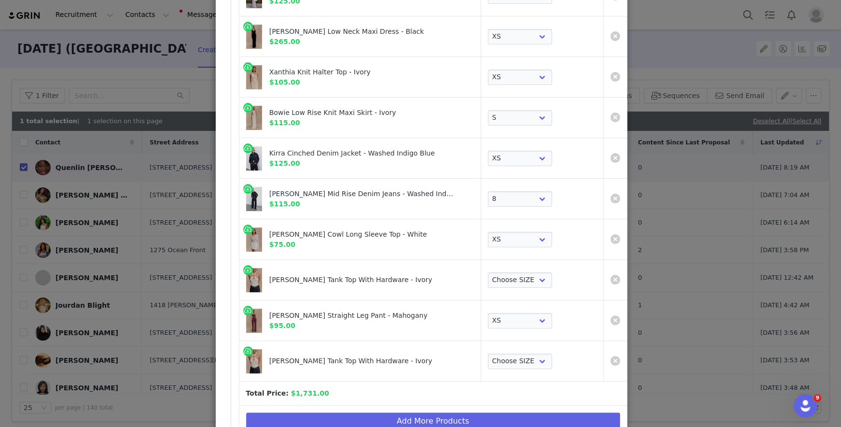
scroll to position [462, 0]
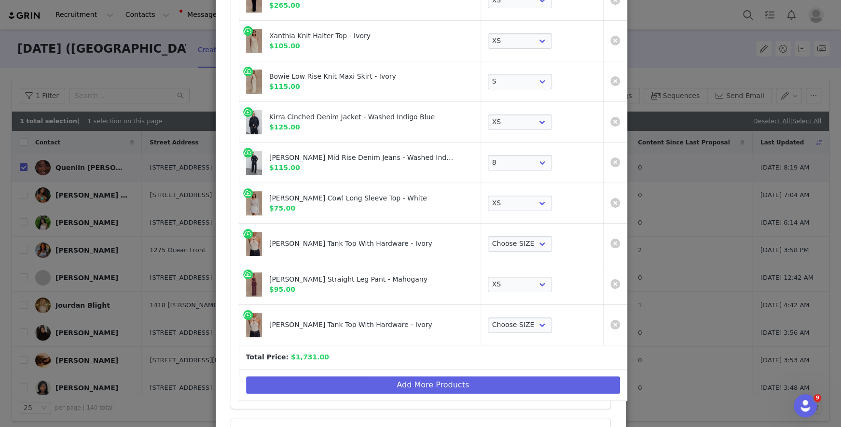
click at [481, 332] on td "Choose SIZE XXS XS S M L XL XXL 3XL" at bounding box center [542, 324] width 123 height 41
click at [488, 324] on select "Choose SIZE XXS XS S M L XL XXL 3XL" at bounding box center [520, 324] width 64 height 15
select select "28014229"
click at [488, 317] on select "Choose SIZE XXS XS S M L XL XXL 3XL" at bounding box center [520, 324] width 64 height 15
click at [596, 319] on link "Create Proposal for Quenlin Blackwell" at bounding box center [615, 324] width 10 height 10
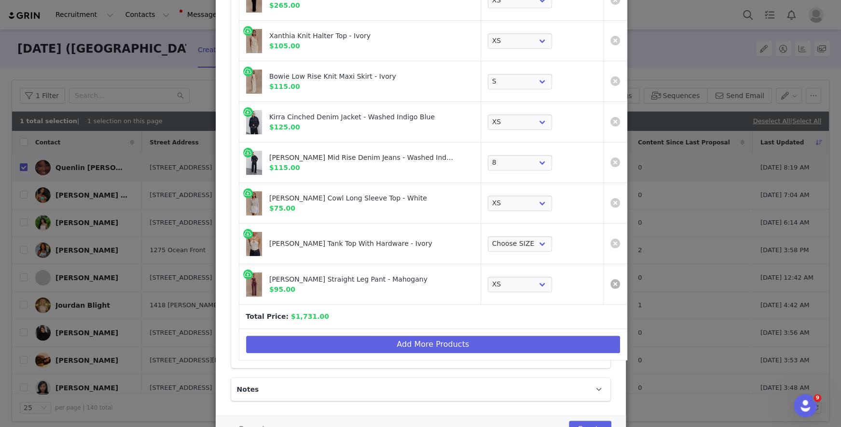
click at [596, 281] on link "Create Proposal for Quenlin Blackwell" at bounding box center [615, 284] width 10 height 10
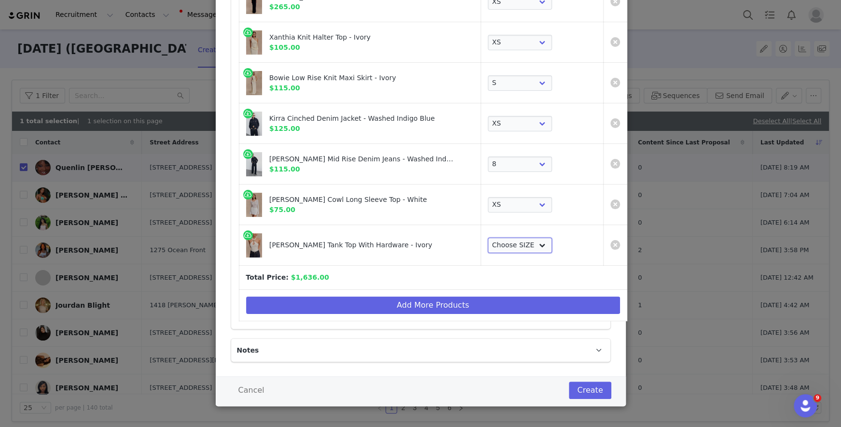
click at [488, 243] on select "Choose SIZE XXS XS S M L XL XXL 3XL" at bounding box center [520, 244] width 64 height 15
click at [488, 237] on select "Choose SIZE XXS XS S M L XL XXL 3XL" at bounding box center [520, 244] width 64 height 15
click at [491, 248] on select "Choose SIZE XXS XS S M L XL XXL 3XL" at bounding box center [520, 244] width 64 height 15
select select "28014229"
click at [488, 237] on select "Choose SIZE XXS XS S M L XL XXL 3XL" at bounding box center [520, 244] width 64 height 15
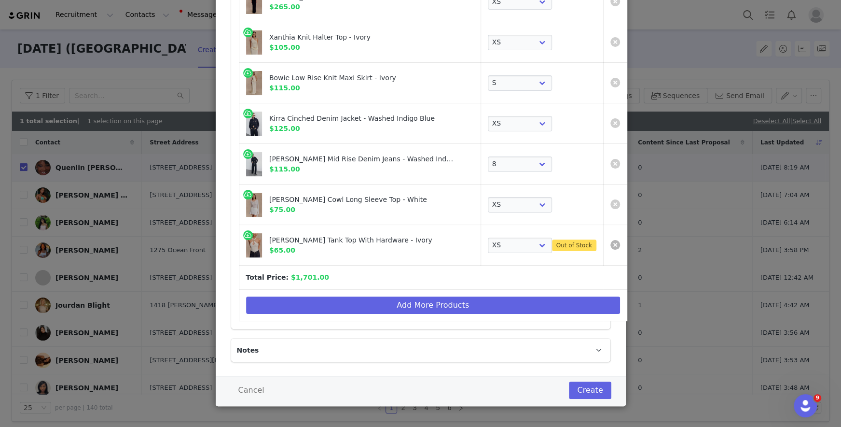
click at [596, 243] on link "Create Proposal for Quenlin Blackwell" at bounding box center [615, 245] width 10 height 10
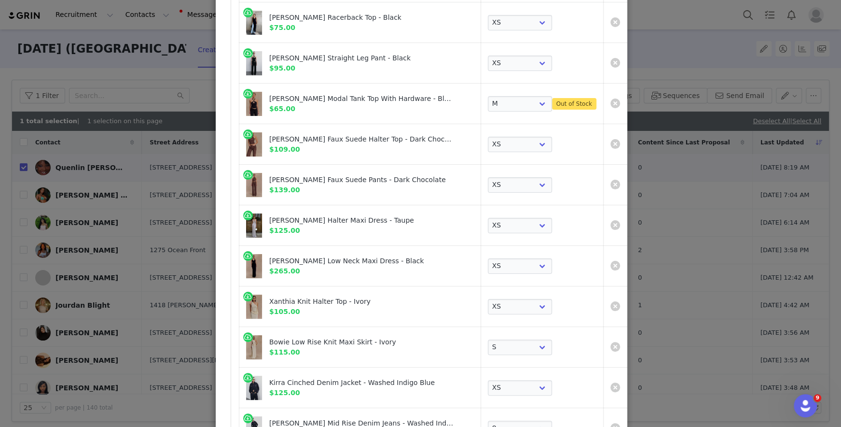
scroll to position [191, 0]
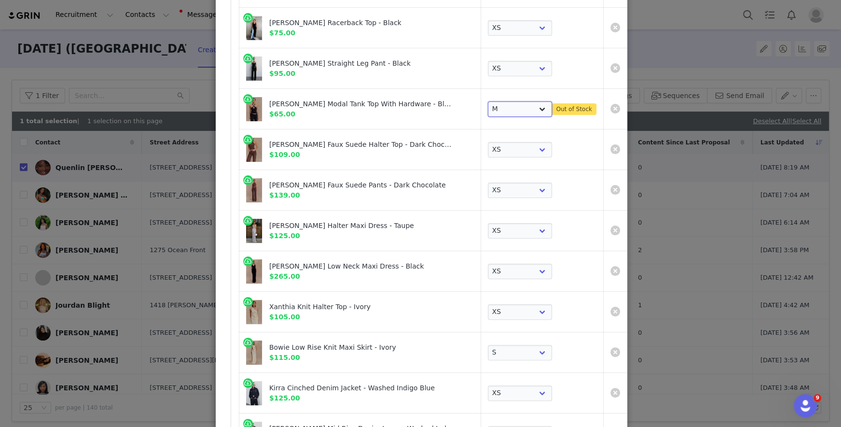
click at [488, 103] on select "Choose SIZE XXS XS S M L XL XXL 3XL" at bounding box center [520, 108] width 64 height 15
click at [488, 101] on select "Choose SIZE XXS XS S M L XL XXL 3XL" at bounding box center [520, 108] width 64 height 15
click at [596, 105] on link "Create Proposal for Quenlin Blackwell" at bounding box center [615, 109] width 10 height 10
select select "28015410"
select select "28306752"
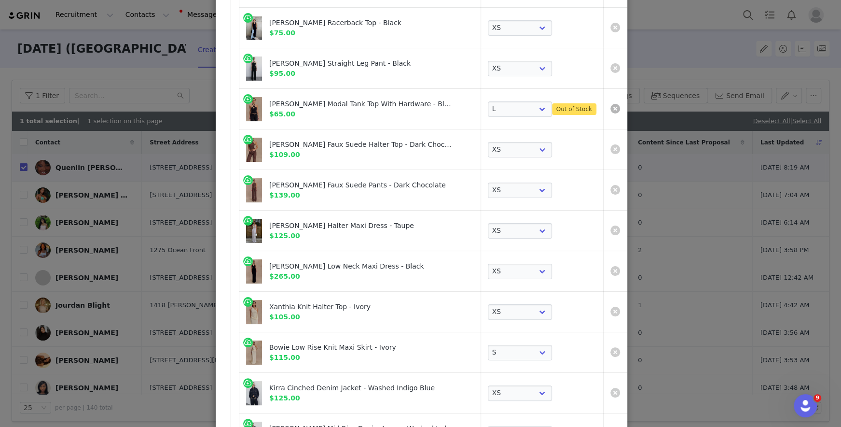
select select "28071220"
select select "27556434"
select select "28052041"
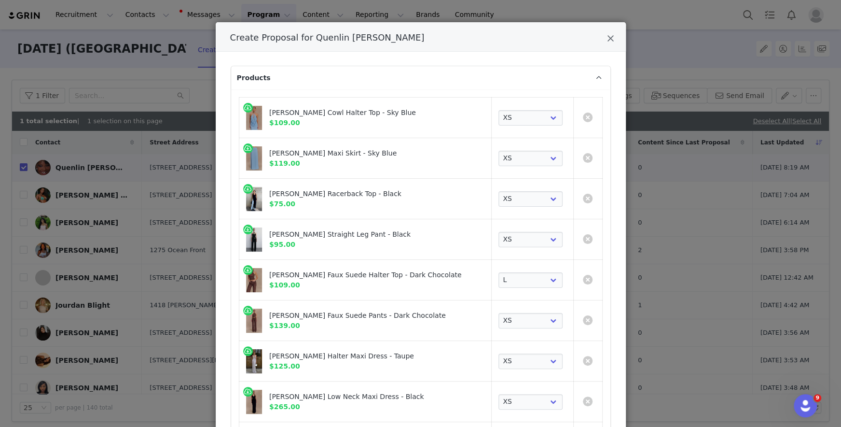
scroll to position [41, 0]
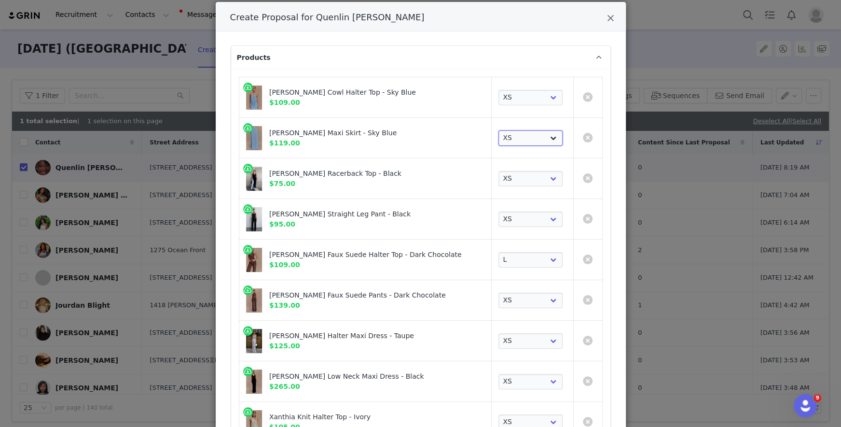
click at [514, 137] on select "Choose SIZE XXS XS S M L XL XXL 3XL" at bounding box center [530, 137] width 64 height 15
click at [590, 134] on link "Create Proposal for Quenlin Blackwell" at bounding box center [588, 138] width 10 height 10
select select "28306752"
select select "28071220"
select select "27556434"
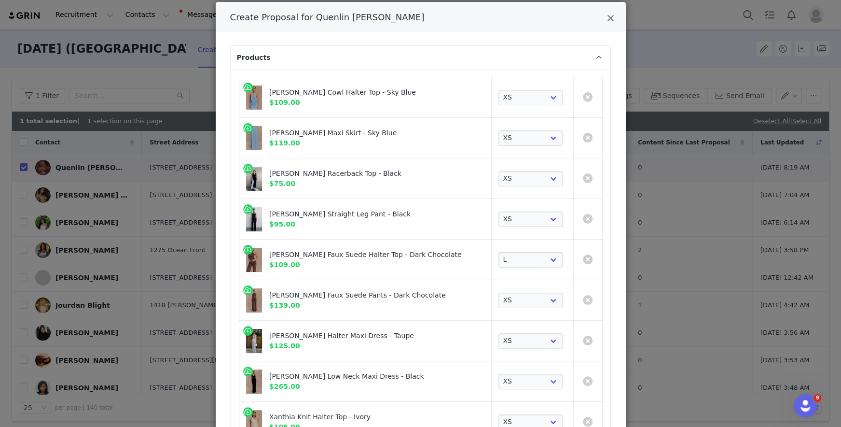
select select "28052041"
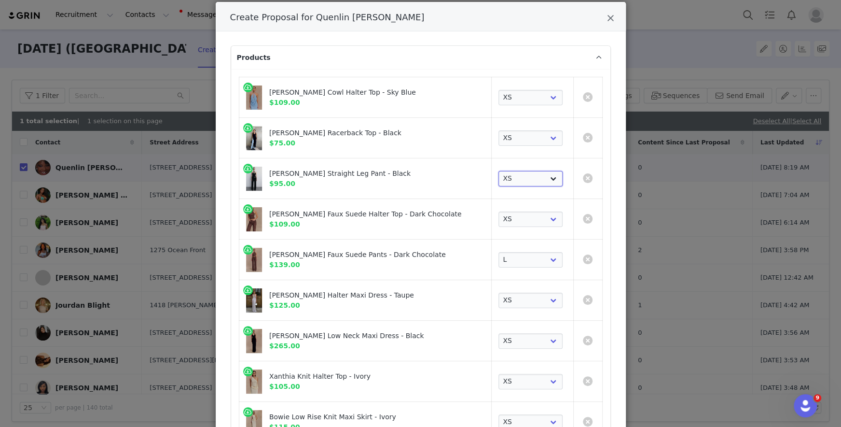
click at [511, 181] on select "Choose SIZE XXS XS S M L XL XXL 3XL" at bounding box center [530, 178] width 64 height 15
select select "28014254"
click at [498, 171] on select "Choose SIZE XXS XS S M L XL XXL 3XL" at bounding box center [530, 178] width 64 height 15
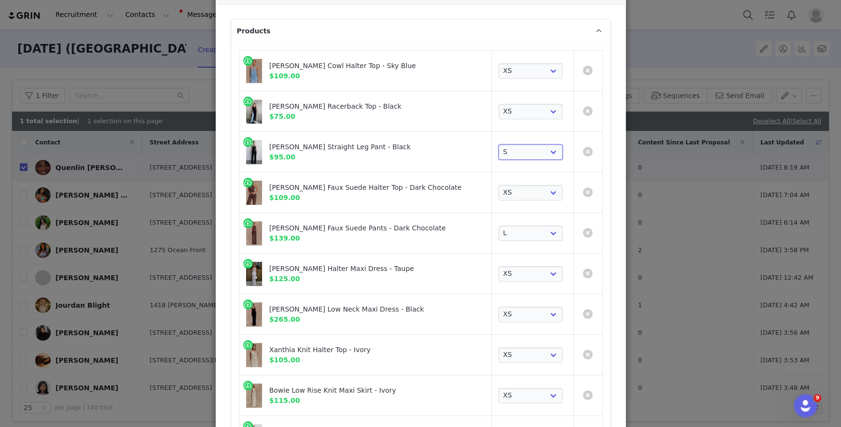
scroll to position [70, 0]
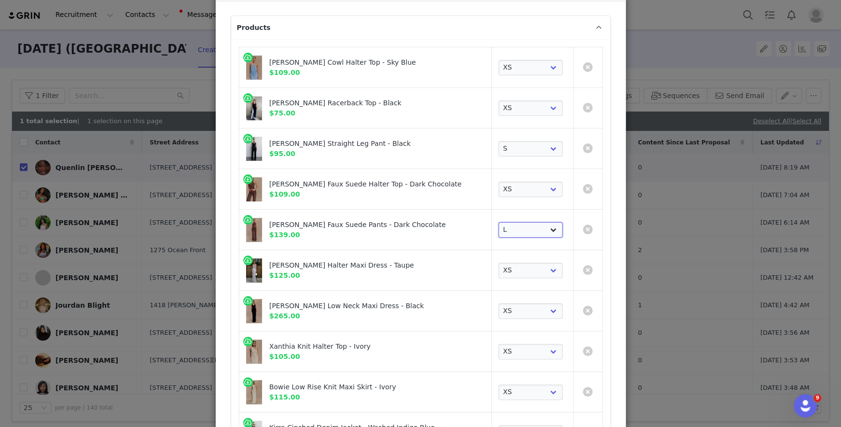
click at [516, 232] on select "Choose SIZE XXS XS S M L XL XXL 3XL" at bounding box center [530, 229] width 64 height 15
select select "28015457"
click at [498, 222] on select "Choose SIZE XXS XS S M L XL XXL 3XL" at bounding box center [530, 229] width 64 height 15
click at [515, 303] on select "Choose SIZE XXS XS S M L XL XXL 3XL" at bounding box center [530, 310] width 64 height 15
click at [498, 303] on select "Choose SIZE XXS XS S M L XL XXL 3XL" at bounding box center [530, 310] width 64 height 15
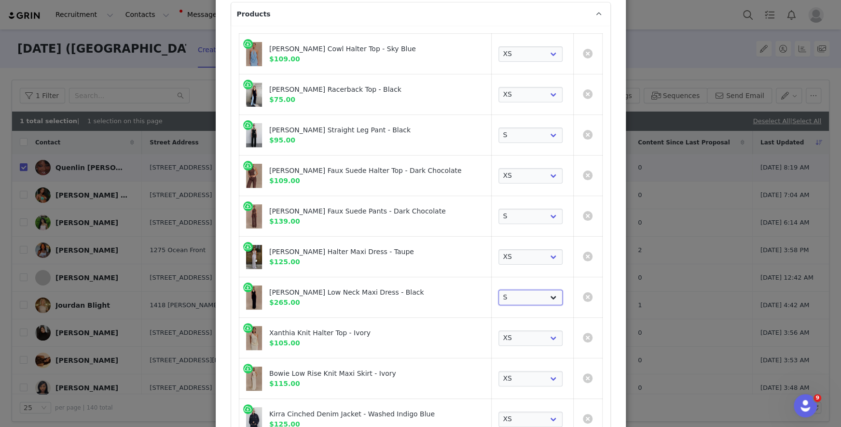
scroll to position [86, 0]
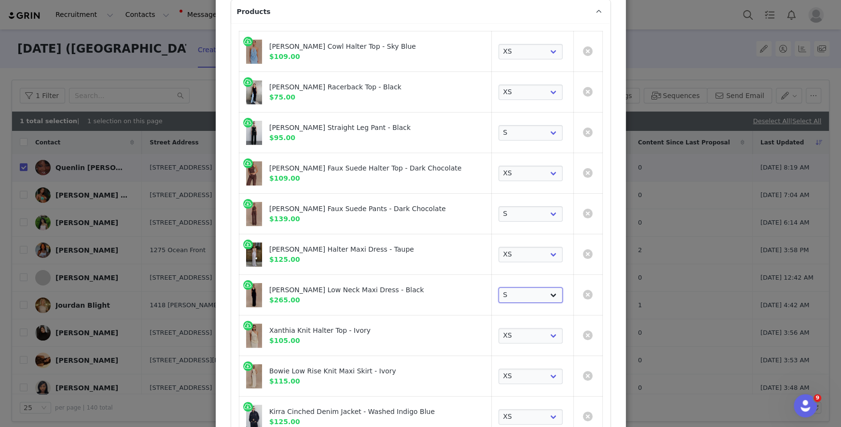
click at [513, 288] on select "Choose SIZE XXS XS S M L XL XXL 3XL" at bounding box center [530, 294] width 64 height 15
select select "28306763"
click at [498, 287] on select "Choose SIZE XXS XS S M L XL XXL 3XL" at bounding box center [530, 294] width 64 height 15
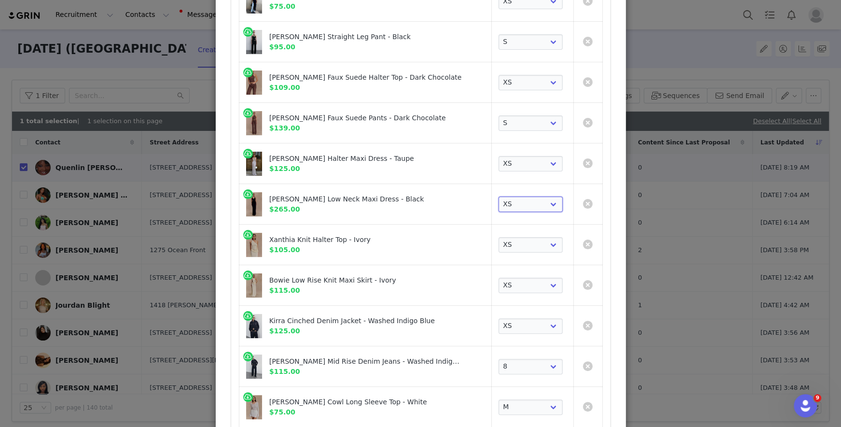
scroll to position [179, 0]
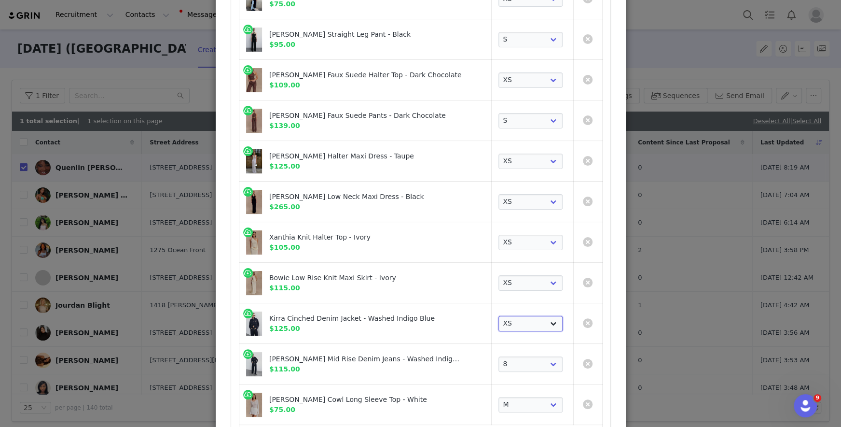
click at [505, 320] on select "Choose SIZE XXS XS S M L XL XXL 3XL" at bounding box center [530, 323] width 64 height 15
select select "28071221"
click at [498, 316] on select "Choose SIZE XXS XS S M L XL XXL 3XL" at bounding box center [530, 323] width 64 height 15
click at [503, 322] on select "Choose SIZE XXS XS S M L XL XXL 3XL" at bounding box center [530, 323] width 64 height 15
click at [498, 316] on select "Choose SIZE XXS XS S M L XL XXL 3XL" at bounding box center [530, 323] width 64 height 15
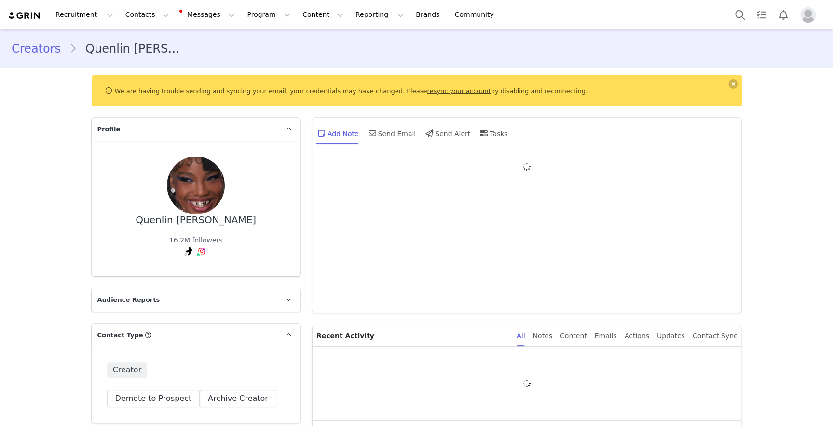
type input "+1 ([GEOGRAPHIC_DATA])"
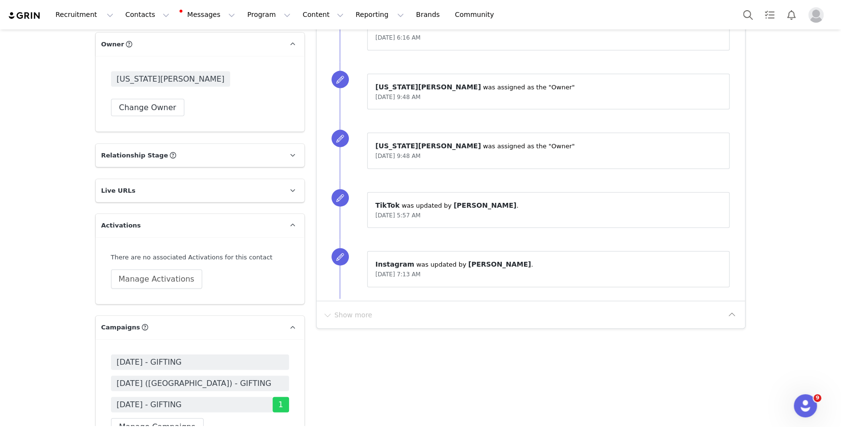
scroll to position [1469, 0]
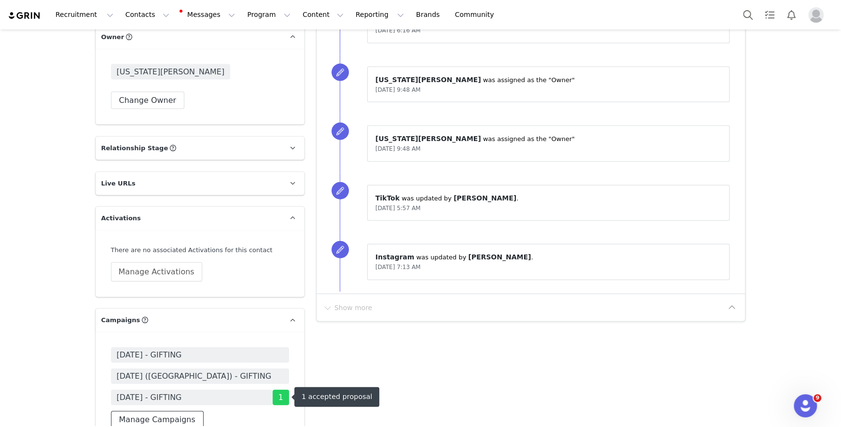
click at [165, 417] on button "Manage Campaigns" at bounding box center [157, 419] width 93 height 17
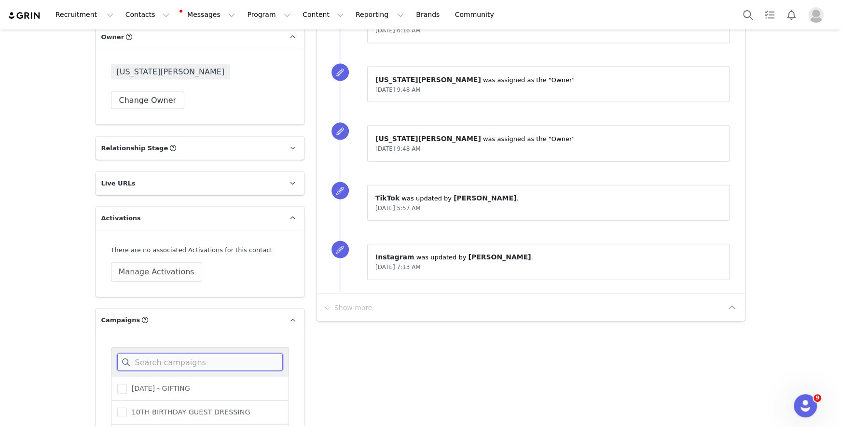
click at [192, 360] on input at bounding box center [200, 361] width 166 height 17
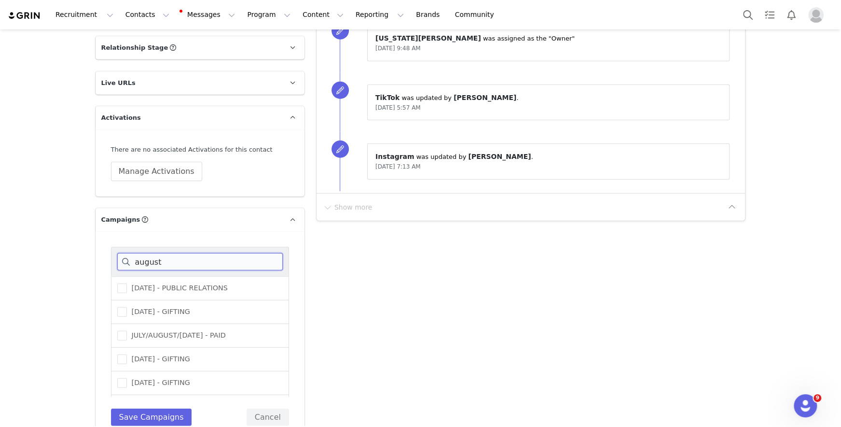
scroll to position [1589, 0]
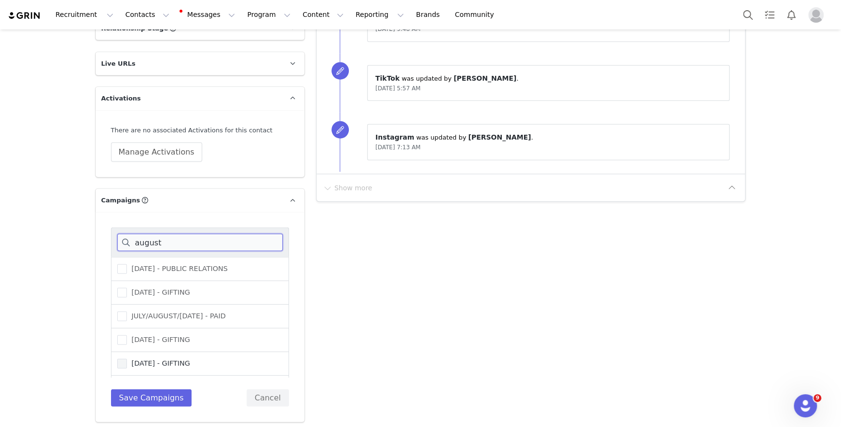
type input "august"
click at [161, 360] on span "[DATE] - GIFTING" at bounding box center [158, 363] width 63 height 9
click at [127, 359] on input "[DATE] - GIFTING" at bounding box center [127, 359] width 0 height 0
click at [161, 393] on button "Save Campaigns" at bounding box center [151, 397] width 81 height 17
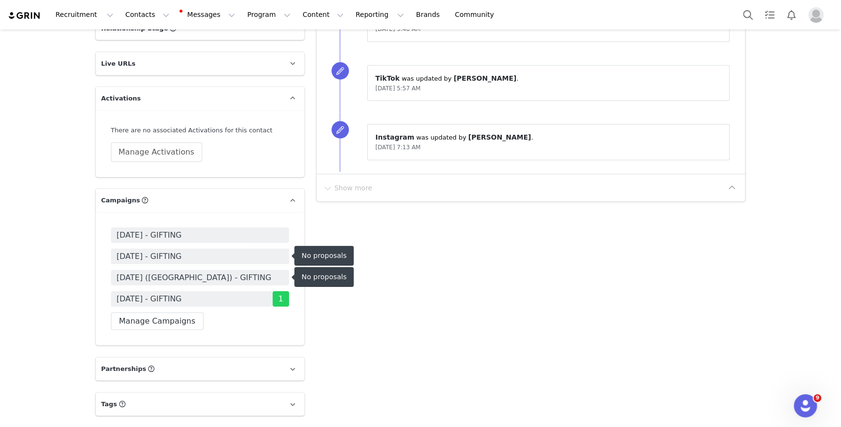
click at [220, 260] on span "[DATE] - GIFTING" at bounding box center [200, 256] width 178 height 15
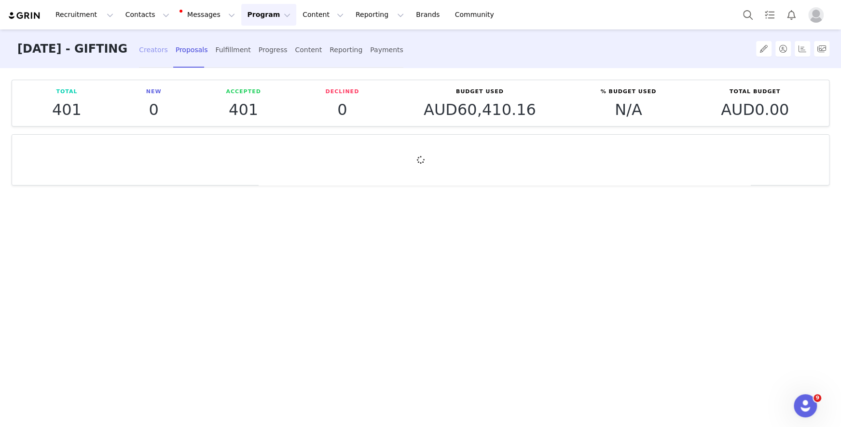
click at [168, 52] on div "Creators" at bounding box center [153, 50] width 29 height 26
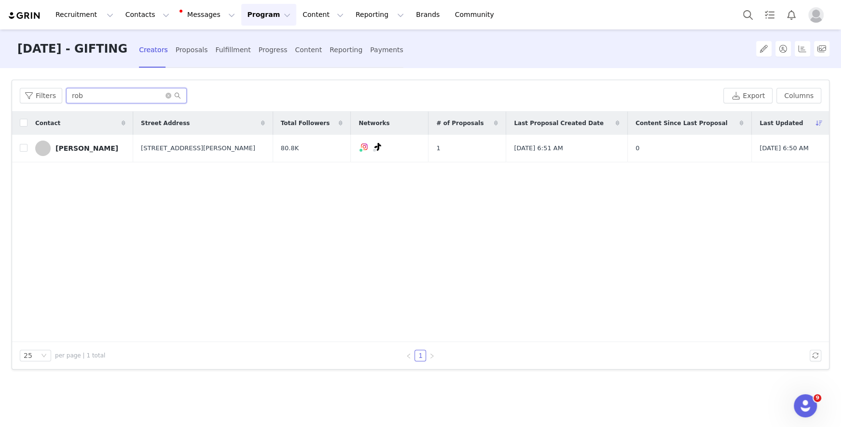
click at [111, 95] on input "rob" at bounding box center [126, 95] width 121 height 15
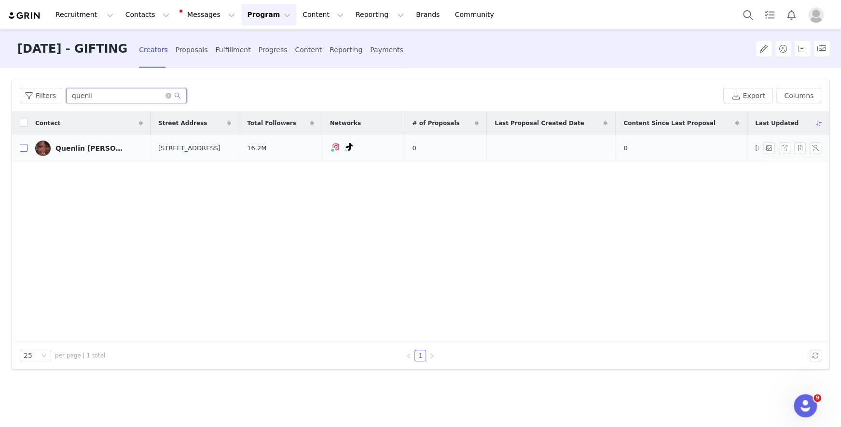
type input "quenli"
click at [26, 145] on input "checkbox" at bounding box center [24, 148] width 8 height 8
checkbox input "true"
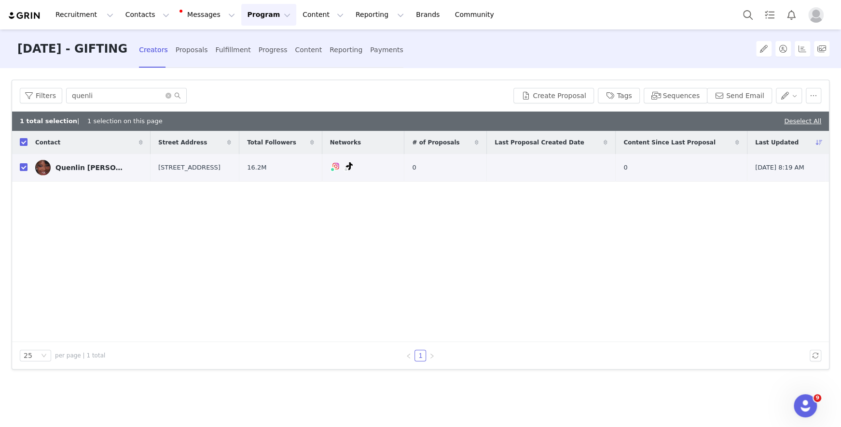
click at [513, 105] on div "Filters quenli Create Proposal Tags Sequences Send Email" at bounding box center [420, 95] width 817 height 31
click at [540, 104] on div "Filters quenli Create Proposal Tags Sequences Send Email" at bounding box center [420, 95] width 817 height 31
click at [565, 91] on button "Create Proposal" at bounding box center [553, 95] width 80 height 15
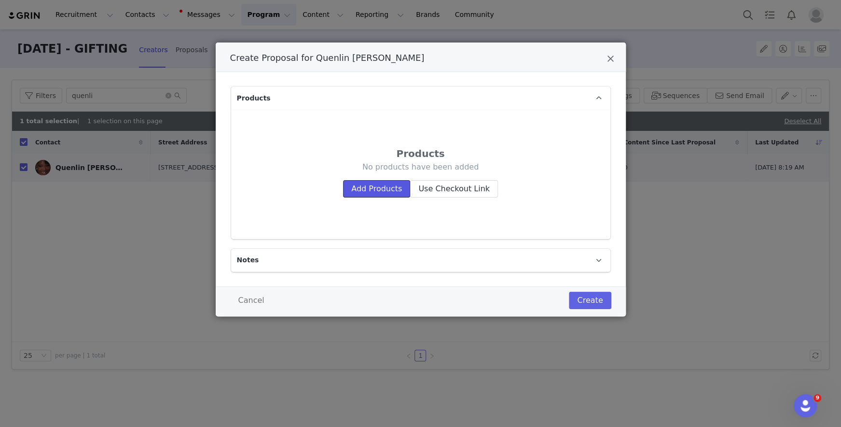
click at [366, 181] on button "Add Products" at bounding box center [376, 188] width 67 height 17
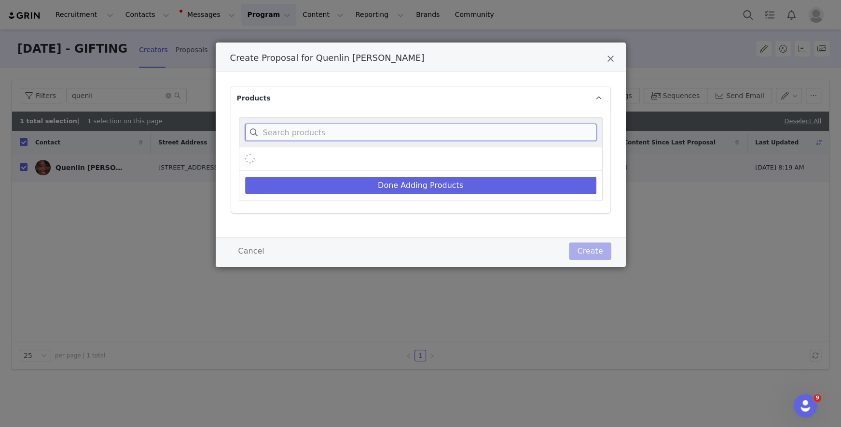
click at [355, 128] on input "Create Proposal for Quenlin Blackwell" at bounding box center [420, 132] width 351 height 17
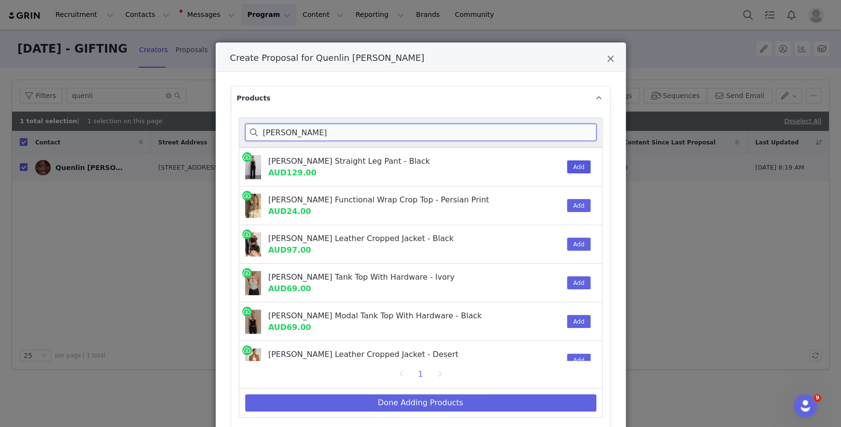
type input "[PERSON_NAME]"
click at [580, 166] on button "Add" at bounding box center [579, 166] width 24 height 13
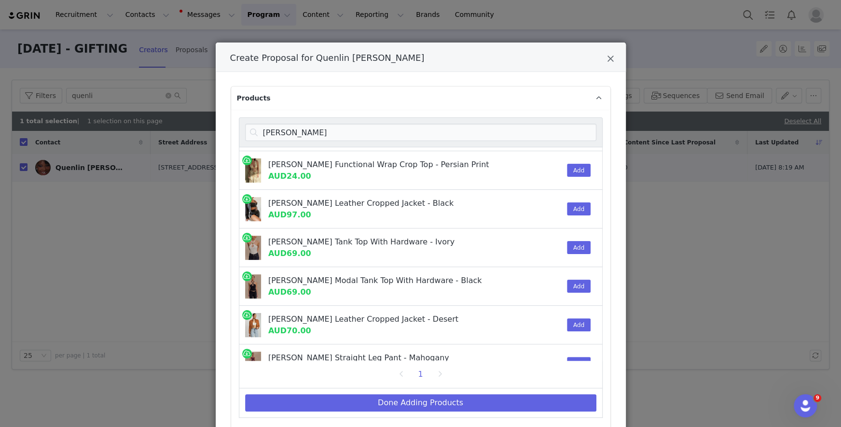
scroll to position [39, 0]
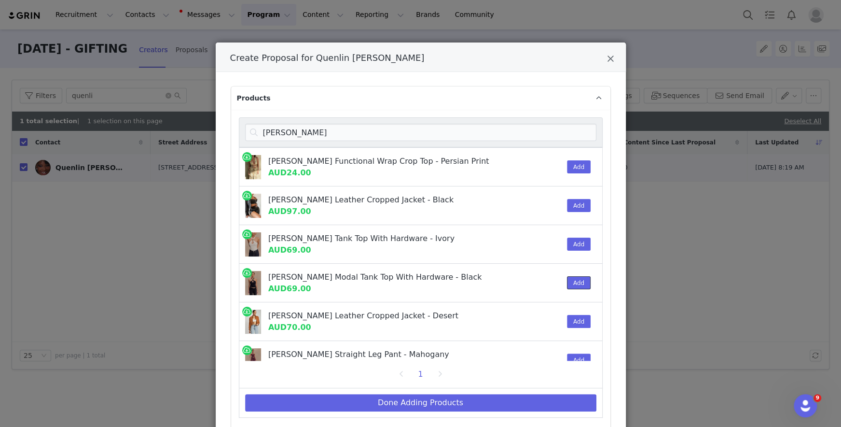
drag, startPoint x: 569, startPoint y: 284, endPoint x: 567, endPoint y: 299, distance: 15.0
click at [569, 284] on button "Add" at bounding box center [579, 282] width 24 height 13
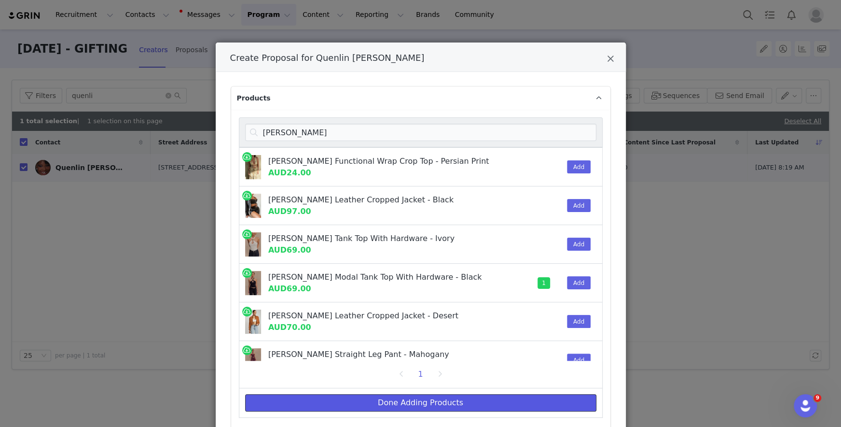
click at [540, 395] on button "Done Adding Products" at bounding box center [420, 402] width 351 height 17
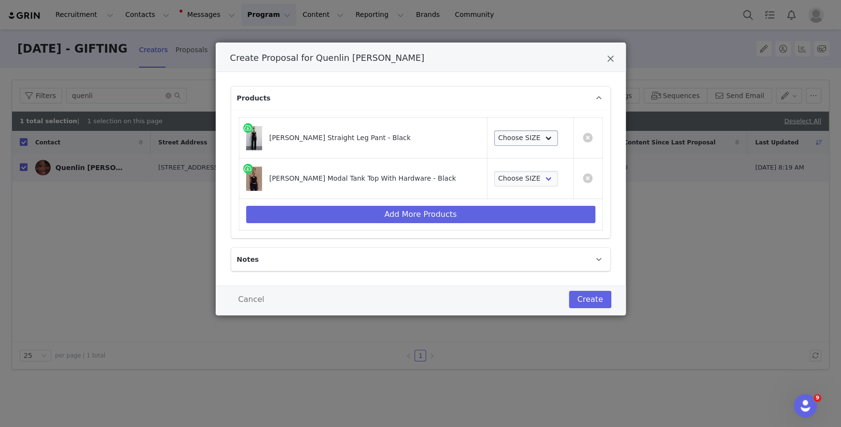
drag, startPoint x: 528, startPoint y: 124, endPoint x: 527, endPoint y: 131, distance: 7.3
click at [528, 124] on td "Choose SIZE XXS XS S M L XL XXL 3XL" at bounding box center [530, 138] width 86 height 41
click at [526, 140] on select "Choose SIZE XXS XS S M L XL XXL 3XL" at bounding box center [526, 137] width 64 height 15
click at [494, 130] on select "Choose SIZE XXS XS S M L XL XXL 3XL" at bounding box center [526, 137] width 64 height 15
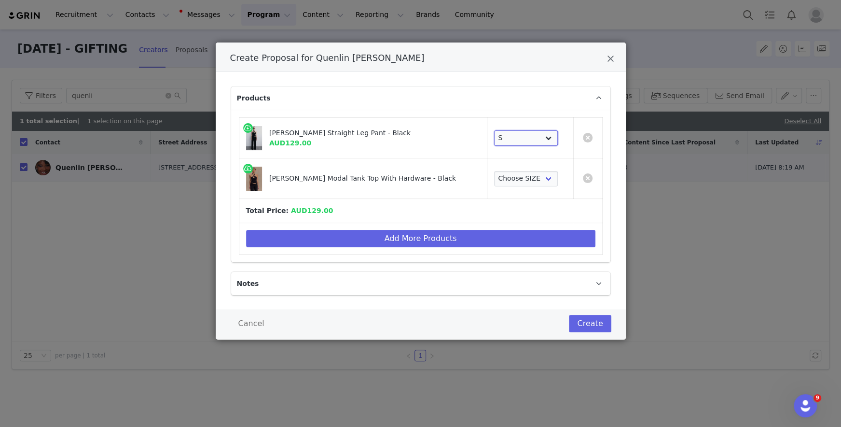
click at [524, 137] on select "Choose SIZE XXS XS S M L XL XXL 3XL" at bounding box center [526, 137] width 64 height 15
select select "27330910"
click at [494, 130] on select "Choose SIZE XXS XS S M L XL XXL 3XL" at bounding box center [526, 137] width 64 height 15
click at [523, 178] on select "Choose SIZE XXS XS S M L XL XXL 3XL" at bounding box center [526, 178] width 64 height 15
select select "27330830"
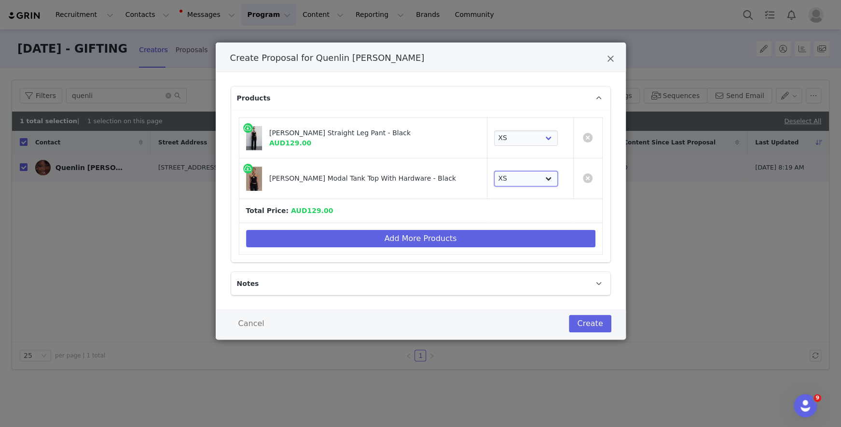
click at [494, 171] on select "Choose SIZE XXS XS S M L XL XXL 3XL" at bounding box center [526, 178] width 64 height 15
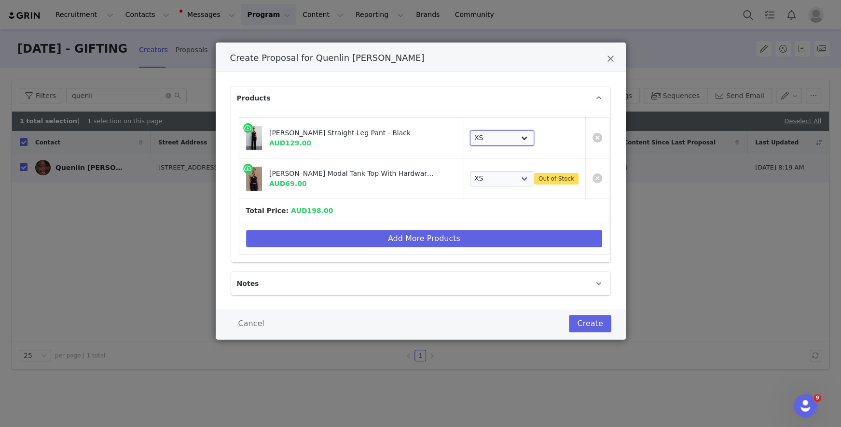
click at [501, 134] on select "Choose SIZE XXS XS S M L XL XXL 3XL" at bounding box center [502, 137] width 64 height 15
select select "27330911"
click at [470, 130] on select "Choose SIZE XXS XS S M L XL XXL 3XL" at bounding box center [502, 137] width 64 height 15
click at [488, 177] on select "Choose SIZE XXS XS S M L XL XXL 3XL" at bounding box center [502, 178] width 64 height 15
click at [470, 171] on select "Choose SIZE XXS XS S M L XL XXL 3XL" at bounding box center [502, 178] width 64 height 15
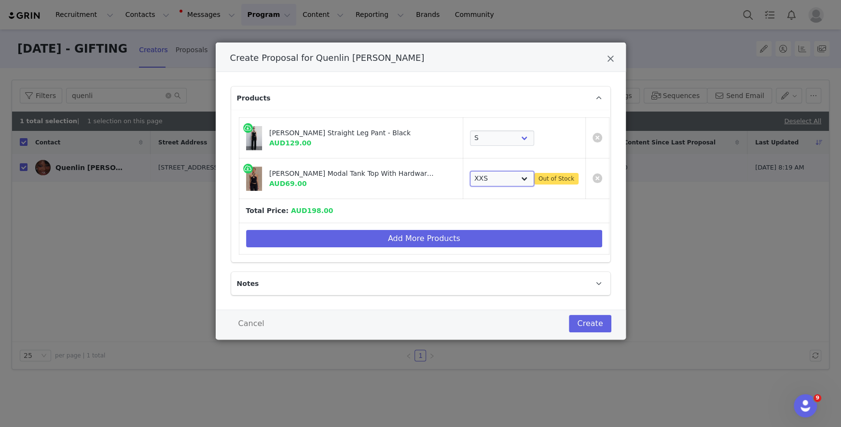
click at [487, 180] on select "Choose SIZE XXS XS S M L XL XXL 3XL" at bounding box center [502, 178] width 64 height 15
click at [470, 171] on select "Choose SIZE XXS XS S M L XL XXL 3XL" at bounding box center [502, 178] width 64 height 15
click at [487, 178] on select "Choose SIZE XXS XS S M L XL XXL 3XL" at bounding box center [502, 178] width 64 height 15
select select "27330830"
click at [470, 171] on select "Choose SIZE XXS XS S M L XL XXL 3XL" at bounding box center [502, 178] width 64 height 15
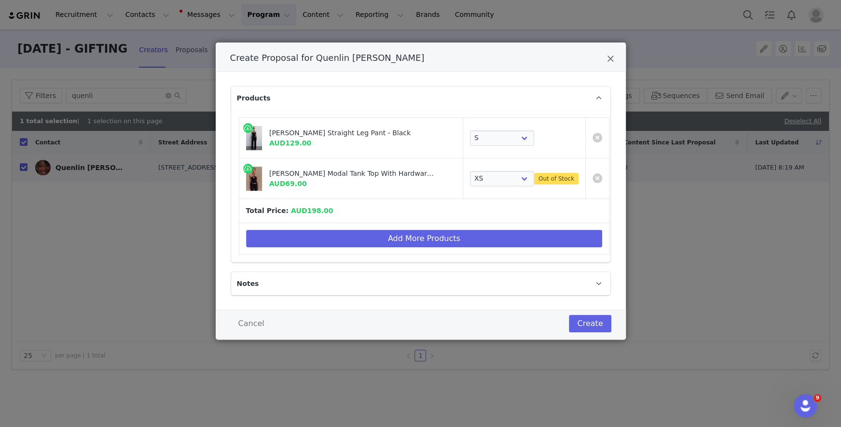
click at [287, 173] on div "[PERSON_NAME] Modal Tank Top With Hardware - Black" at bounding box center [353, 173] width 168 height 10
copy div "Ramona"
click at [317, 232] on button "Add More Products" at bounding box center [424, 238] width 356 height 17
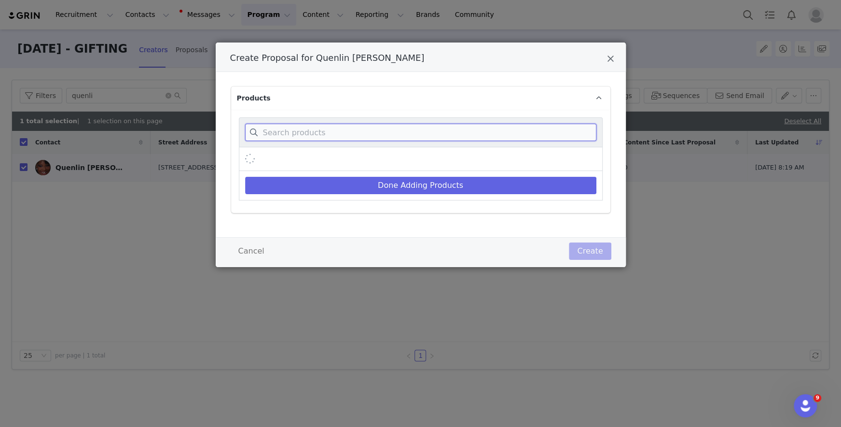
click at [326, 134] on input "Create Proposal for Quenlin Blackwell" at bounding box center [420, 132] width 351 height 17
paste input "Ramona"
type input "Ramona"
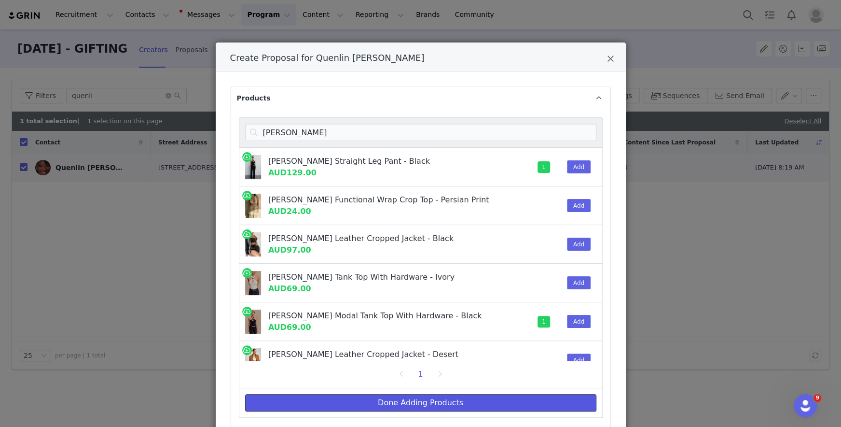
click at [410, 401] on button "Done Adding Products" at bounding box center [420, 402] width 351 height 17
select select "27330911"
select select "27330830"
